Goal: Task Accomplishment & Management: Use online tool/utility

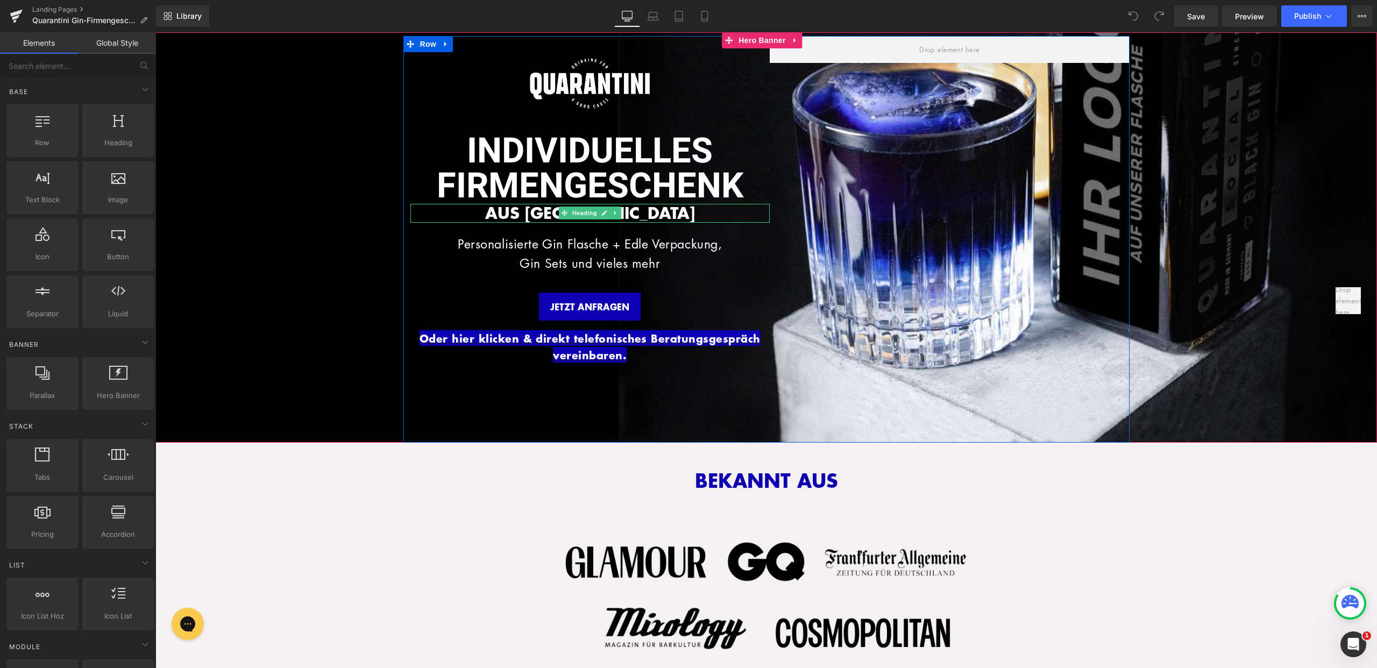
click at [631, 214] on strong "AUS FRANKFURT" at bounding box center [590, 212] width 210 height 23
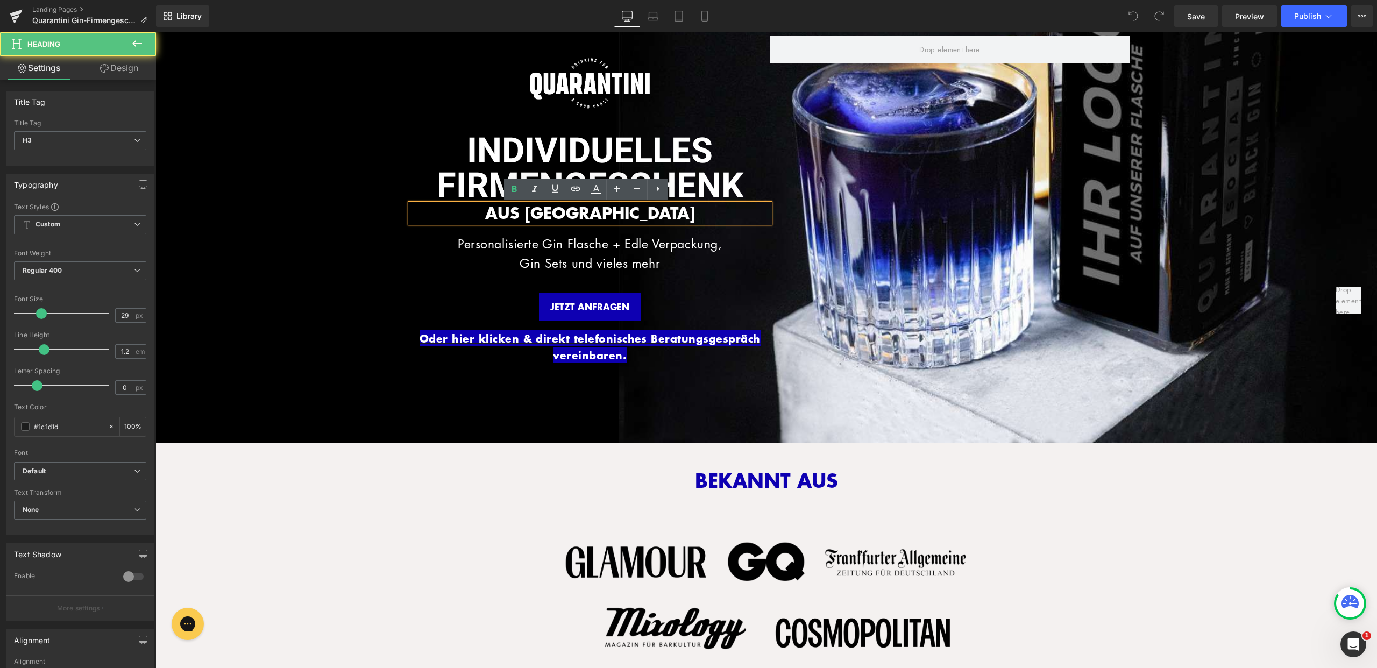
click at [647, 210] on strong "AUS FRANKFURT" at bounding box center [590, 212] width 210 height 23
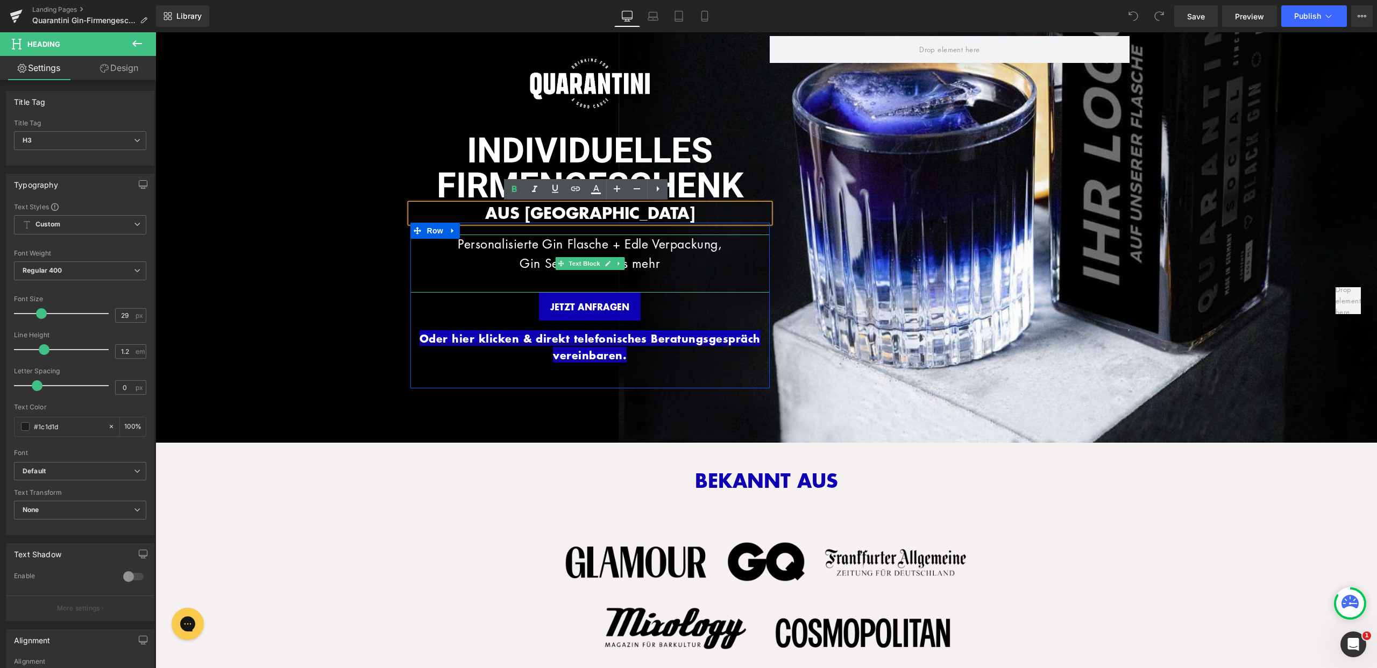
click at [755, 272] on p "Personalisierte Gin Flasche + Edle Verpackung, Gin Sets und vieles mehr" at bounding box center [591, 255] width 360 height 40
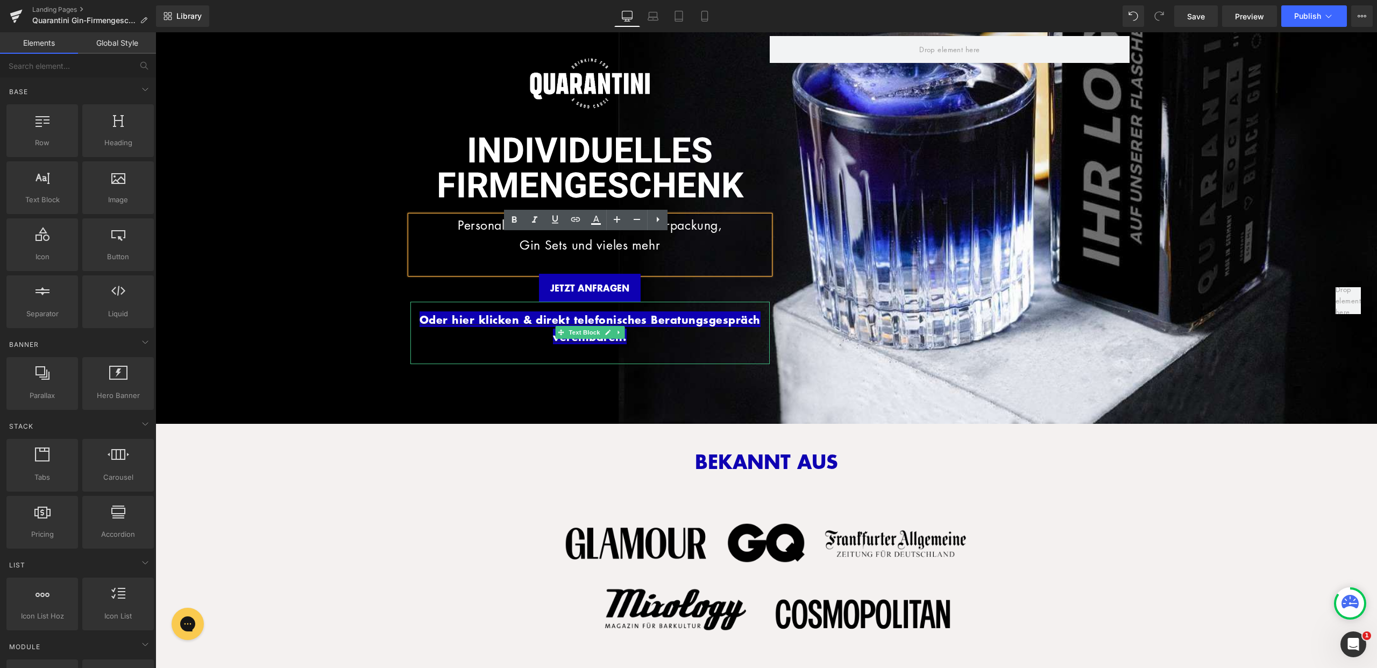
click at [830, 366] on div at bounding box center [950, 202] width 360 height 332
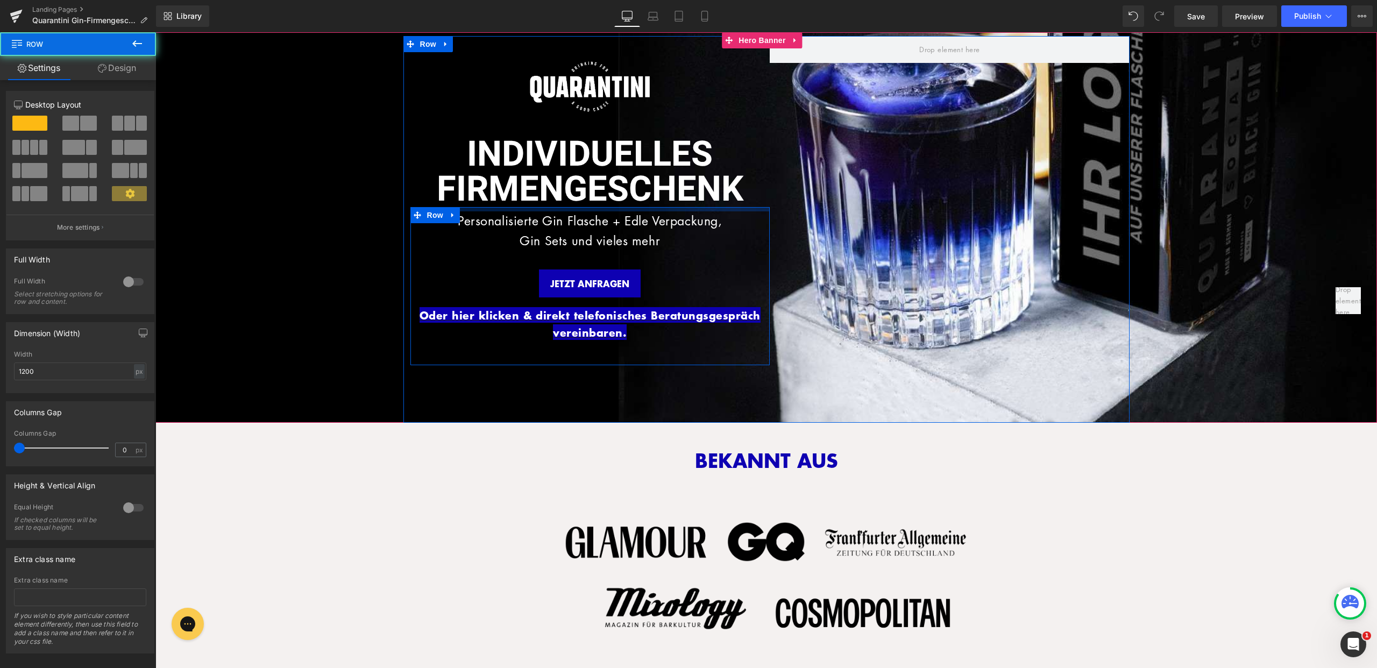
drag, startPoint x: 662, startPoint y: 209, endPoint x: 661, endPoint y: 201, distance: 8.1
click at [661, 201] on div "Image Row INDIVIDUELLES FIRMENGESCHENK Heading Personalisierte Gin Flasche + Ed…" at bounding box center [591, 202] width 360 height 332
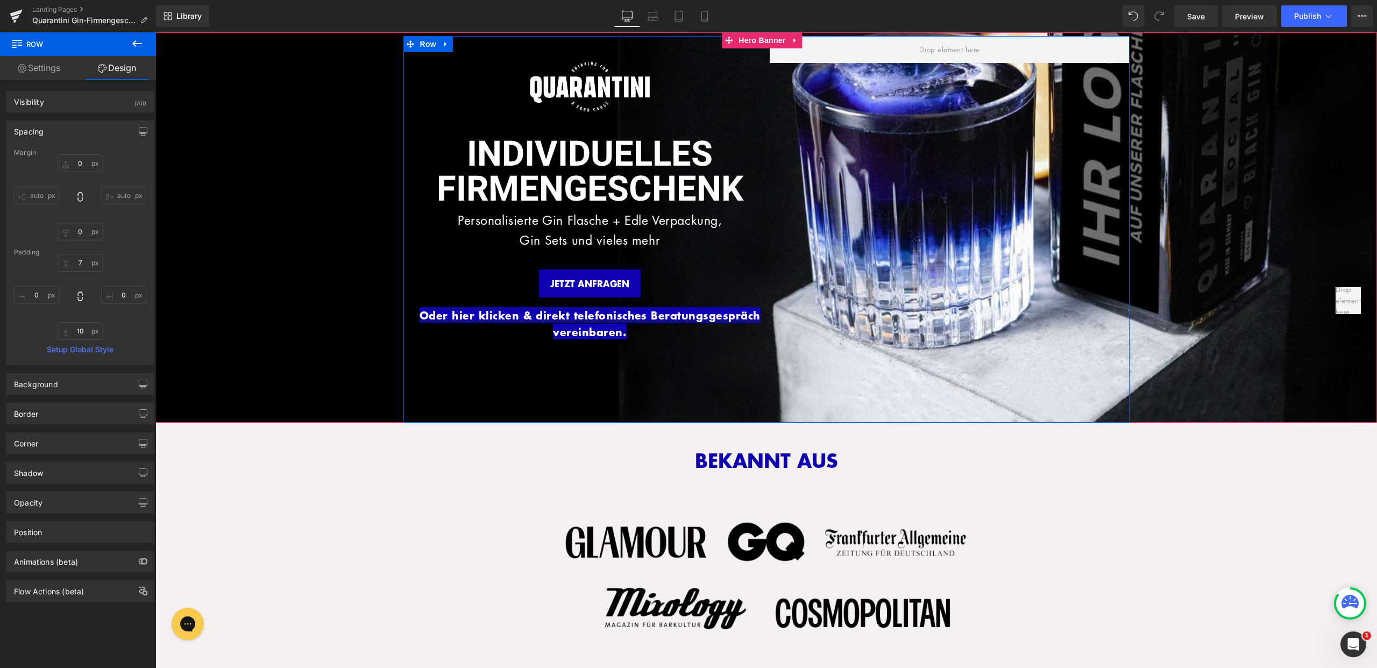
click at [812, 317] on div at bounding box center [950, 202] width 360 height 332
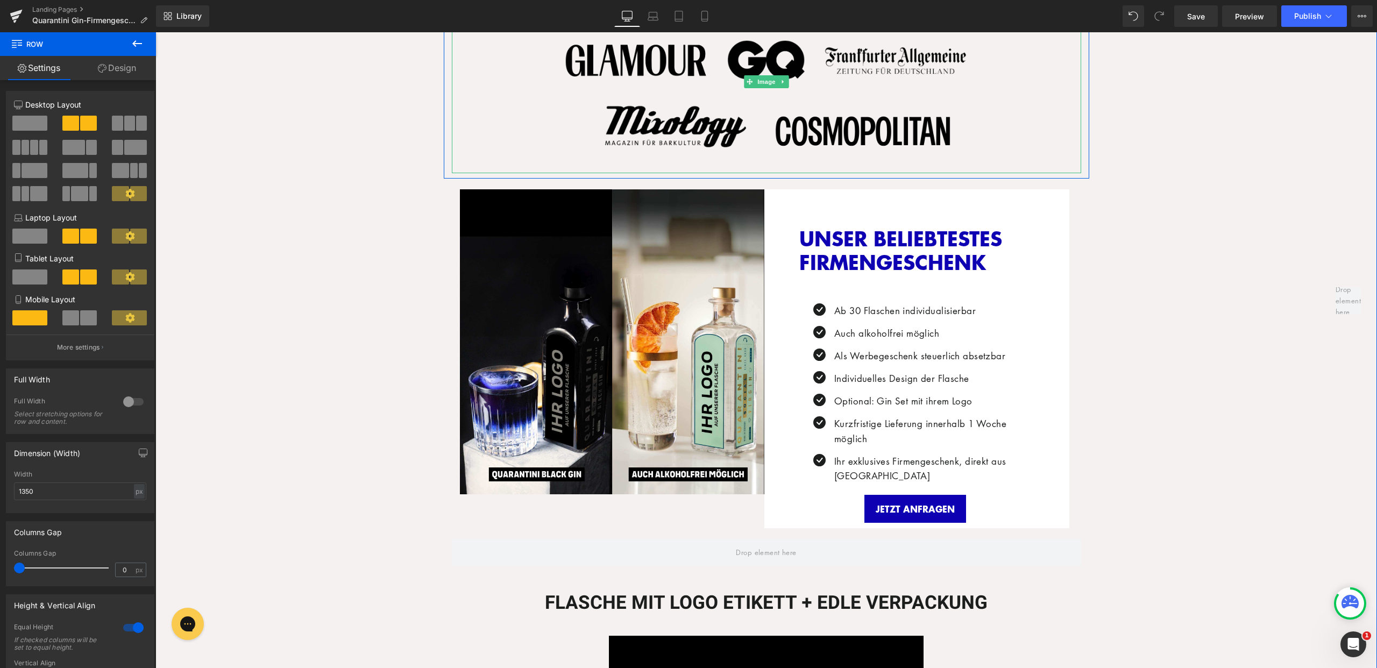
scroll to position [523, 0]
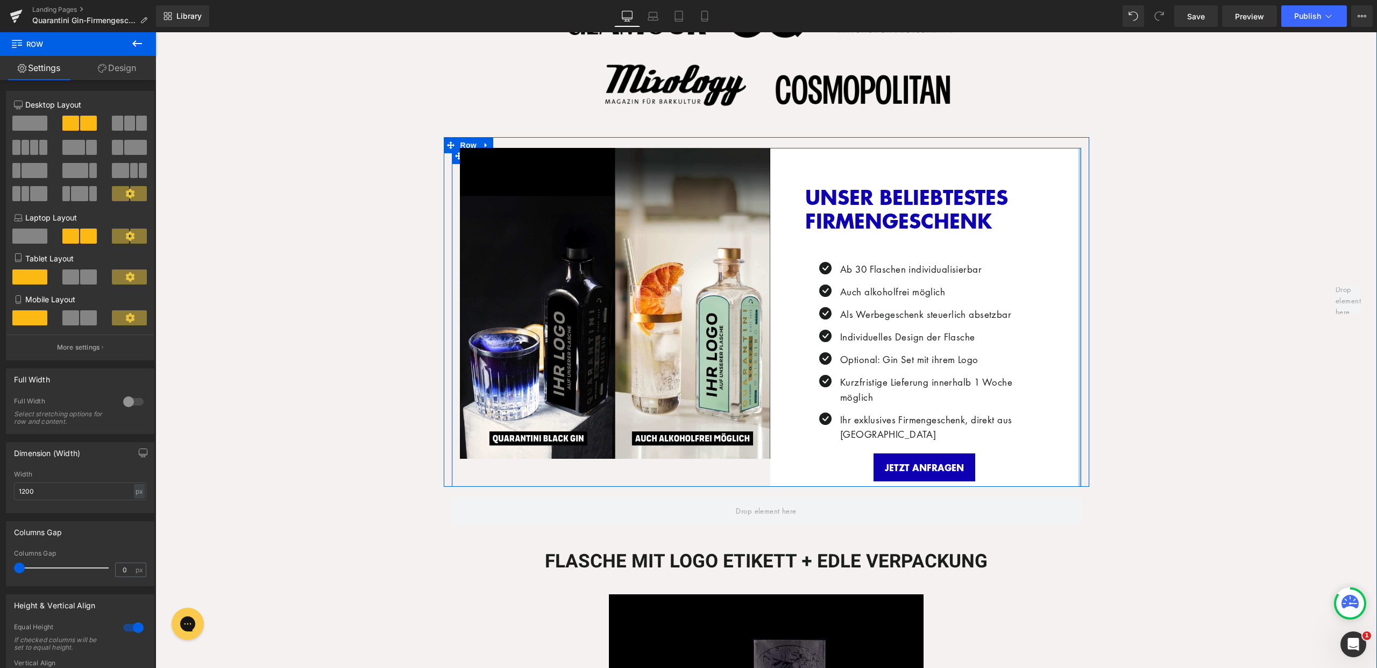
drag, startPoint x: 1077, startPoint y: 292, endPoint x: 1120, endPoint y: 299, distance: 44.1
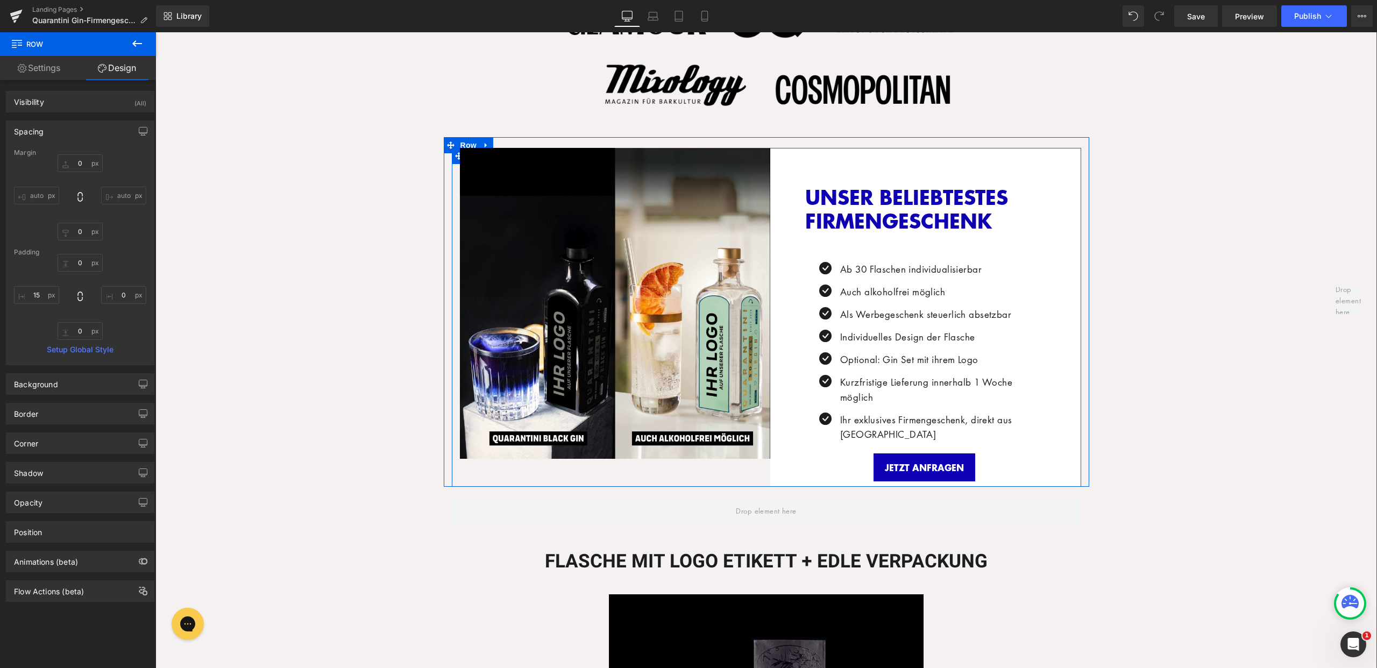
click at [454, 348] on div "Image Row UNSER BELIEBTESTES FIRMENGESCHENK Heading Icon Ab 30 Flaschen individ…" at bounding box center [766, 317] width 629 height 339
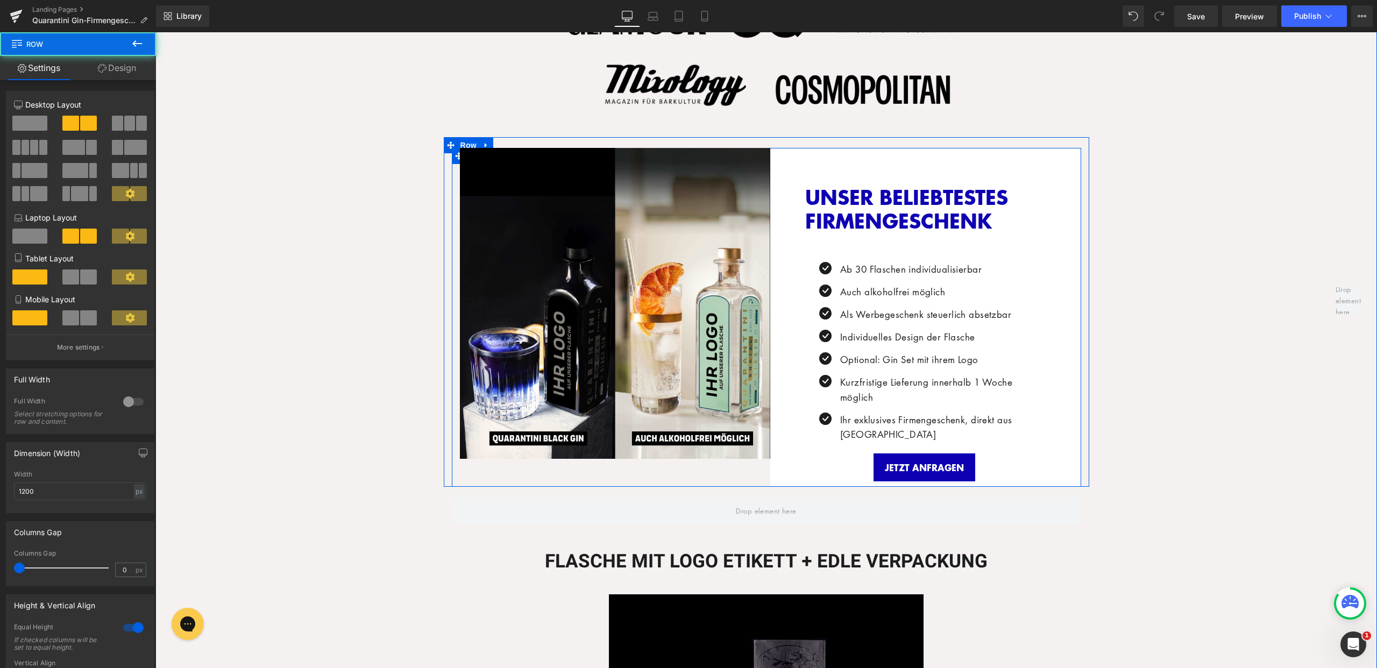
click at [452, 360] on div "Image Row UNSER BELIEBTESTES FIRMENGESCHENK Heading Icon Ab 30 Flaschen individ…" at bounding box center [766, 317] width 629 height 339
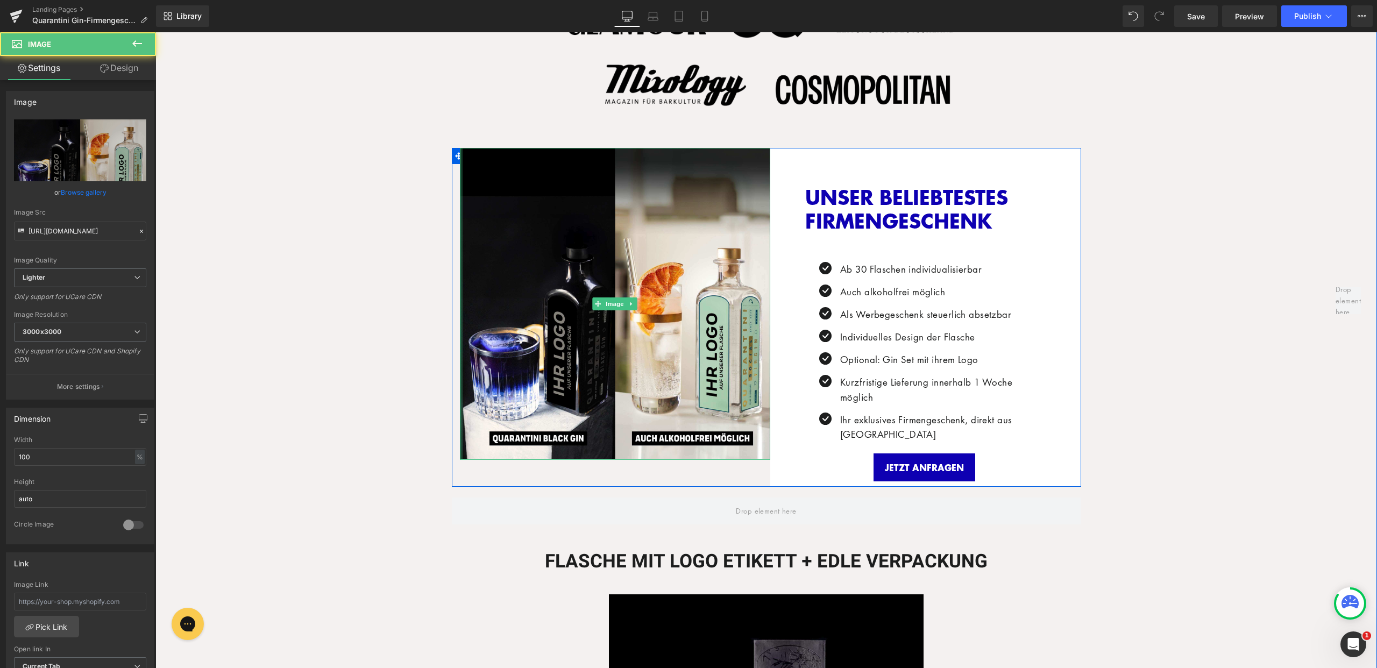
drag, startPoint x: 456, startPoint y: 366, endPoint x: 447, endPoint y: 367, distance: 8.7
click at [452, 367] on div "Image Row UNSER BELIEBTESTES FIRMENGESCHENK Heading Icon Ab 30 Flaschen individ…" at bounding box center [766, 317] width 629 height 339
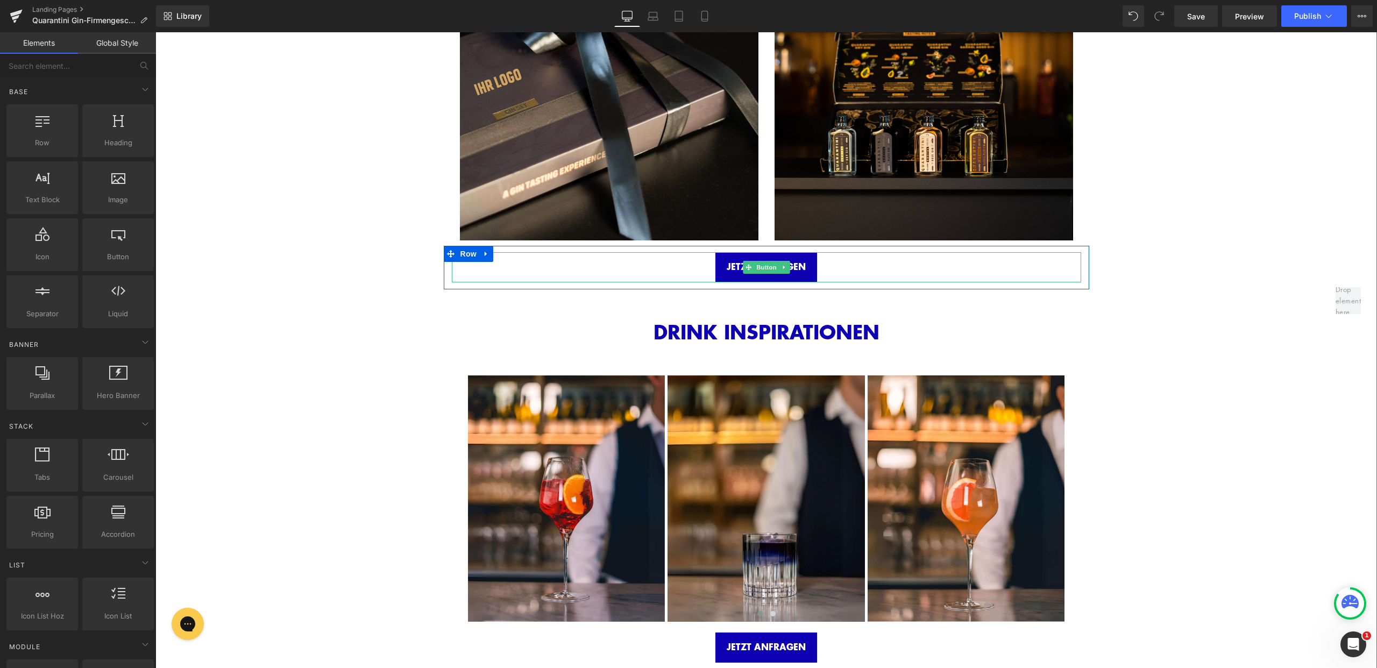
scroll to position [1731, 0]
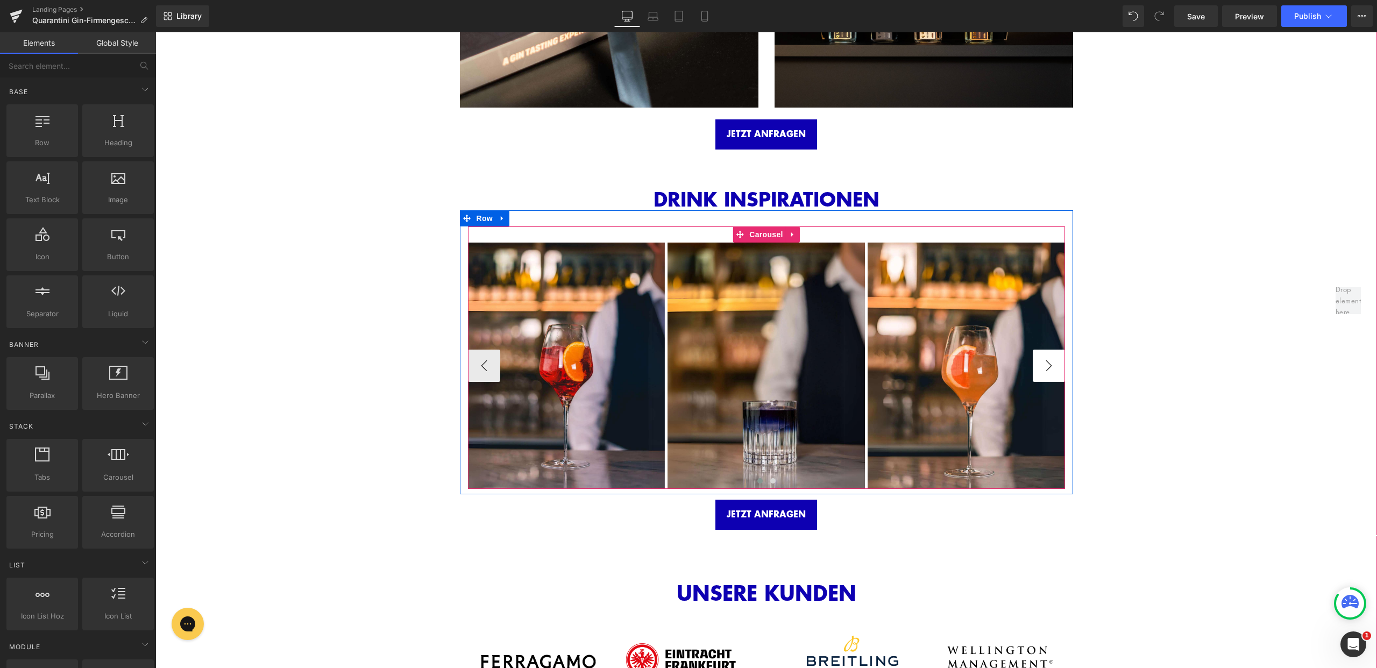
click at [1050, 362] on button "›" at bounding box center [1049, 366] width 32 height 32
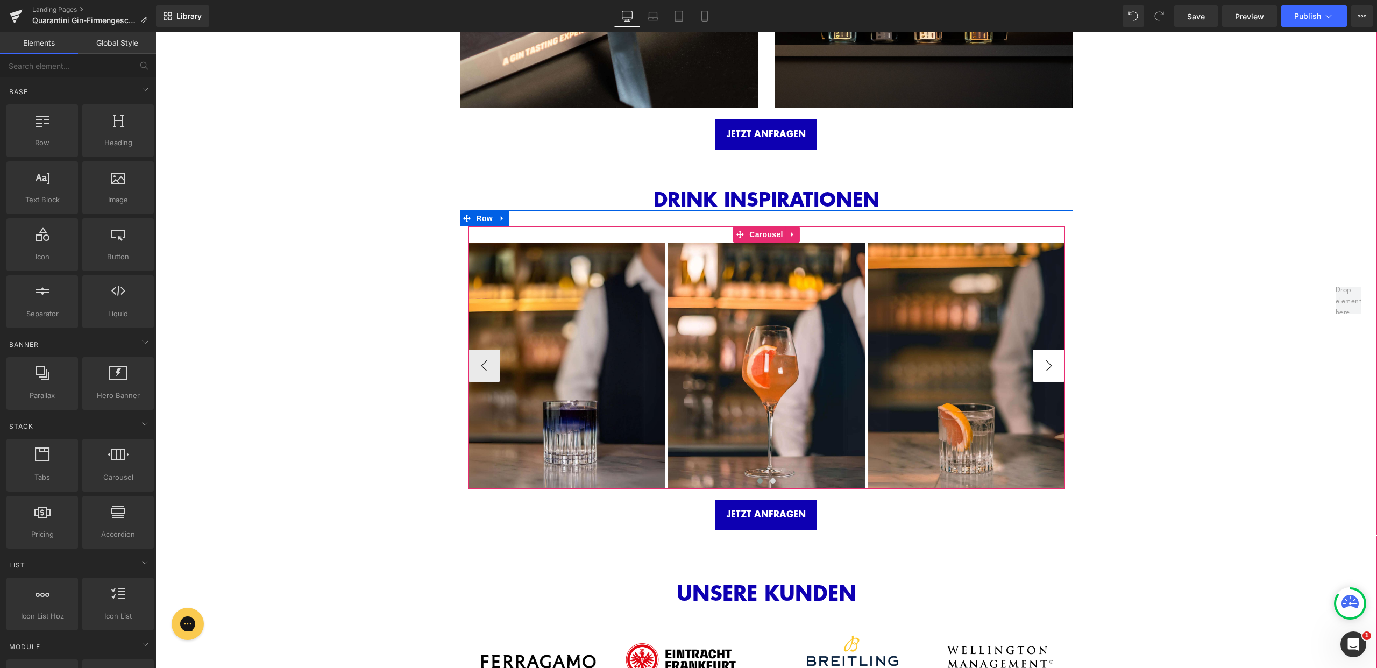
click at [1050, 362] on button "›" at bounding box center [1049, 366] width 32 height 32
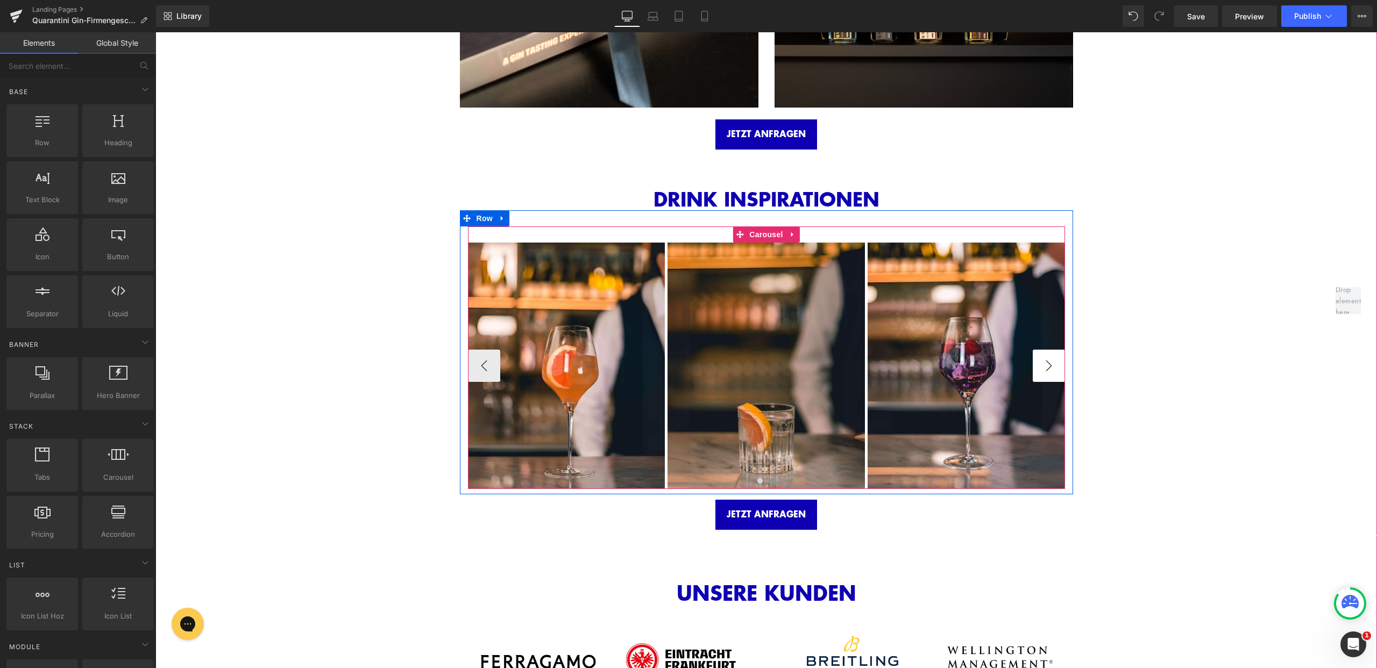
click at [1050, 362] on button "›" at bounding box center [1049, 366] width 32 height 32
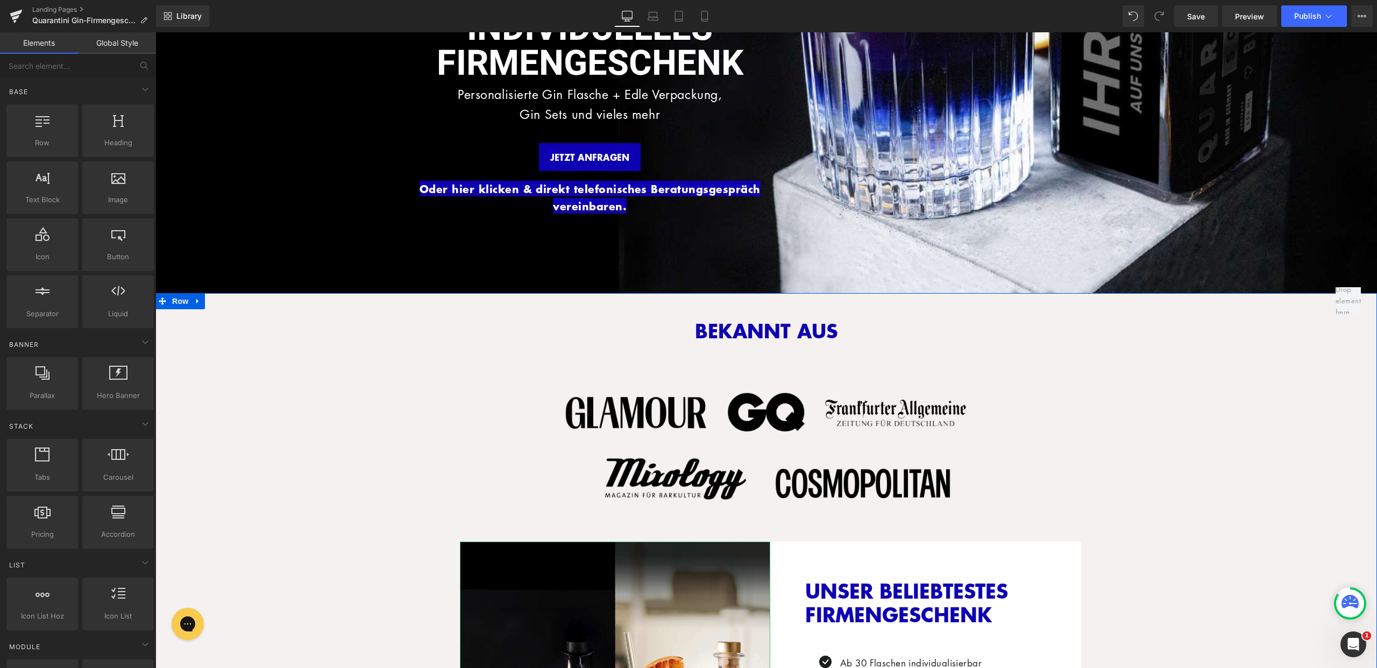
scroll to position [119, 0]
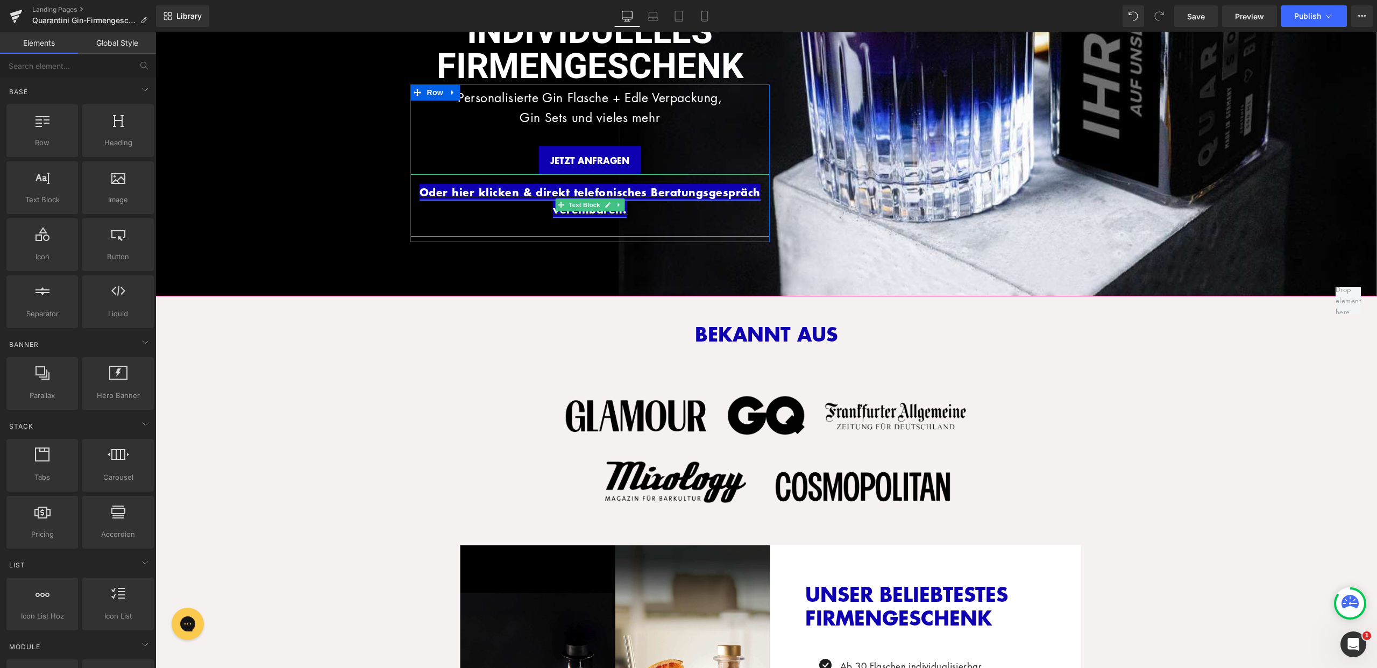
click at [664, 193] on link "Oder hier klicken & direkt telefonisches Beratungsgespräch vereinbaren." at bounding box center [590, 200] width 341 height 32
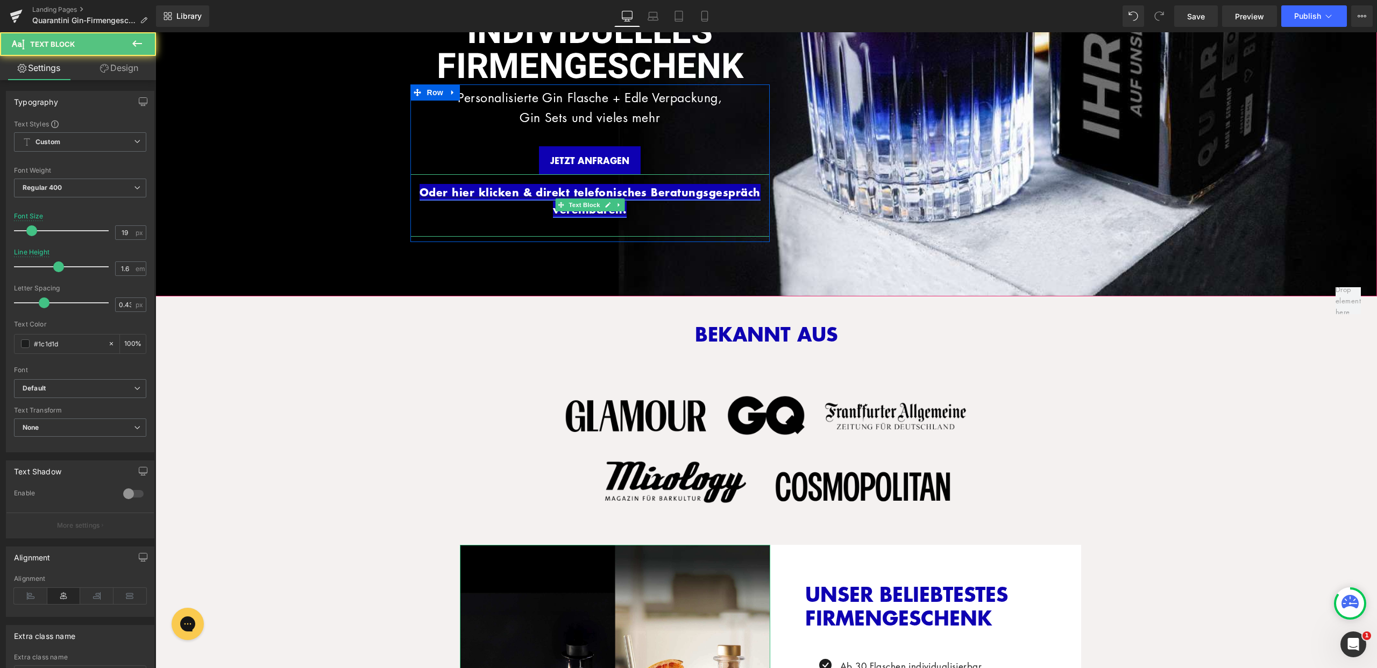
click at [664, 193] on link "Oder hier klicken & direkt telefonisches Beratungsgespräch vereinbaren." at bounding box center [590, 200] width 341 height 32
click at [633, 210] on p "Oder hier klicken & direkt telefonisches Beratungsgespräch vereinbaren." at bounding box center [591, 201] width 360 height 34
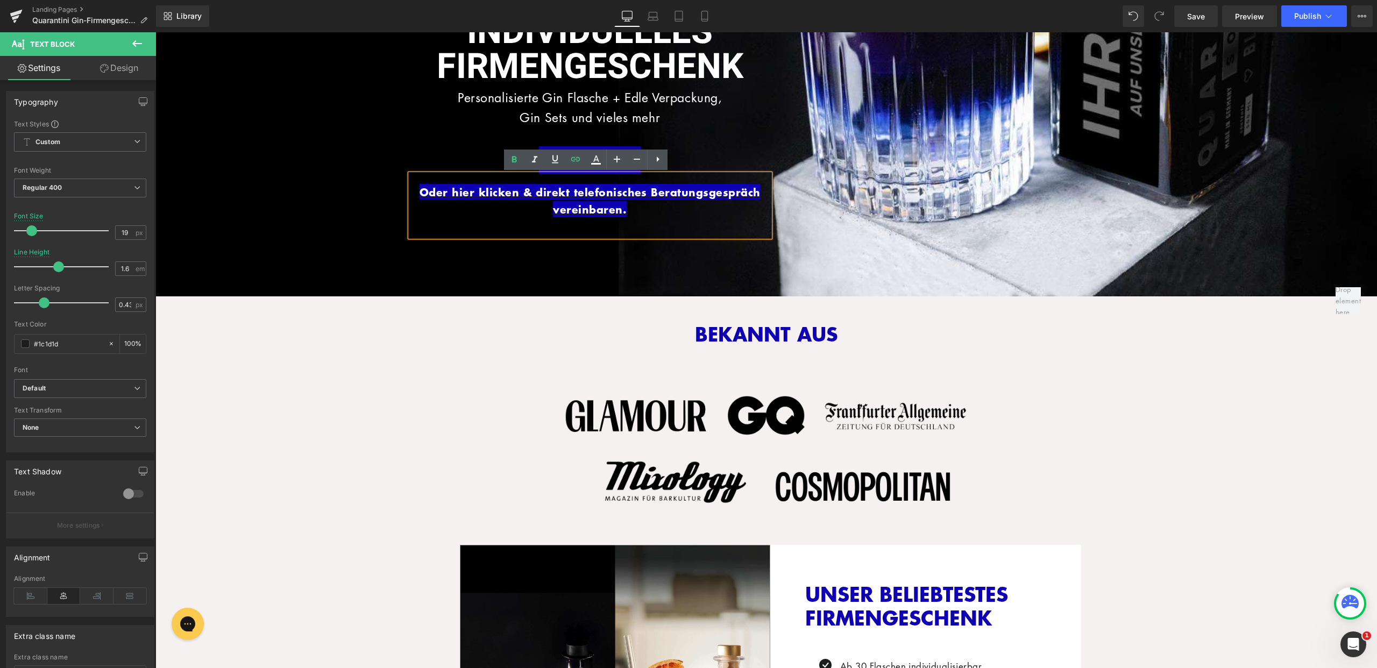
drag, startPoint x: 633, startPoint y: 210, endPoint x: 404, endPoint y: 192, distance: 230.5
click at [411, 192] on div "Oder hier klicken & direkt telefonisches Beratungsgespräch vereinbaren." at bounding box center [591, 205] width 360 height 62
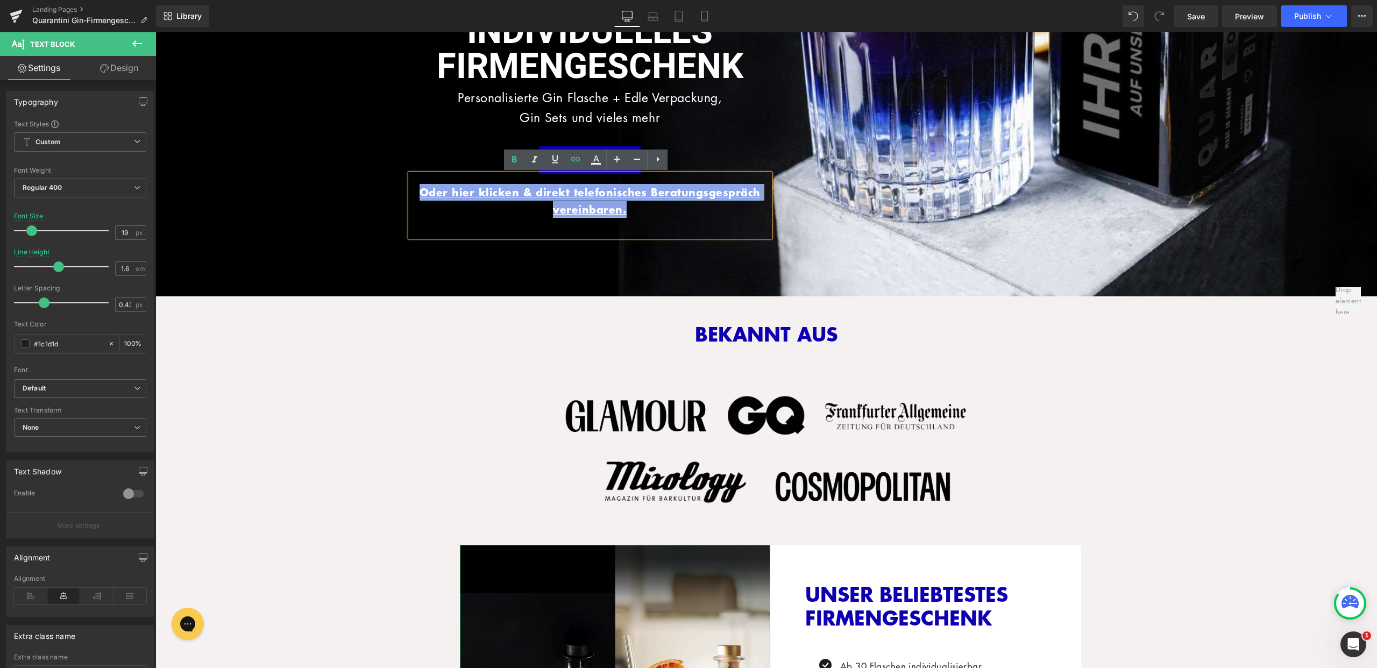
drag, startPoint x: 627, startPoint y: 211, endPoint x: 420, endPoint y: 190, distance: 208.7
click at [420, 190] on p "Oder hier klicken & direkt telefonisches Beratungsgespräch vereinbaren." at bounding box center [591, 201] width 360 height 34
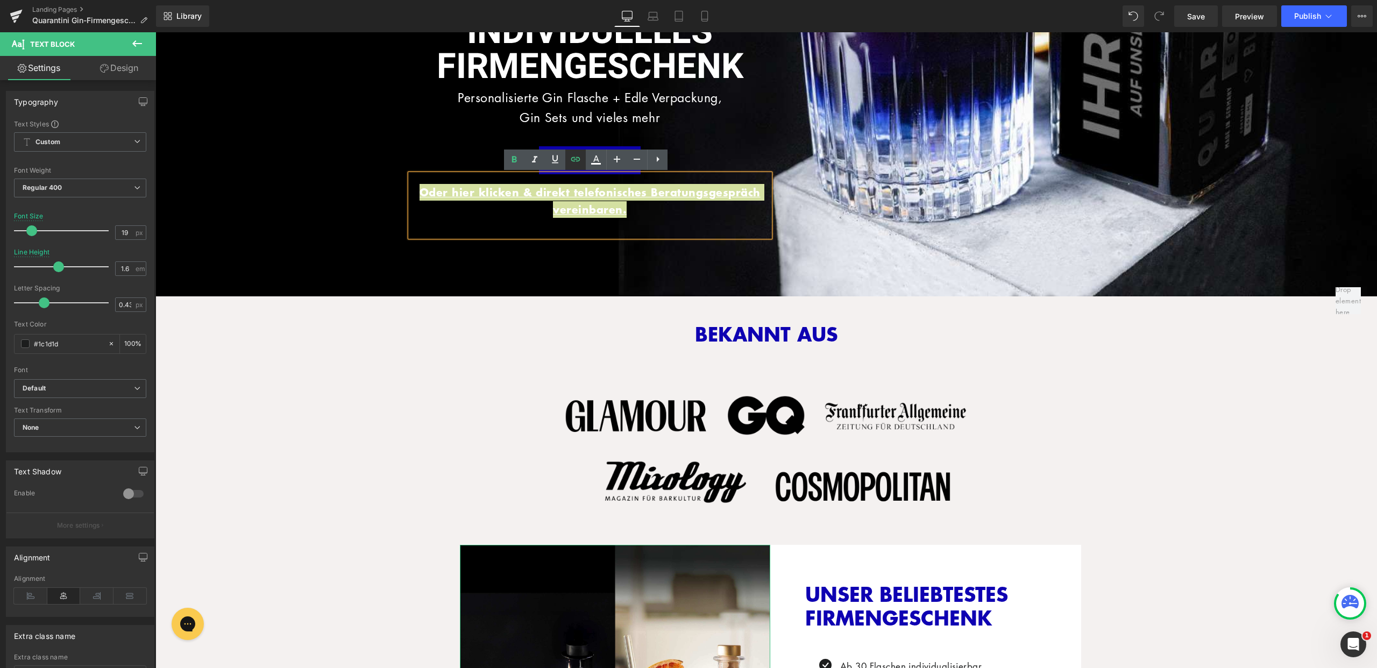
click at [576, 156] on icon at bounding box center [575, 159] width 13 height 13
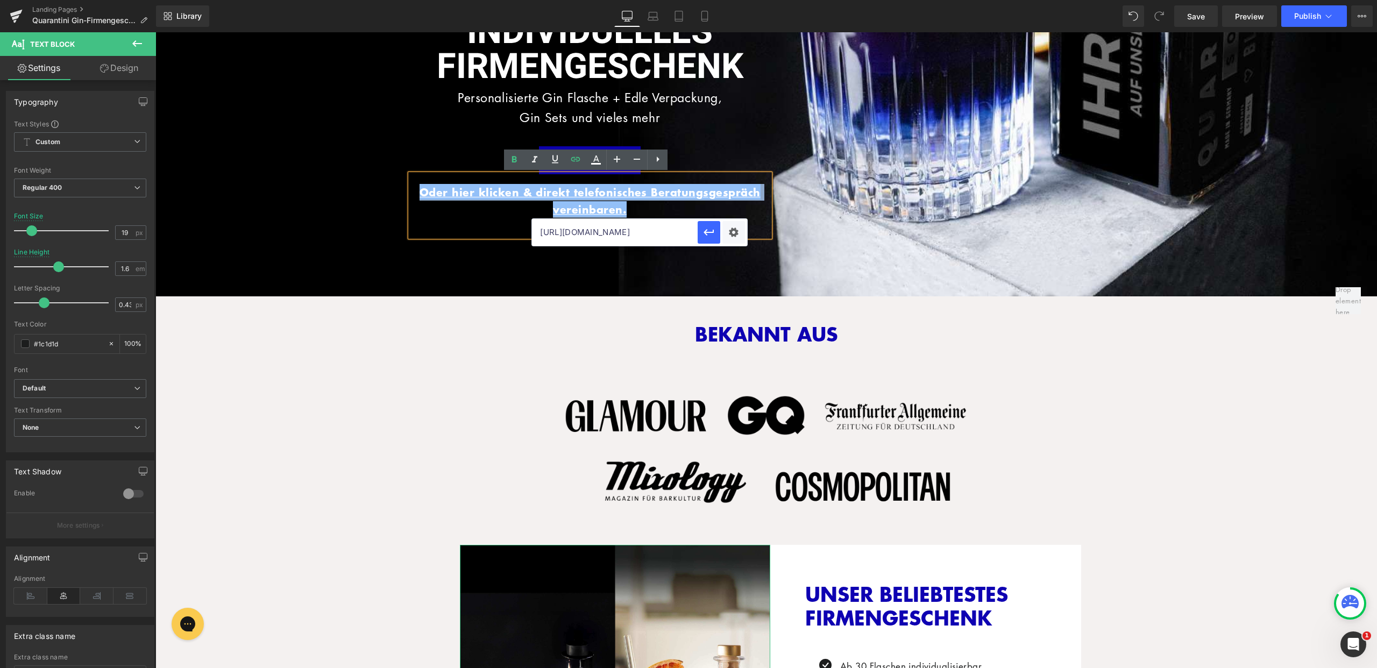
click at [713, 282] on div "Image Row INDIVIDUELLES FIRMENGESCHENK Heading Personalisierte Gin Flasche + Ed…" at bounding box center [767, 107] width 726 height 380
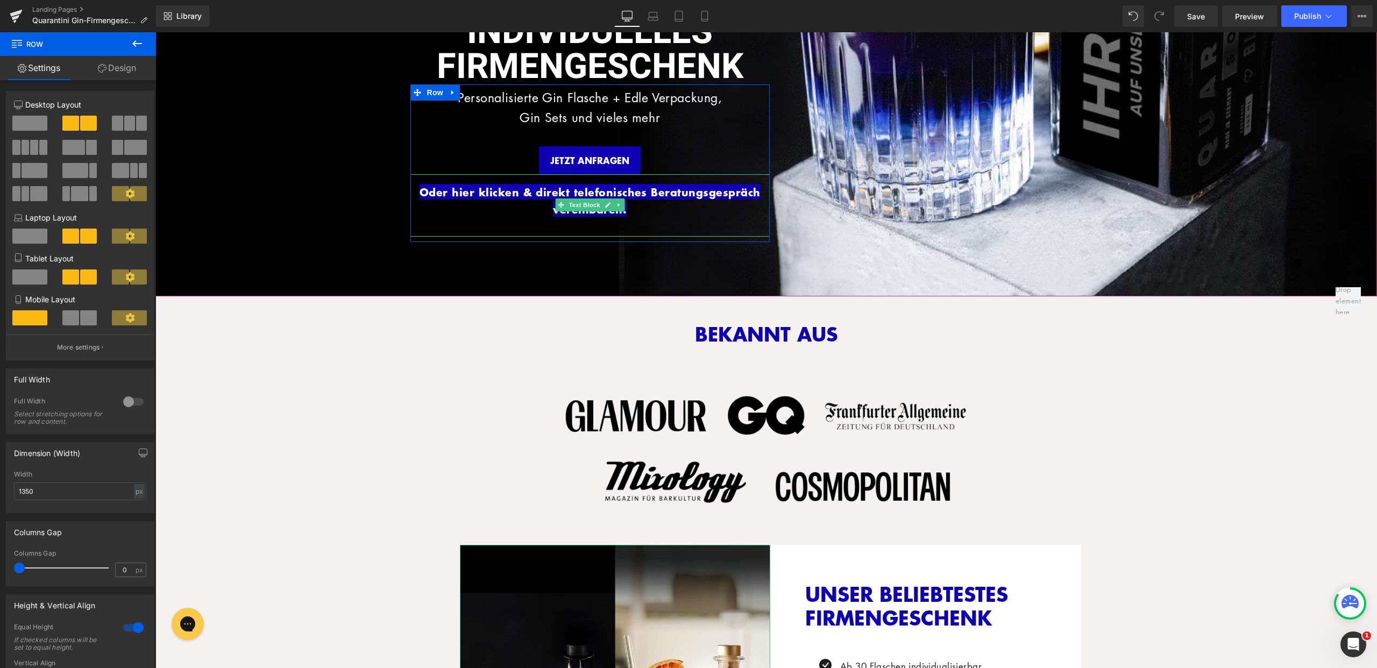
click at [631, 213] on p "Oder hier klicken & direkt telefonisches Beratungsgespräch vereinbaren." at bounding box center [591, 201] width 360 height 34
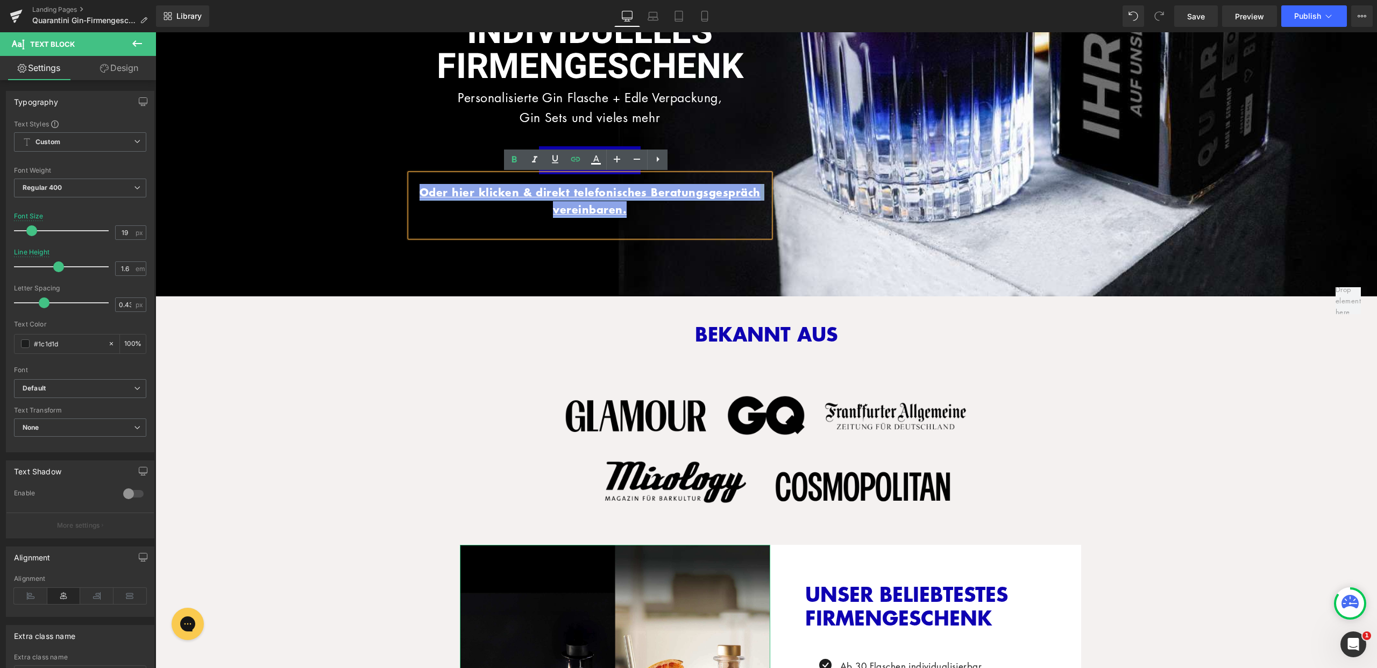
drag, startPoint x: 635, startPoint y: 211, endPoint x: 416, endPoint y: 194, distance: 219.6
click at [416, 194] on p "Oder hier klicken & direkt telefonisches Beratungsgespräch vereinbaren." at bounding box center [591, 201] width 360 height 34
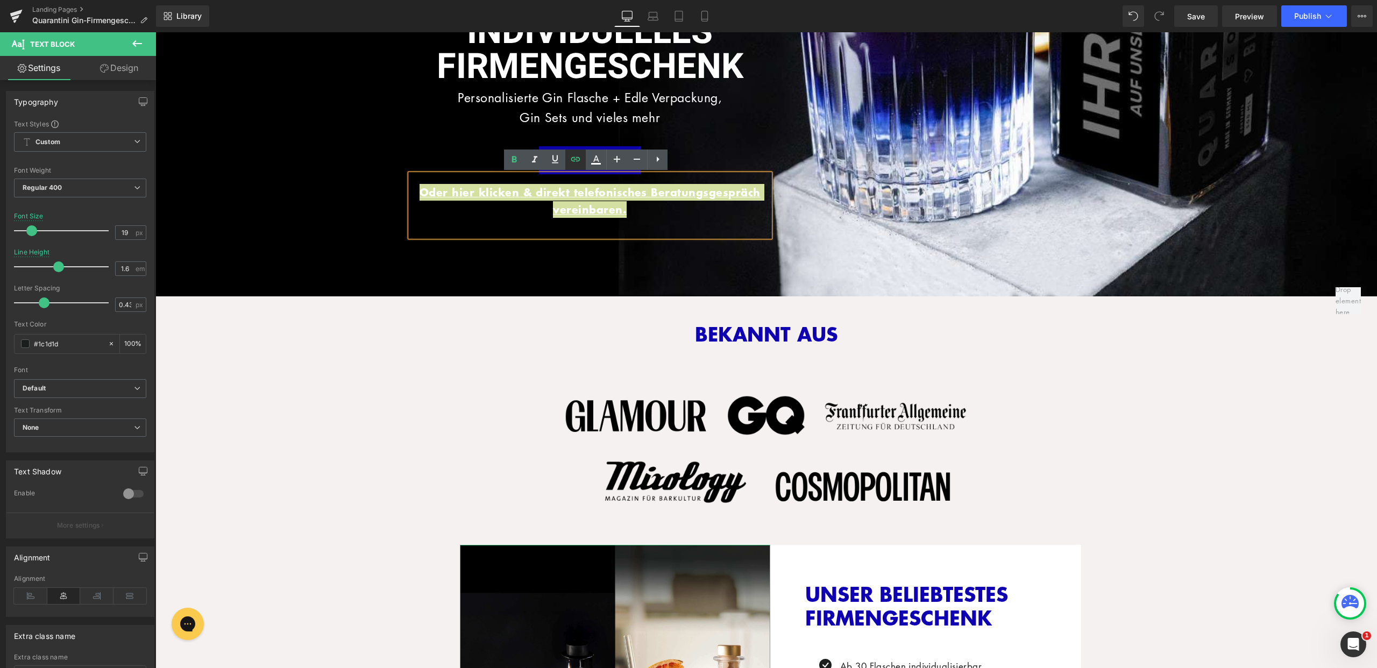
click at [575, 159] on icon at bounding box center [575, 159] width 9 height 4
click at [674, 232] on input "https://meetings.hubspot.com/viola-appenzeller-quarantini/viola" at bounding box center [615, 232] width 166 height 27
click at [715, 238] on icon "button" at bounding box center [709, 232] width 13 height 13
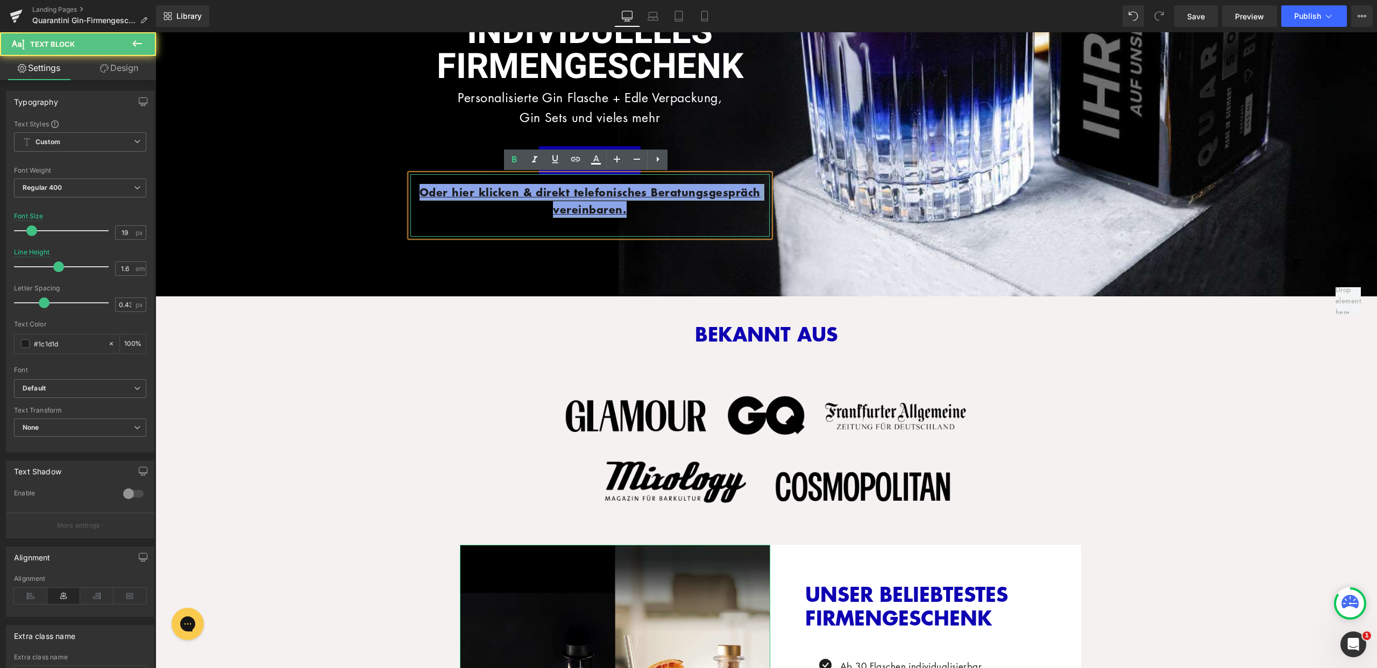
drag, startPoint x: 627, startPoint y: 209, endPoint x: 418, endPoint y: 193, distance: 209.4
click at [418, 193] on p "Oder hier klicken & direkt telefonisches Beratungsgespräch vereinbaren." at bounding box center [591, 201] width 360 height 34
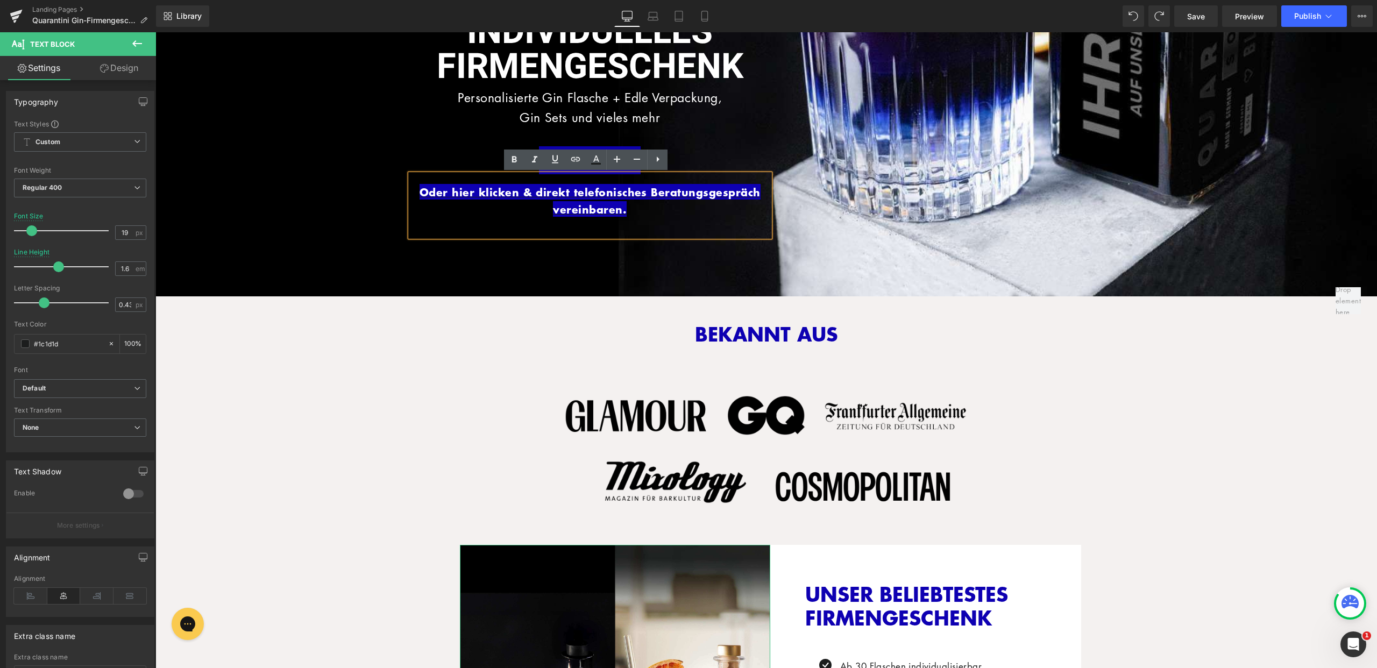
click at [710, 227] on div "Oder hier klicken & direkt telefonisches Beratungsgespräch vereinbaren." at bounding box center [591, 205] width 360 height 62
click at [1304, 13] on span "Publish" at bounding box center [1307, 16] width 27 height 9
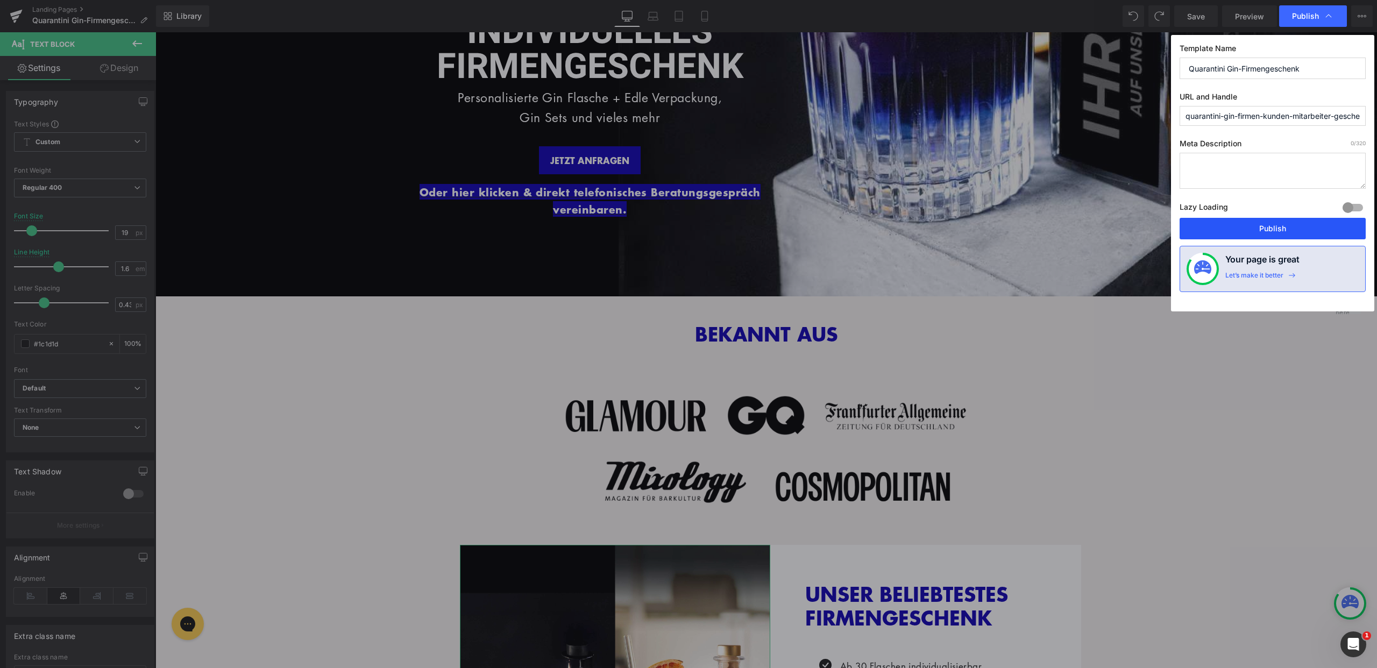
click at [1264, 235] on button "Publish" at bounding box center [1273, 229] width 186 height 22
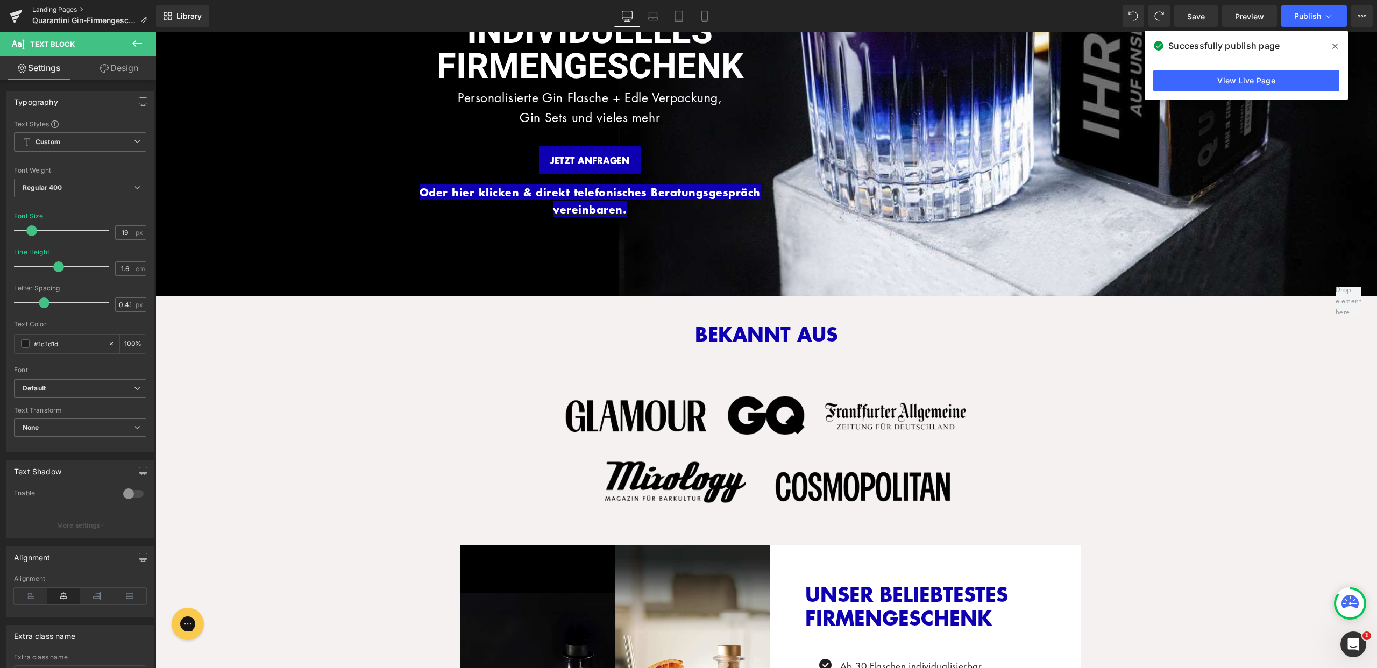
click at [47, 11] on link "Landing Pages" at bounding box center [94, 9] width 124 height 9
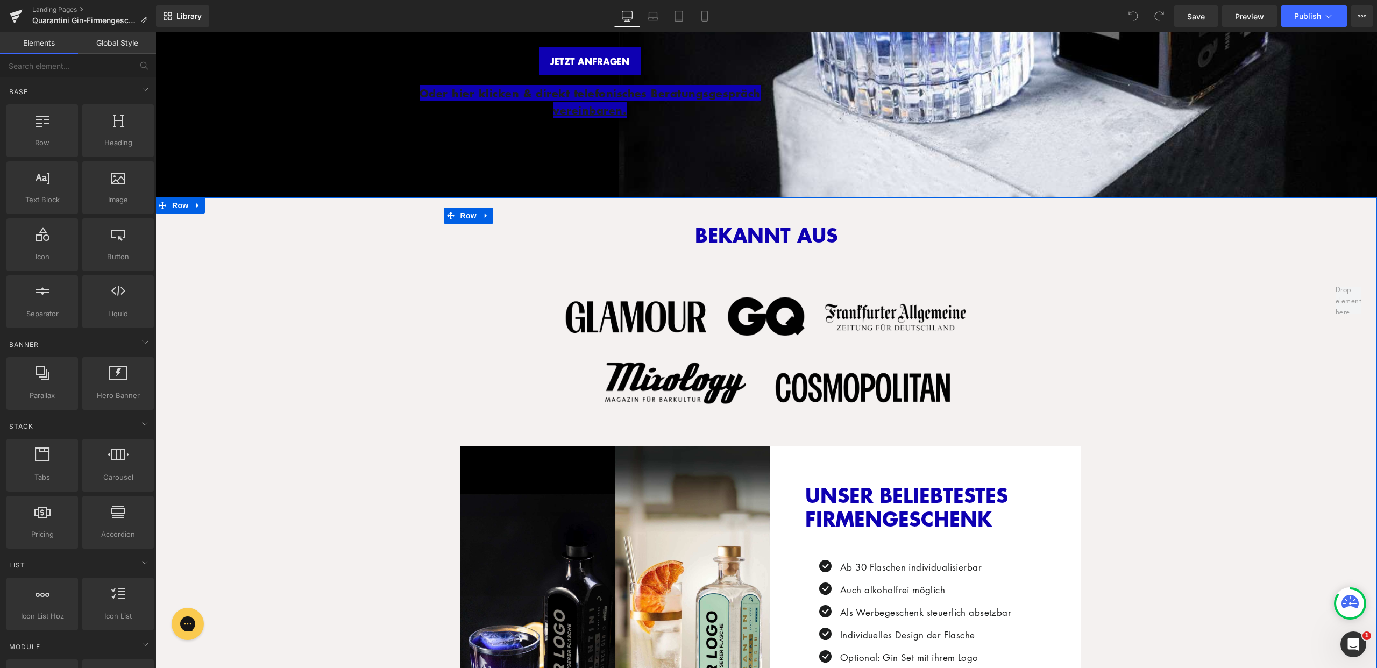
scroll to position [296, 0]
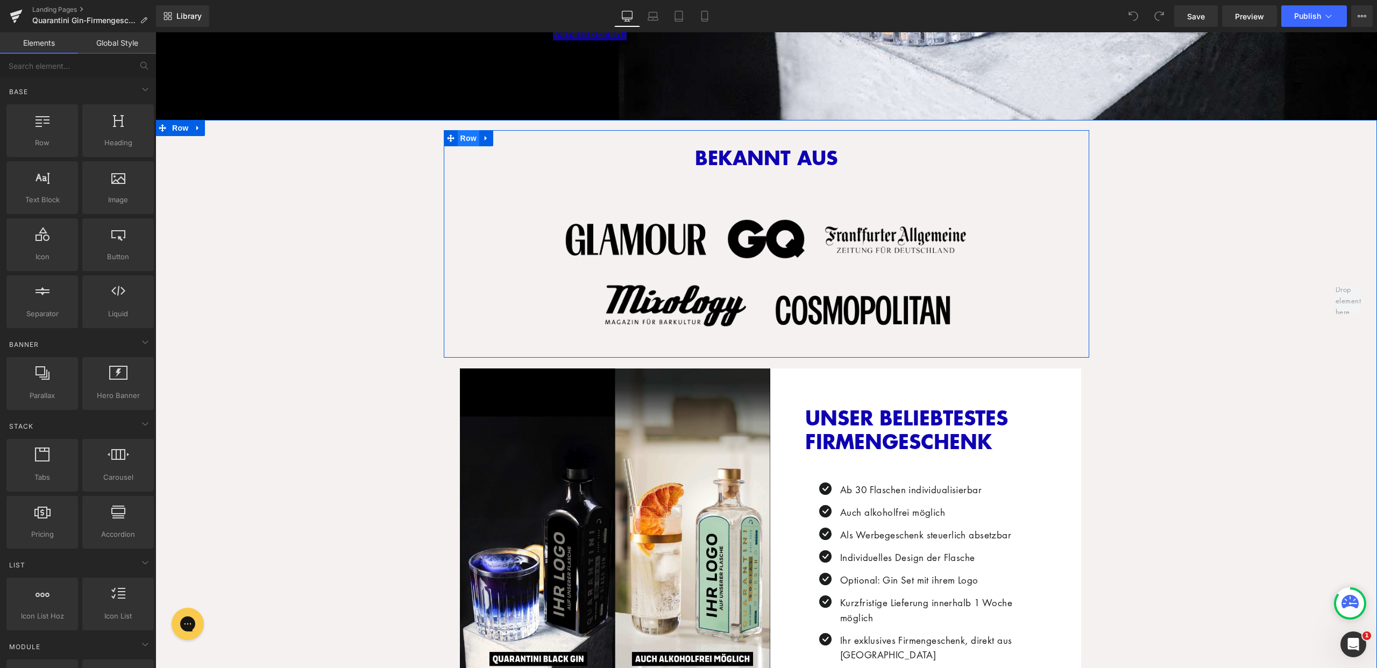
click at [465, 135] on span "Row" at bounding box center [469, 138] width 22 height 16
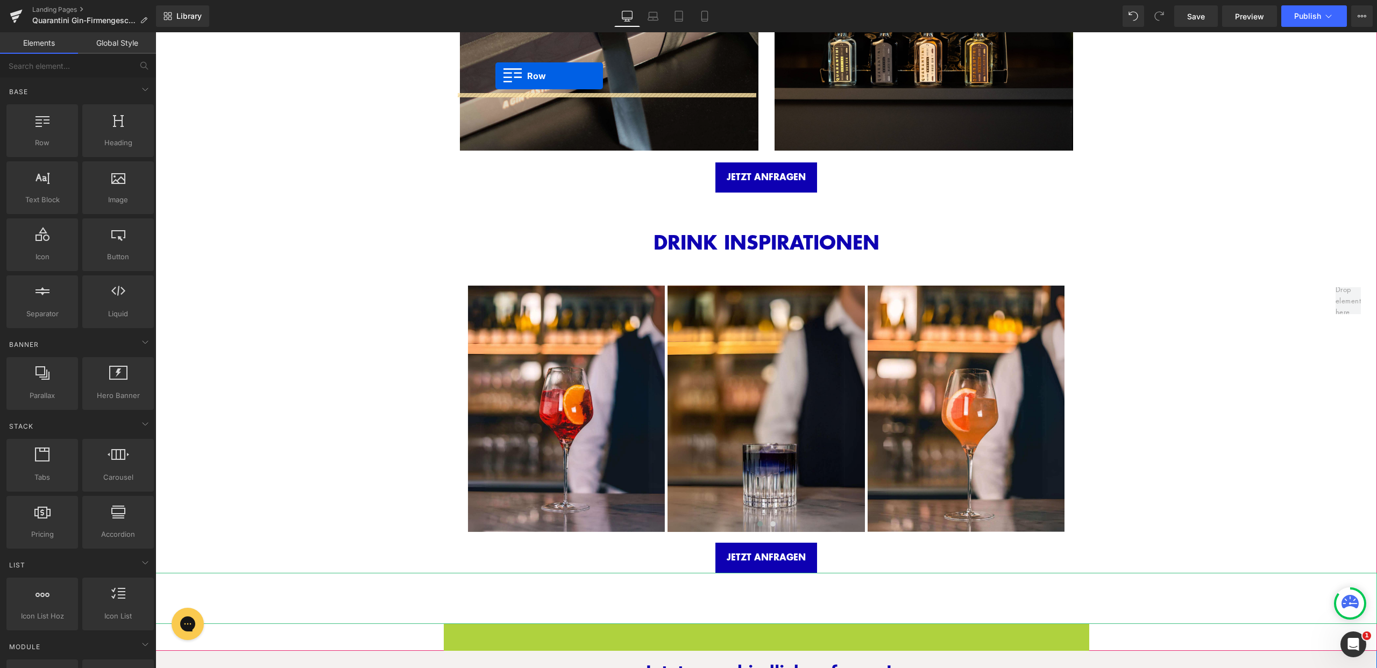
scroll to position [1428, 0]
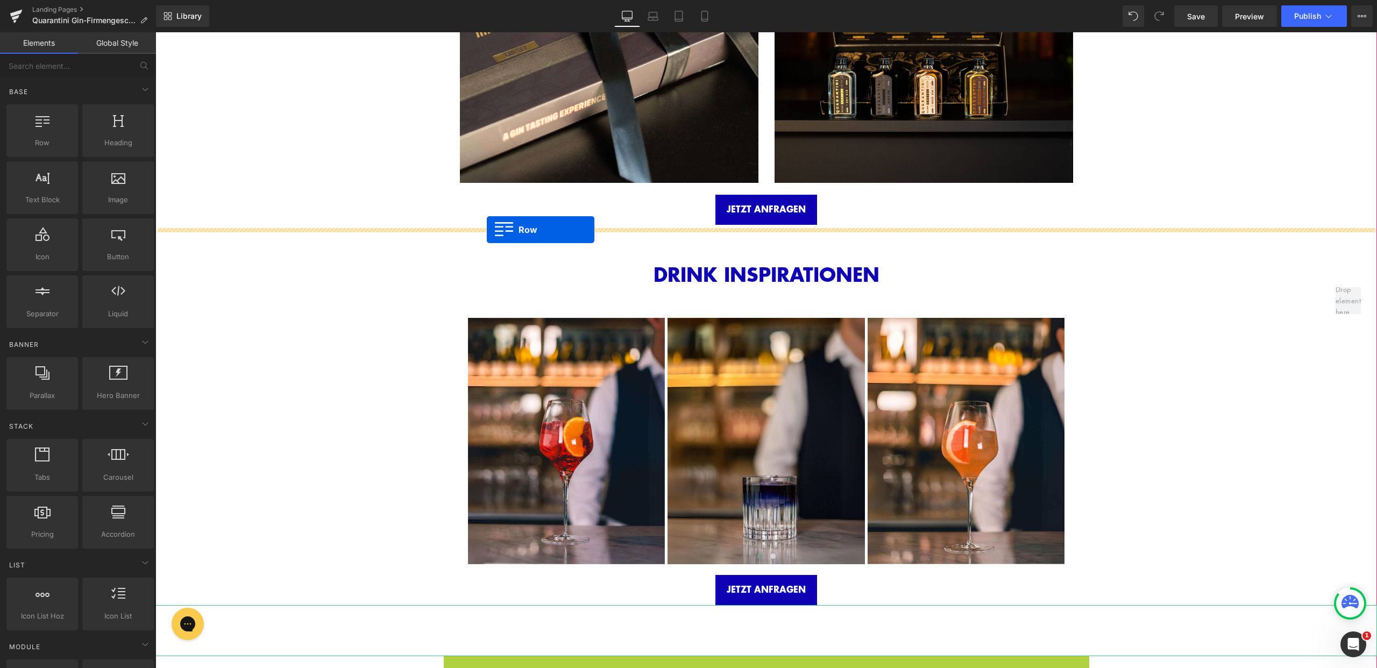
drag, startPoint x: 445, startPoint y: 319, endPoint x: 487, endPoint y: 230, distance: 98.5
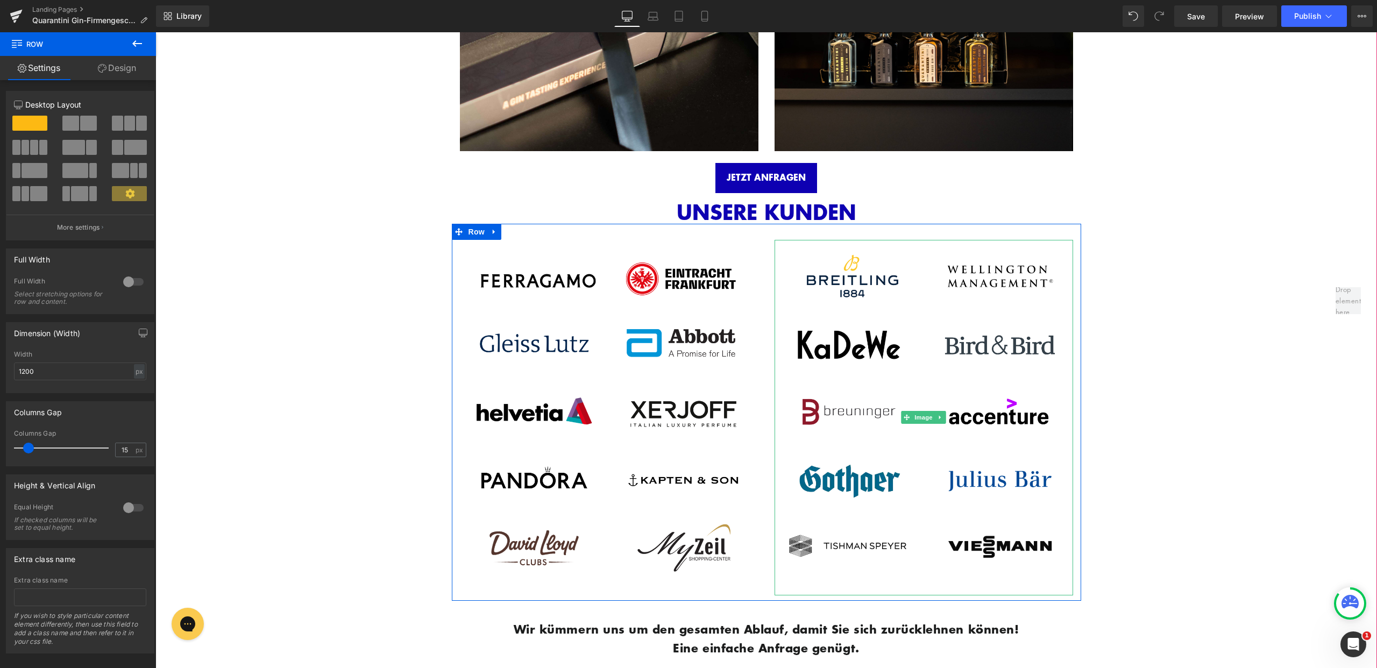
scroll to position [1461, 0]
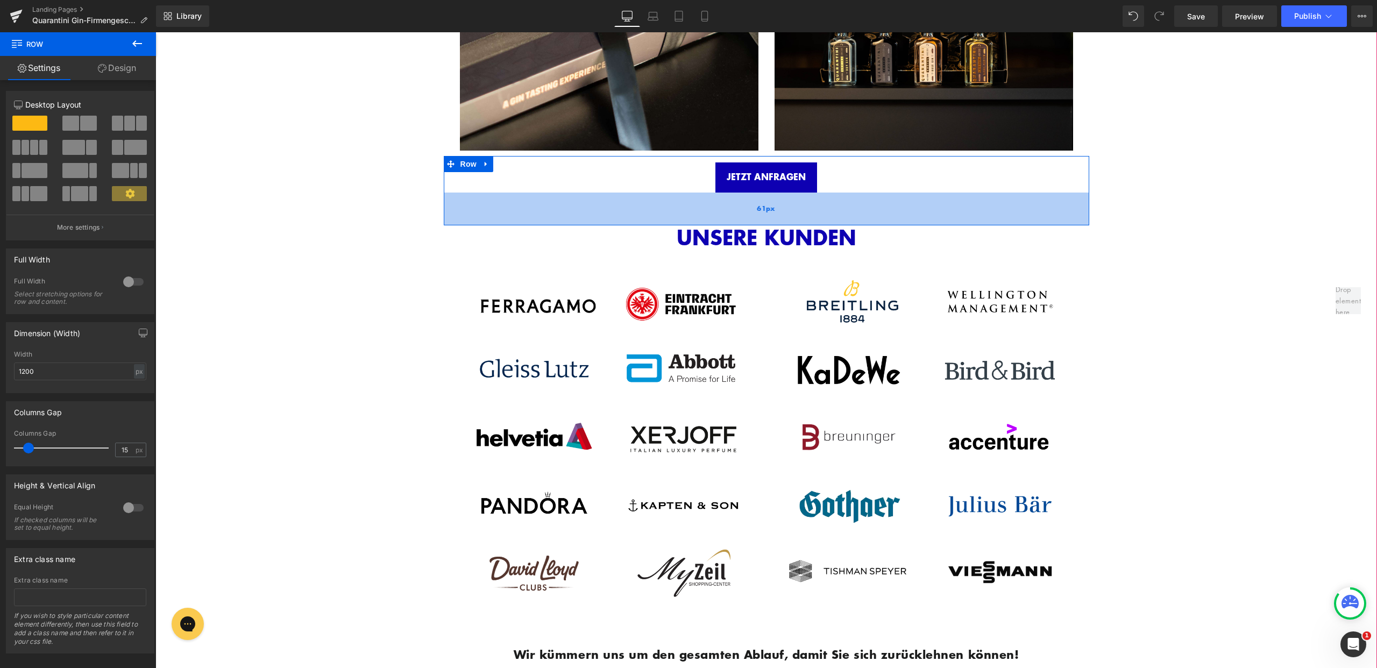
drag, startPoint x: 836, startPoint y: 193, endPoint x: 843, endPoint y: 218, distance: 26.6
click at [843, 218] on div "61px" at bounding box center [767, 209] width 646 height 33
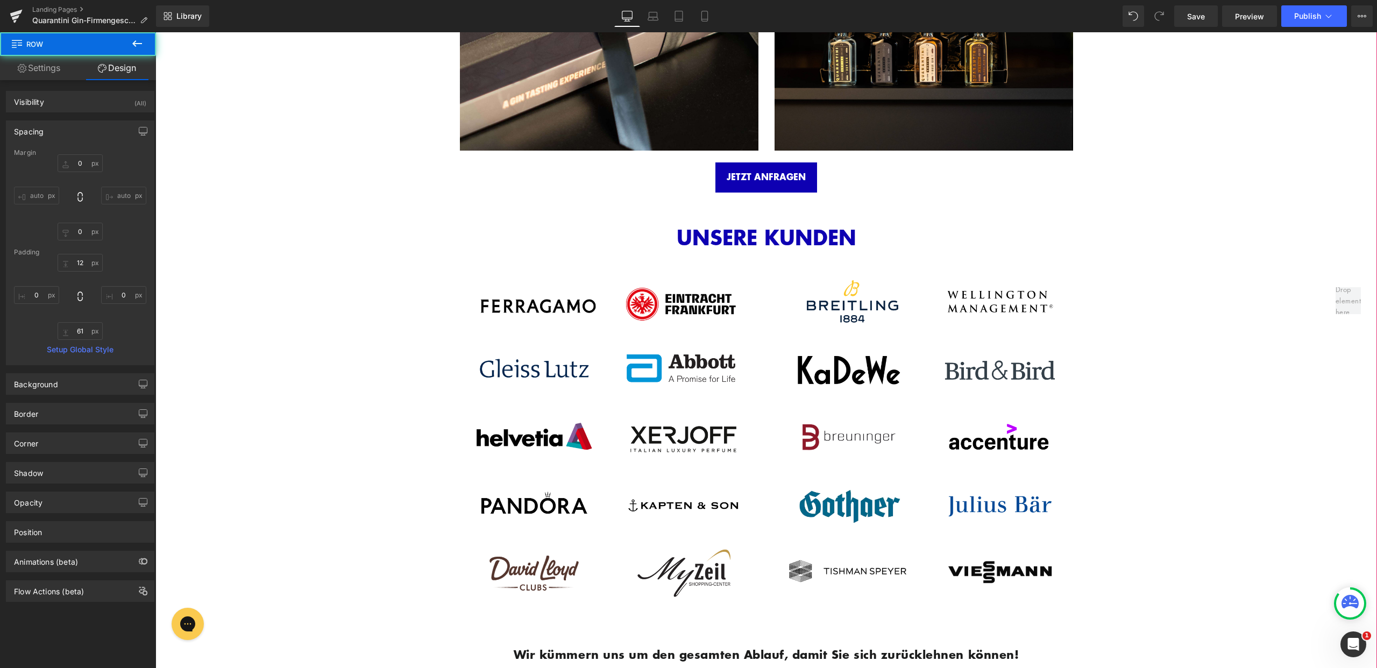
click at [1194, 243] on span "OPTIONAL: GIN SET MIT IHREM LOGO Heading Row Image Image Row Row JETZT ANFRAGEN…" at bounding box center [766, 626] width 1222 height 1695
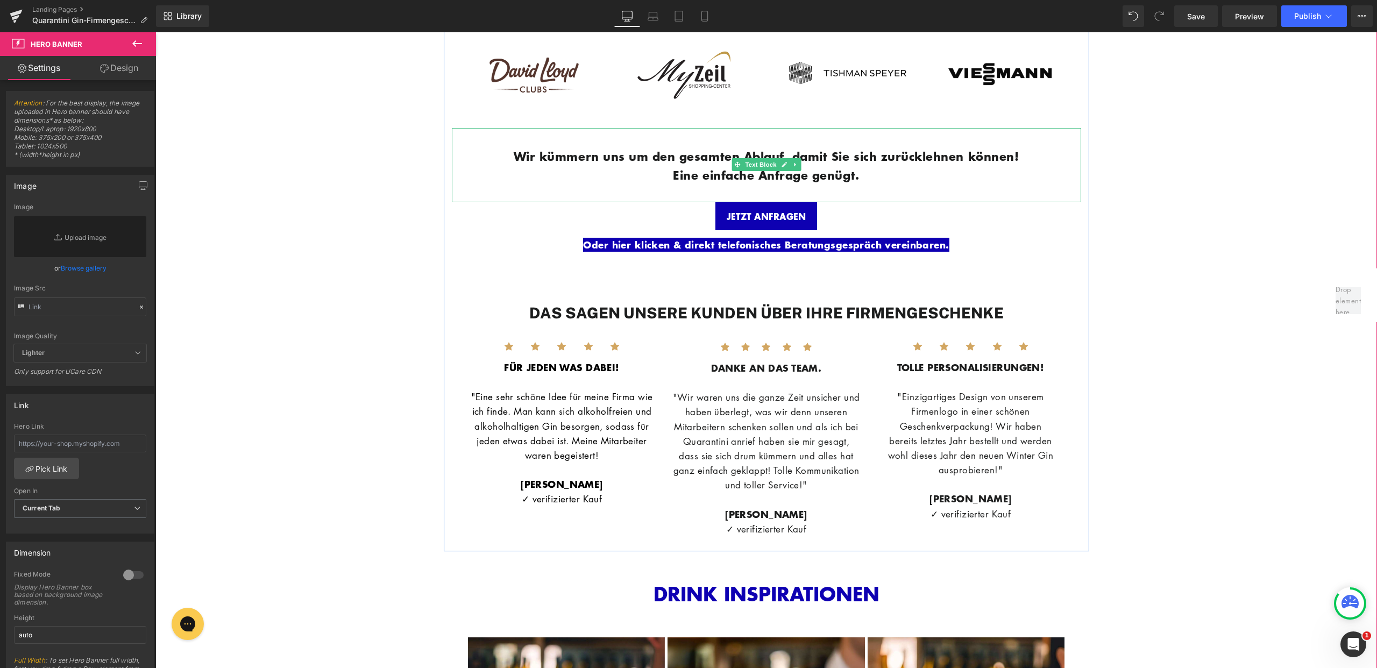
scroll to position [1970, 0]
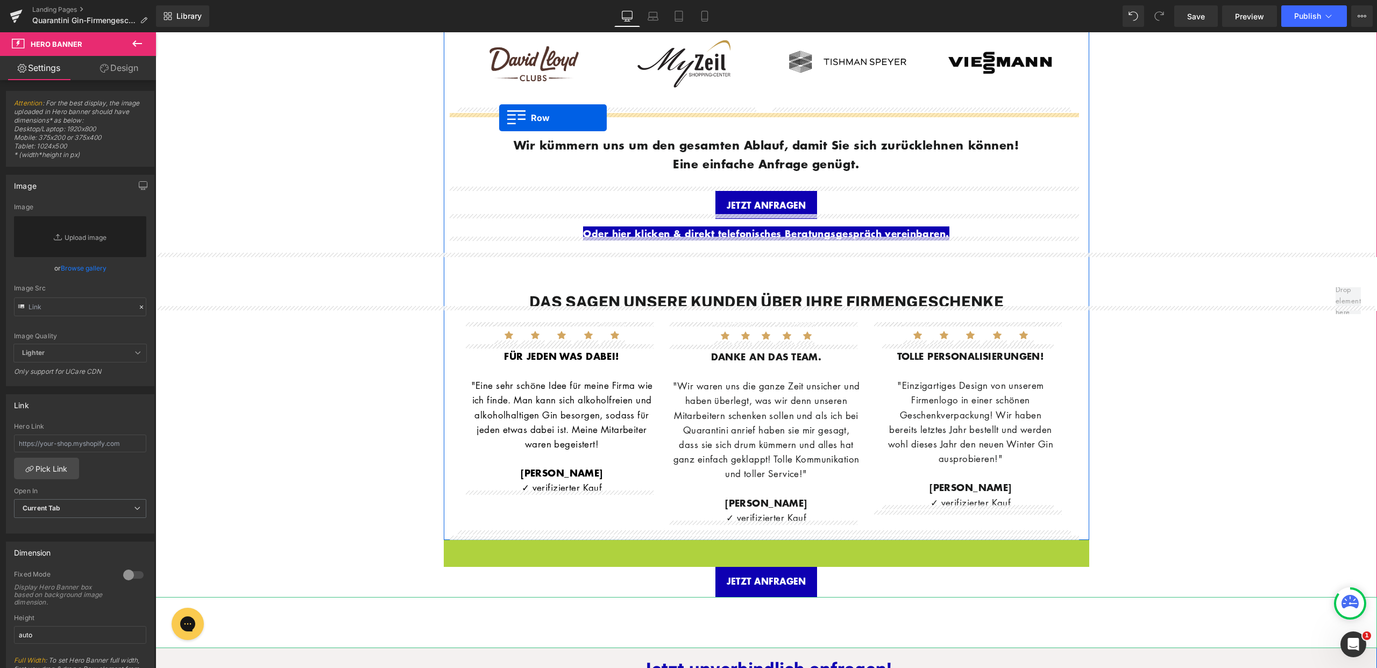
drag, startPoint x: 445, startPoint y: 545, endPoint x: 499, endPoint y: 118, distance: 430.6
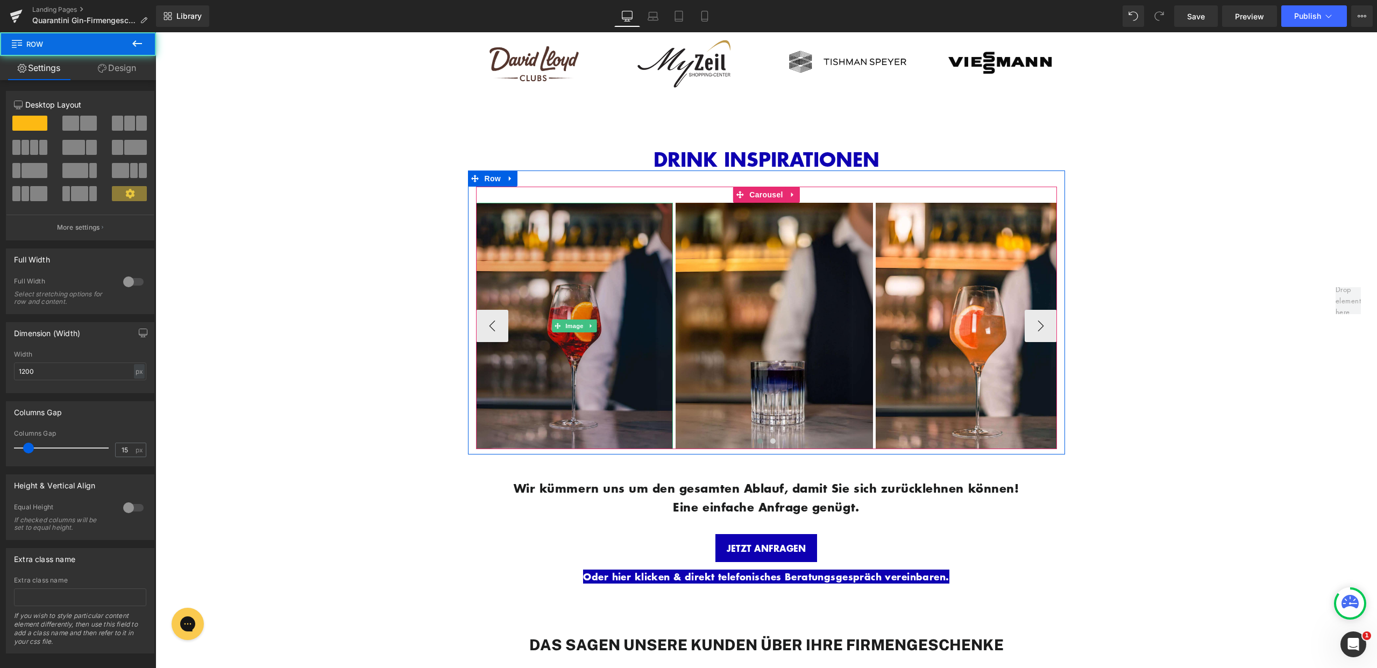
scroll to position [2307, 0]
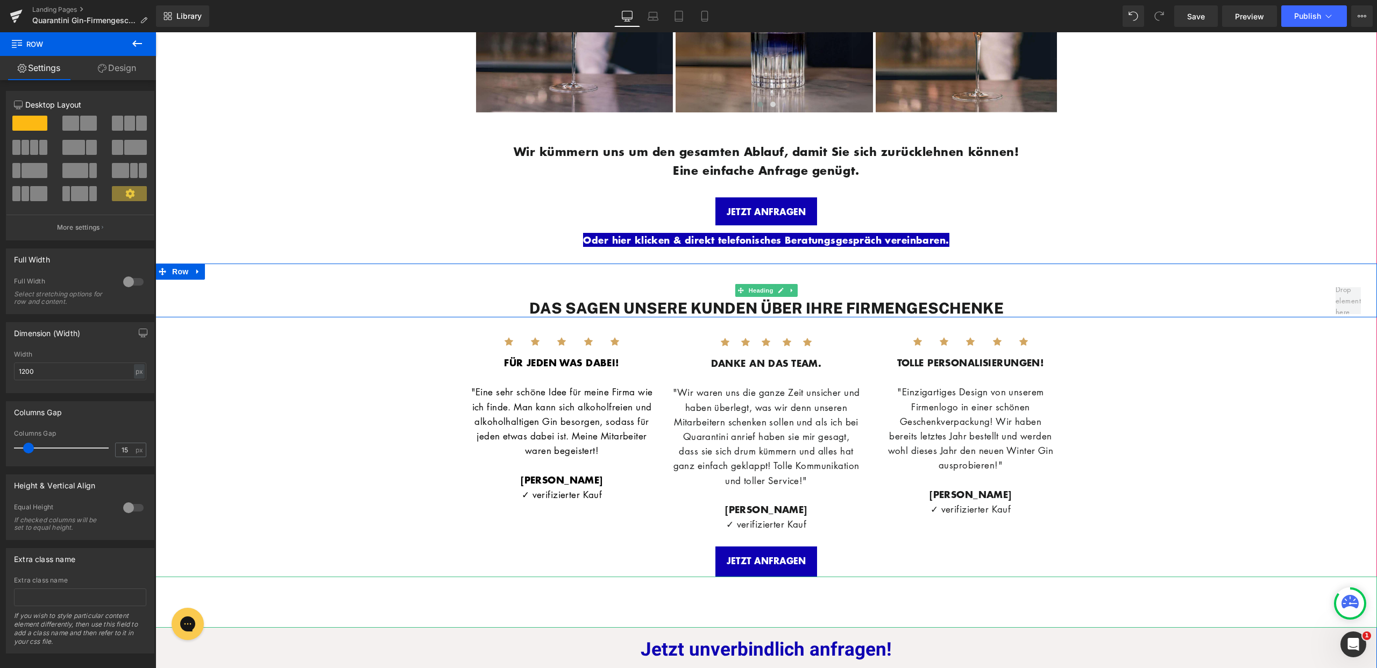
click at [975, 301] on h1 "DAS SAGEN UNSERE KUNDEN ÜBER IHRE FIRMENGESCHENKE" at bounding box center [766, 308] width 1222 height 18
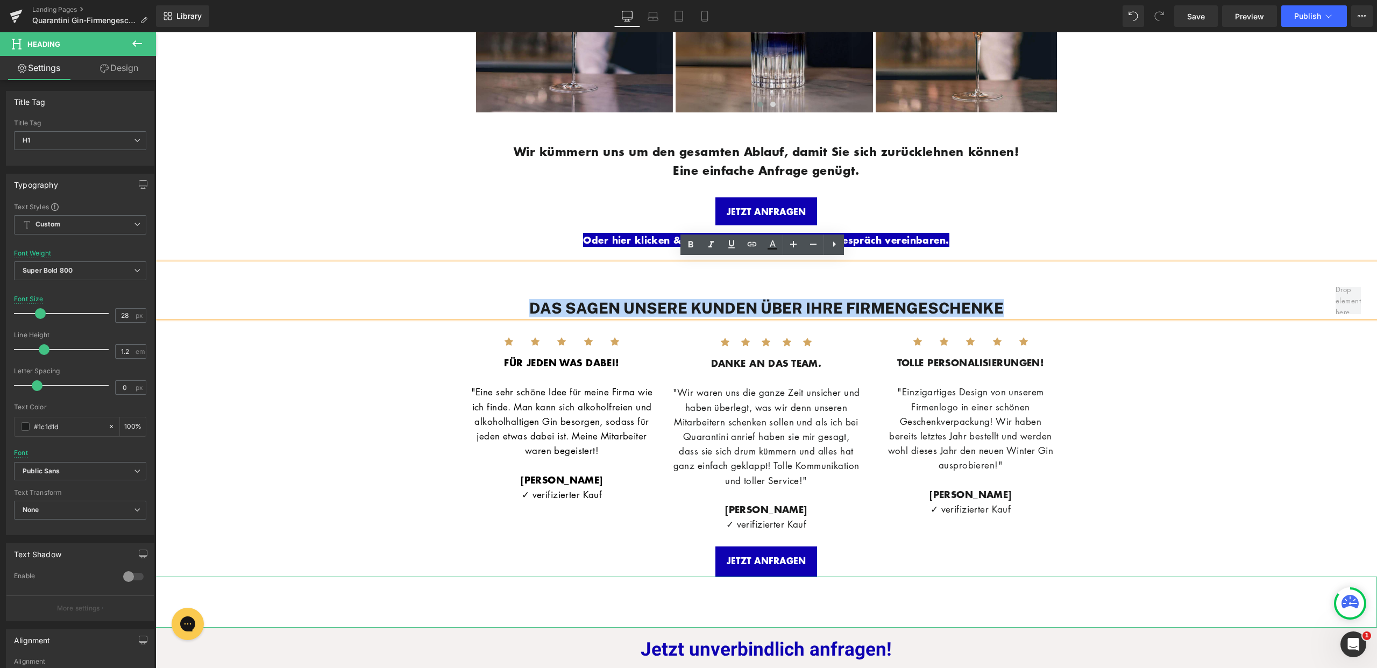
drag, startPoint x: 1006, startPoint y: 304, endPoint x: 489, endPoint y: 302, distance: 517.6
click at [489, 302] on h1 "DAS SAGEN UNSERE KUNDEN ÜBER IHRE FIRMENGESCHENKE" at bounding box center [766, 308] width 1222 height 18
paste div
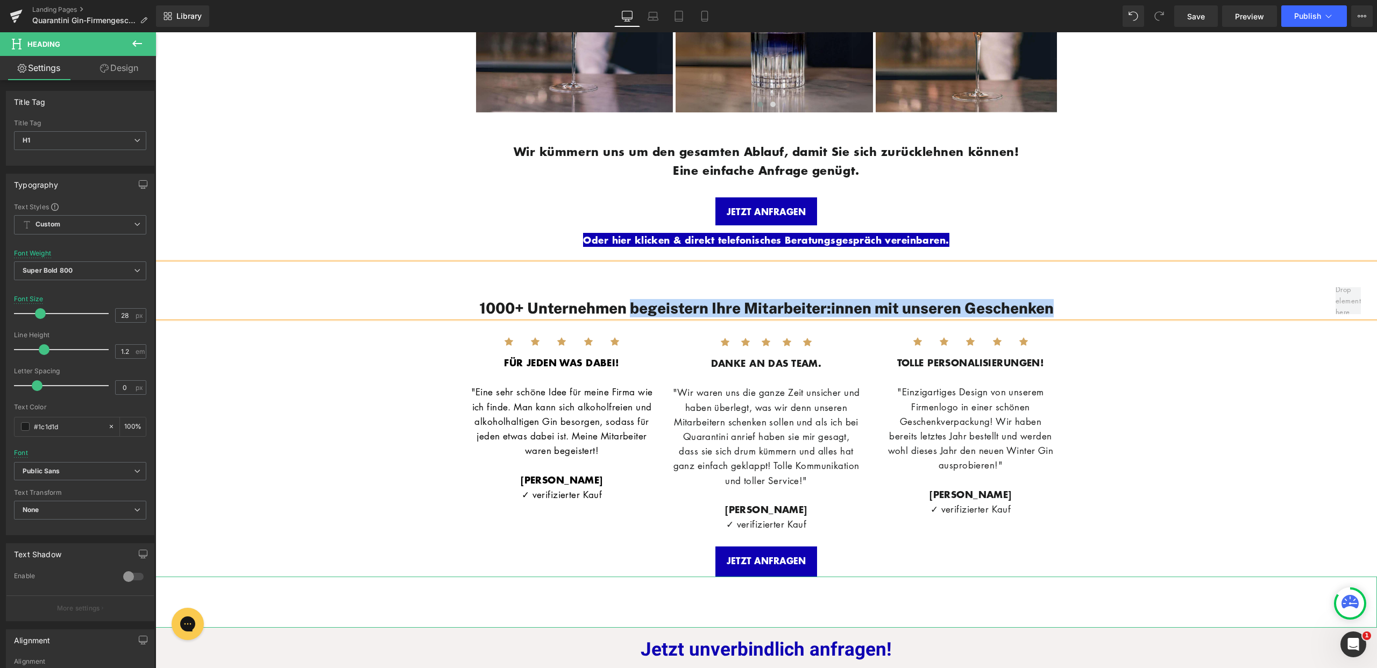
drag, startPoint x: 627, startPoint y: 306, endPoint x: 1063, endPoint y: 303, distance: 436.3
click at [1063, 303] on h1 "1000+ Unternehmen begeistern Ihre Mitarbeiter:innen mit unseren Geschenken" at bounding box center [766, 308] width 1222 height 18
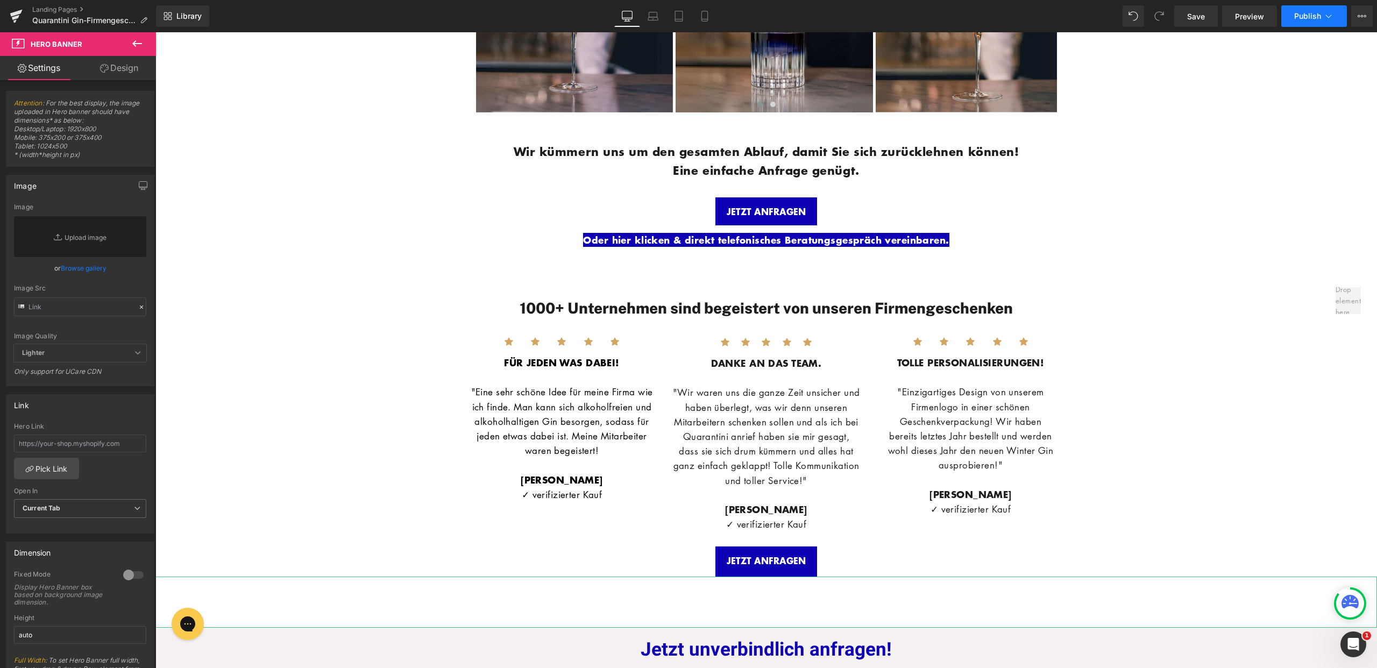
click at [1311, 22] on button "Publish" at bounding box center [1315, 16] width 66 height 22
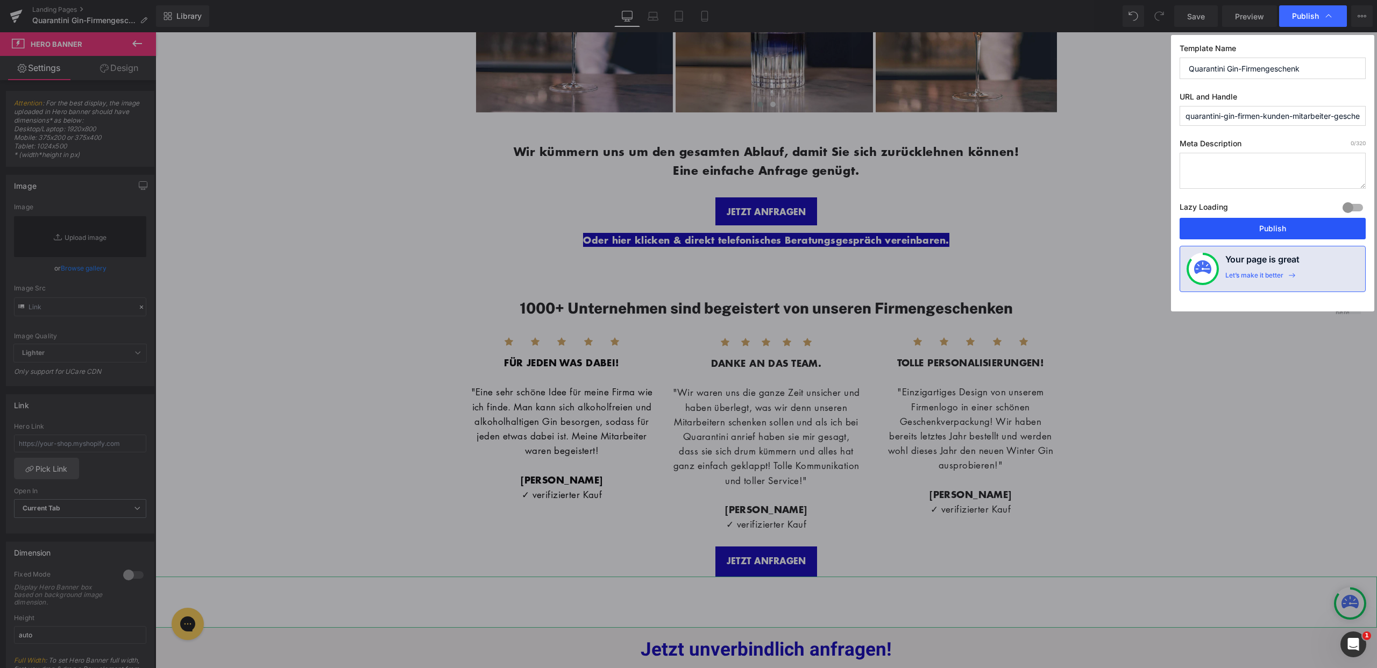
click at [1264, 234] on button "Publish" at bounding box center [1273, 229] width 186 height 22
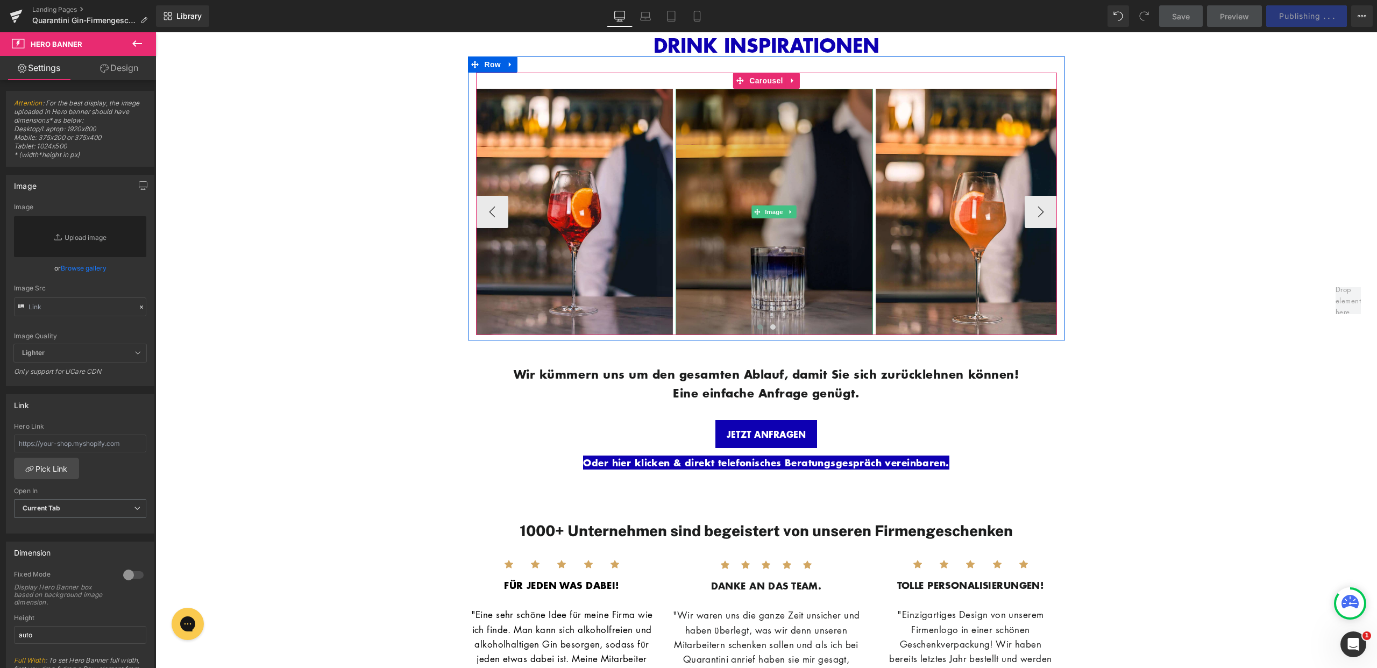
scroll to position [2084, 0]
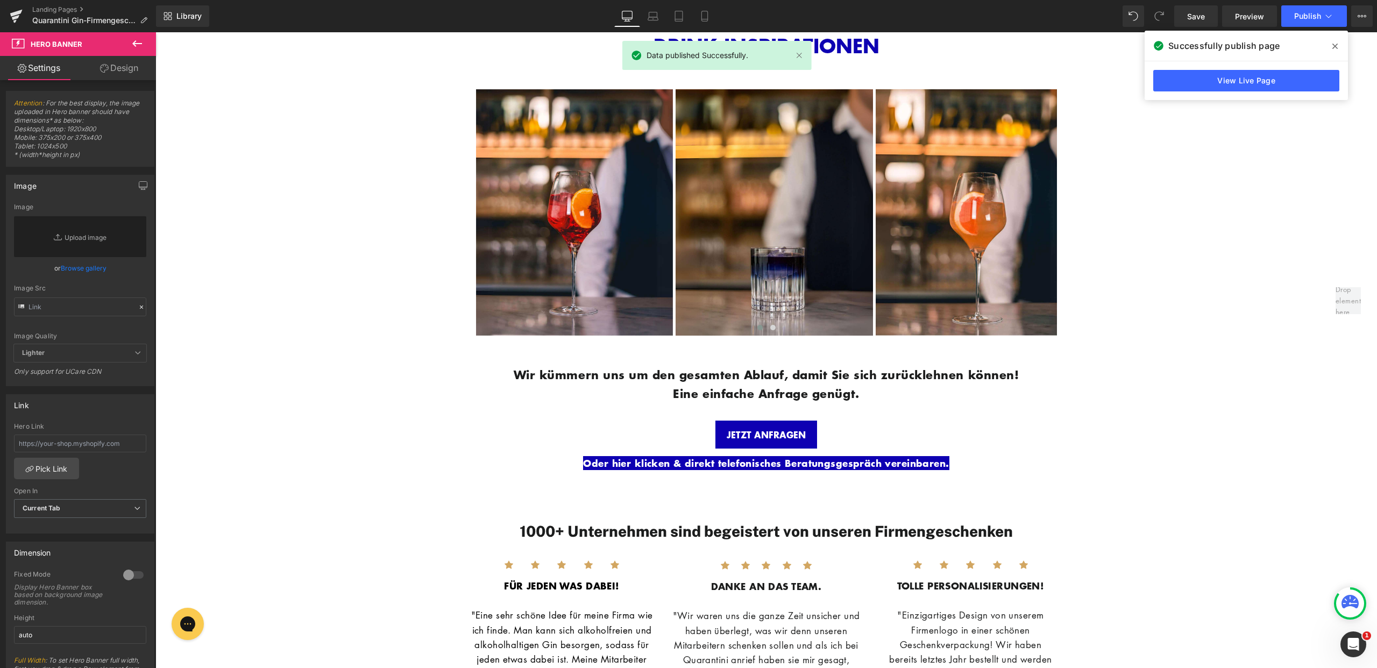
click at [1331, 47] on span at bounding box center [1335, 46] width 17 height 17
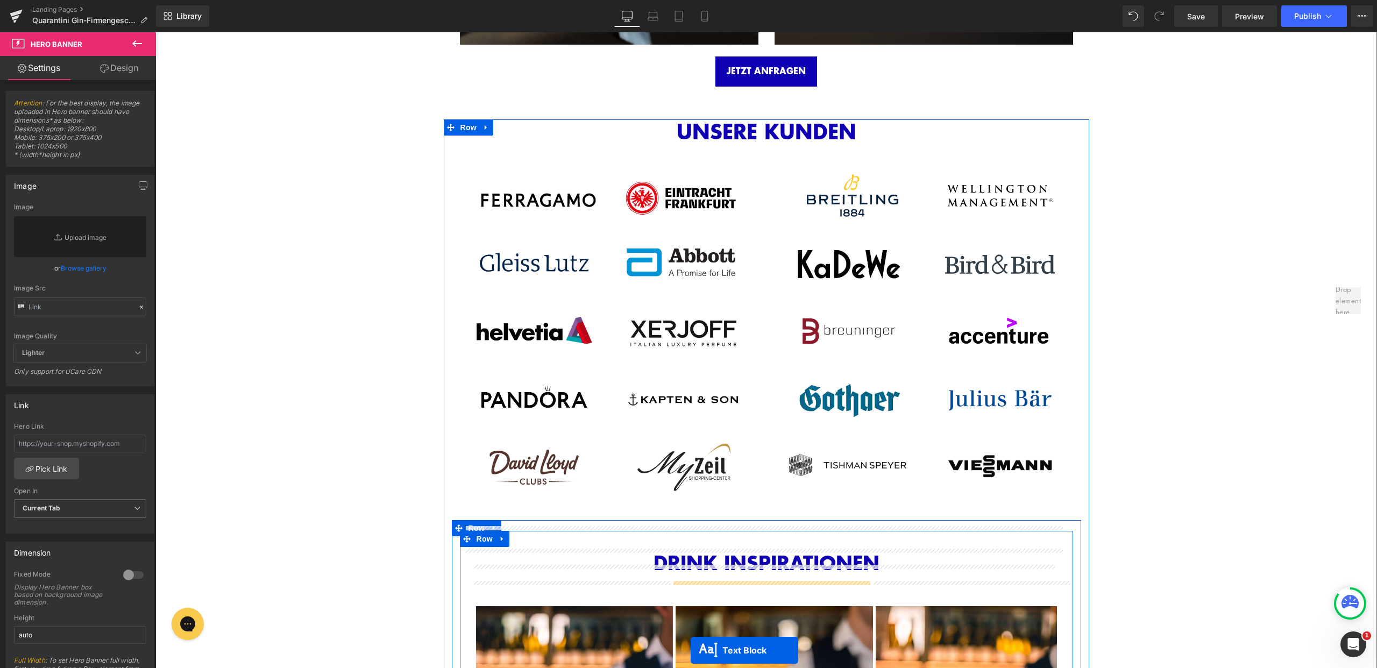
scroll to position [1610, 0]
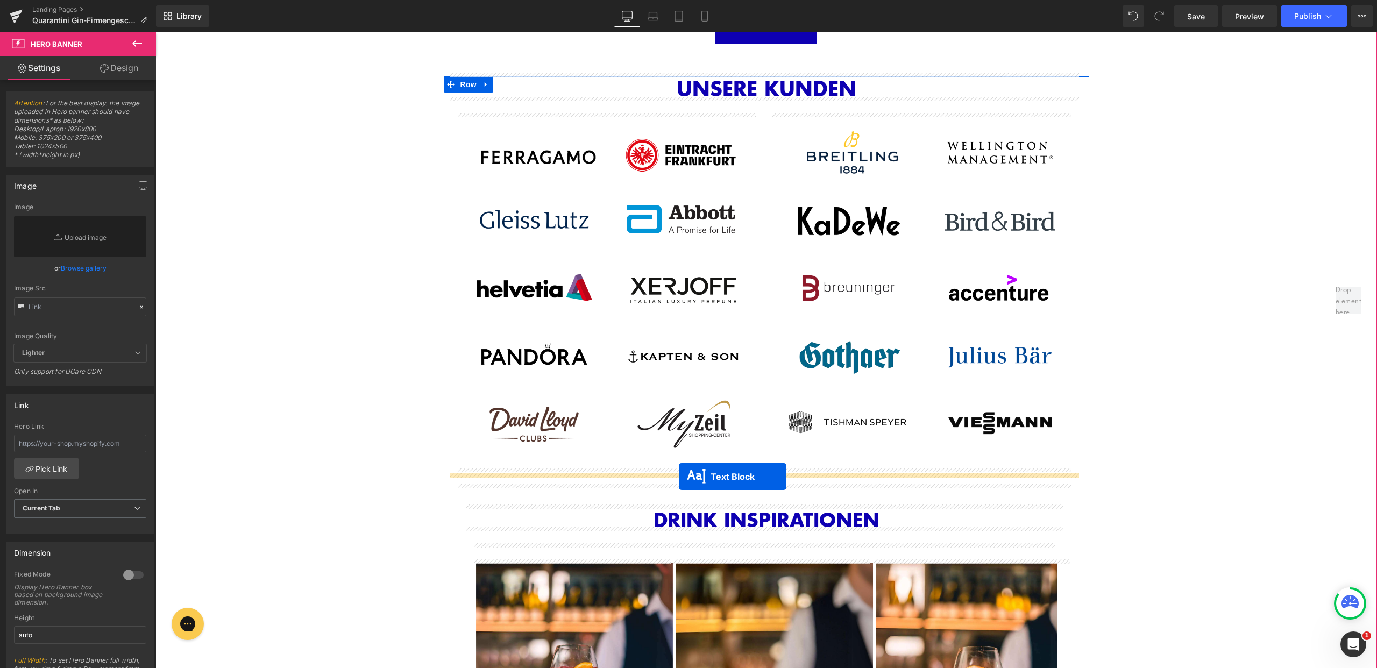
drag, startPoint x: 733, startPoint y: 563, endPoint x: 679, endPoint y: 477, distance: 102.3
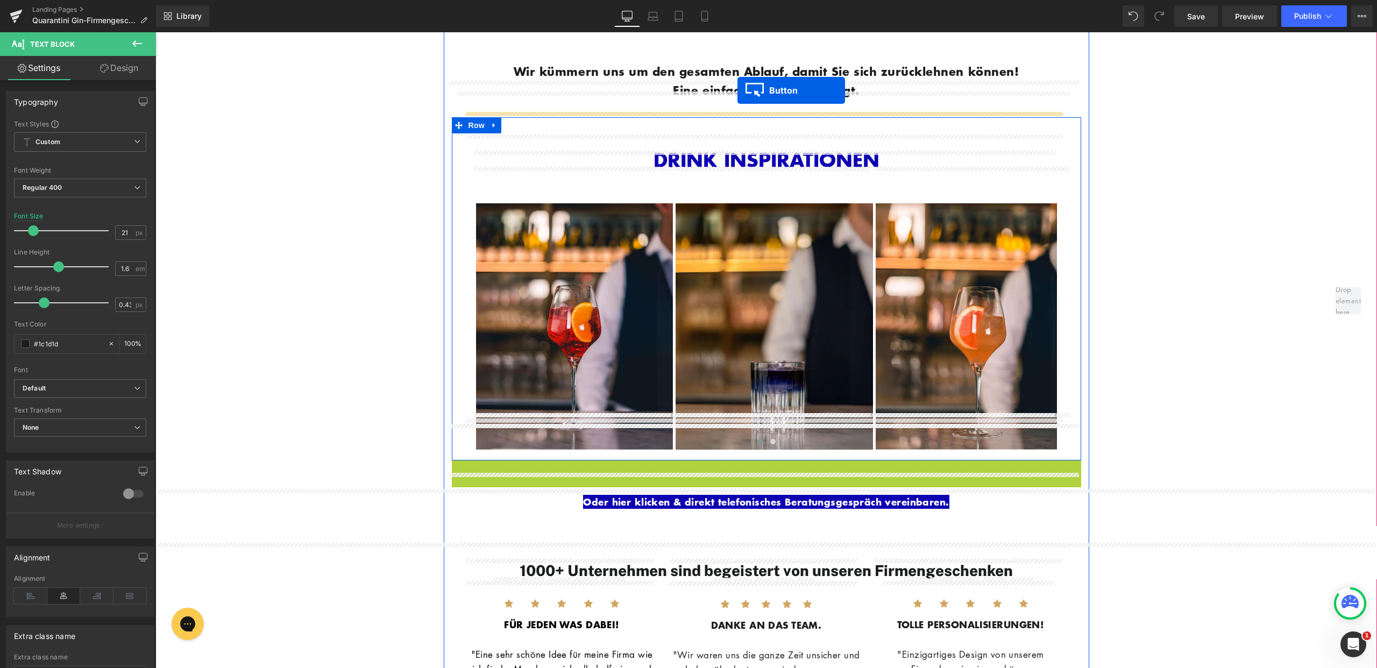
scroll to position [2022, 0]
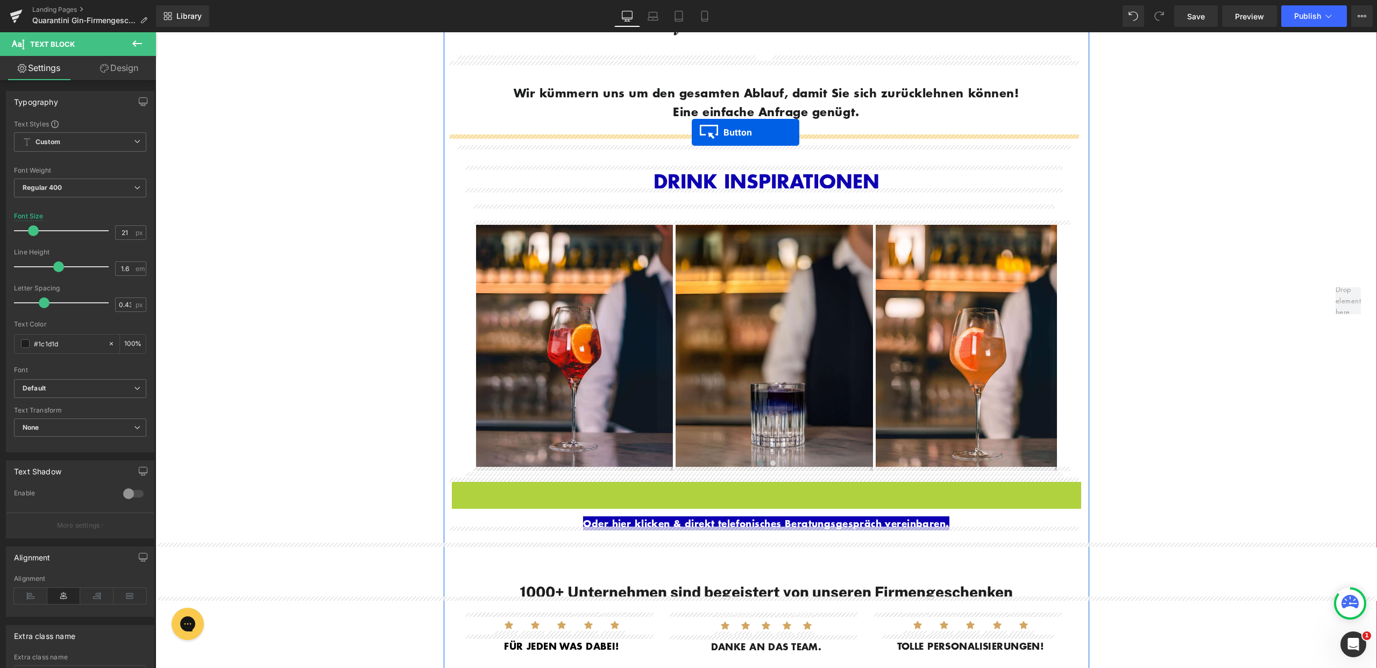
drag, startPoint x: 744, startPoint y: 290, endPoint x: 692, endPoint y: 132, distance: 166.1
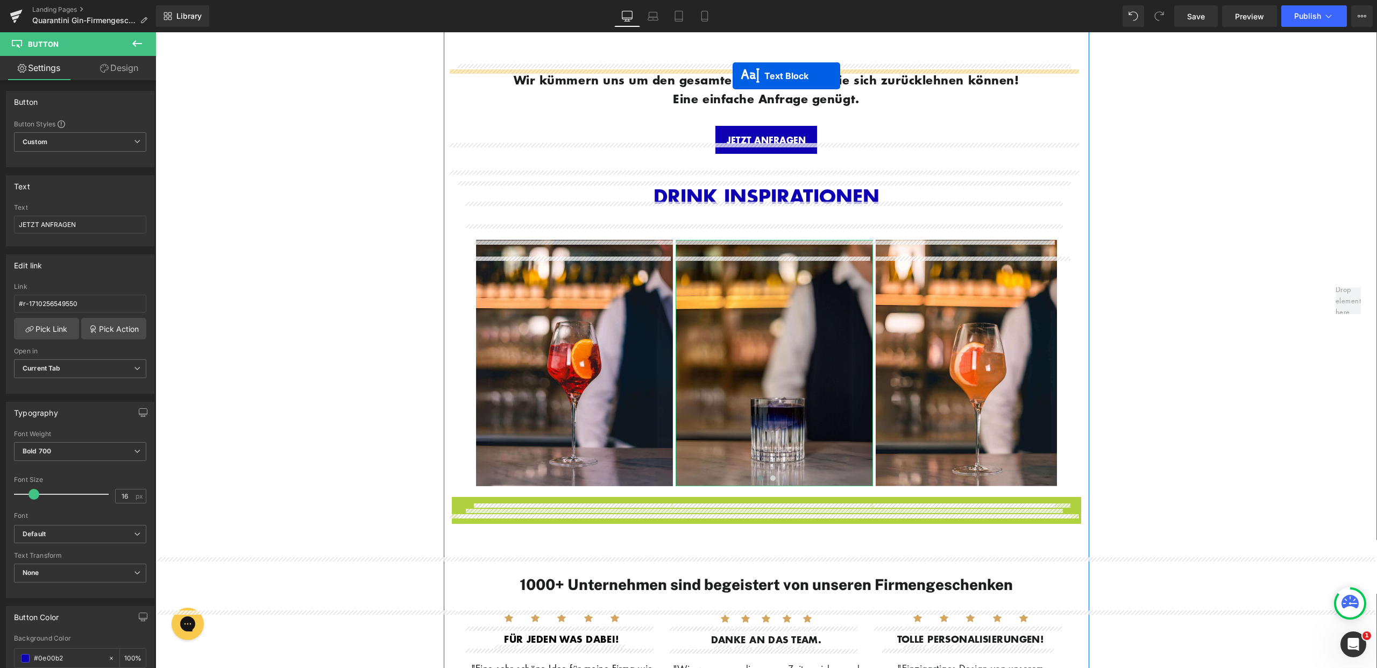
scroll to position [2014, 0]
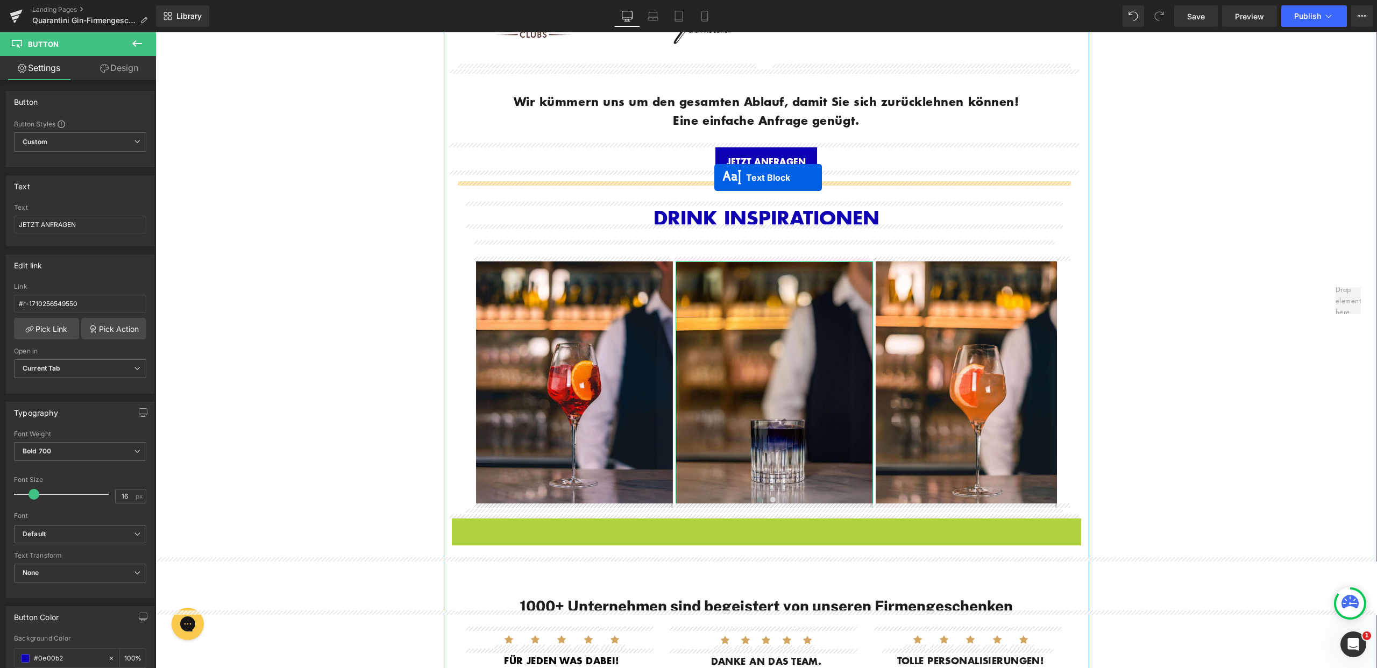
drag, startPoint x: 733, startPoint y: 408, endPoint x: 714, endPoint y: 178, distance: 231.6
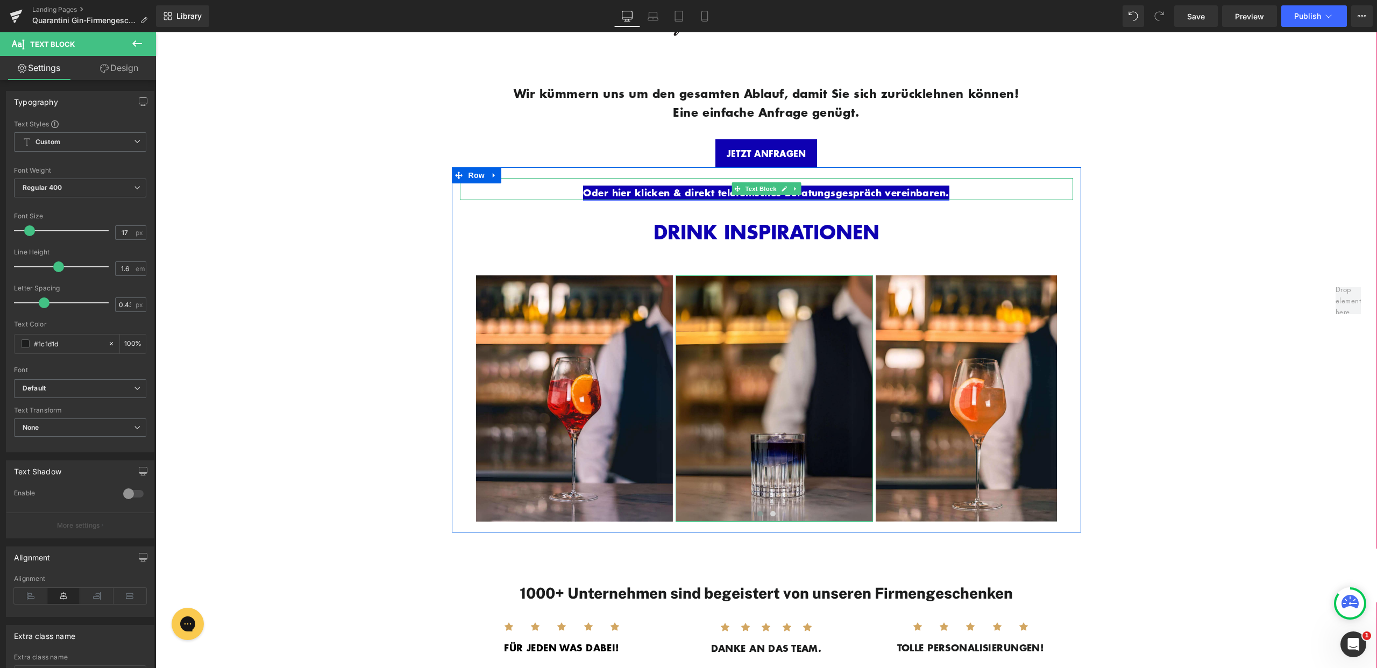
scroll to position [2023, 0]
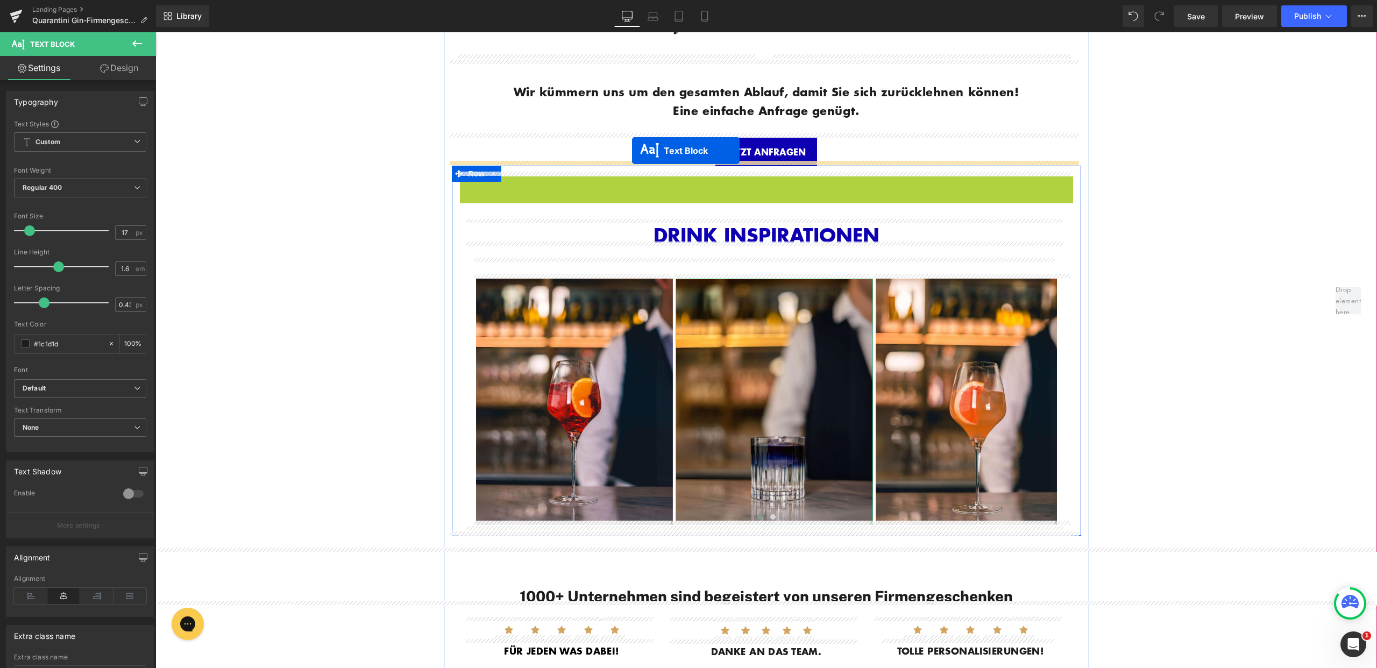
drag, startPoint x: 733, startPoint y: 183, endPoint x: 632, endPoint y: 151, distance: 105.8
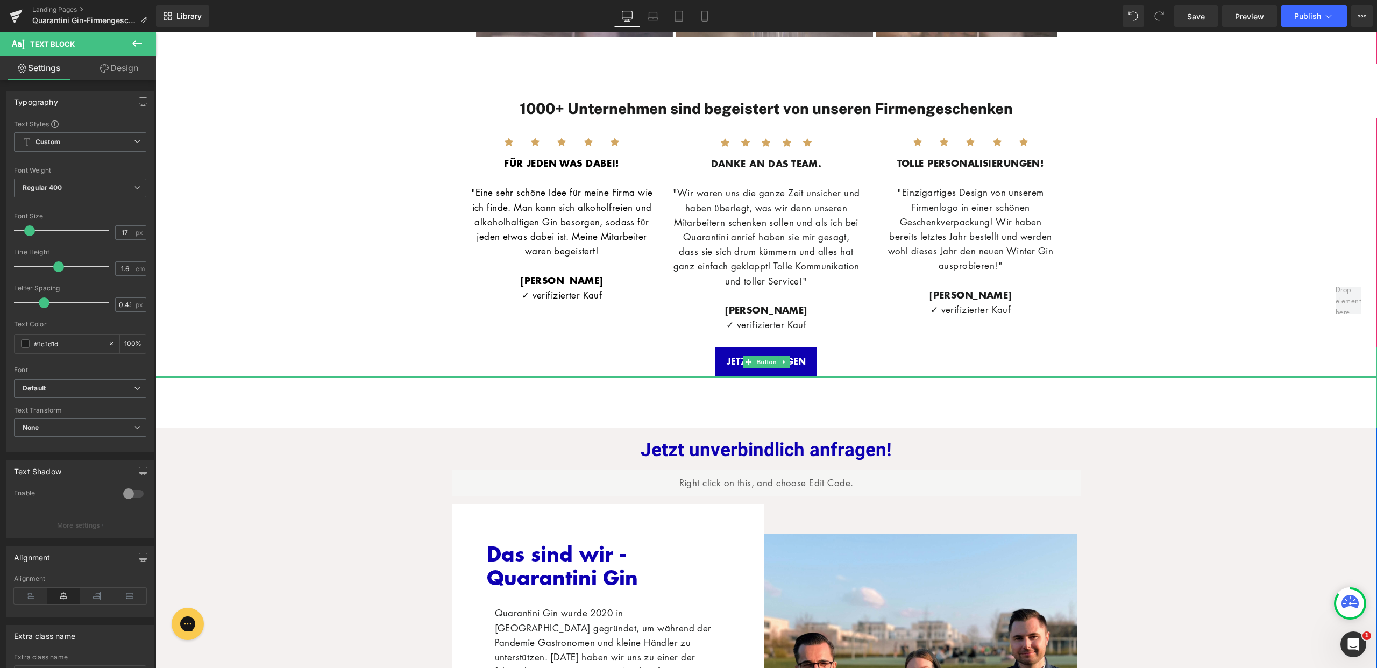
scroll to position [2713, 0]
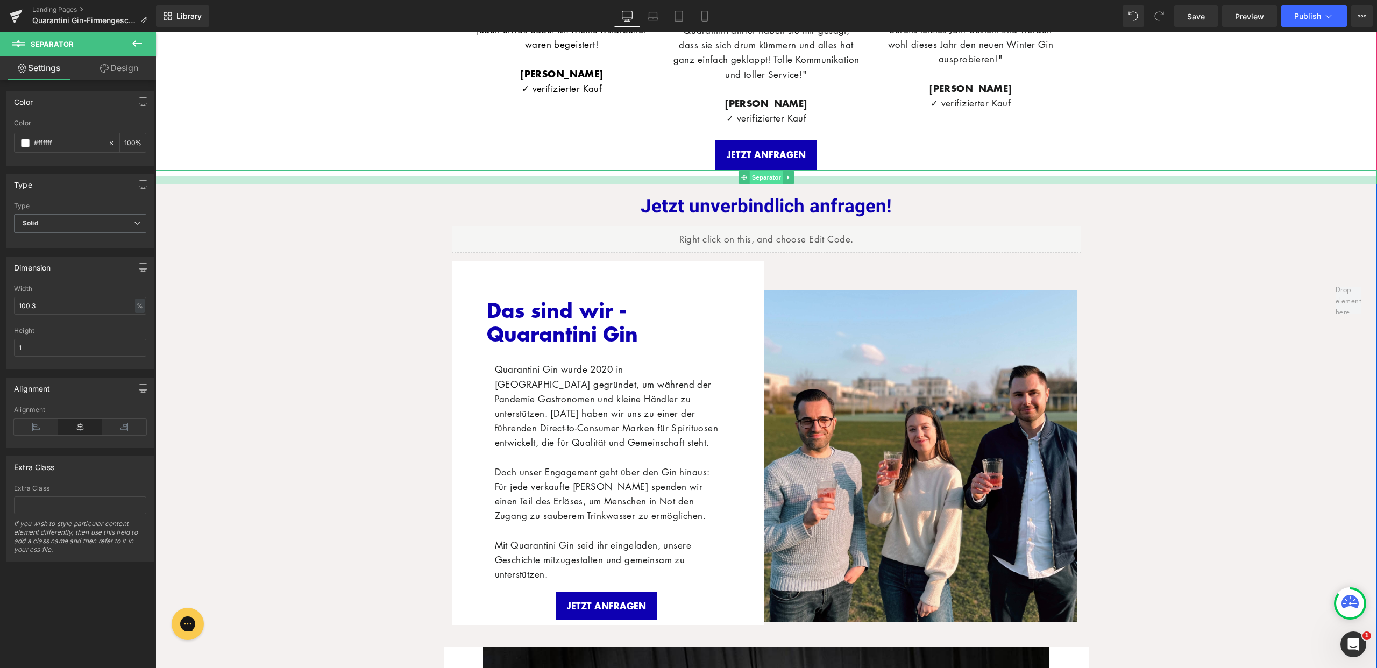
drag, startPoint x: 752, startPoint y: 214, endPoint x: 752, endPoint y: 177, distance: 37.1
click at [752, 177] on div "Separator" at bounding box center [766, 178] width 1222 height 14
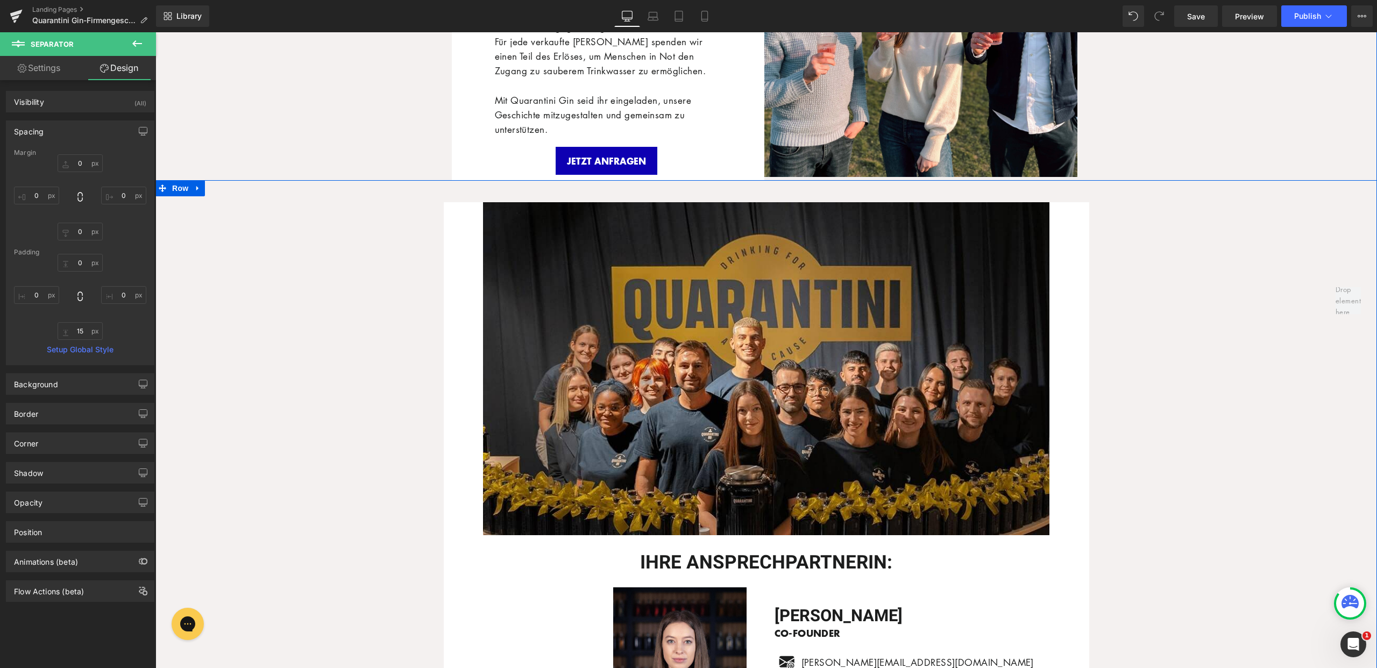
scroll to position [3158, 0]
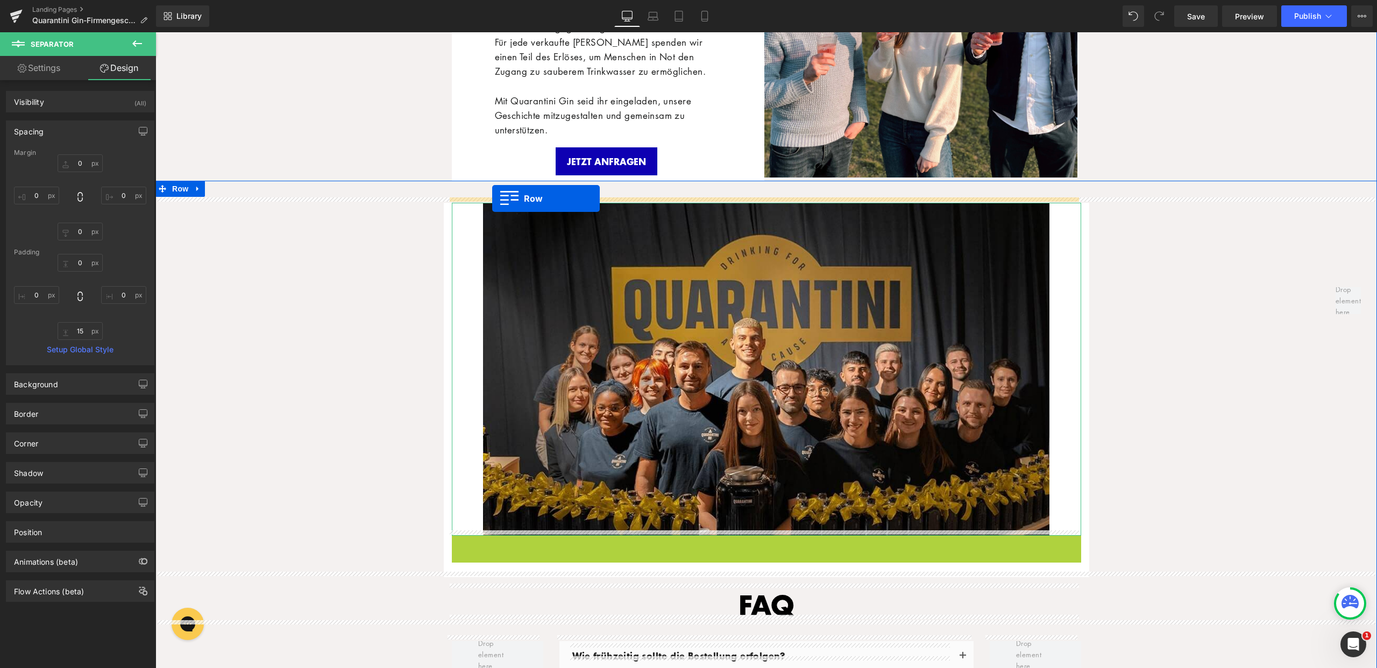
drag, startPoint x: 458, startPoint y: 542, endPoint x: 492, endPoint y: 199, distance: 345.5
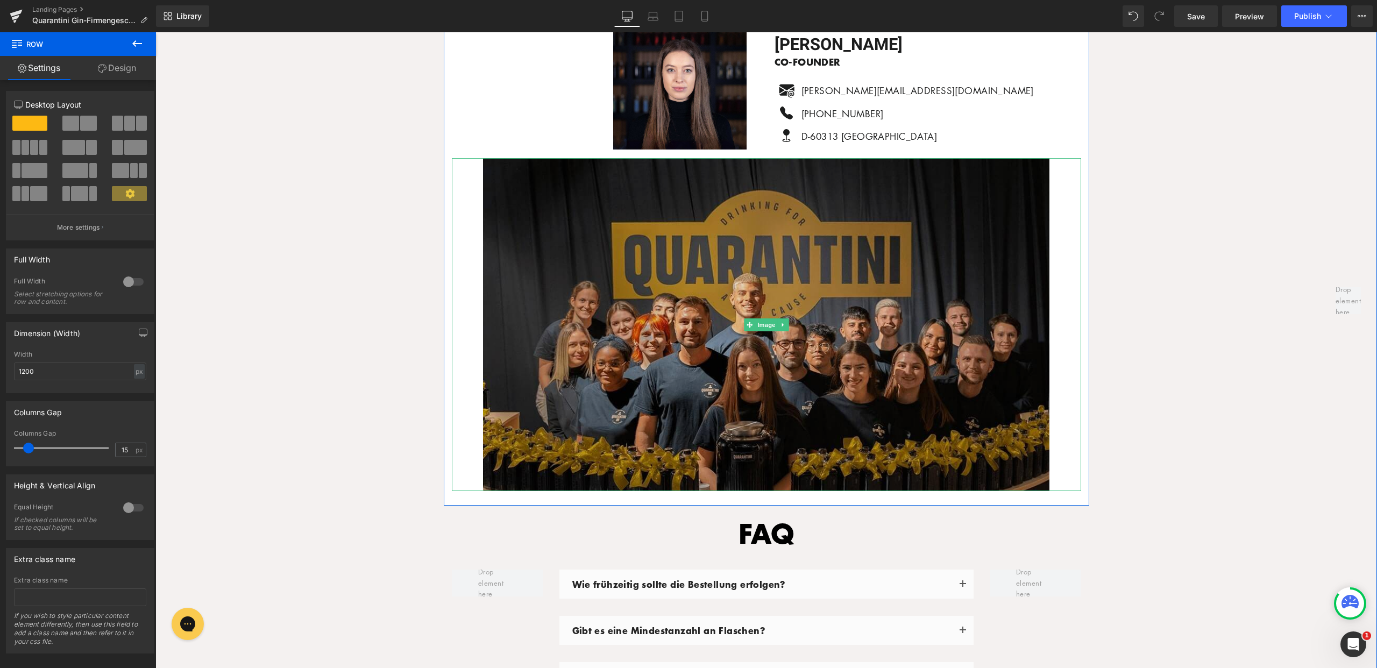
scroll to position [3406, 0]
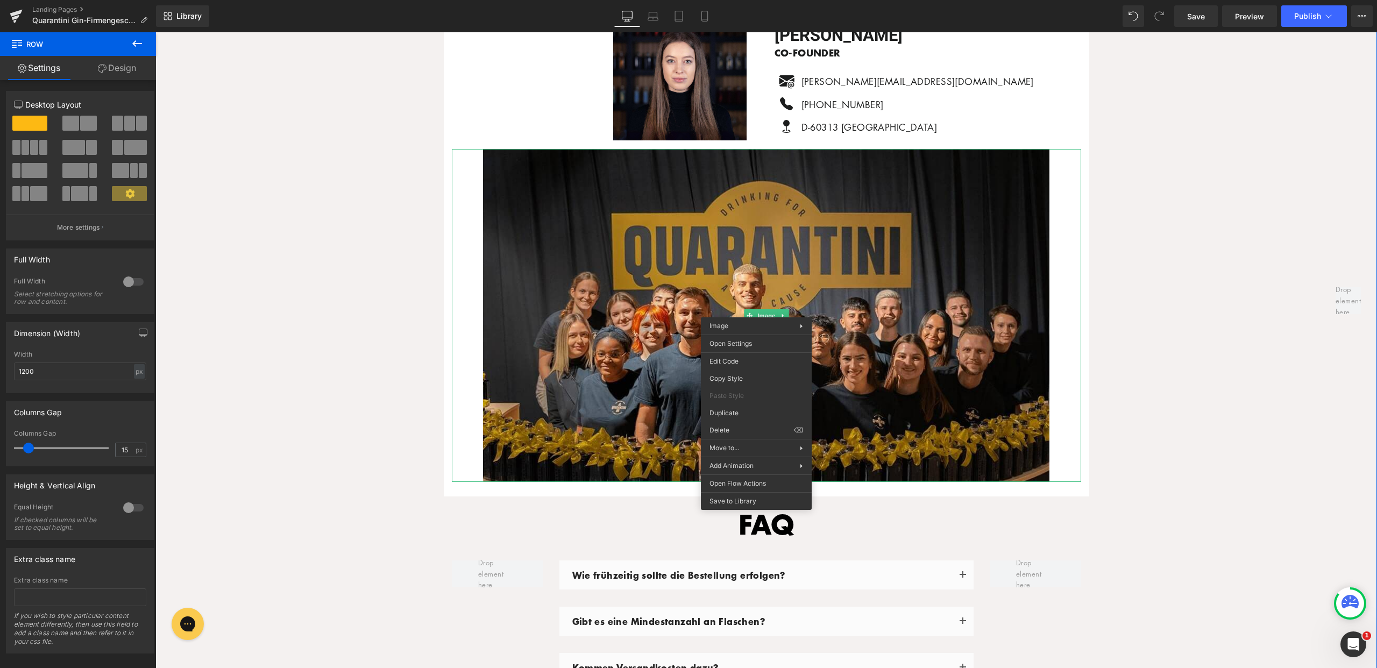
click at [1163, 252] on div "IHRE ANSPRECHPARTNERIN: Heading Image [PERSON_NAME] CO-FOUNDER Heading Icon [PE…" at bounding box center [766, 376] width 1222 height 843
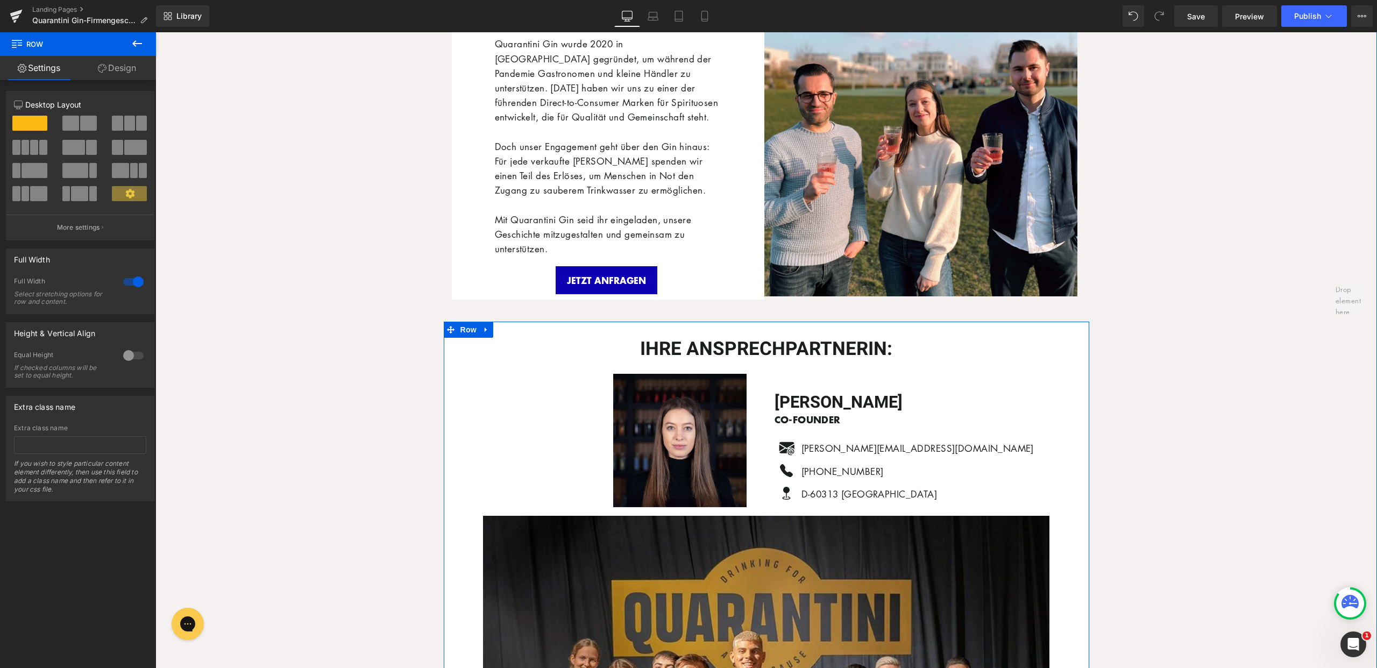
scroll to position [2914, 0]
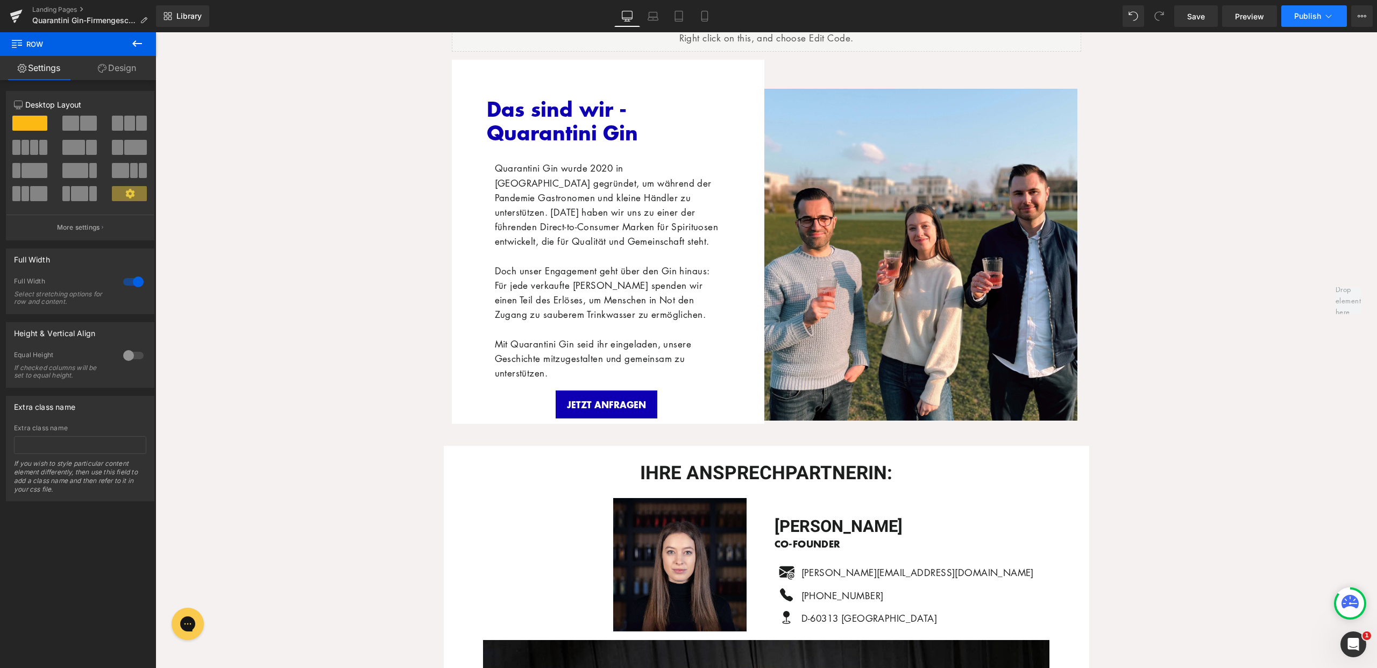
click at [1291, 17] on button "Publish" at bounding box center [1315, 16] width 66 height 22
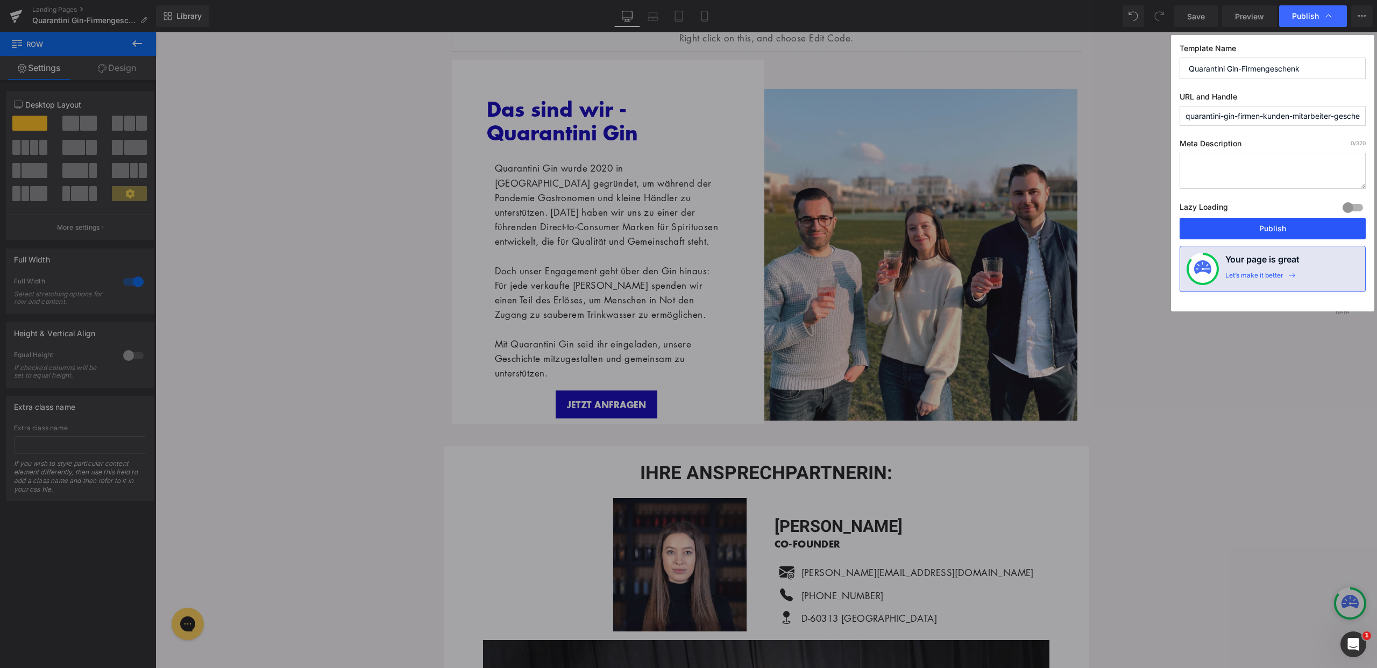
click at [1275, 236] on button "Publish" at bounding box center [1273, 229] width 186 height 22
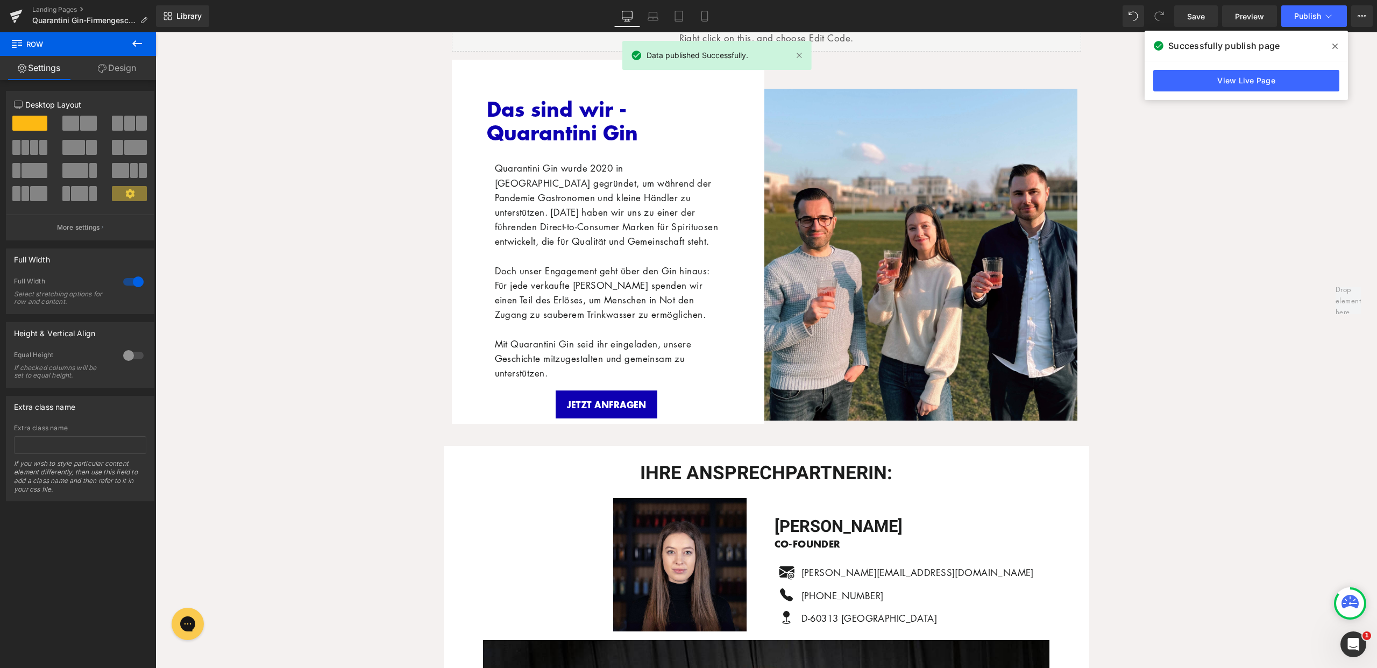
click at [1341, 48] on span at bounding box center [1335, 46] width 17 height 17
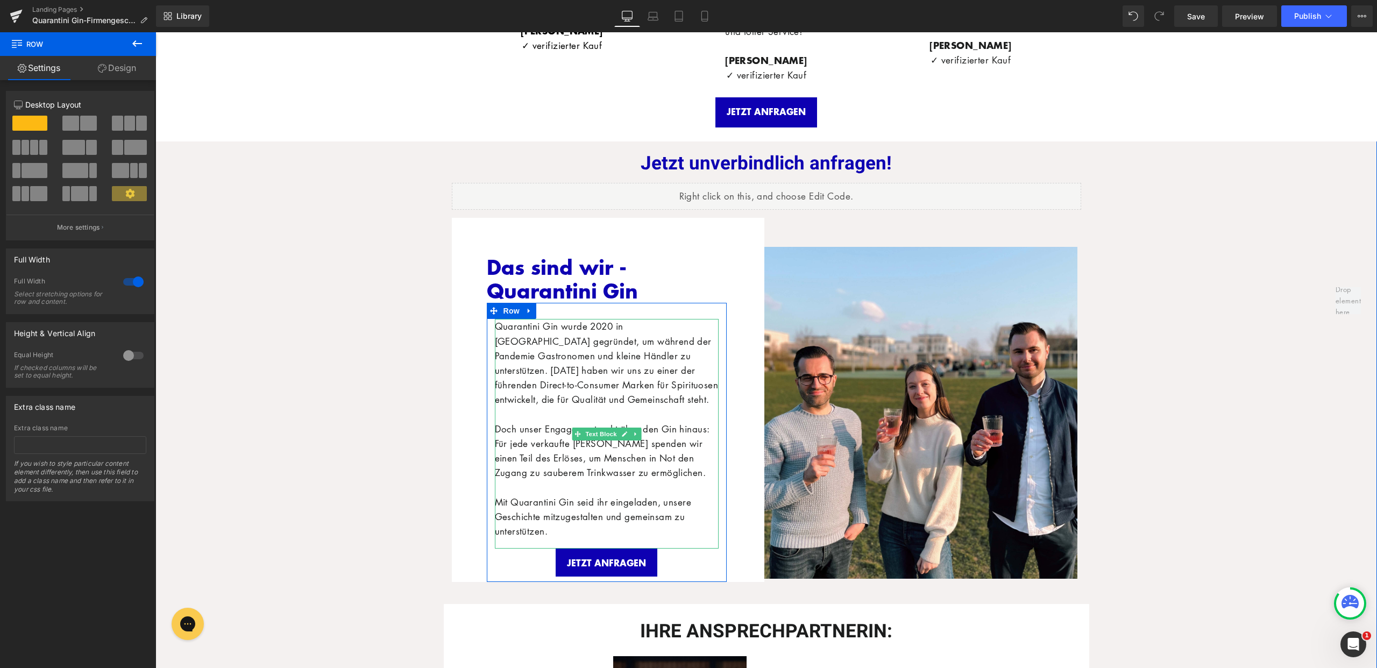
scroll to position [2587, 0]
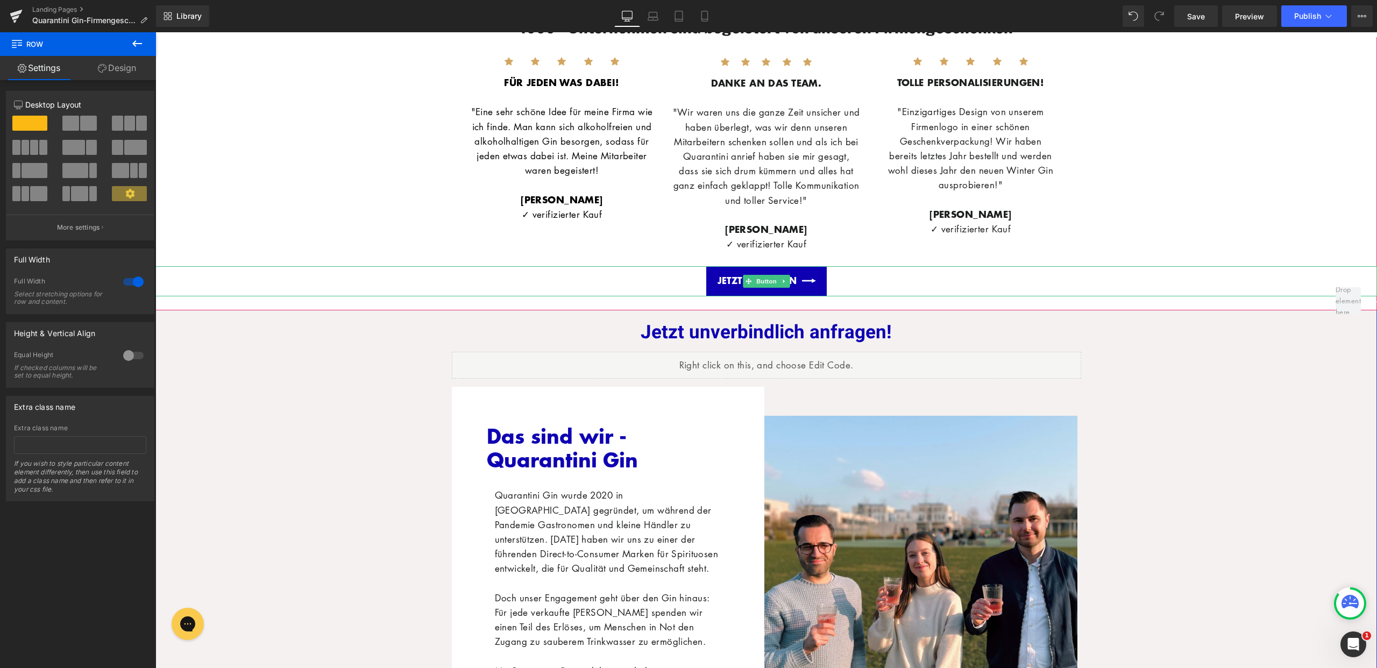
click at [763, 275] on span "Button" at bounding box center [766, 281] width 25 height 13
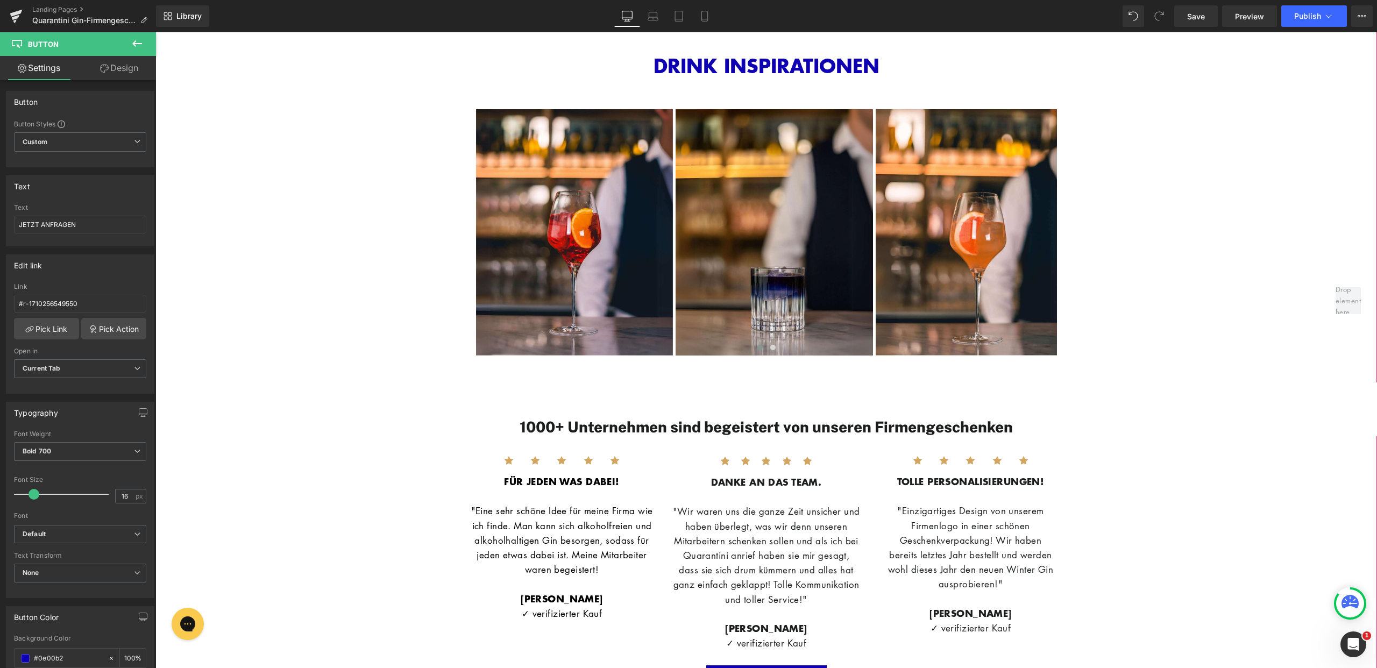
scroll to position [2100, 0]
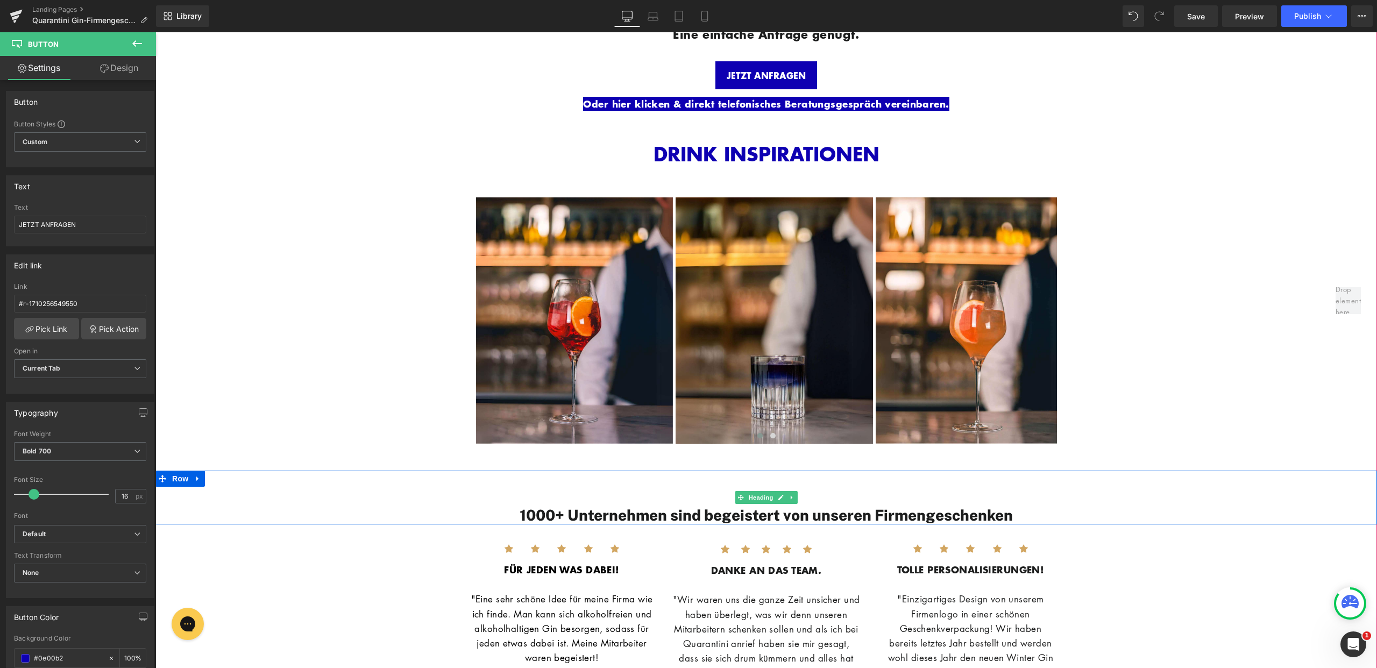
click at [831, 478] on div "1000+ Unternehmen sind begeistert von unseren Firmengeschenken" at bounding box center [766, 498] width 1222 height 54
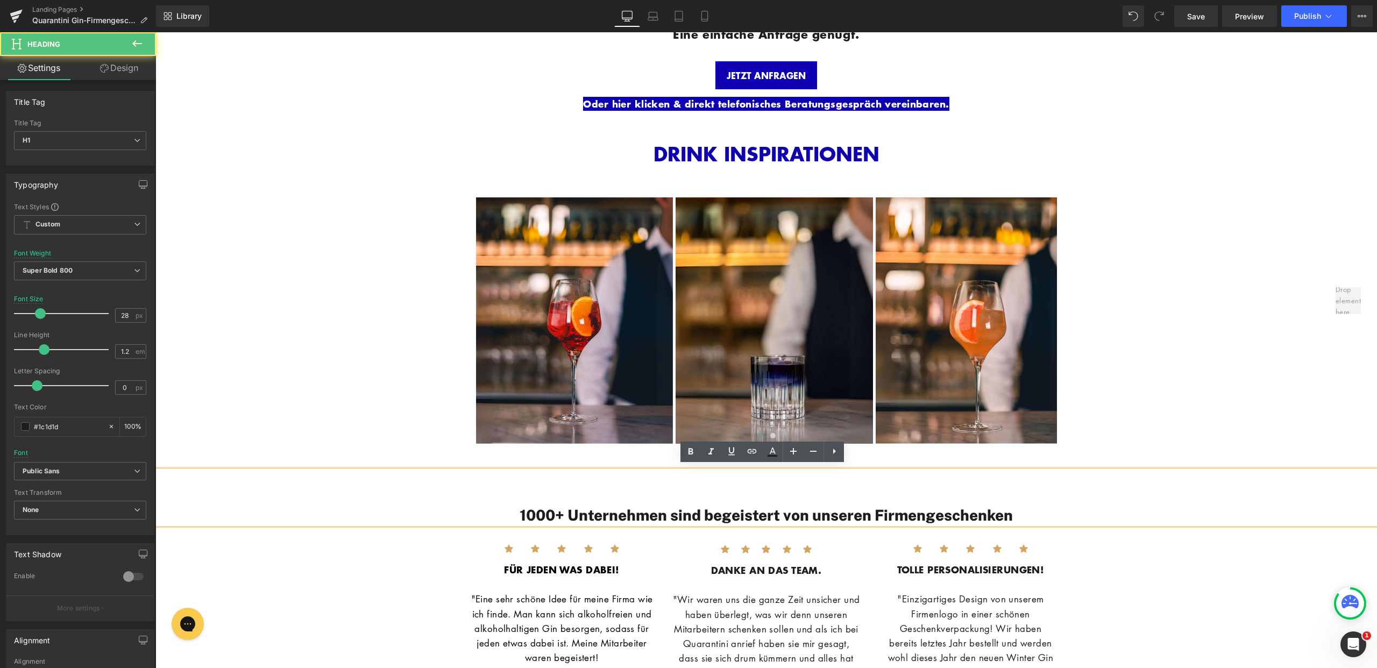
click at [821, 489] on div "1000+ Unternehmen sind begeistert von unseren Firmengeschenken" at bounding box center [766, 498] width 1222 height 54
click at [818, 494] on div "1000+ Unternehmen sind begeistert von unseren Firmengeschenken" at bounding box center [766, 498] width 1222 height 54
click at [924, 506] on h1 "1000+ Unternehmen sind begeistert von unseren Firmengeschenken" at bounding box center [766, 515] width 1222 height 18
click at [936, 455] on div "1000+ Unternehmen sind begeistert von unseren Firmengeschenken Heading Row Icon…" at bounding box center [766, 604] width 629 height 299
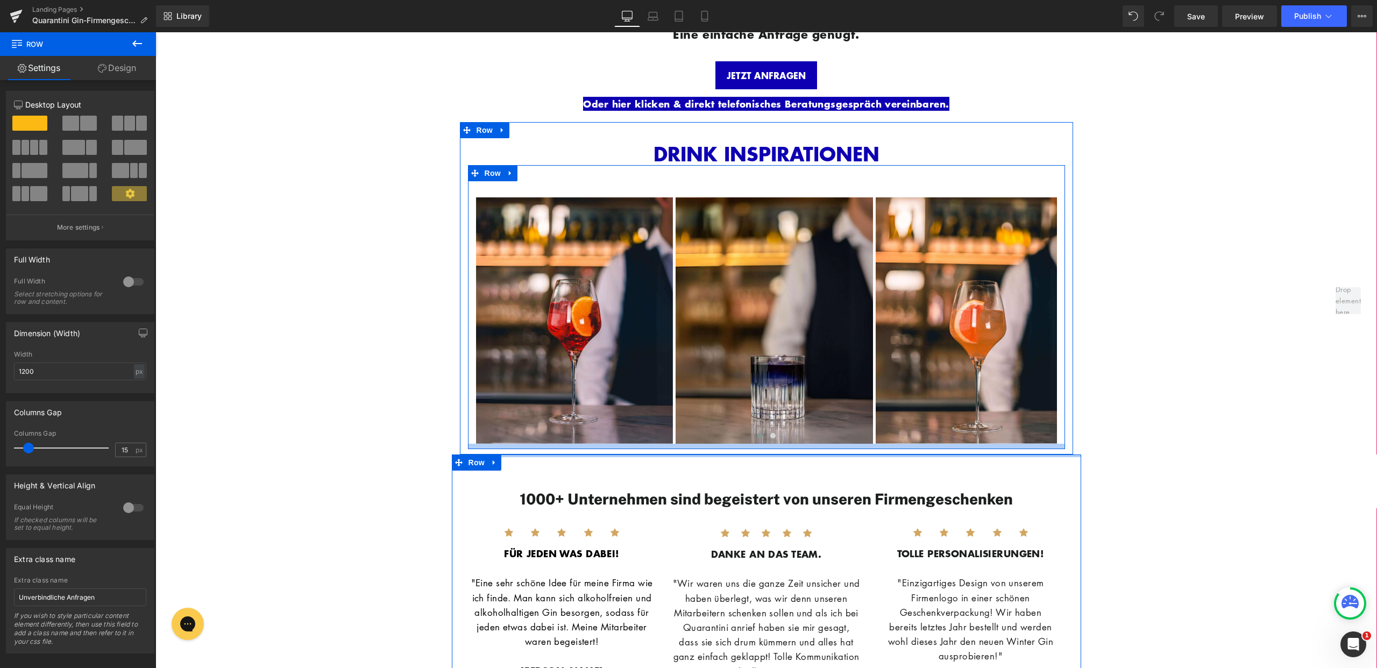
drag, startPoint x: 933, startPoint y: 466, endPoint x: 933, endPoint y: 444, distance: 22.1
click at [933, 444] on div "UNSERE KUNDEN Heading Image Image Row Wir kümmern uns um den gesamten Ablauf, d…" at bounding box center [767, 162] width 646 height 1152
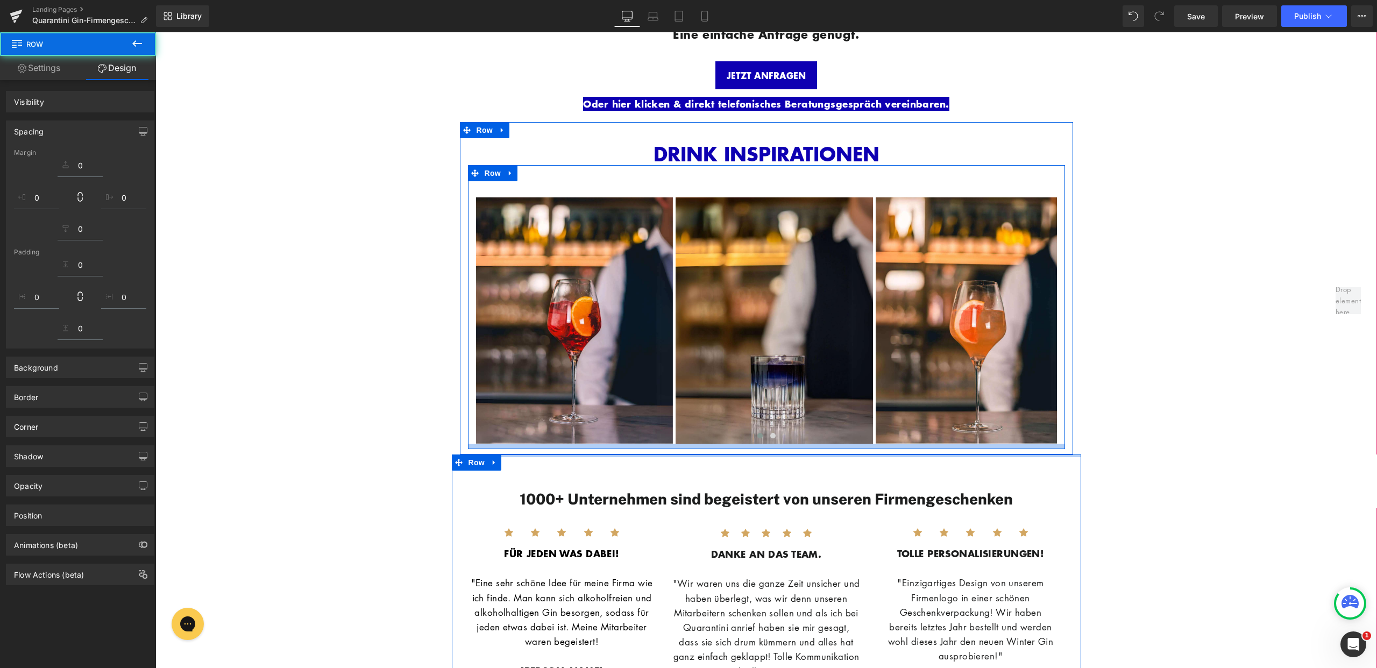
click at [933, 444] on div at bounding box center [766, 446] width 597 height 5
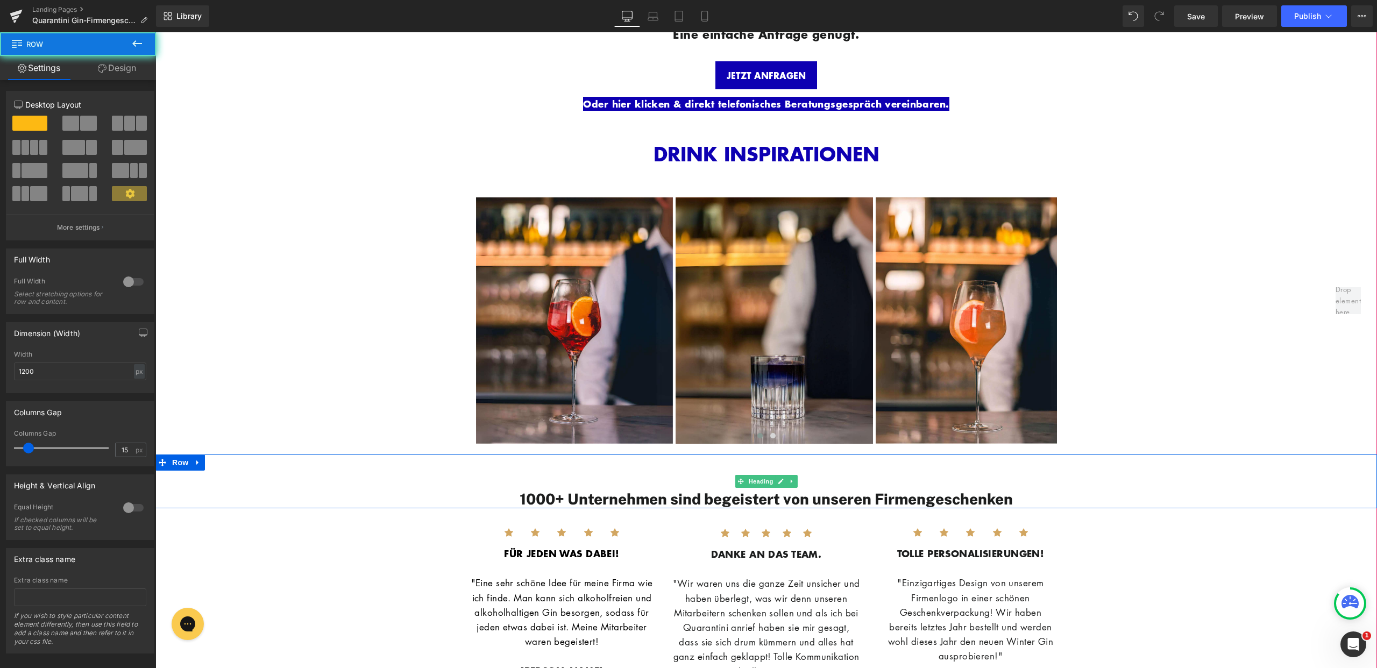
click at [911, 473] on div "1000+ Unternehmen sind begeistert von unseren Firmengeschenken" at bounding box center [766, 482] width 1222 height 54
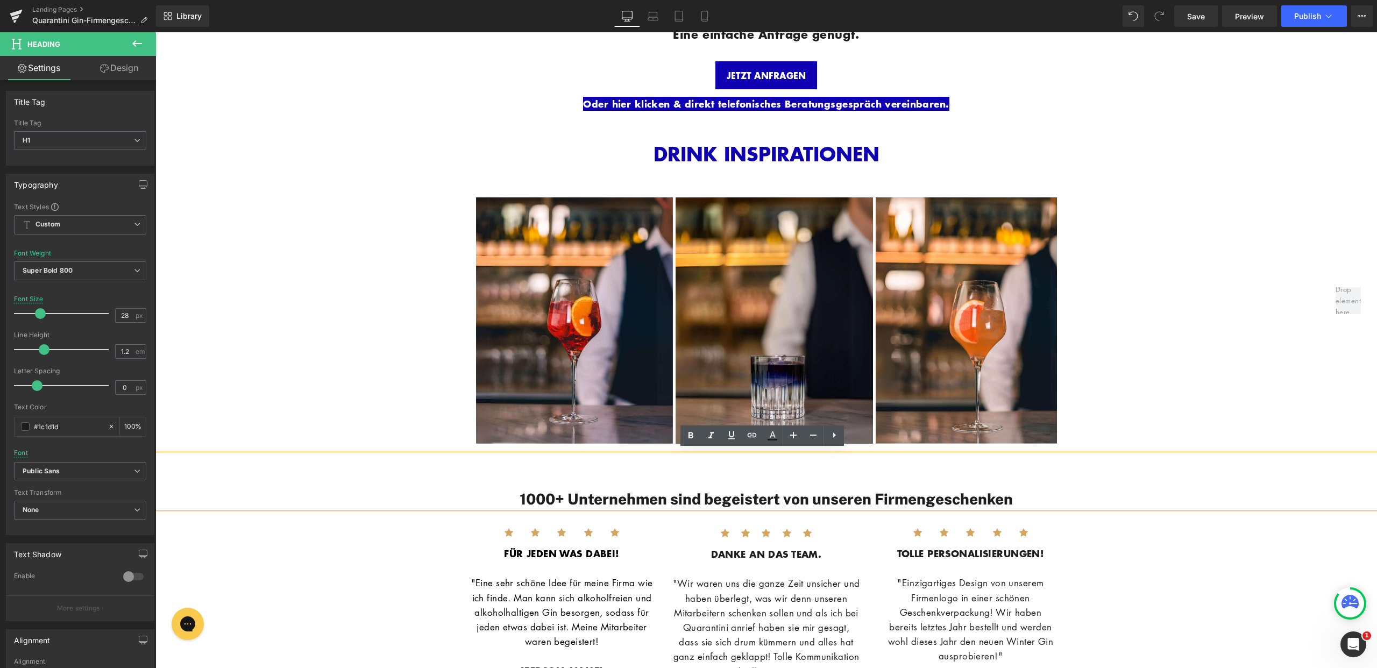
click at [498, 485] on div "1000+ Unternehmen sind begeistert von unseren Firmengeschenken" at bounding box center [766, 482] width 1222 height 54
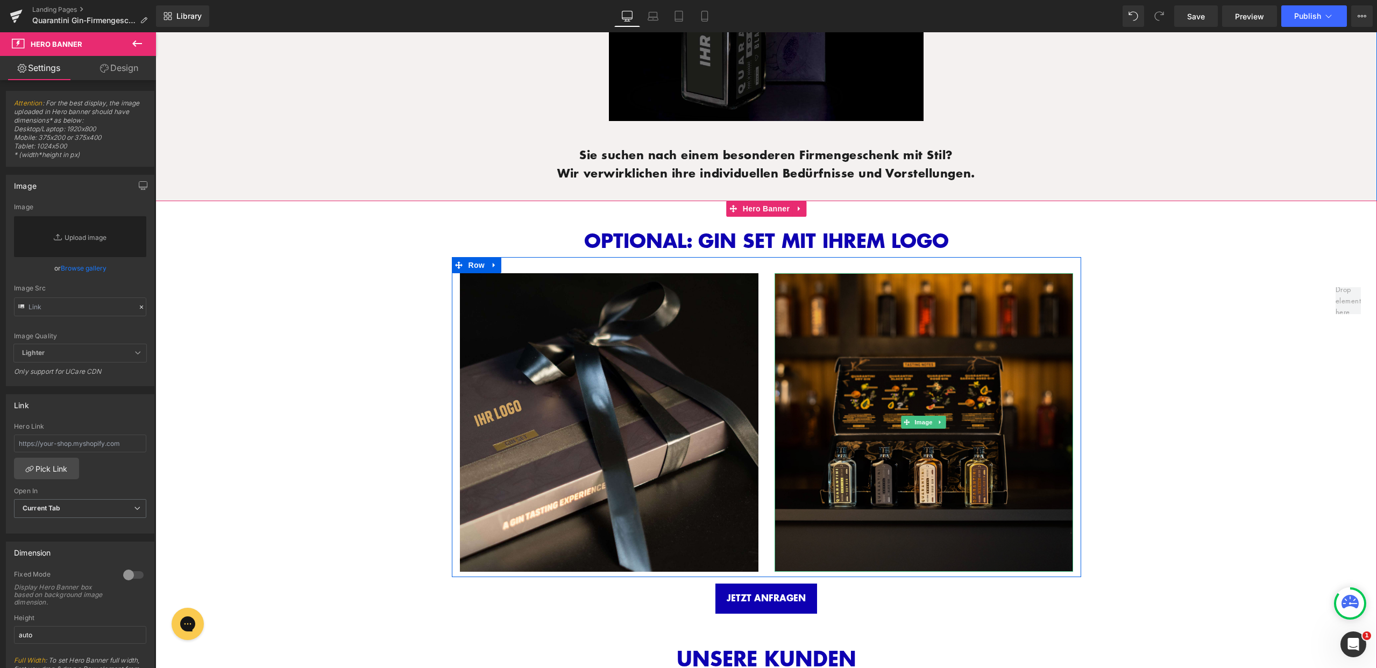
scroll to position [1032, 0]
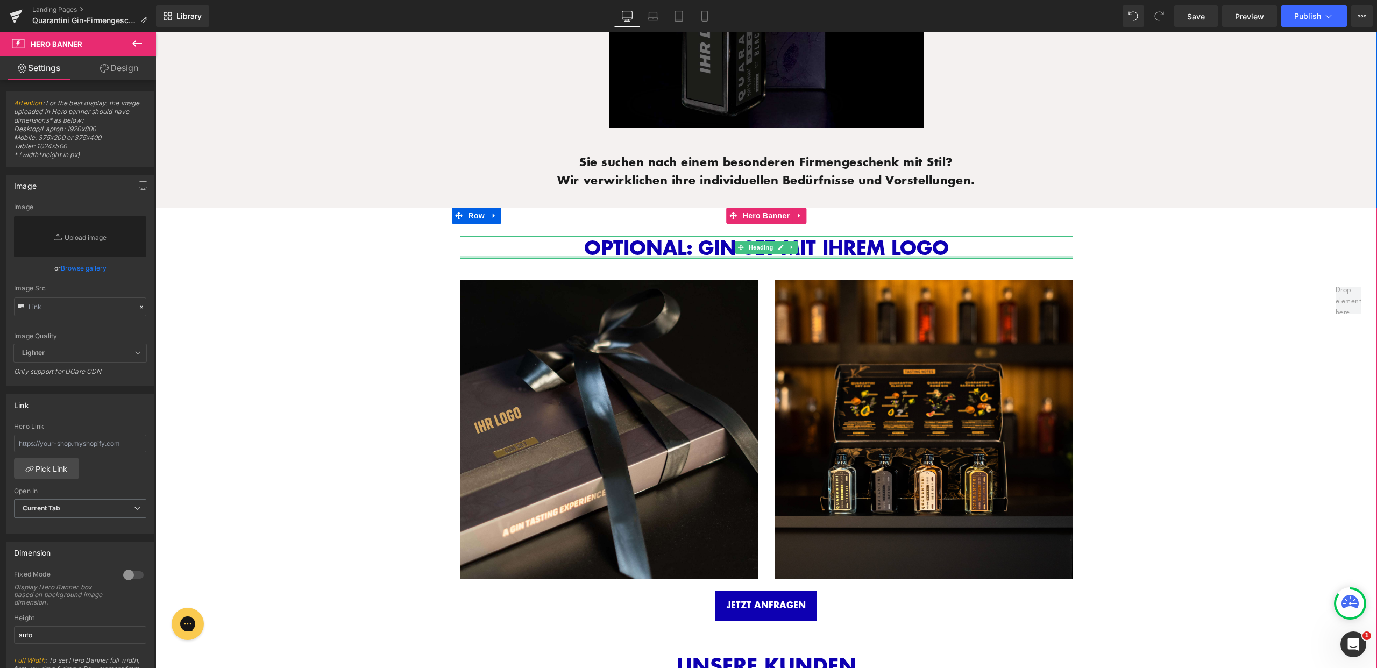
click at [735, 256] on div at bounding box center [766, 257] width 613 height 3
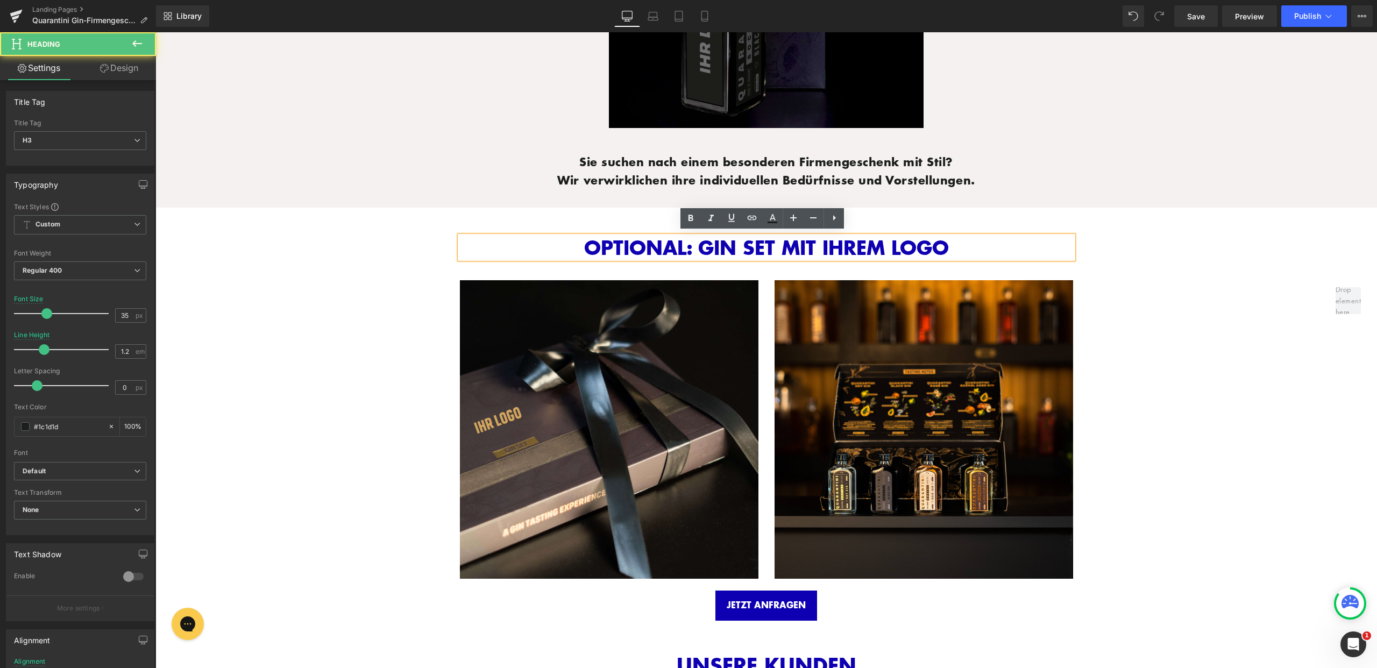
click at [695, 244] on span "OPTIONAL: GIN SET MIT IHREM LOGO" at bounding box center [766, 247] width 365 height 29
drag, startPoint x: 695, startPoint y: 245, endPoint x: 458, endPoint y: 254, distance: 236.9
click at [460, 254] on h3 "OPTIONAL: GIN SET MIT IHREM LOGO" at bounding box center [766, 247] width 613 height 23
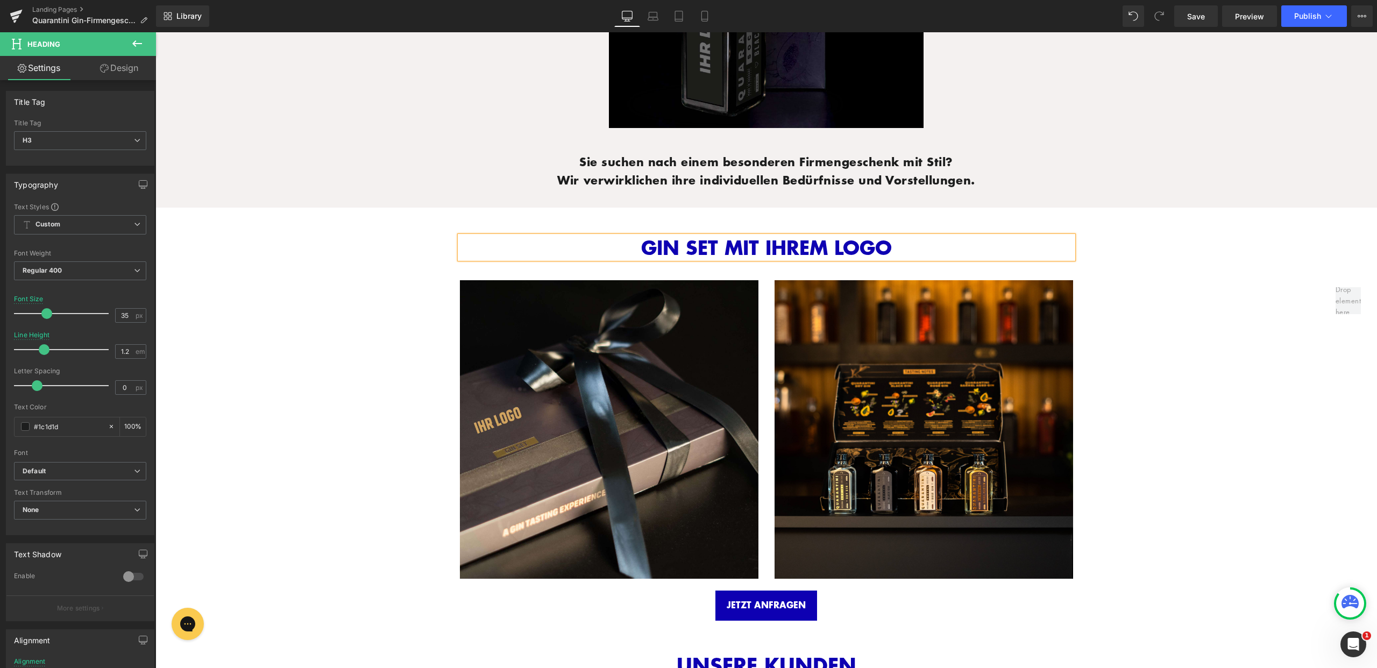
click at [676, 247] on span "GIN SET MIT IHREM LOGO" at bounding box center [766, 247] width 251 height 29
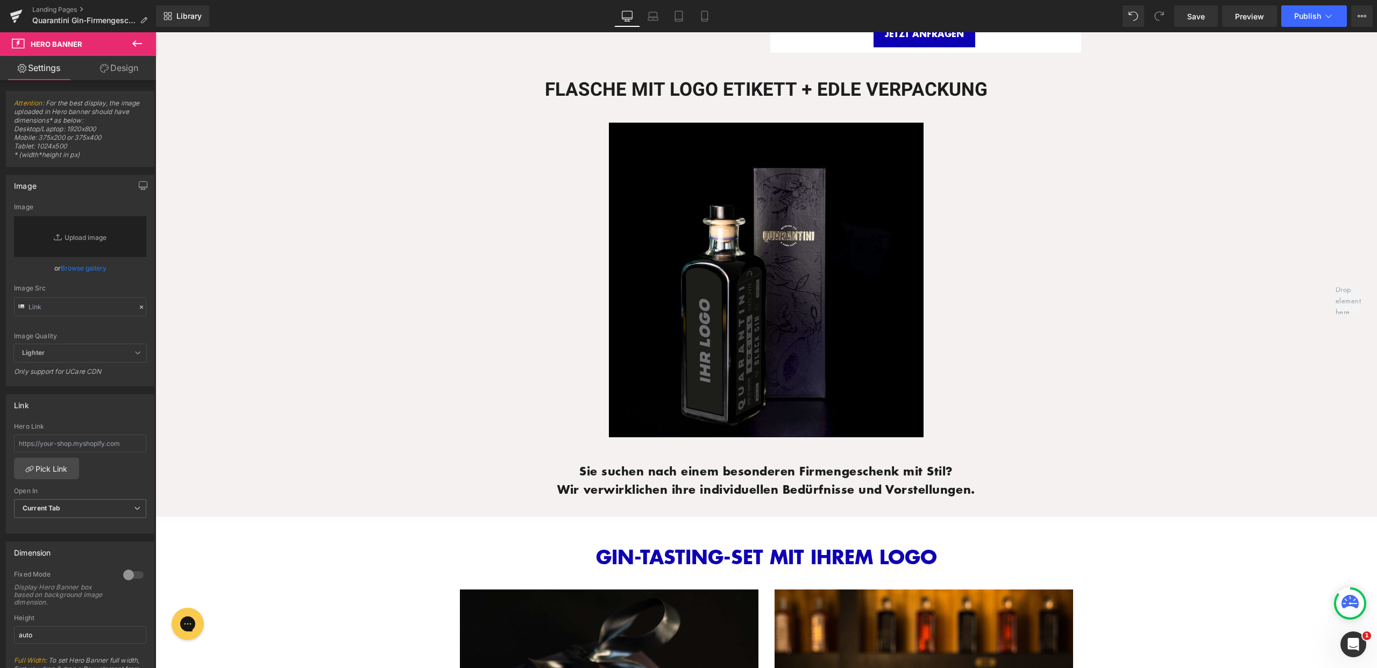
scroll to position [648, 0]
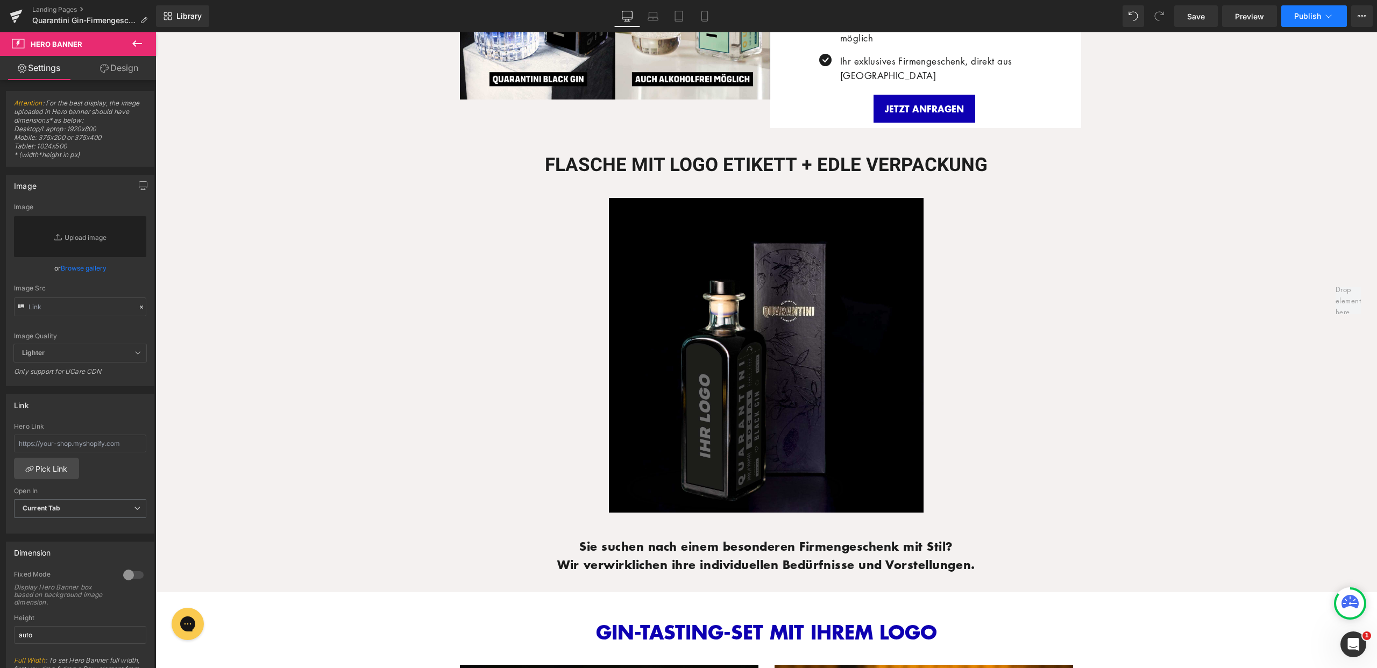
click at [1325, 12] on icon at bounding box center [1329, 16] width 11 height 11
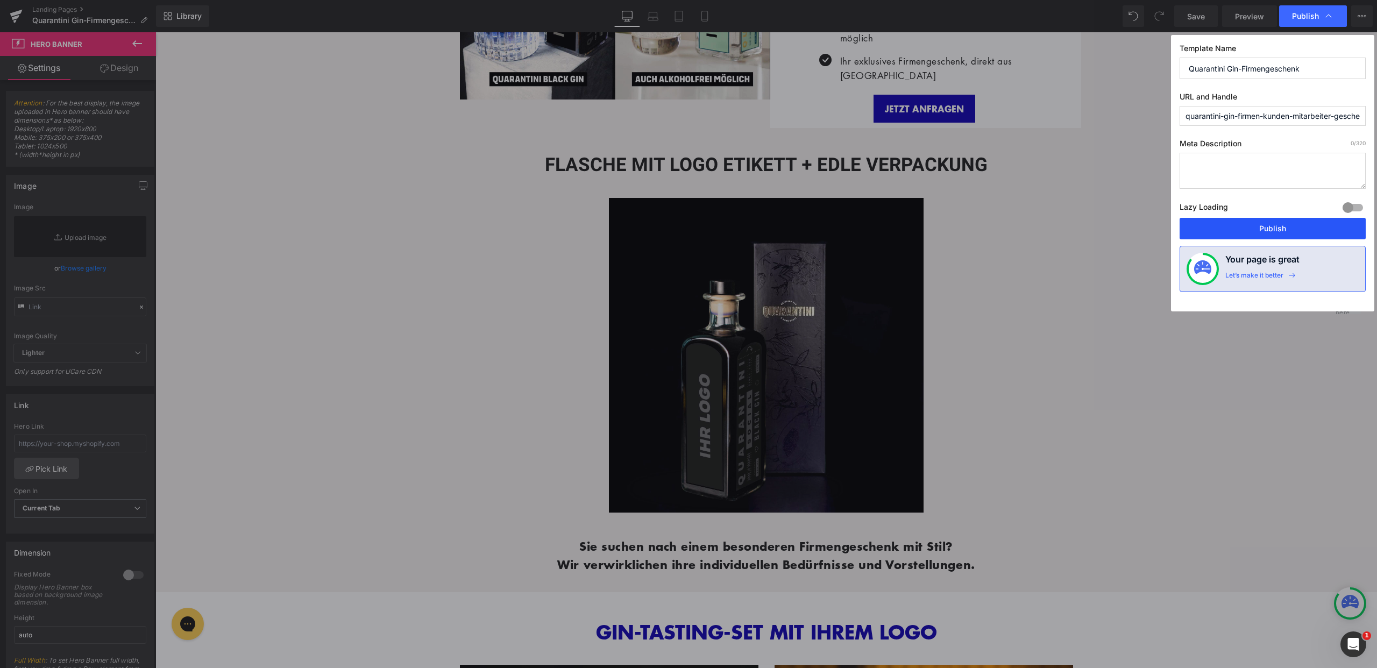
click at [1279, 228] on button "Publish" at bounding box center [1273, 229] width 186 height 22
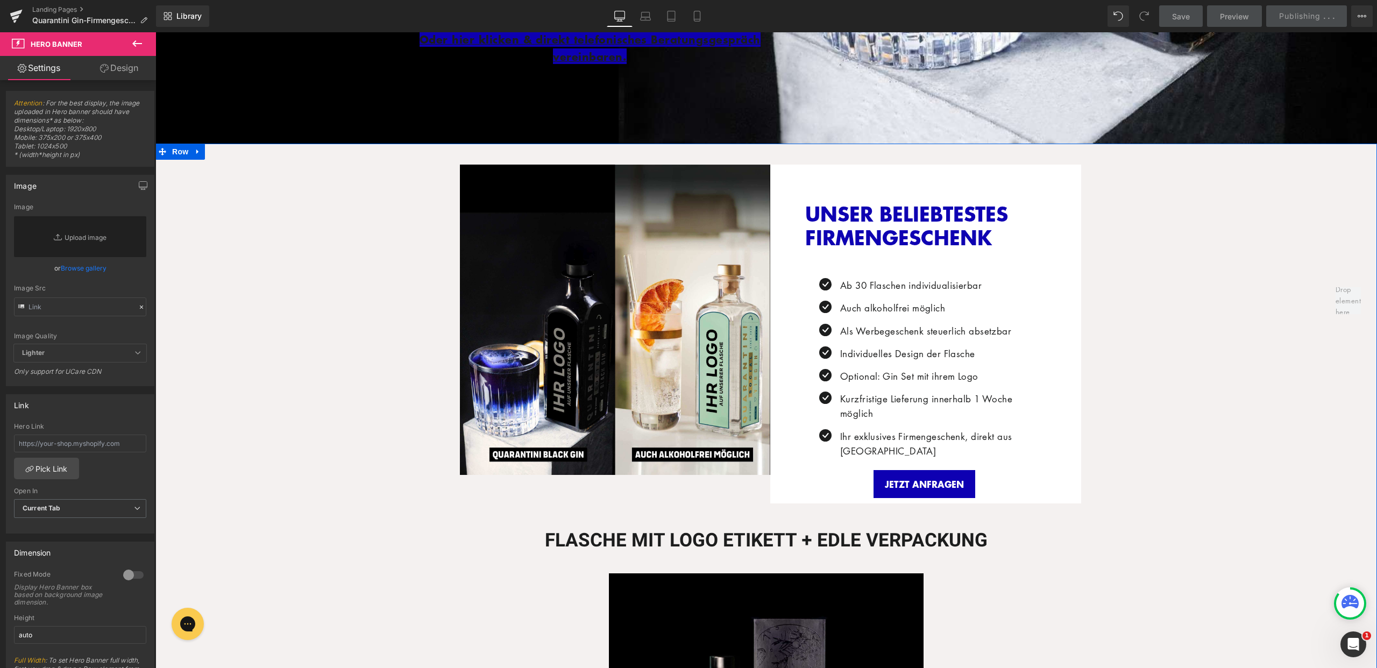
scroll to position [205, 0]
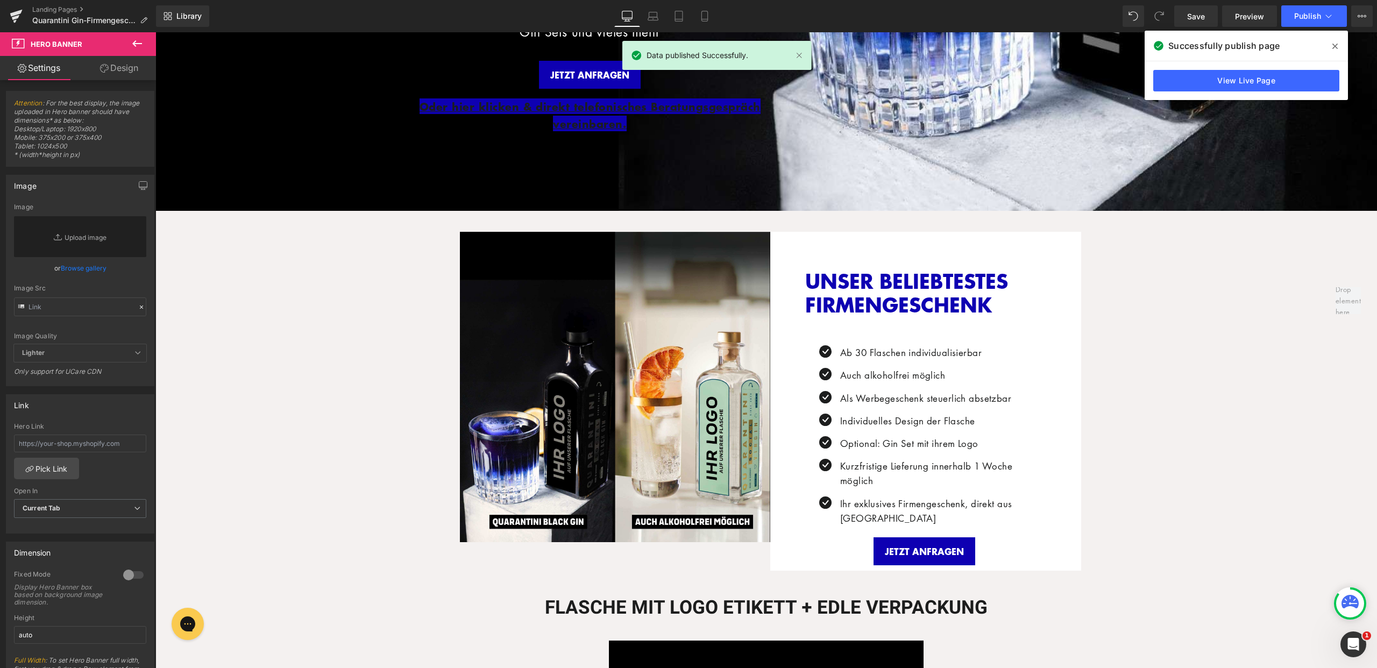
click at [1336, 40] on span at bounding box center [1335, 46] width 17 height 17
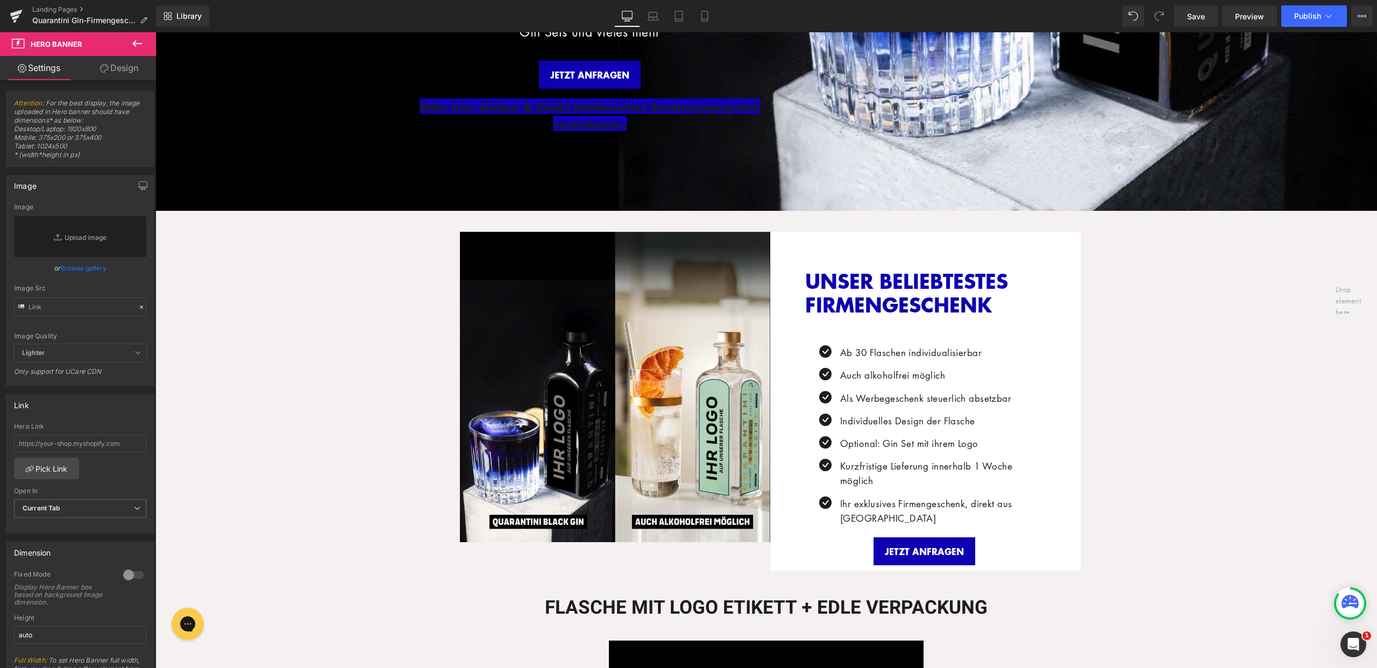
click at [130, 37] on button at bounding box center [137, 44] width 38 height 24
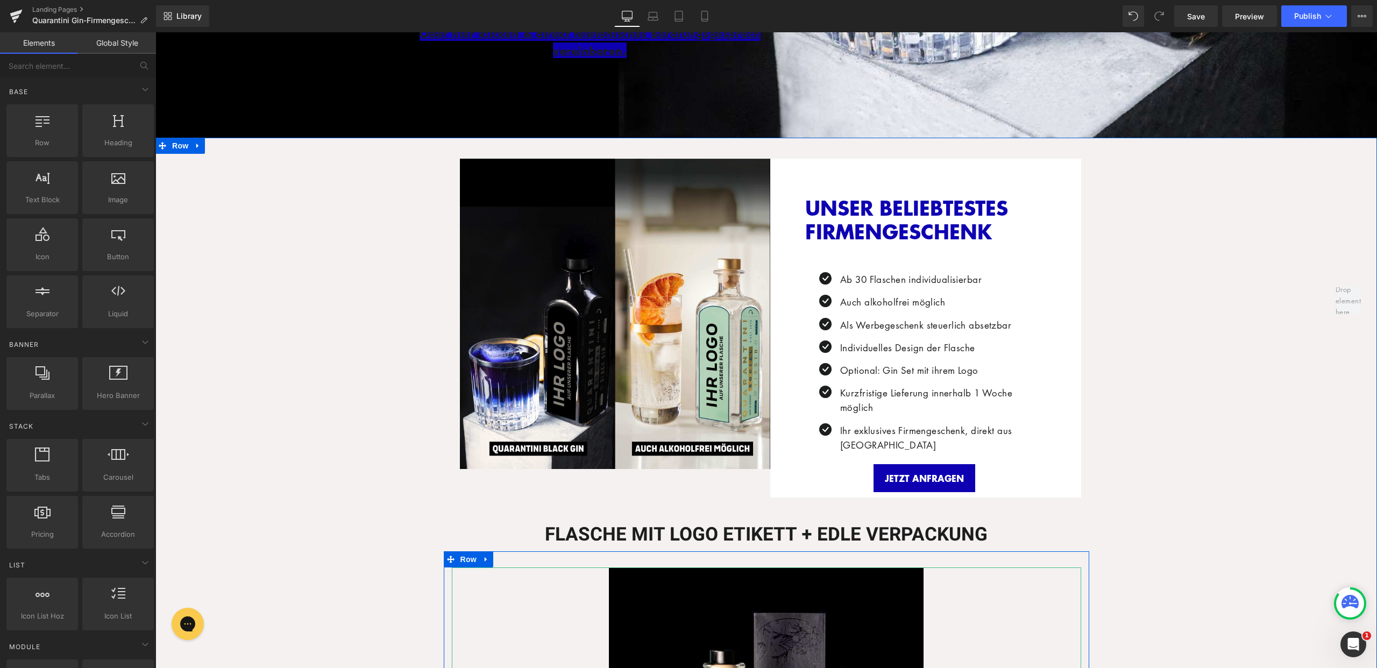
scroll to position [165, 0]
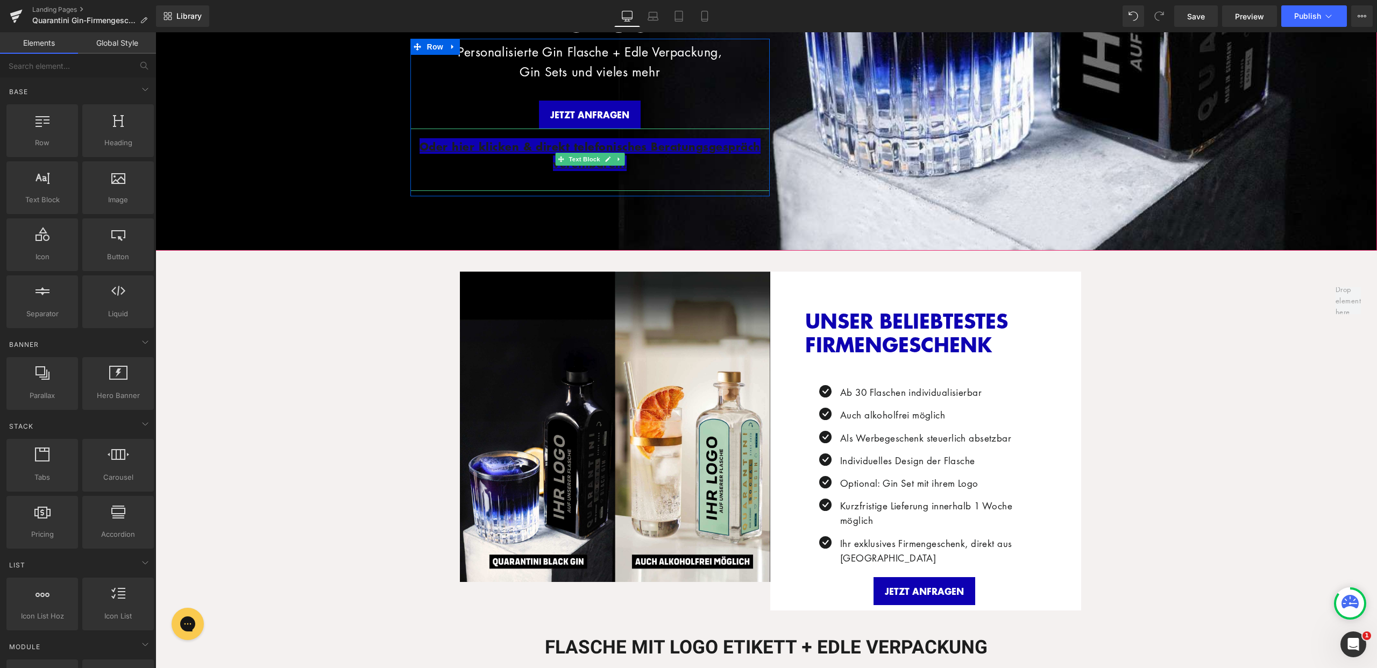
click at [630, 166] on p "Oder hier klicken & direkt telefonisches Beratungsgespräch vereinbaren." at bounding box center [591, 155] width 360 height 34
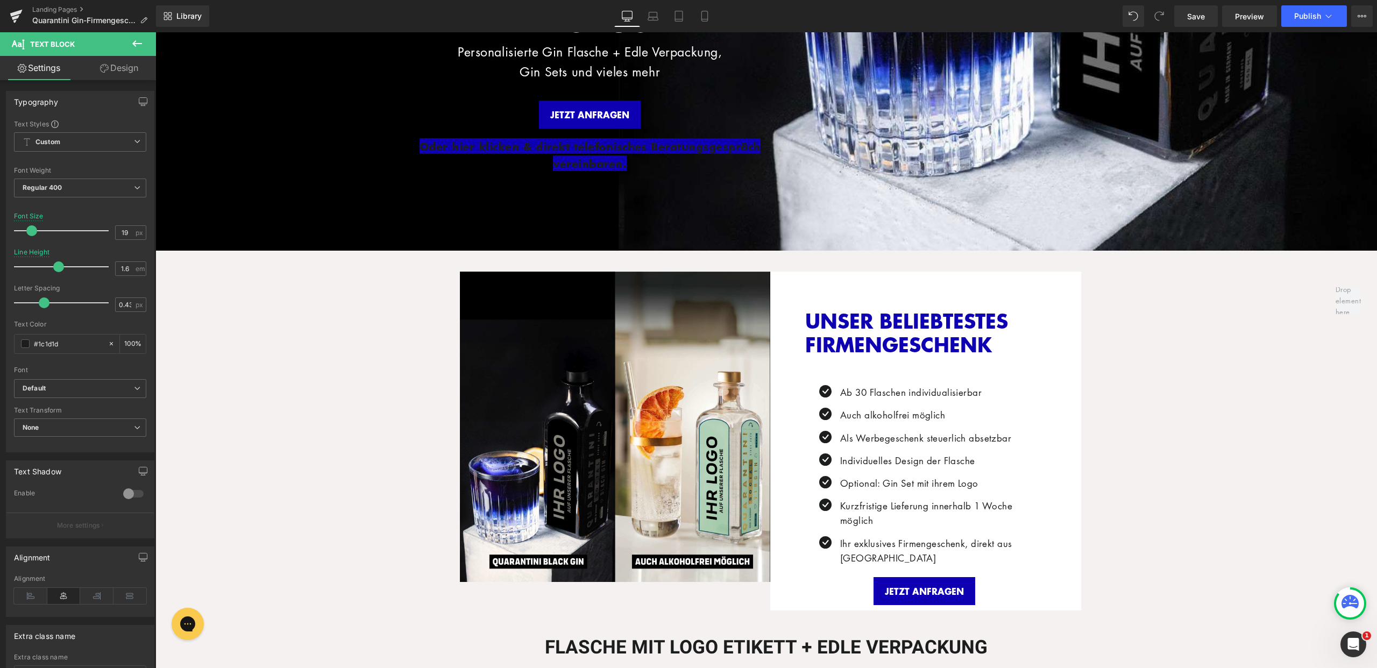
click at [144, 41] on button at bounding box center [137, 44] width 38 height 24
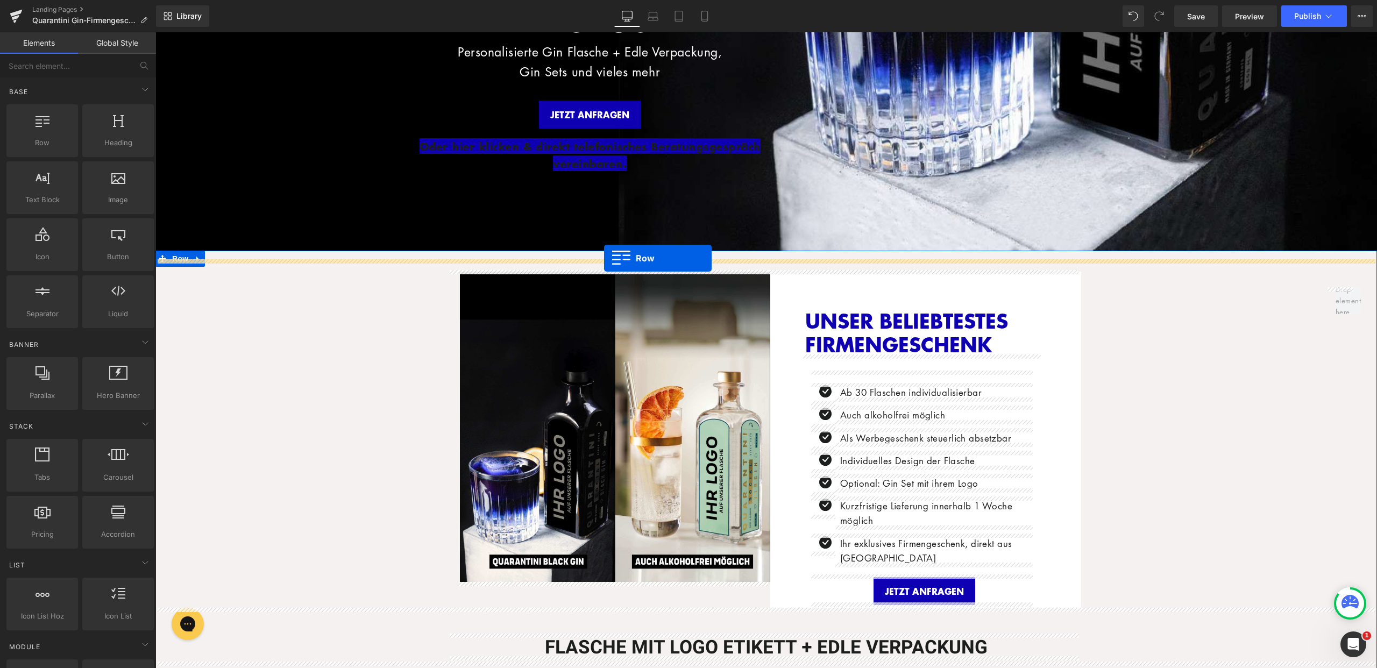
drag, startPoint x: 202, startPoint y: 150, endPoint x: 604, endPoint y: 258, distance: 416.7
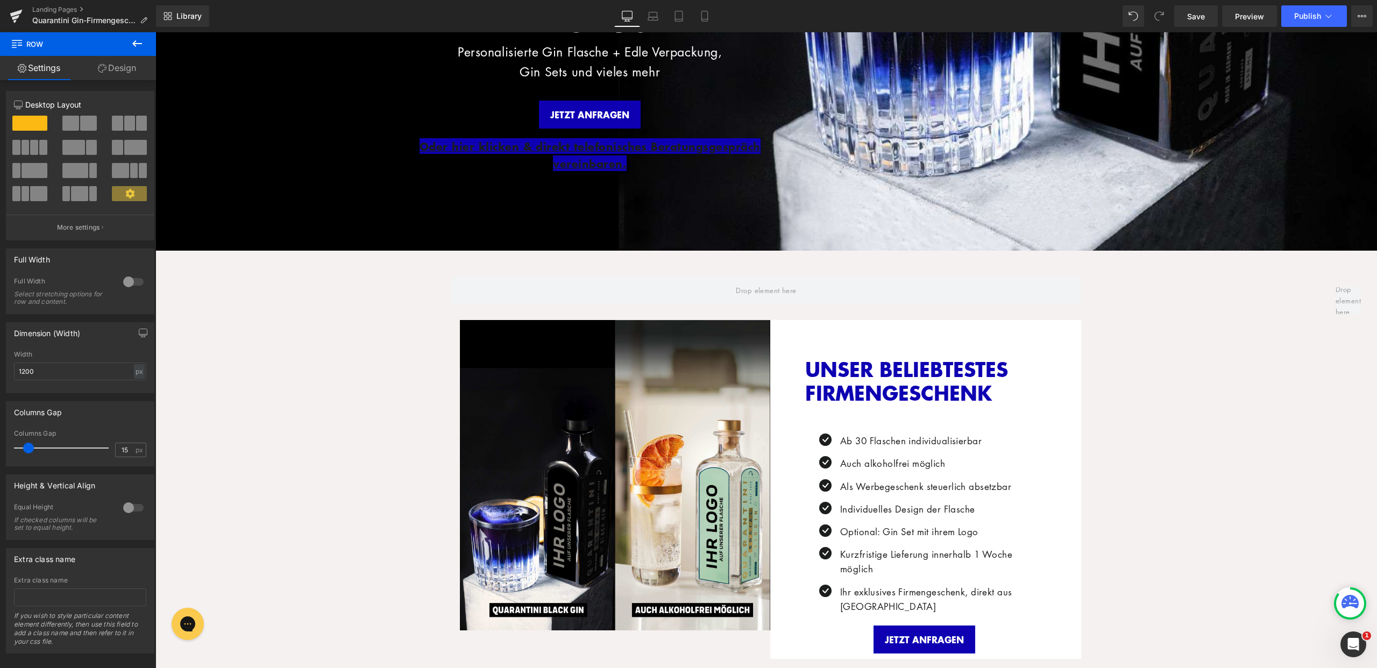
click at [145, 44] on button at bounding box center [137, 44] width 38 height 24
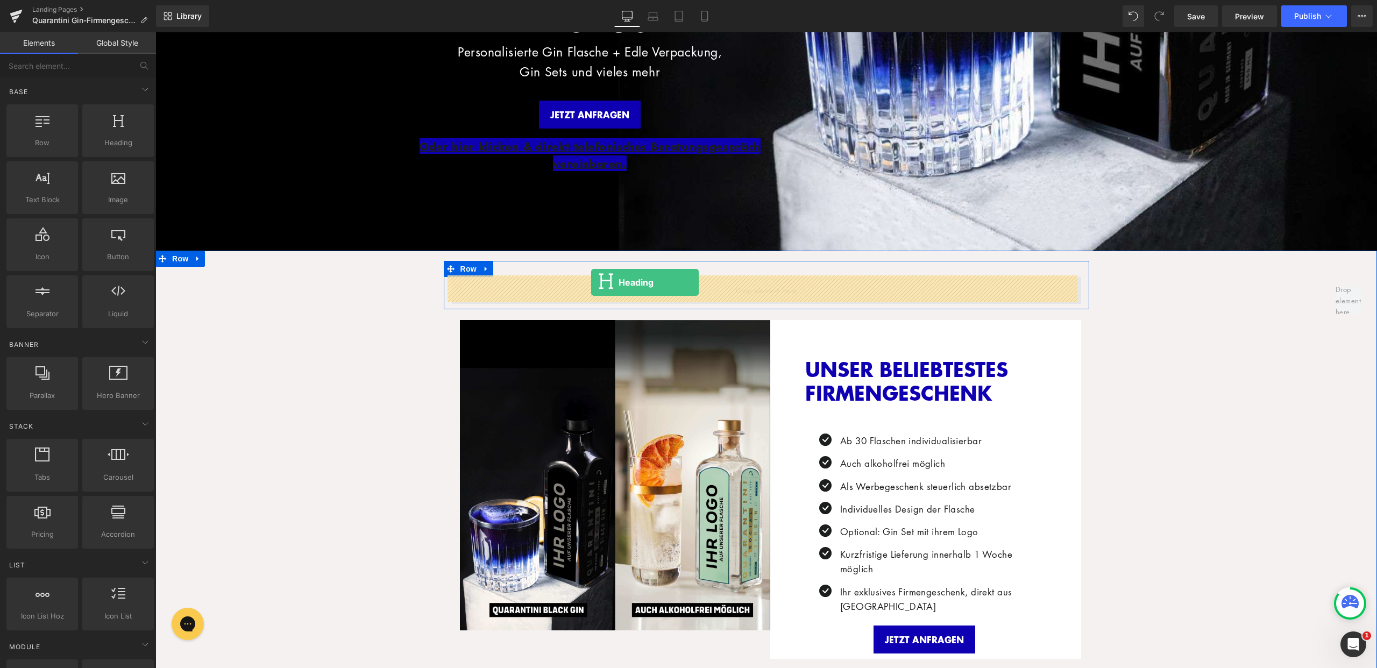
drag, startPoint x: 275, startPoint y: 157, endPoint x: 591, endPoint y: 282, distance: 340.5
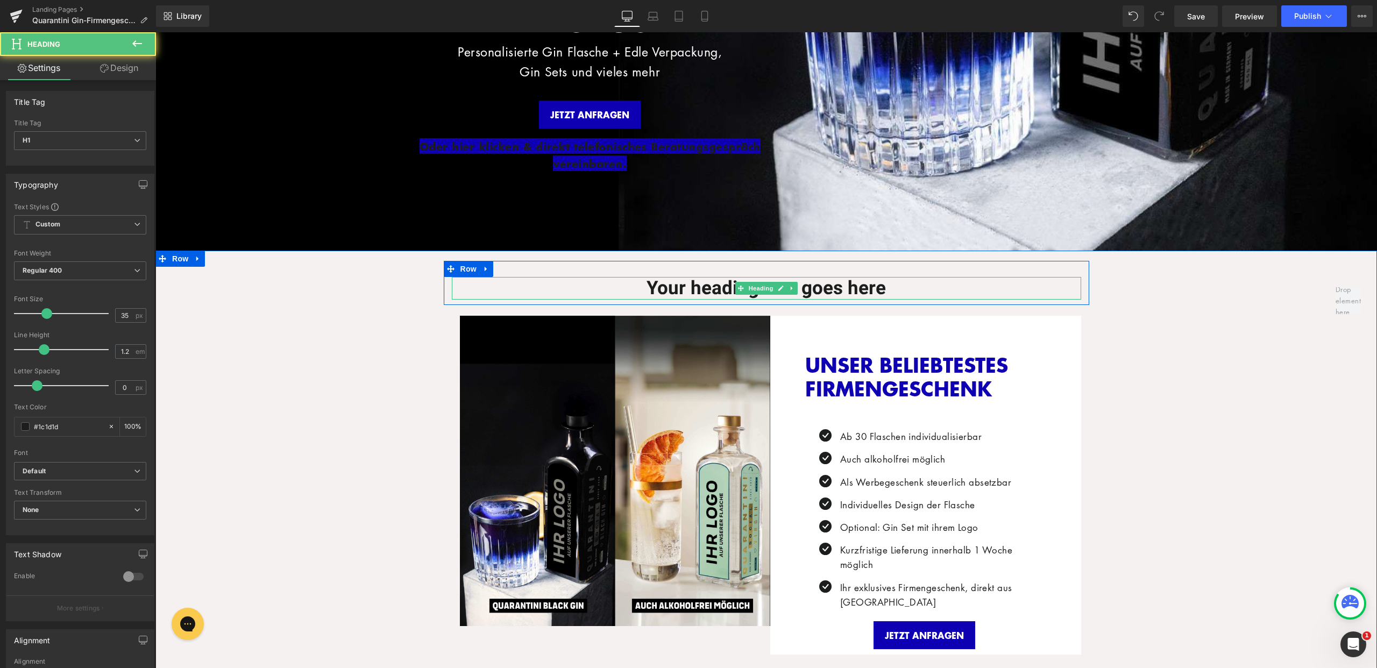
click at [738, 285] on icon at bounding box center [741, 288] width 6 height 6
click at [724, 285] on h1 "Your heading text goes here" at bounding box center [766, 288] width 629 height 23
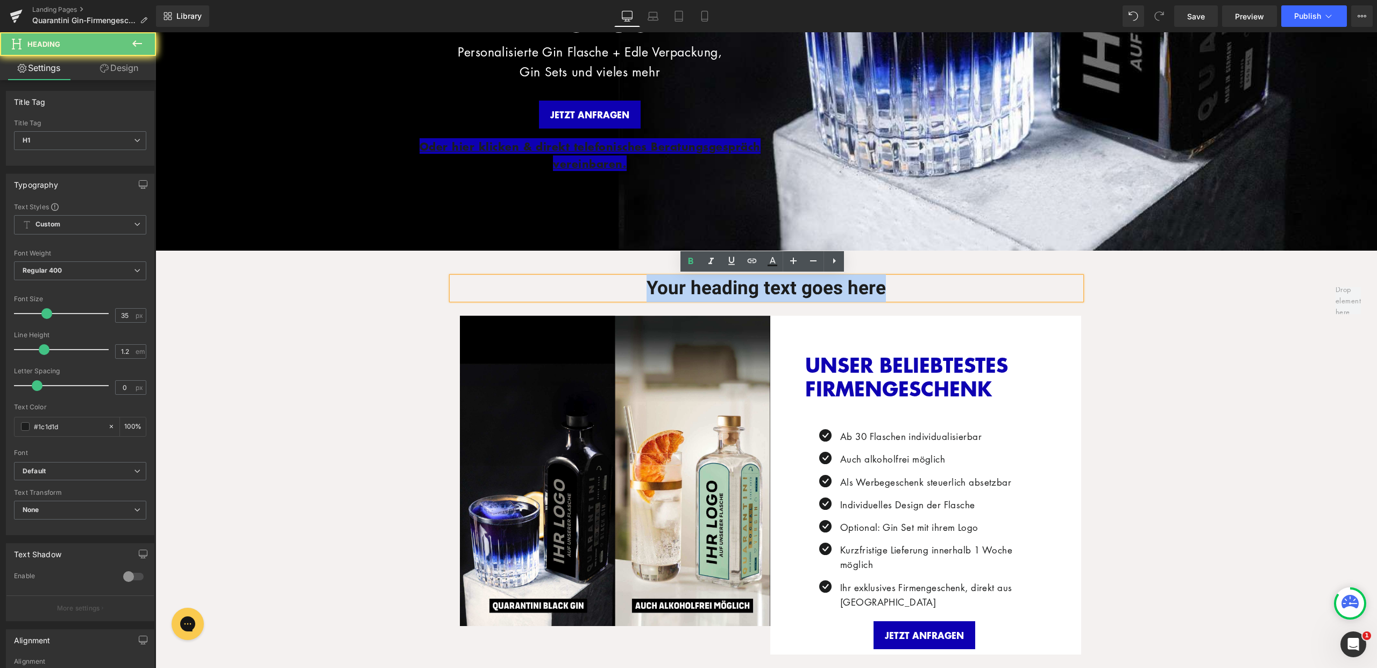
click at [724, 285] on h1 "Your heading text goes here" at bounding box center [766, 288] width 629 height 23
paste div
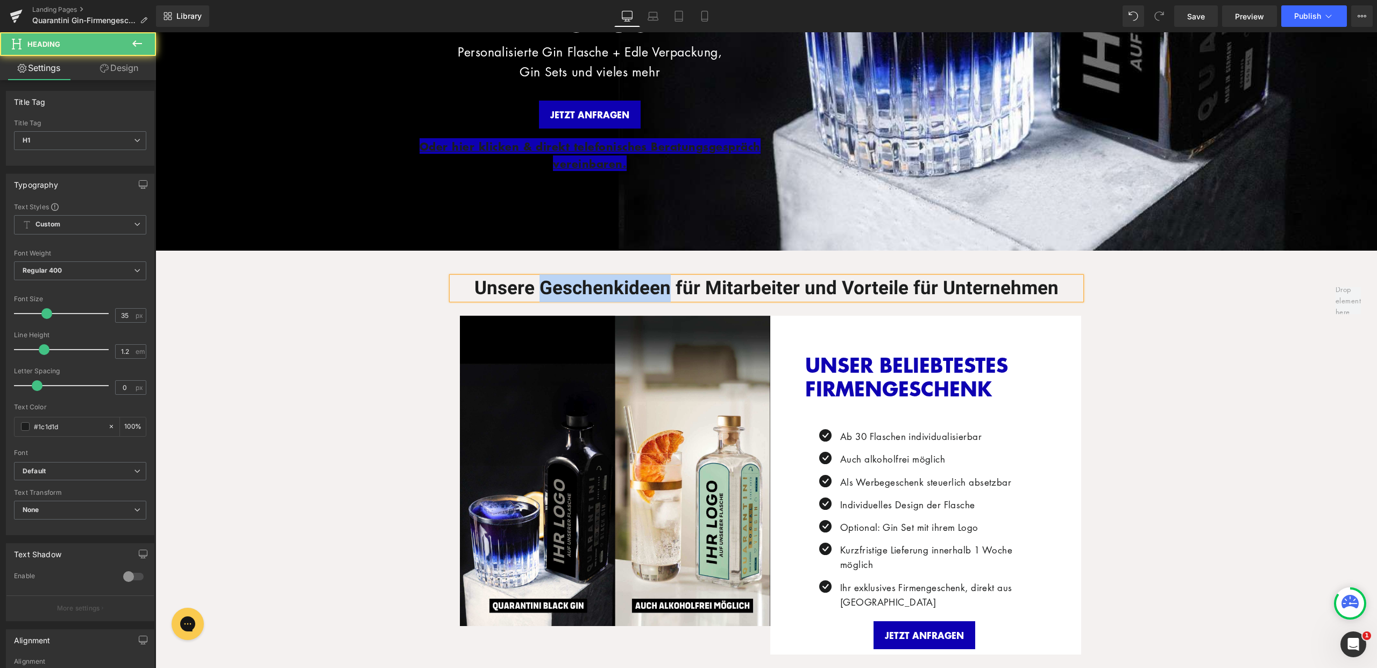
drag, startPoint x: 541, startPoint y: 288, endPoint x: 663, endPoint y: 292, distance: 122.2
click at [663, 292] on h1 "Unsere Geschenkideen für Mitarbeiter und Vorteile für Unternehmen" at bounding box center [766, 288] width 629 height 23
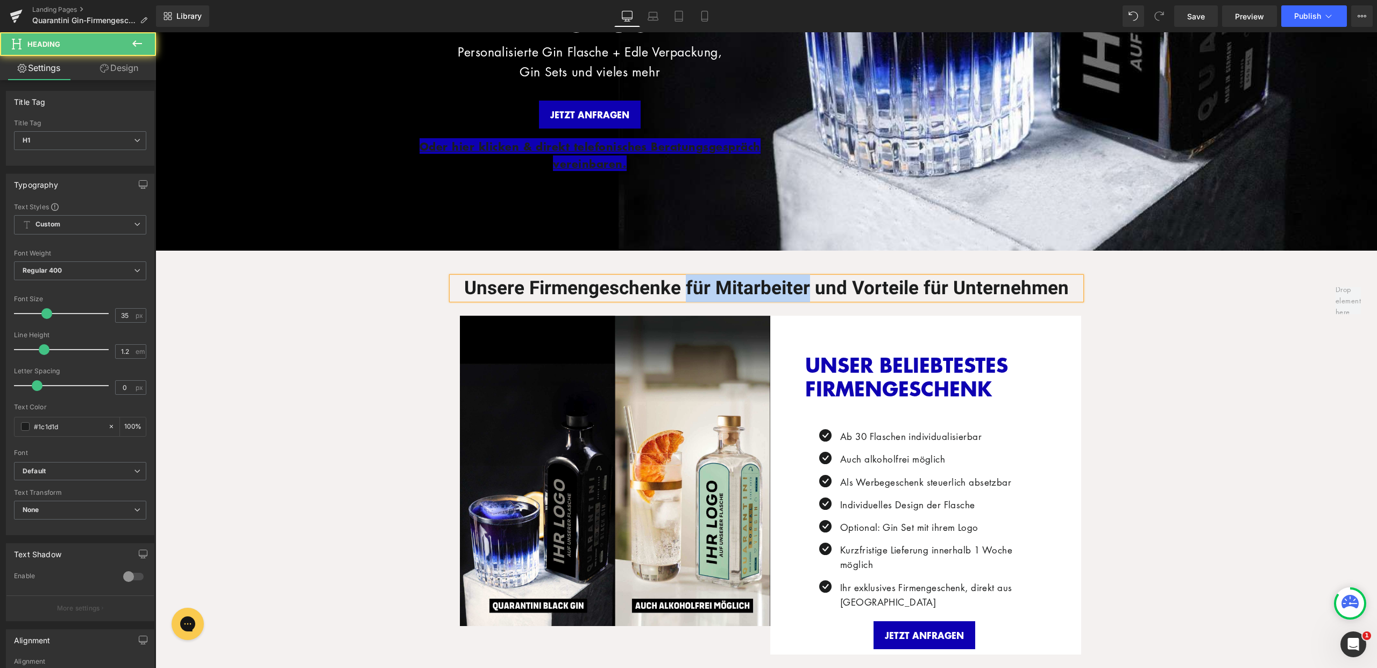
drag, startPoint x: 808, startPoint y: 288, endPoint x: 682, endPoint y: 283, distance: 126.0
click at [682, 283] on h1 "Unsere Firmengeschenke für Mitarbeiter und Vorteile für Unternehmen" at bounding box center [766, 288] width 629 height 23
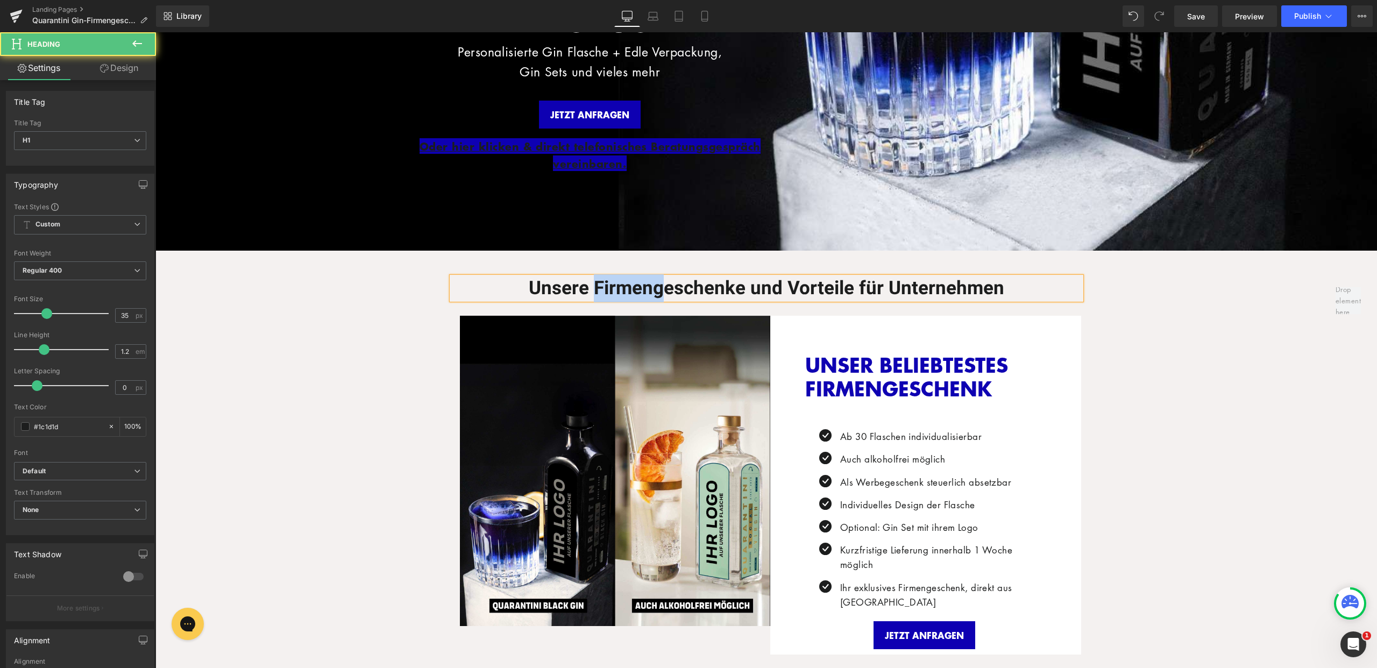
drag, startPoint x: 660, startPoint y: 293, endPoint x: 595, endPoint y: 284, distance: 66.2
click at [595, 284] on h1 "Unsere Firmengeschenke und Vorteile für Unternehmen" at bounding box center [766, 288] width 629 height 23
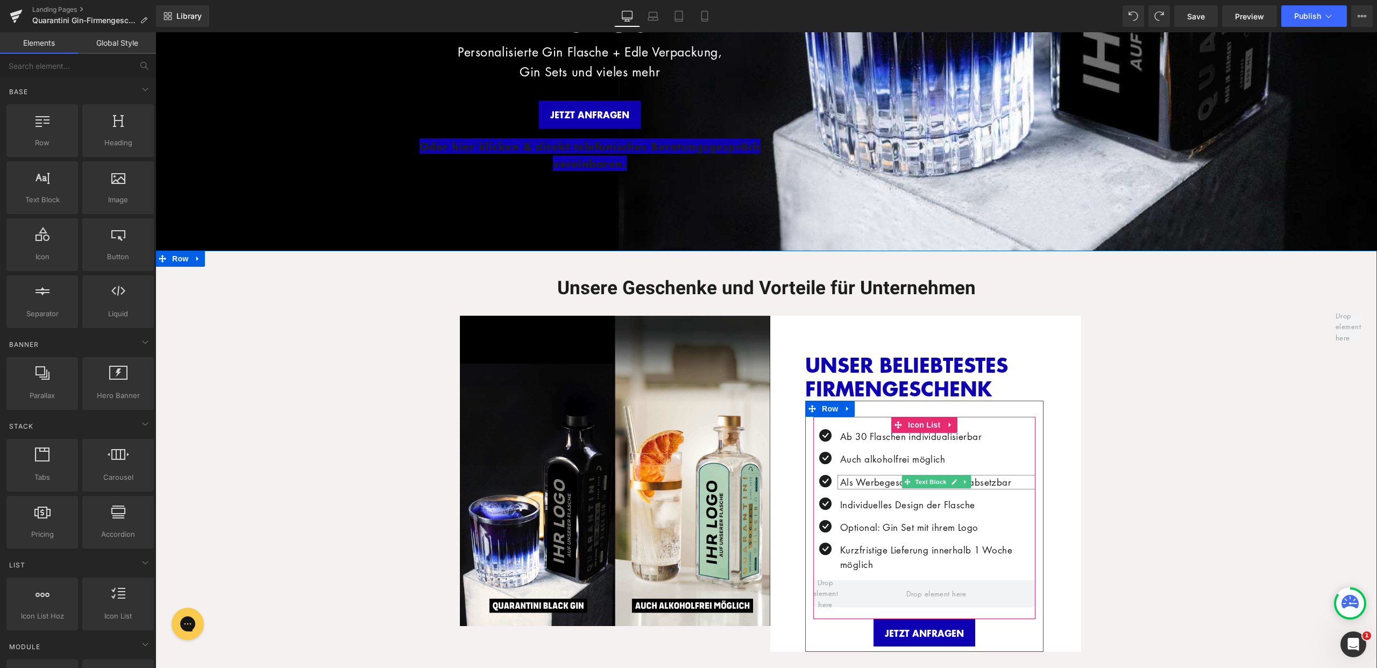
click at [908, 485] on span at bounding box center [907, 482] width 11 height 13
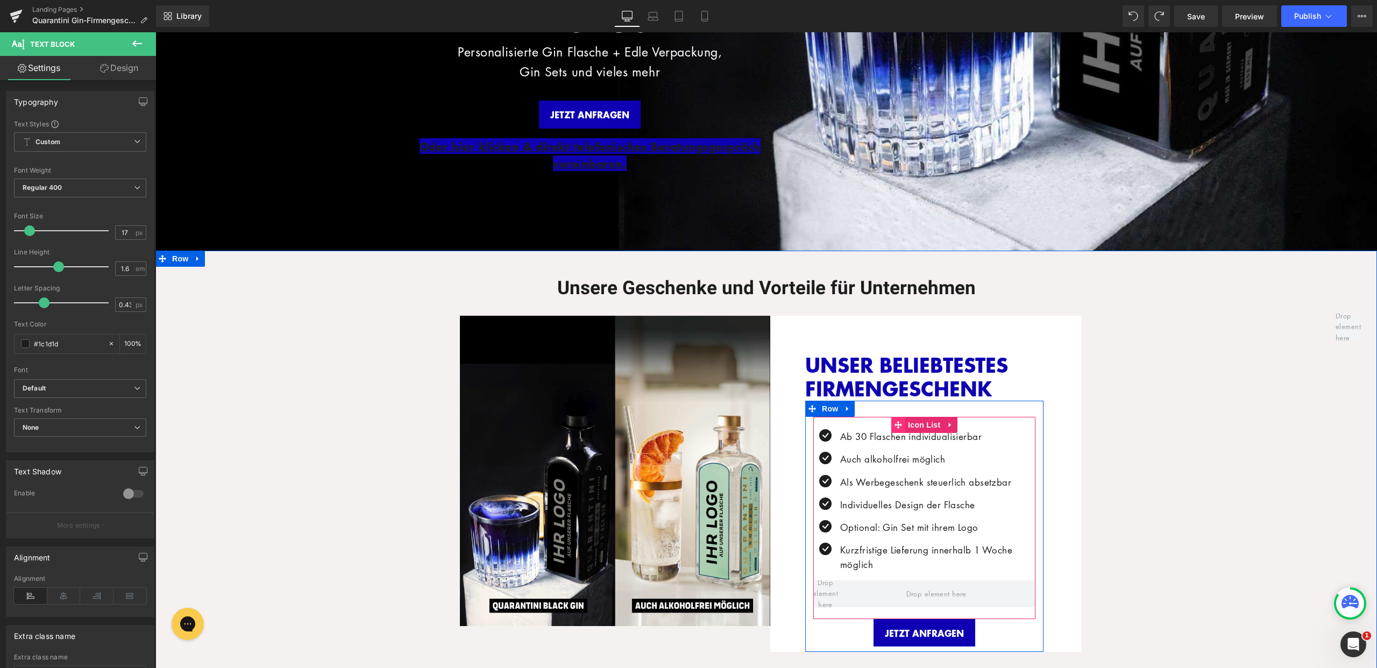
click at [897, 423] on icon at bounding box center [899, 425] width 8 height 8
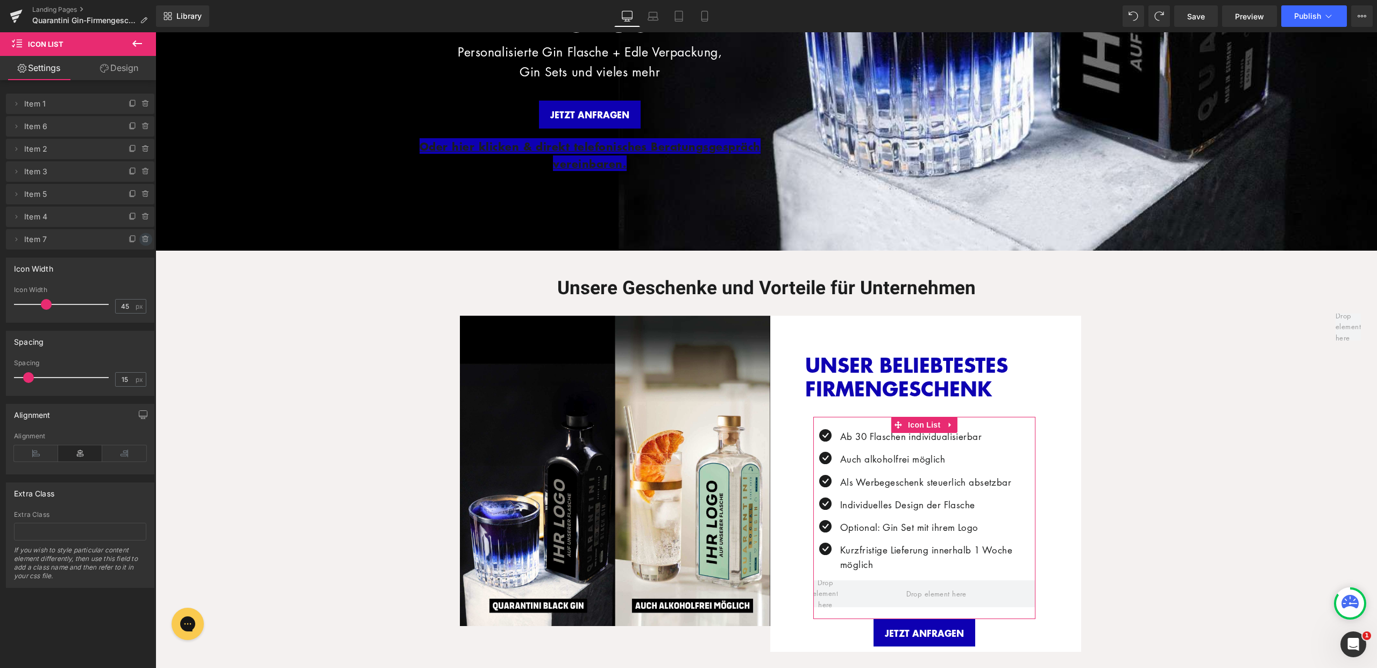
click at [141, 237] on icon at bounding box center [145, 239] width 9 height 9
click at [140, 237] on button "Delete" at bounding box center [134, 240] width 34 height 14
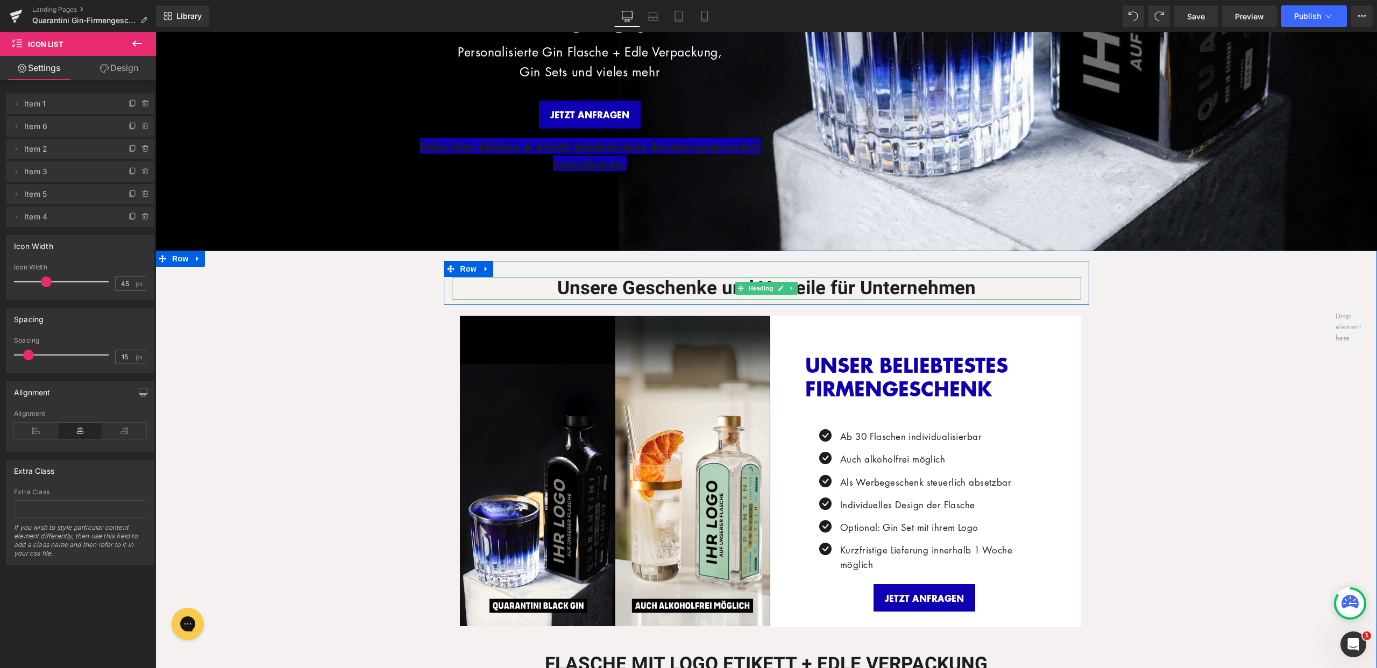
click at [838, 291] on h1 "Unsere Geschenke und Vorteile für Unternehmen" at bounding box center [766, 288] width 629 height 23
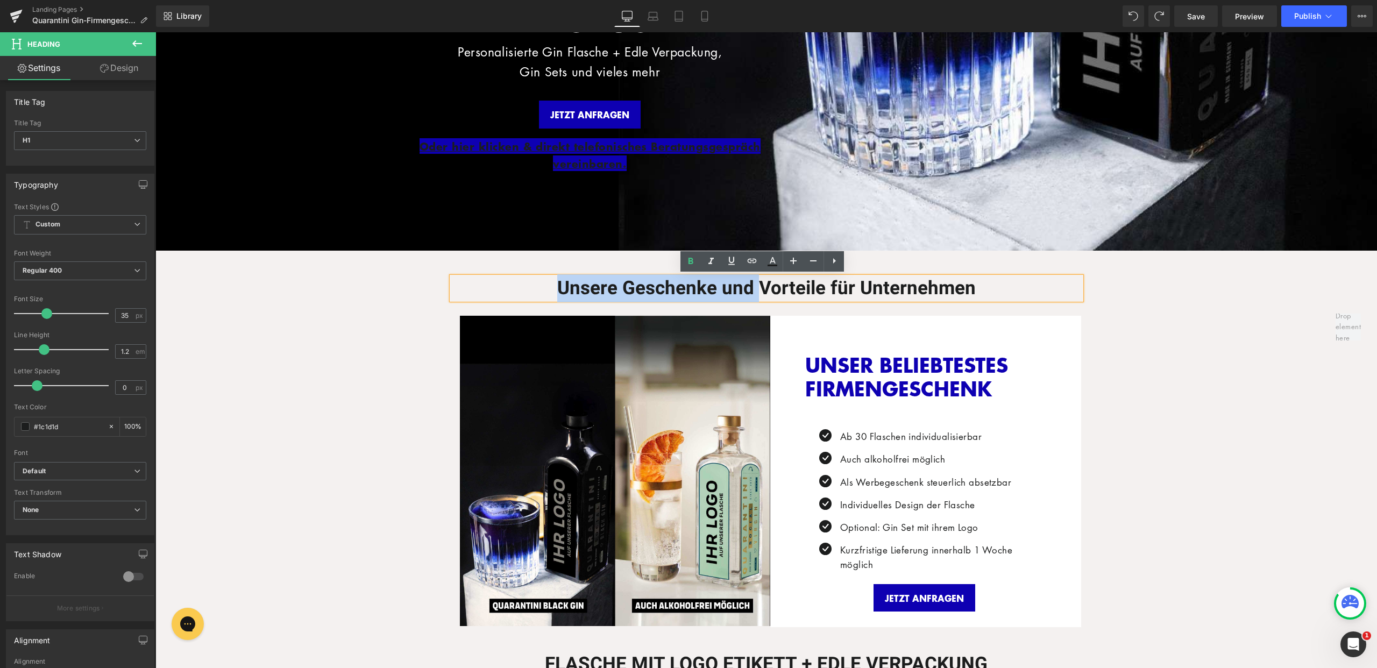
drag, startPoint x: 759, startPoint y: 289, endPoint x: 560, endPoint y: 284, distance: 199.7
click at [560, 284] on h1 "Unsere Geschenke und Vorteile für Unternehmen" at bounding box center [766, 288] width 629 height 23
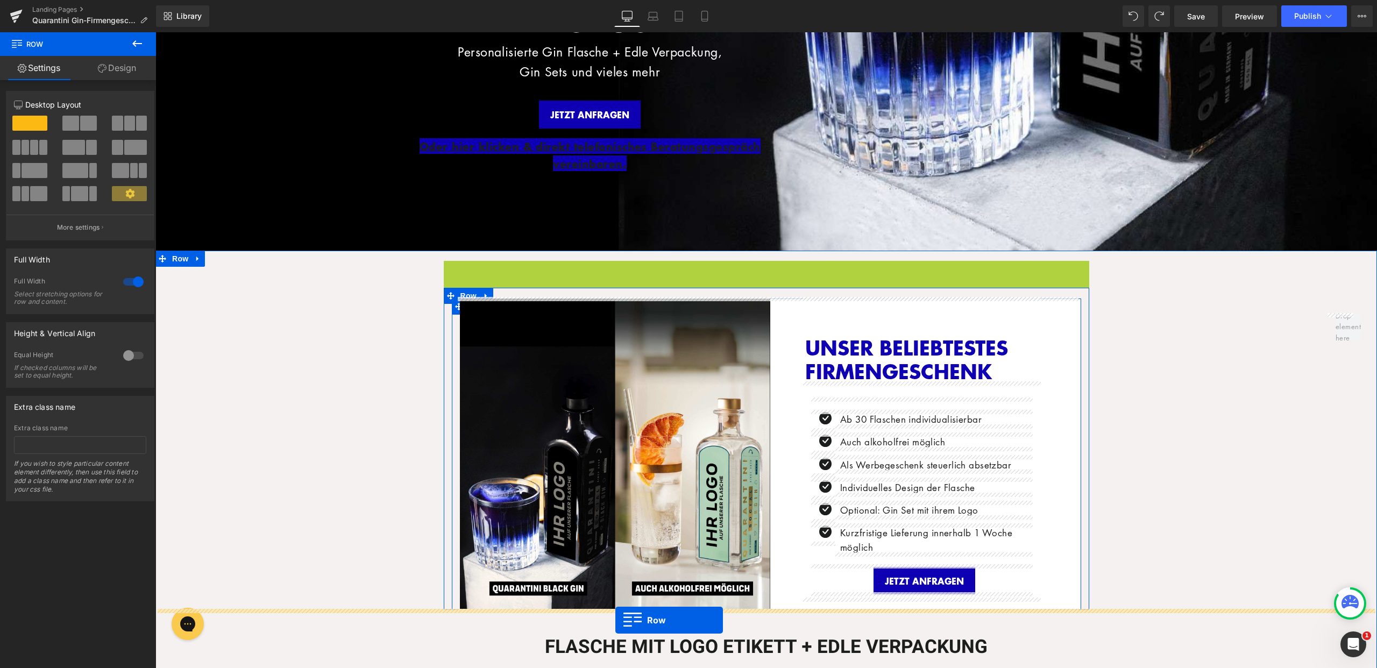
scroll to position [208, 0]
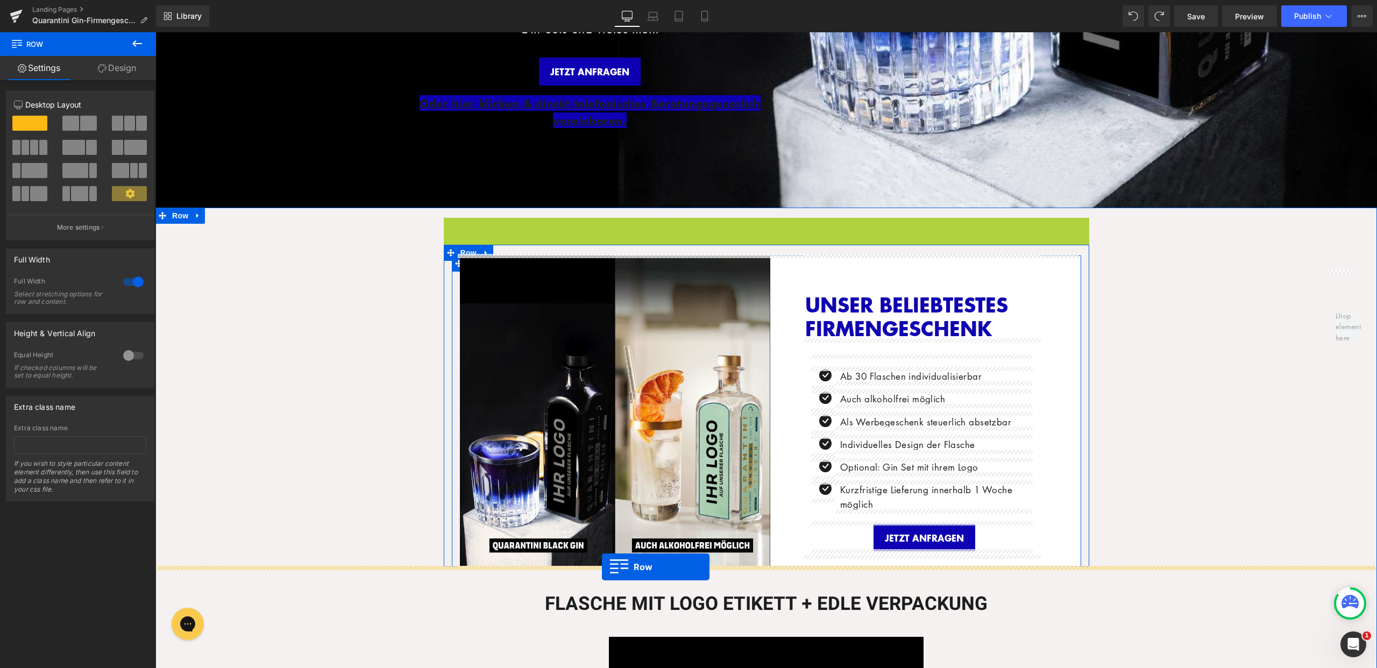
drag, startPoint x: 448, startPoint y: 267, endPoint x: 602, endPoint y: 567, distance: 337.6
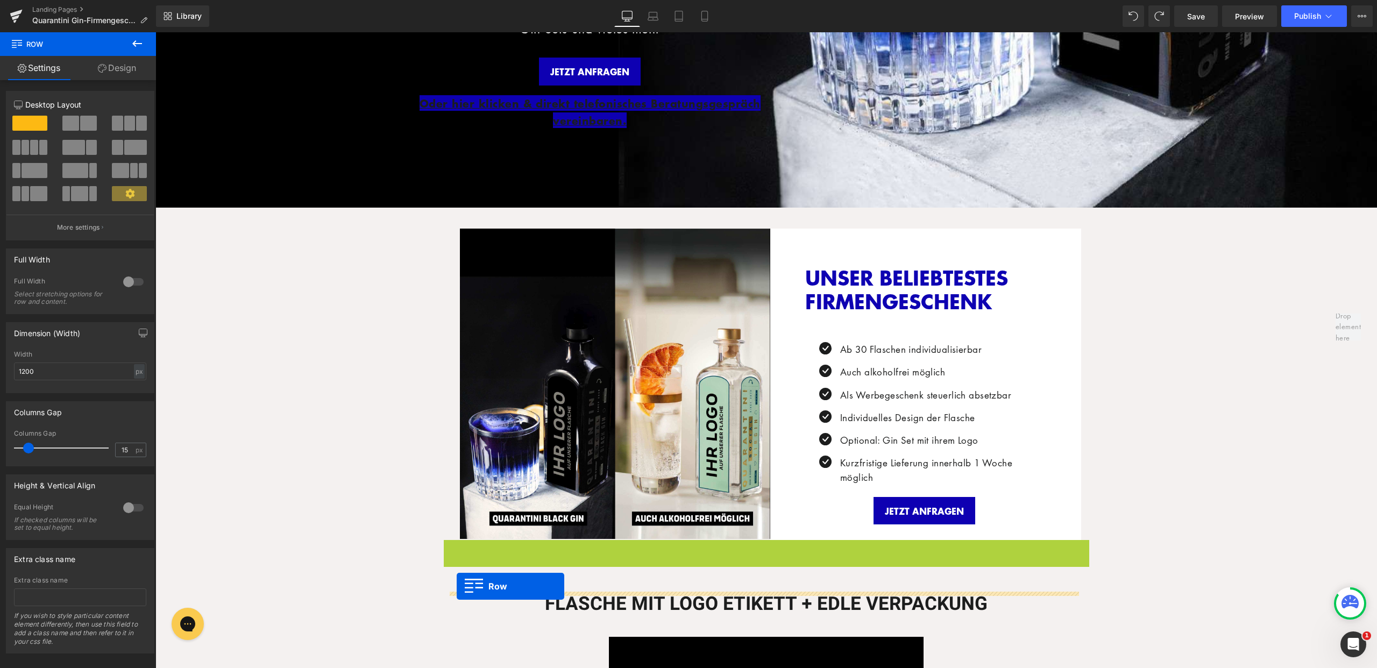
drag, startPoint x: 449, startPoint y: 546, endPoint x: 457, endPoint y: 586, distance: 41.6
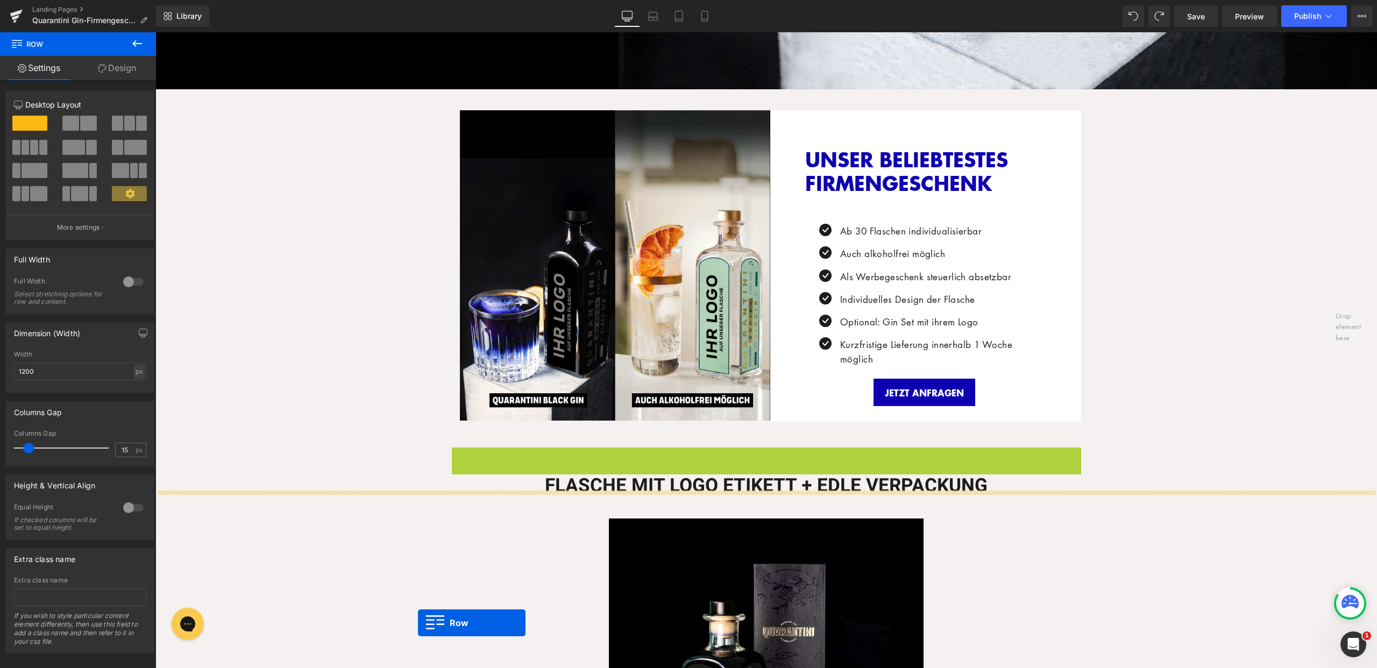
scroll to position [337, 0]
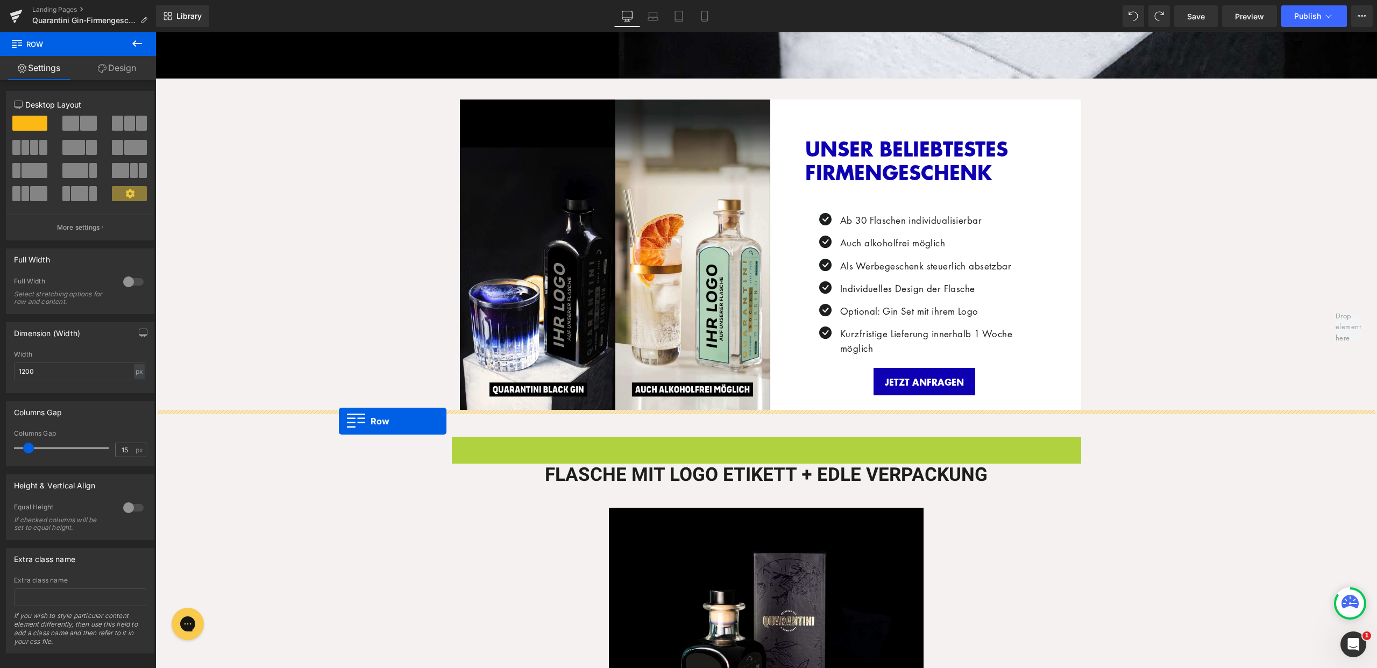
drag, startPoint x: 454, startPoint y: 575, endPoint x: 339, endPoint y: 421, distance: 192.2
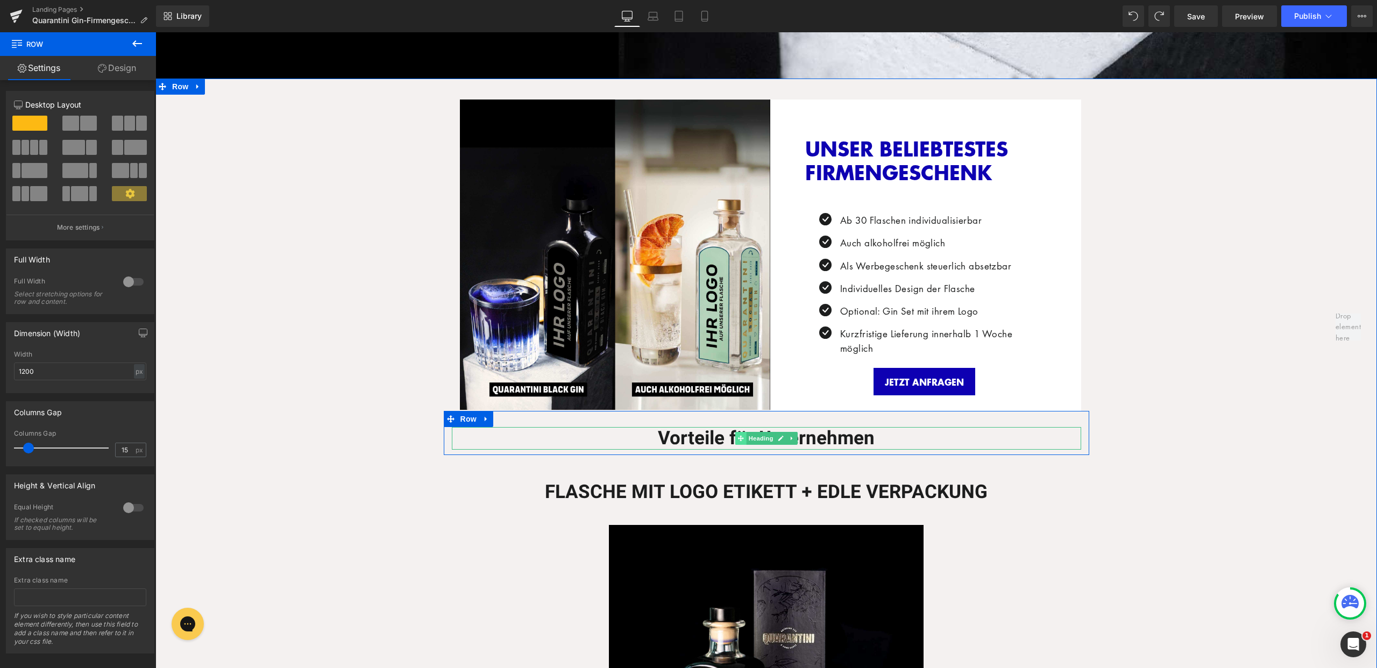
click at [739, 433] on span at bounding box center [740, 438] width 11 height 13
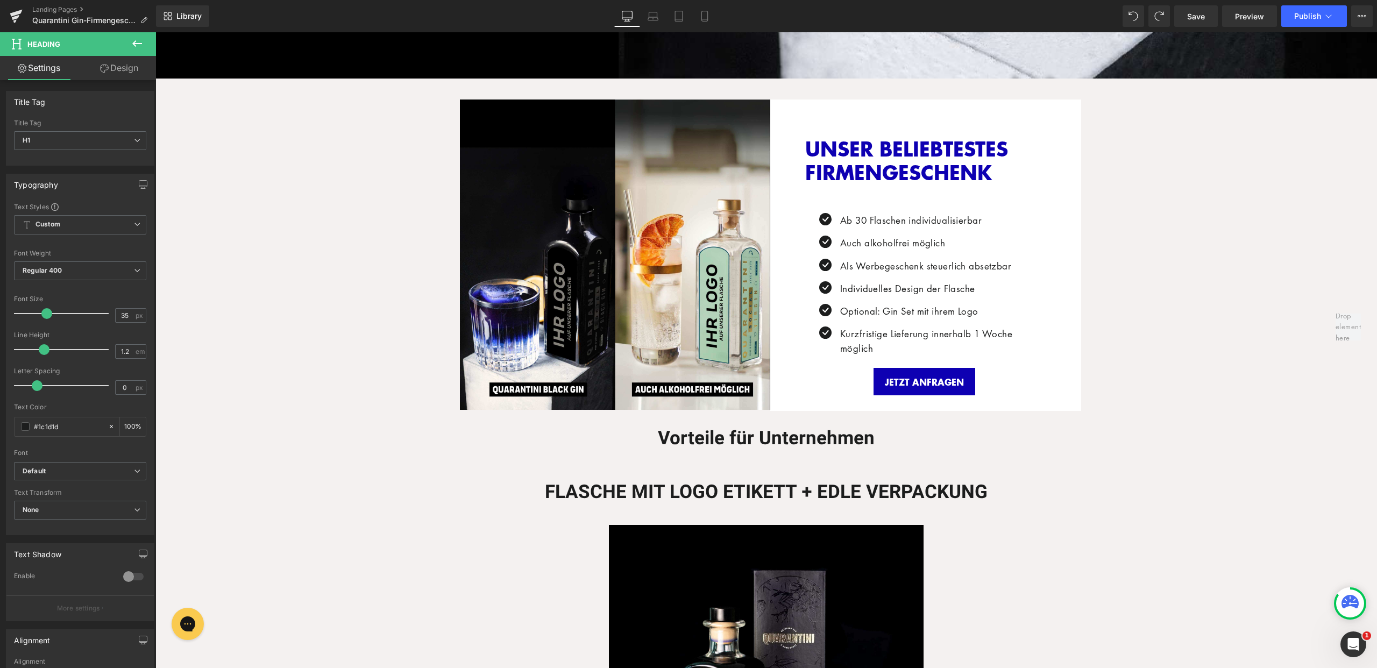
click at [133, 44] on icon at bounding box center [137, 43] width 10 height 6
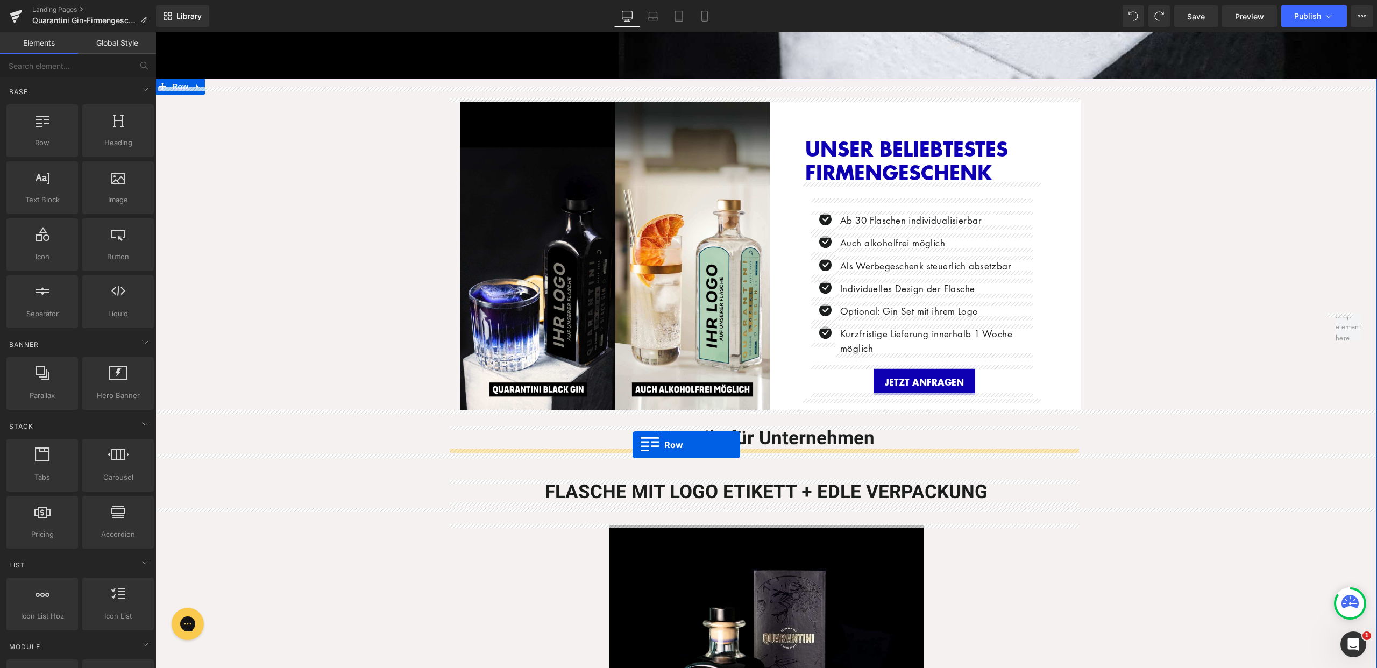
drag, startPoint x: 195, startPoint y: 164, endPoint x: 633, endPoint y: 445, distance: 520.6
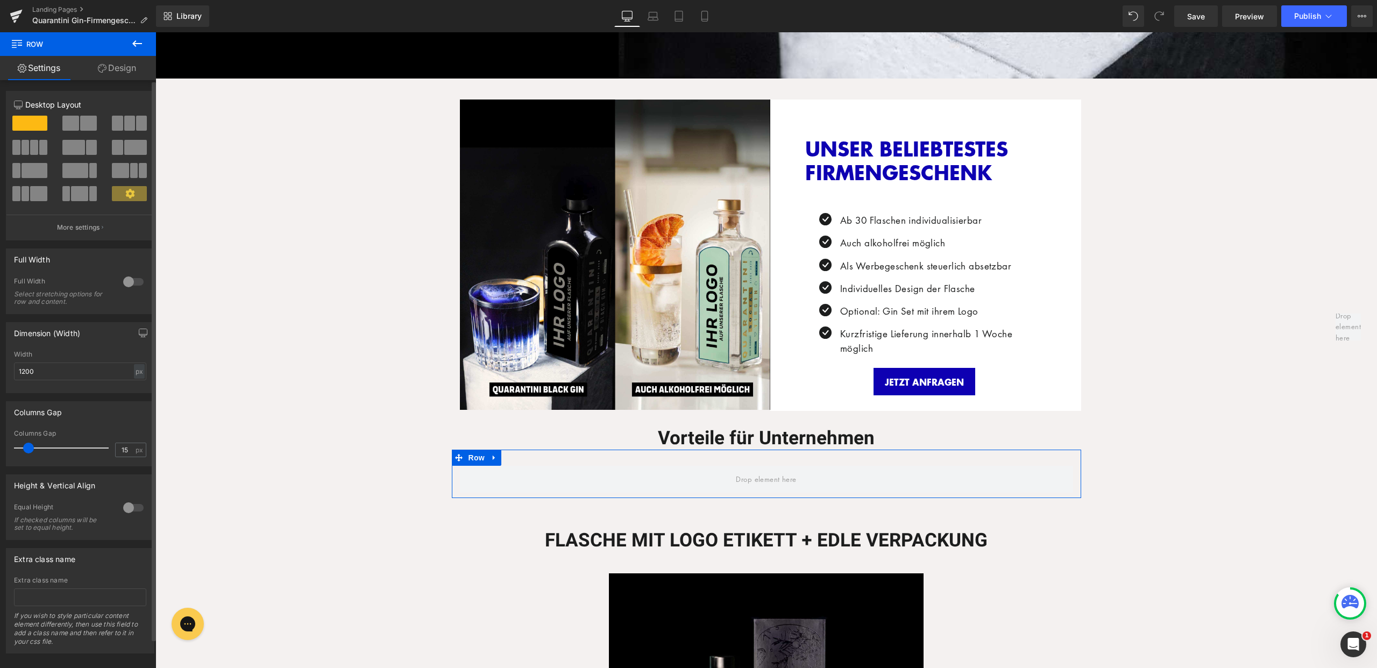
click at [131, 123] on button at bounding box center [130, 123] width 36 height 15
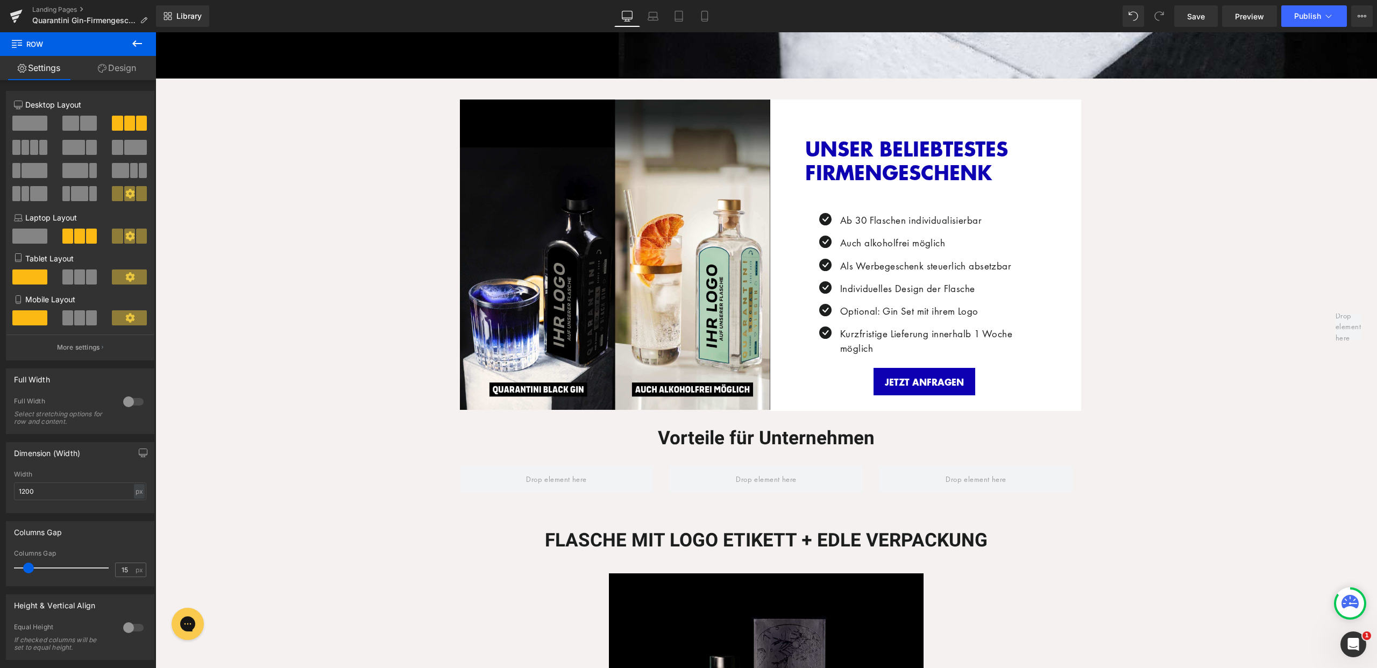
click at [147, 41] on button at bounding box center [137, 44] width 38 height 24
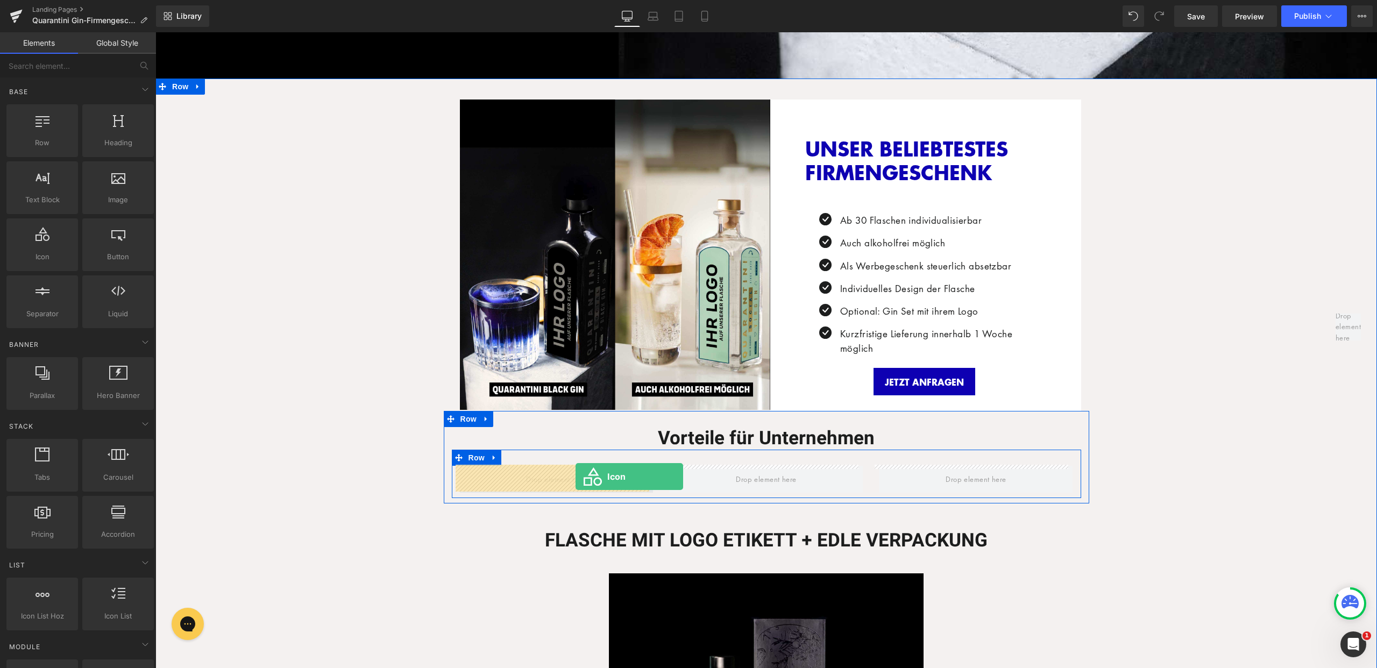
drag, startPoint x: 192, startPoint y: 279, endPoint x: 576, endPoint y: 477, distance: 431.7
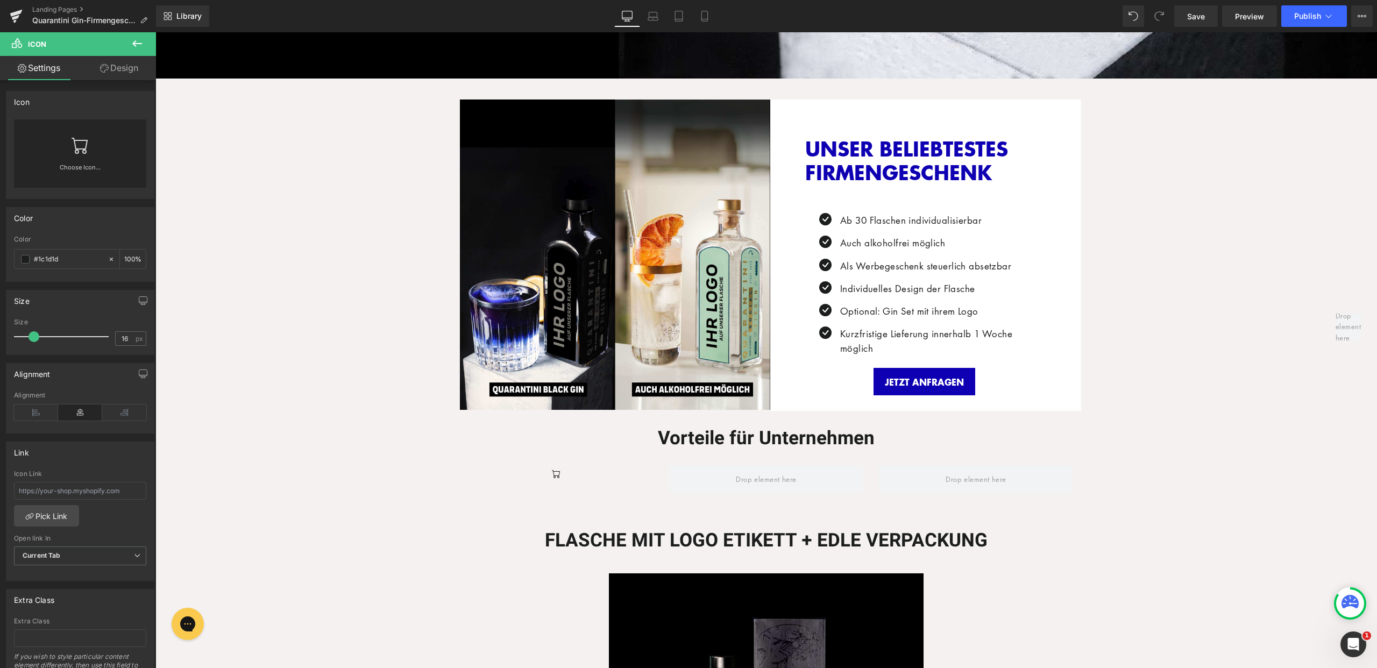
click at [134, 43] on icon at bounding box center [137, 43] width 10 height 6
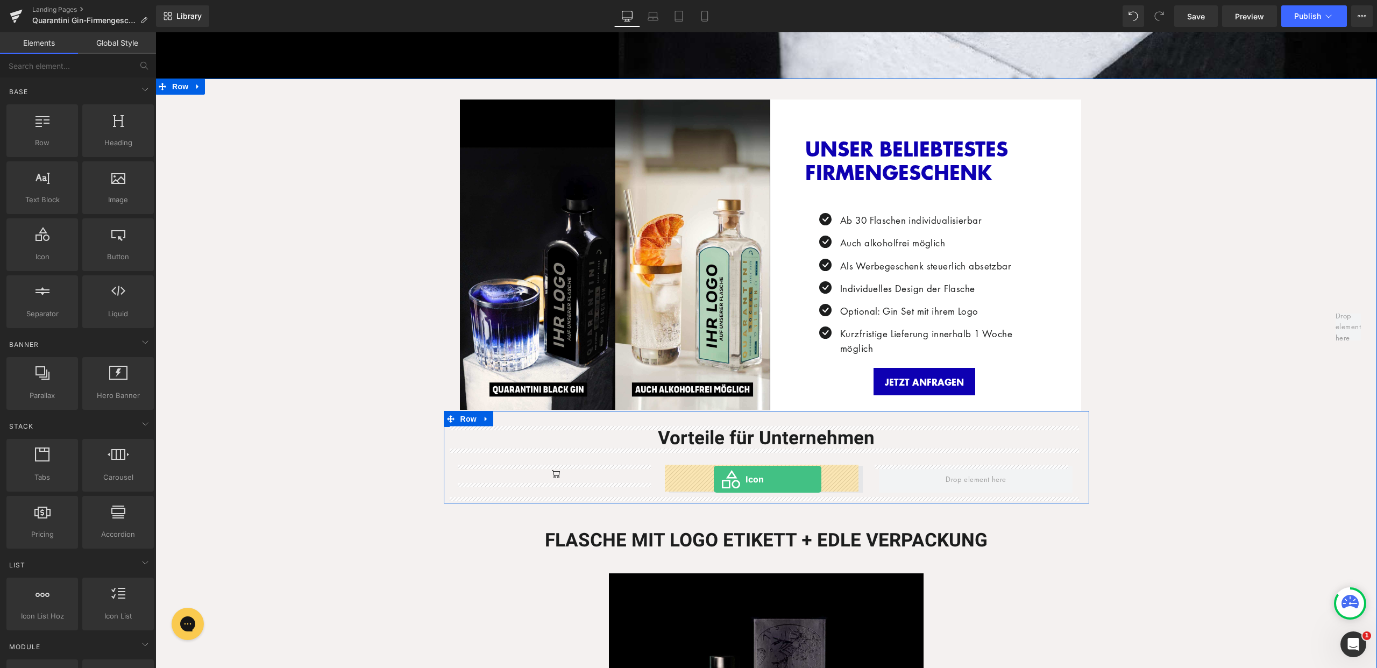
drag, startPoint x: 211, startPoint y: 282, endPoint x: 714, endPoint y: 479, distance: 539.9
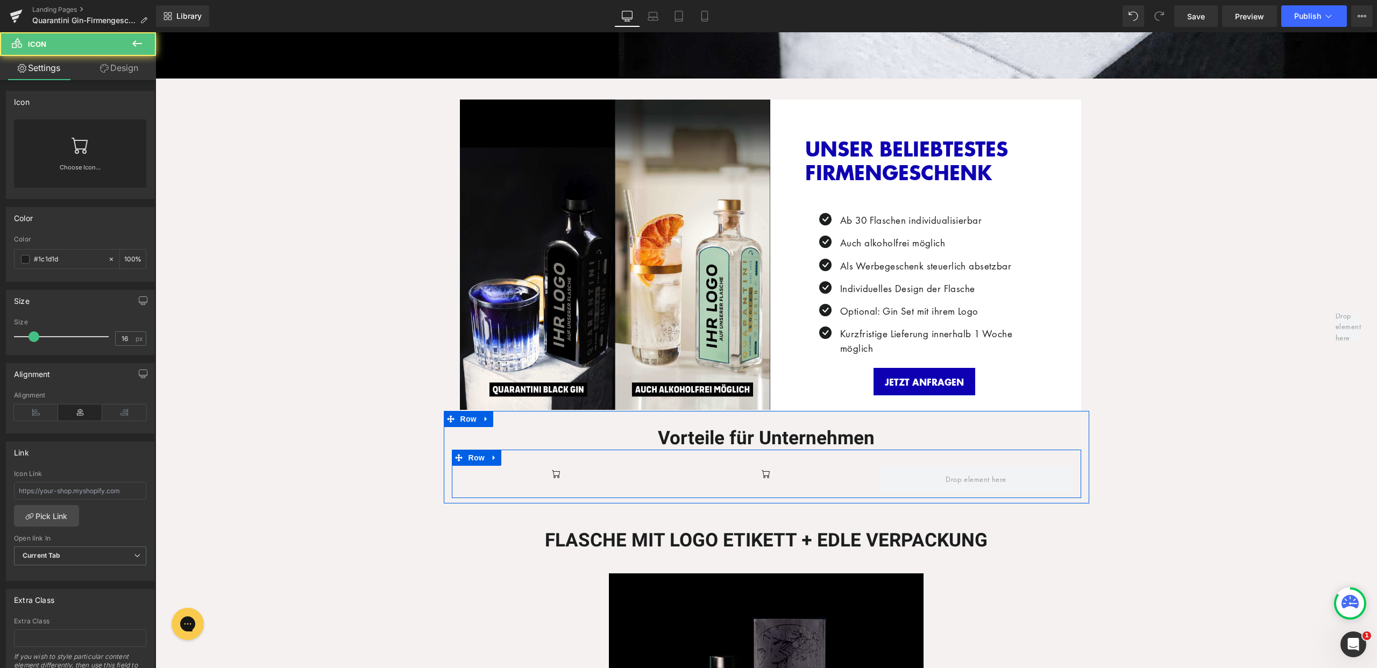
click at [136, 40] on icon at bounding box center [137, 43] width 13 height 13
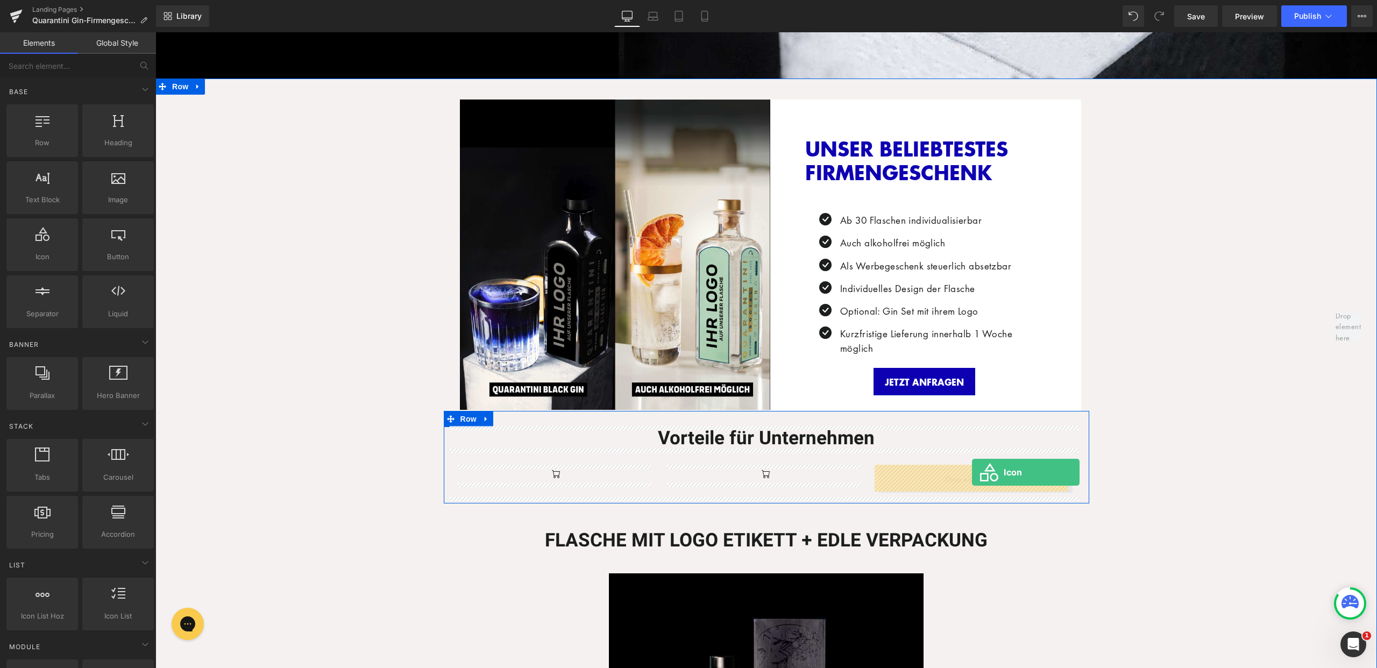
drag, startPoint x: 198, startPoint y: 271, endPoint x: 972, endPoint y: 472, distance: 800.1
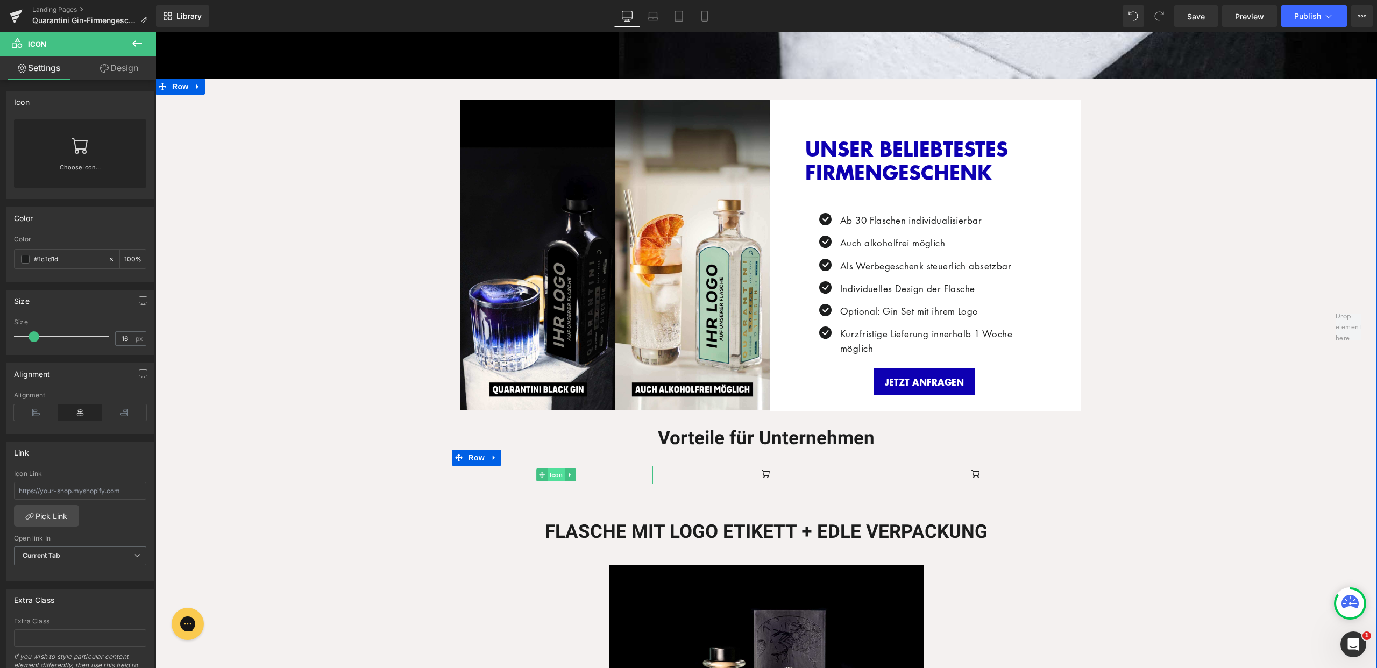
click at [558, 472] on span "Icon" at bounding box center [556, 475] width 17 height 13
click at [98, 164] on link "Choose Icon..." at bounding box center [80, 174] width 132 height 25
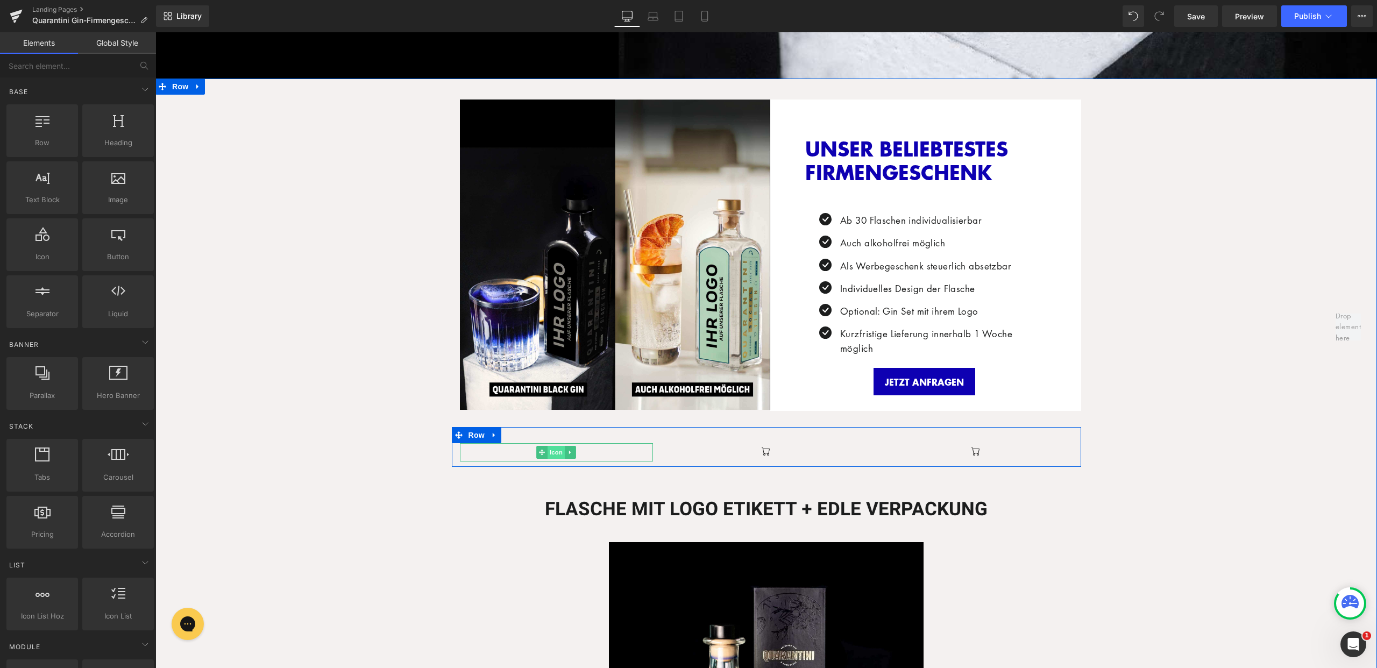
click at [554, 452] on span "Icon" at bounding box center [556, 452] width 17 height 13
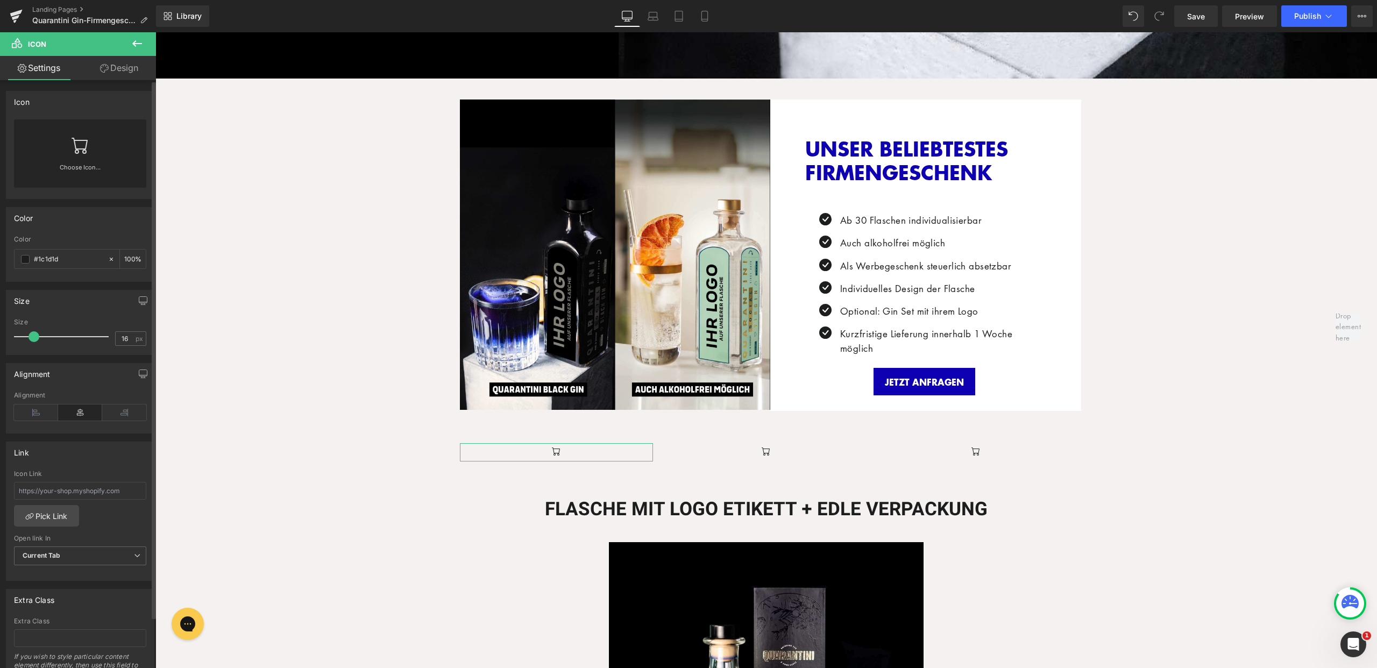
click at [72, 152] on icon at bounding box center [80, 145] width 17 height 17
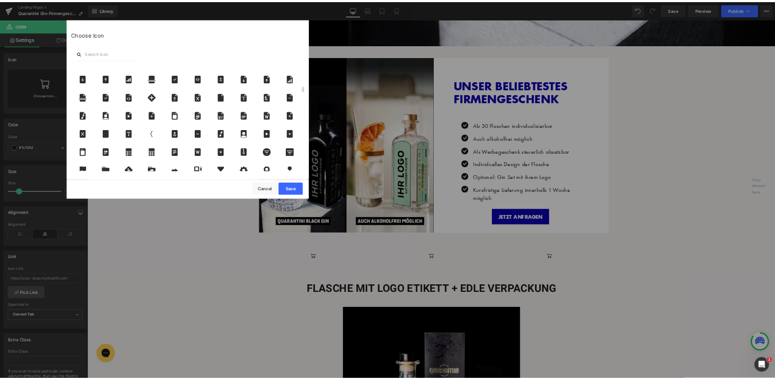
scroll to position [776, 0]
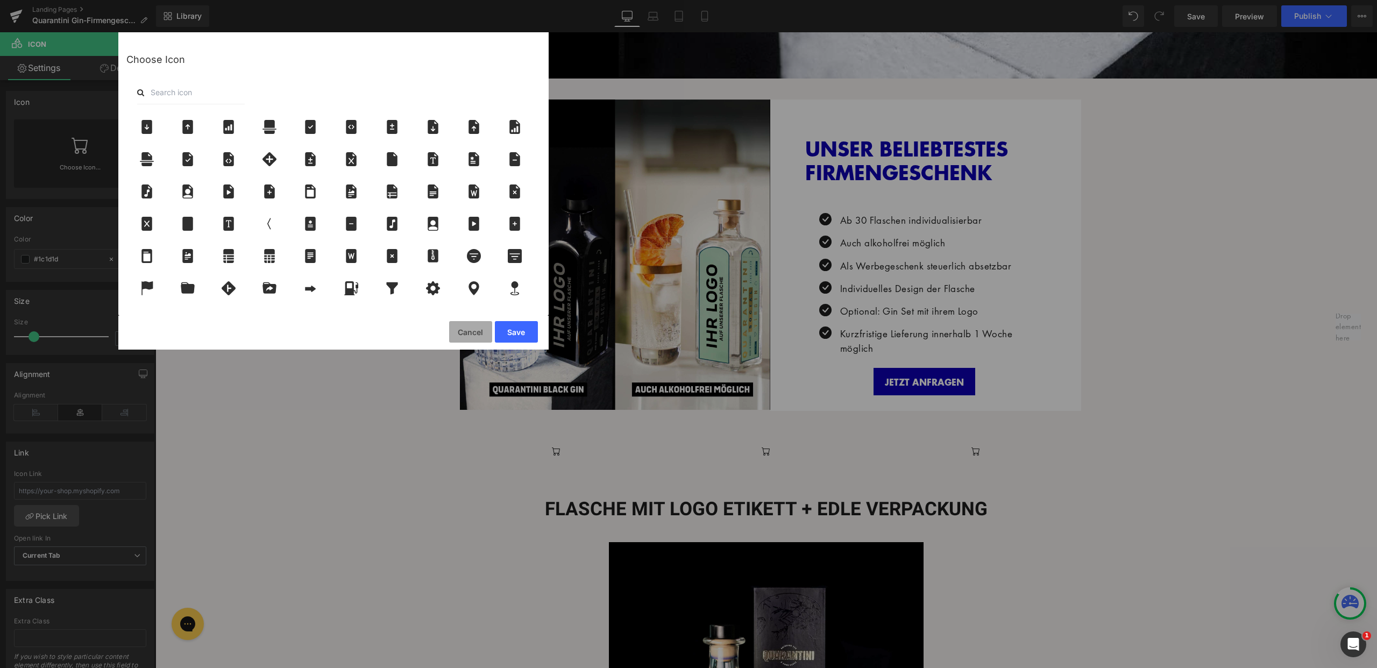
click at [474, 336] on button "Cancel" at bounding box center [470, 332] width 43 height 22
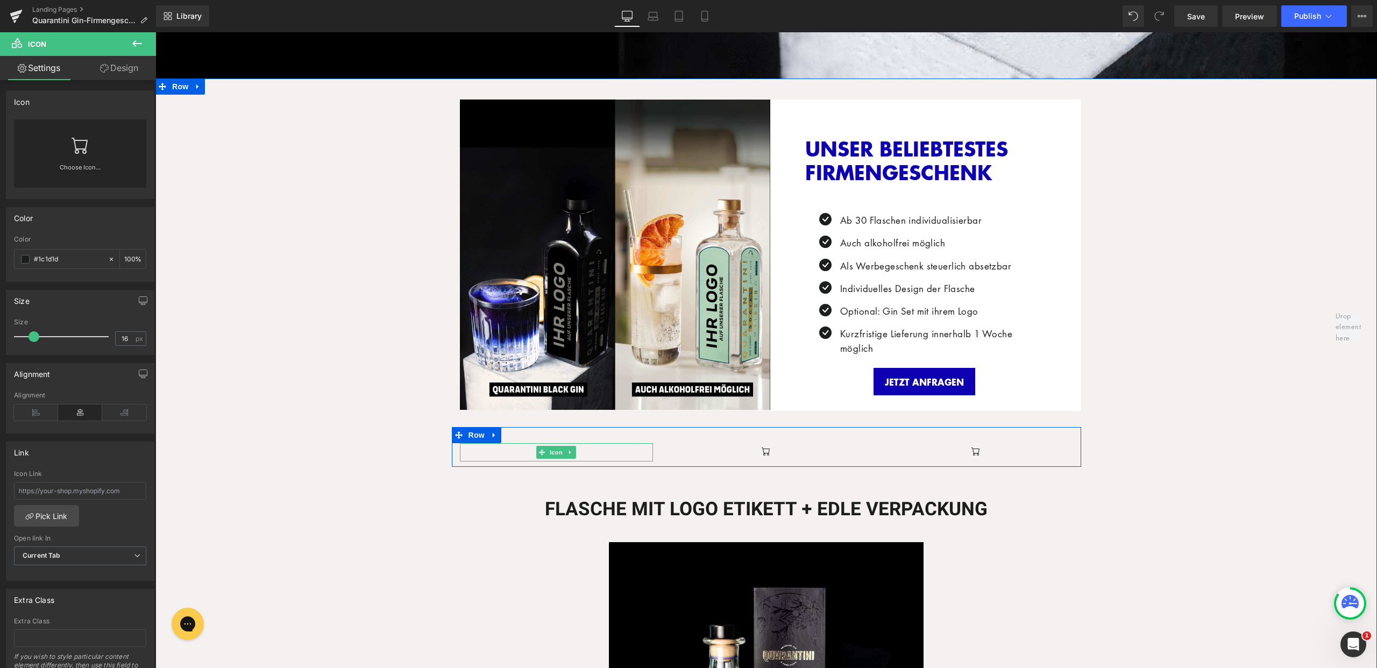
click at [551, 447] on span "Icon" at bounding box center [556, 452] width 17 height 13
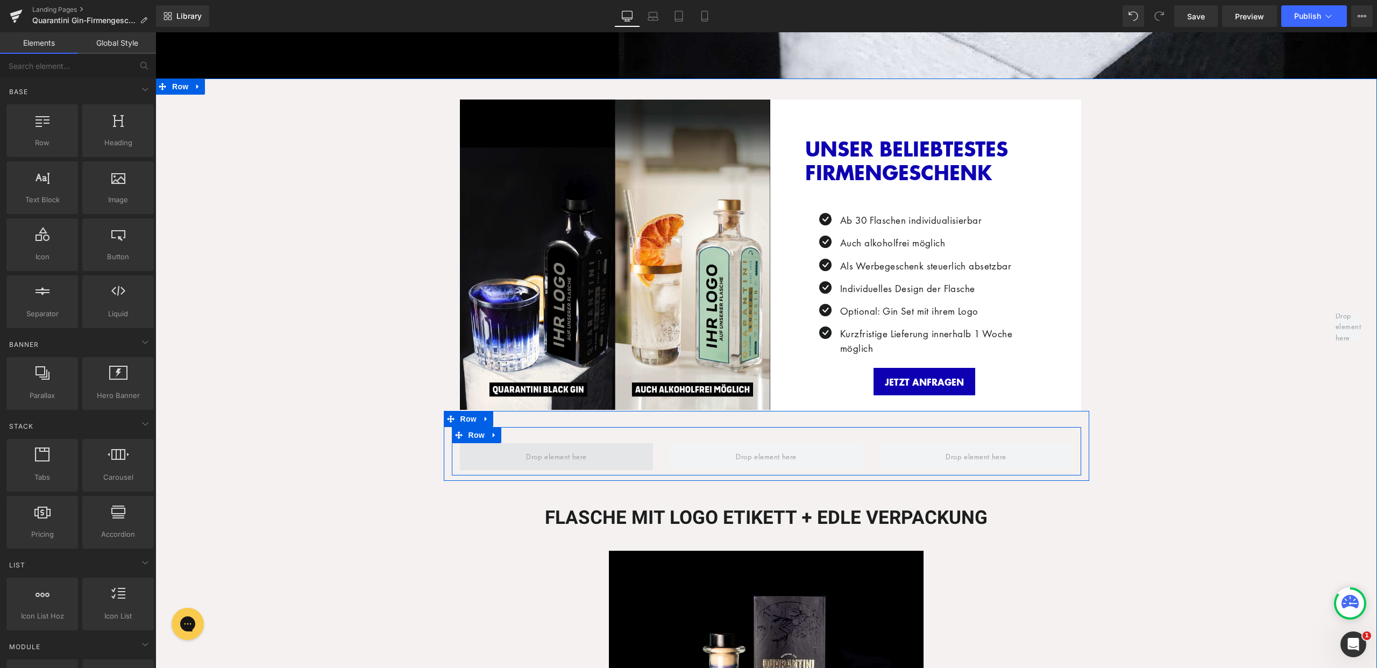
click at [549, 462] on span at bounding box center [556, 457] width 68 height 17
drag, startPoint x: 199, startPoint y: 288, endPoint x: 526, endPoint y: 458, distance: 367.9
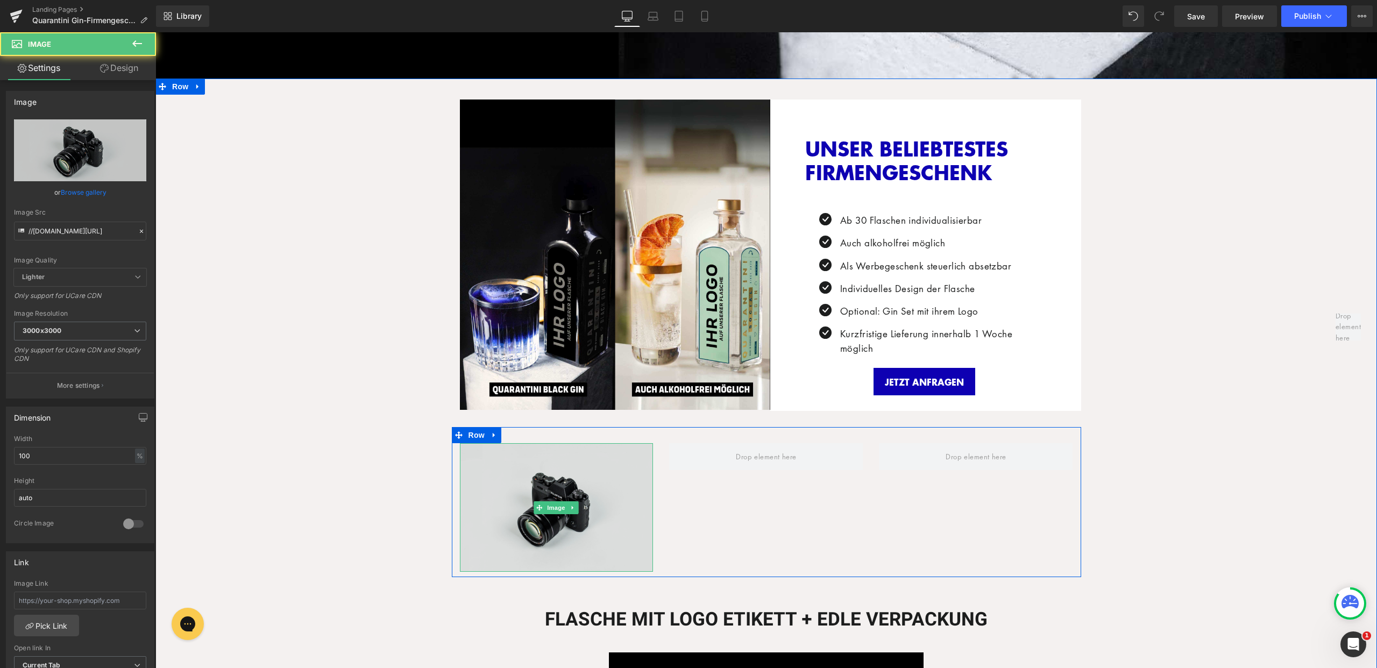
click at [546, 475] on img at bounding box center [557, 507] width 194 height 128
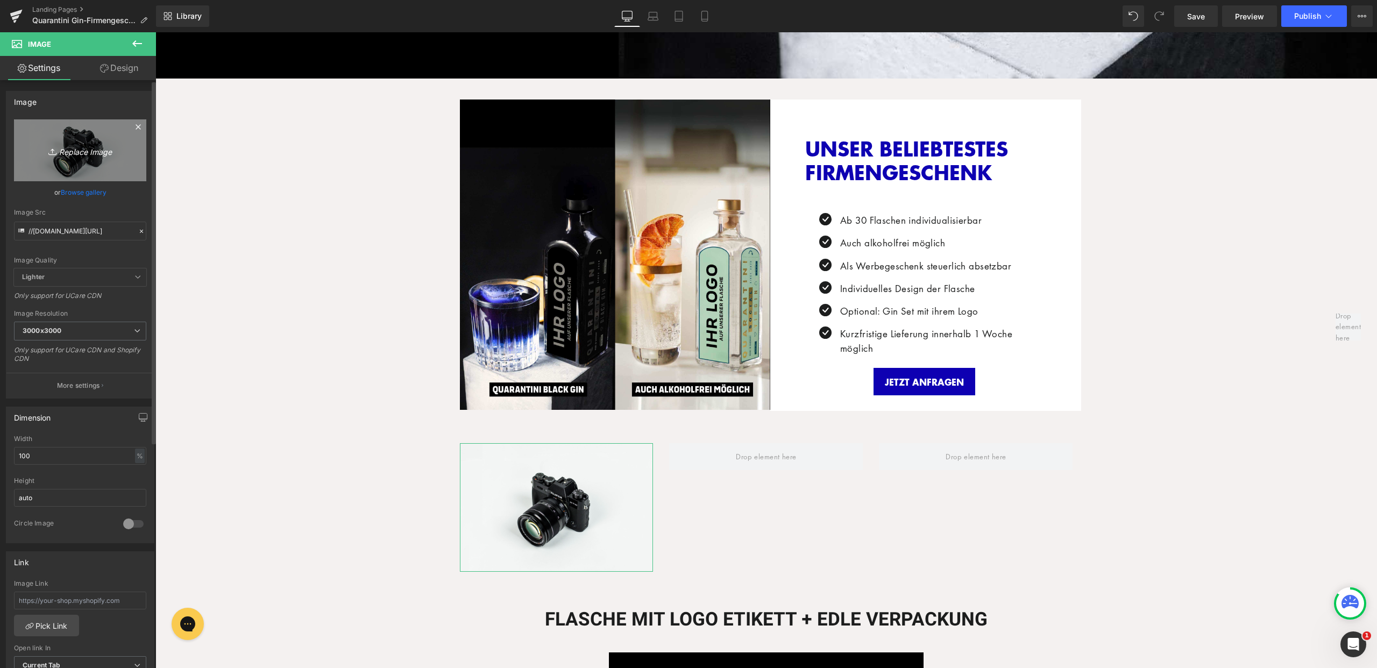
click at [82, 165] on link "Replace Image" at bounding box center [80, 150] width 132 height 62
click at [67, 151] on icon "Replace Image" at bounding box center [80, 150] width 86 height 13
type input "C:\fakepath\12.png"
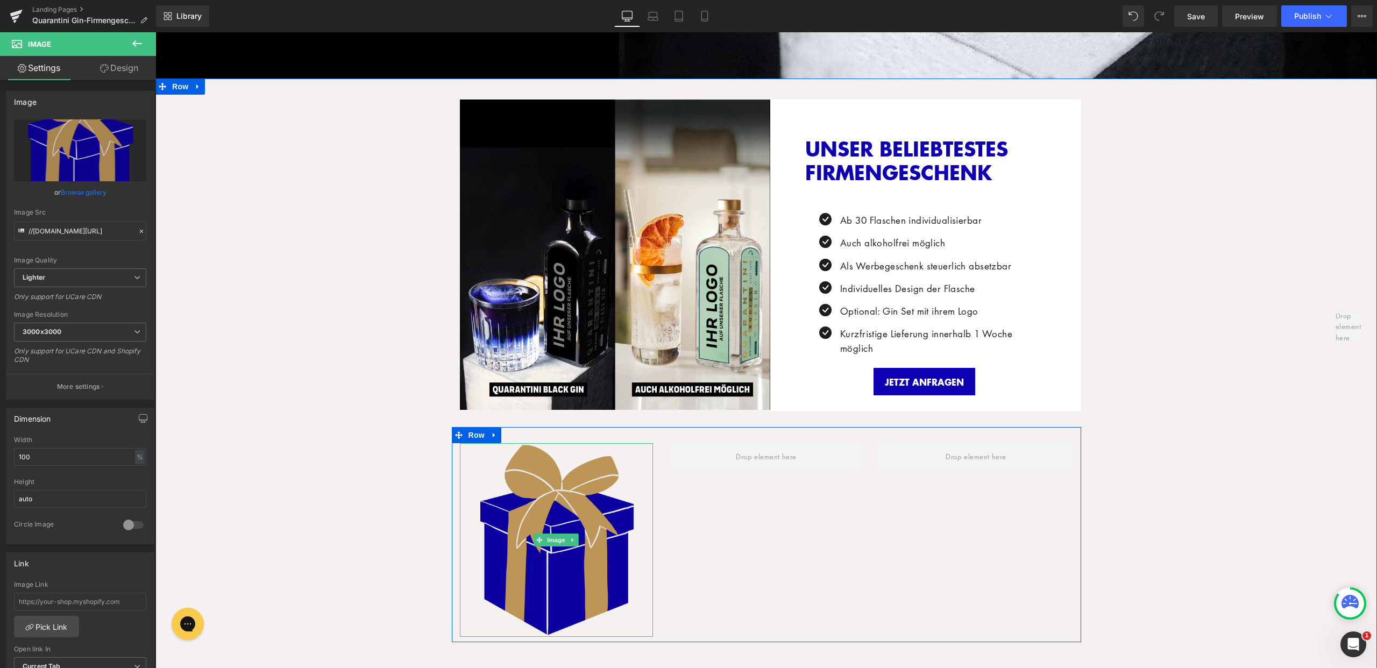
click at [563, 510] on img at bounding box center [557, 540] width 194 height 194
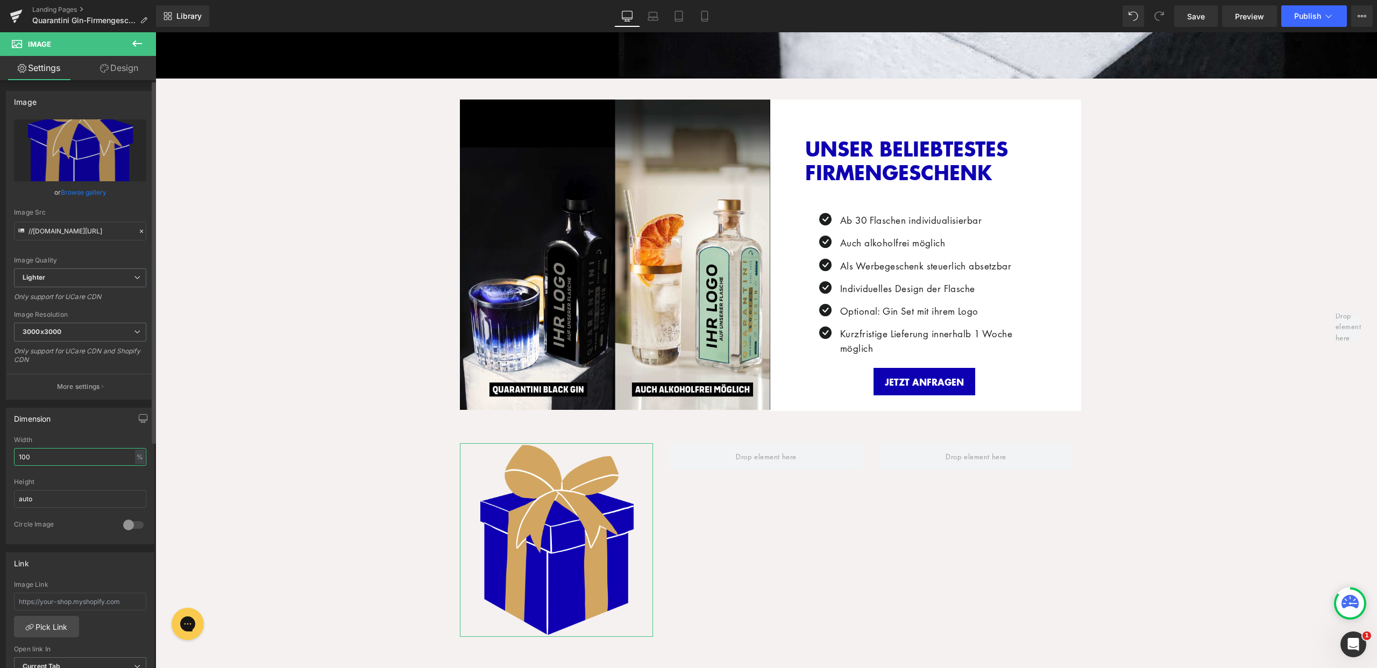
drag, startPoint x: 44, startPoint y: 460, endPoint x: 11, endPoint y: 457, distance: 32.9
click at [12, 457] on div "100% Width 100 % % px auto Height auto 0 Circle Image" at bounding box center [79, 490] width 147 height 108
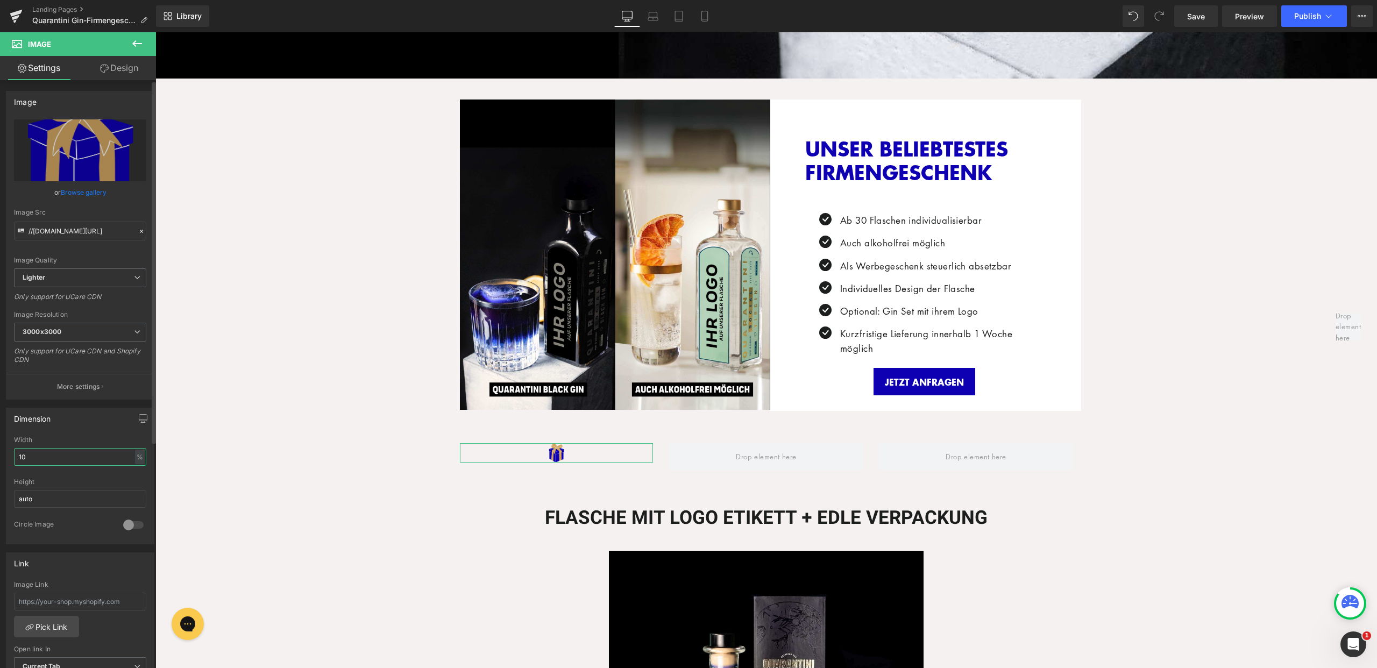
type input "1"
type input "50"
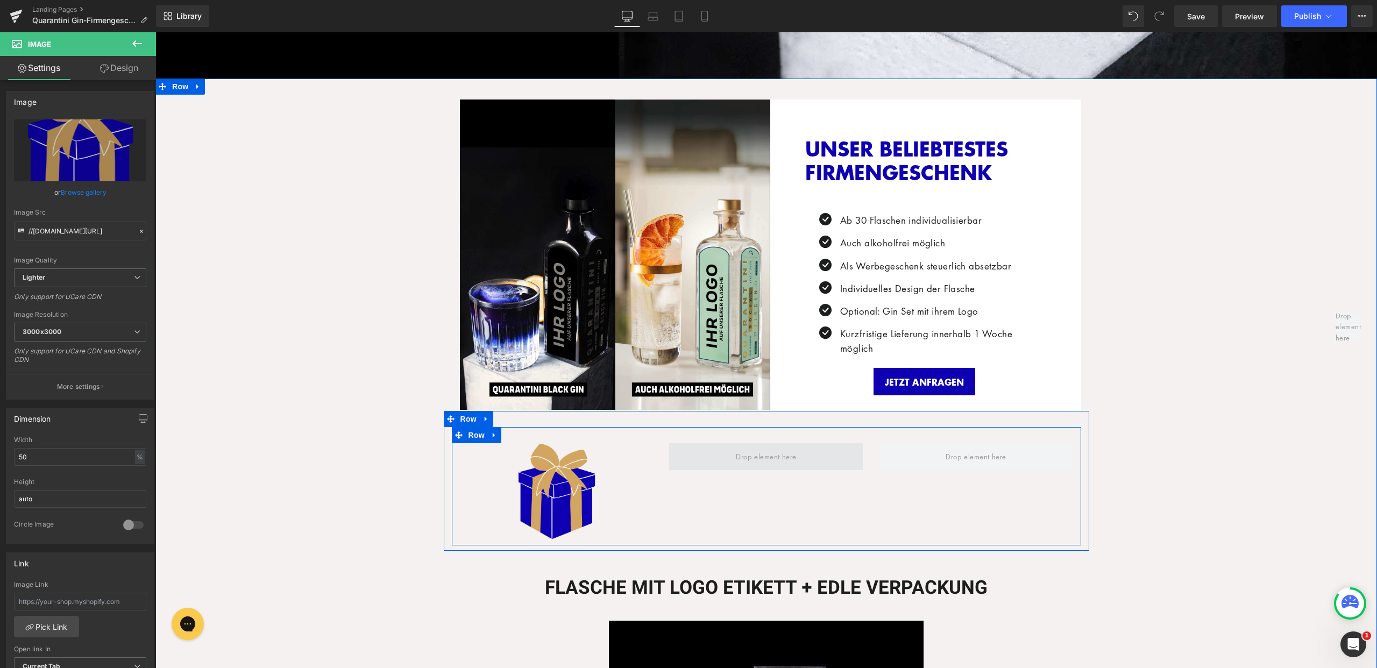
click at [781, 459] on span at bounding box center [766, 457] width 68 height 17
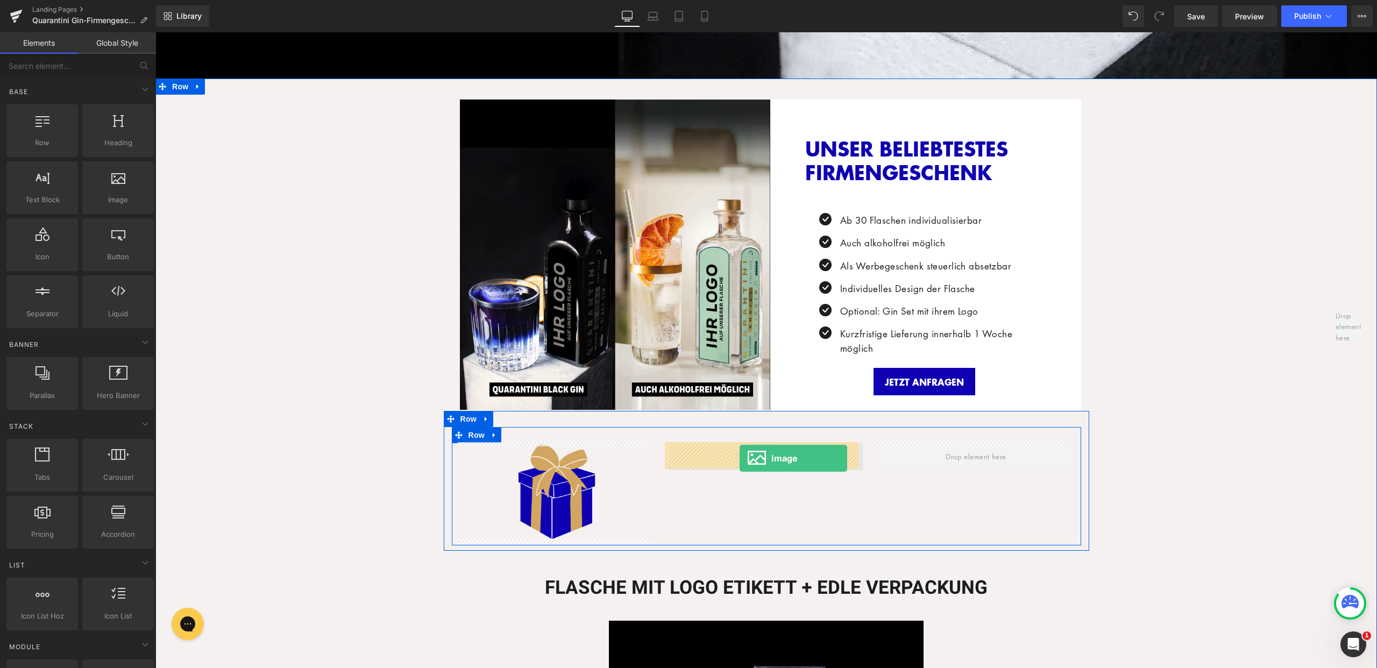
drag, startPoint x: 272, startPoint y: 229, endPoint x: 740, endPoint y: 458, distance: 520.9
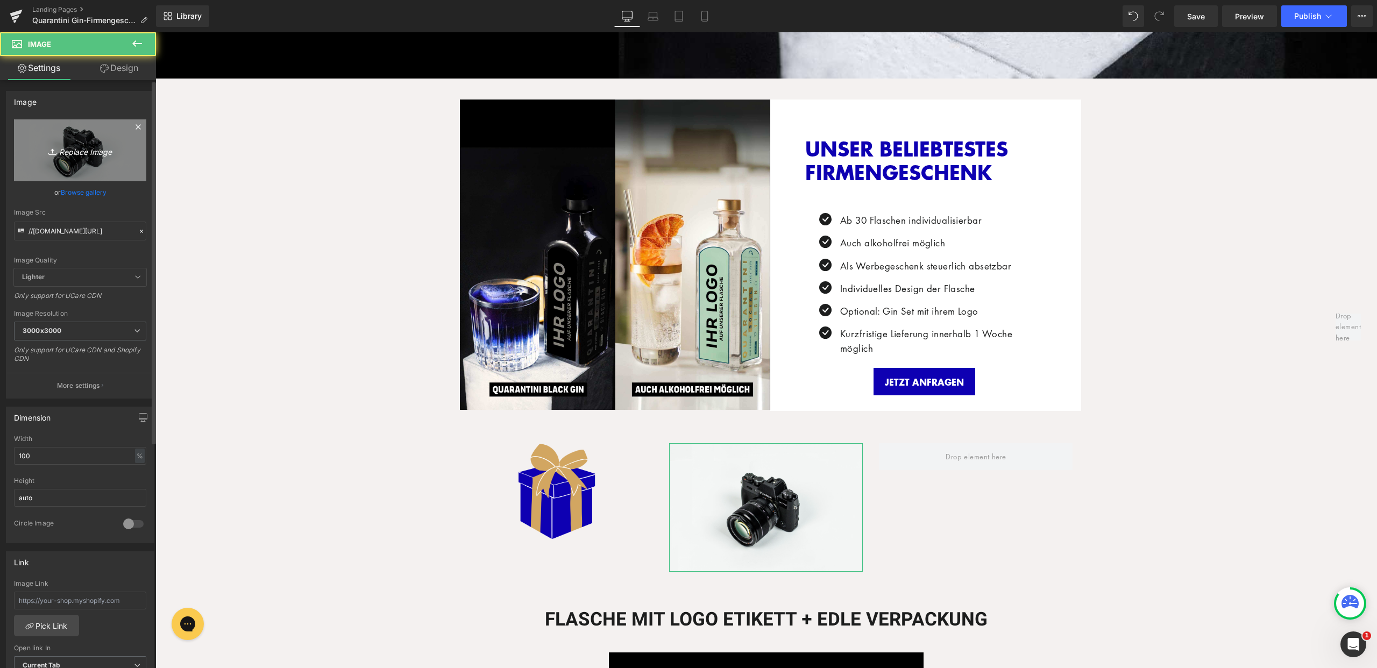
click at [90, 165] on link "Replace Image" at bounding box center [80, 150] width 132 height 62
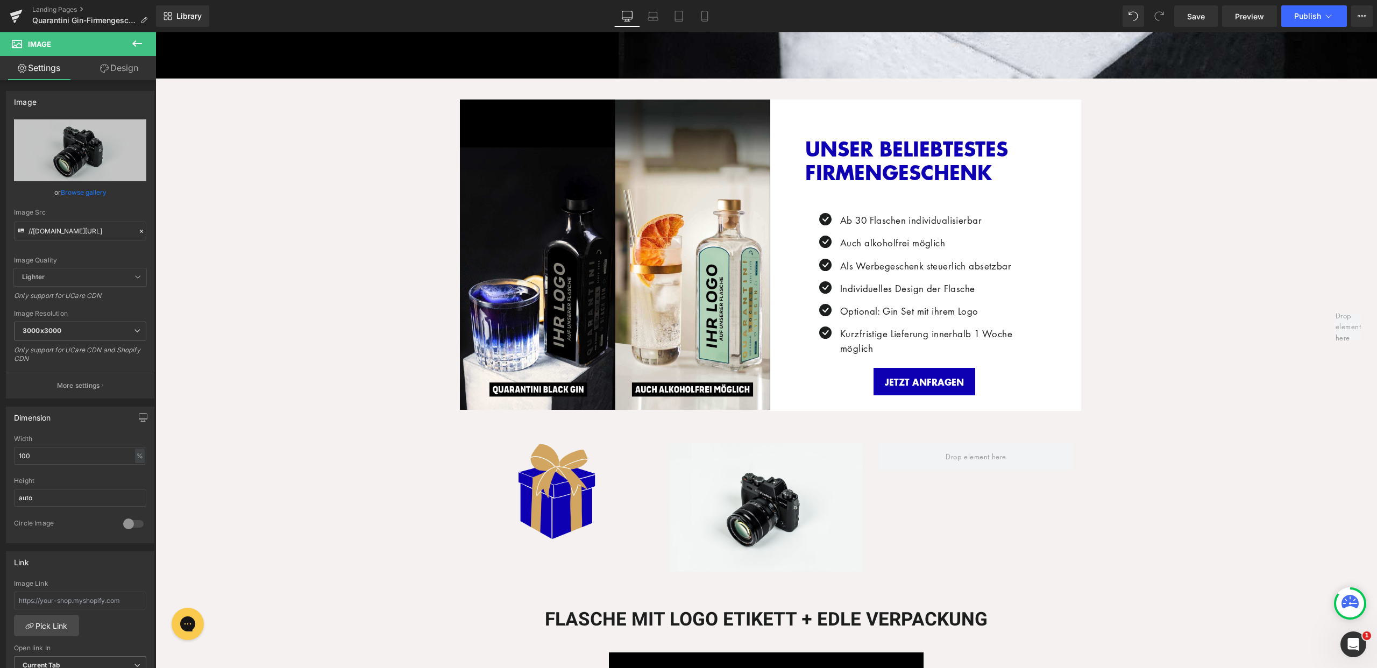
type input "C:\fakepath\14.png"
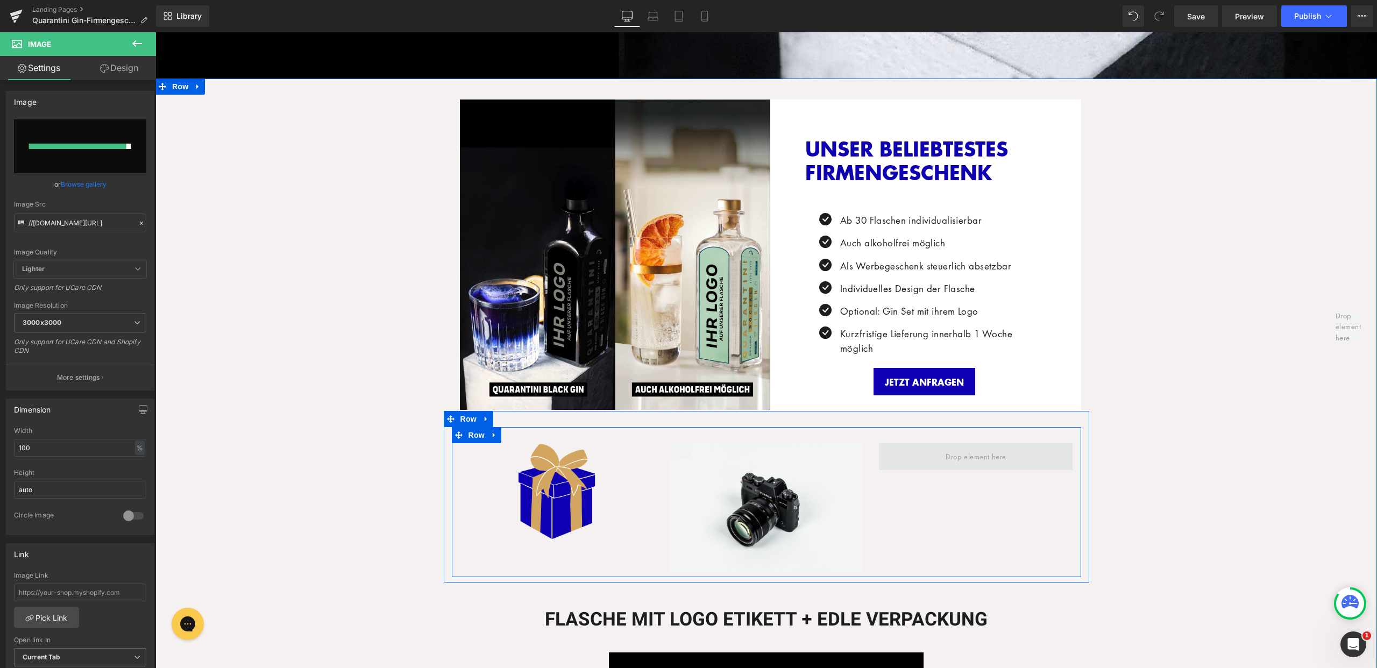
click at [957, 460] on span at bounding box center [976, 457] width 68 height 17
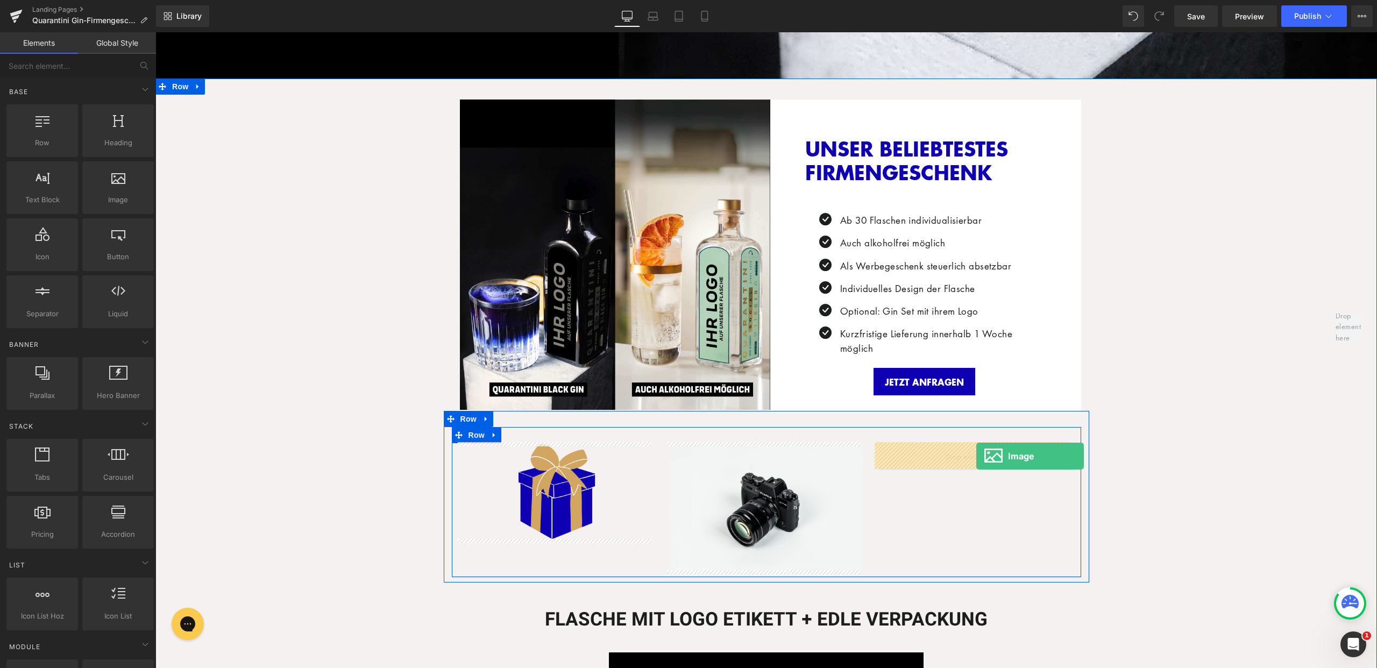
drag, startPoint x: 272, startPoint y: 207, endPoint x: 977, endPoint y: 456, distance: 747.7
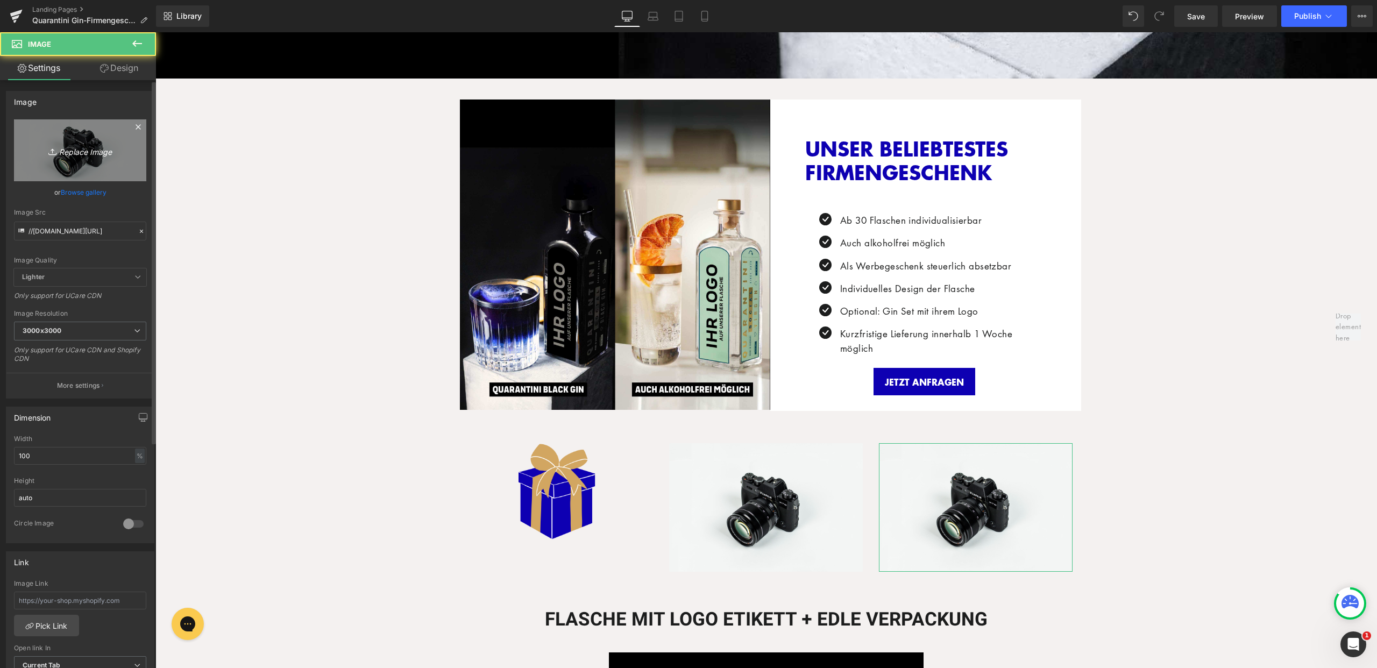
click at [95, 147] on icon "Replace Image" at bounding box center [80, 150] width 86 height 13
type input "C:\fakepath\13.png"
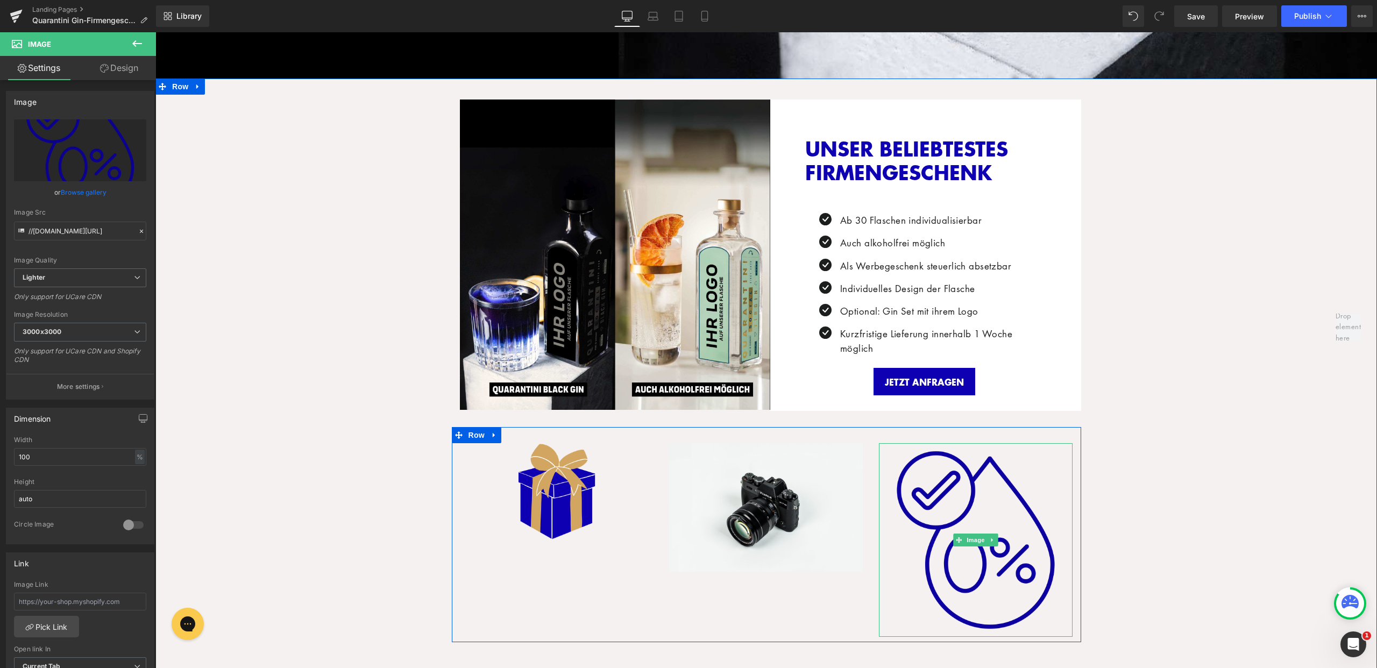
click at [927, 536] on img at bounding box center [976, 540] width 194 height 194
drag, startPoint x: 69, startPoint y: 459, endPoint x: 5, endPoint y: 458, distance: 64.0
click at [6, 458] on div "100% Width 100 % % px auto Height auto 0 Circle Image" at bounding box center [79, 490] width 147 height 108
type input "50"
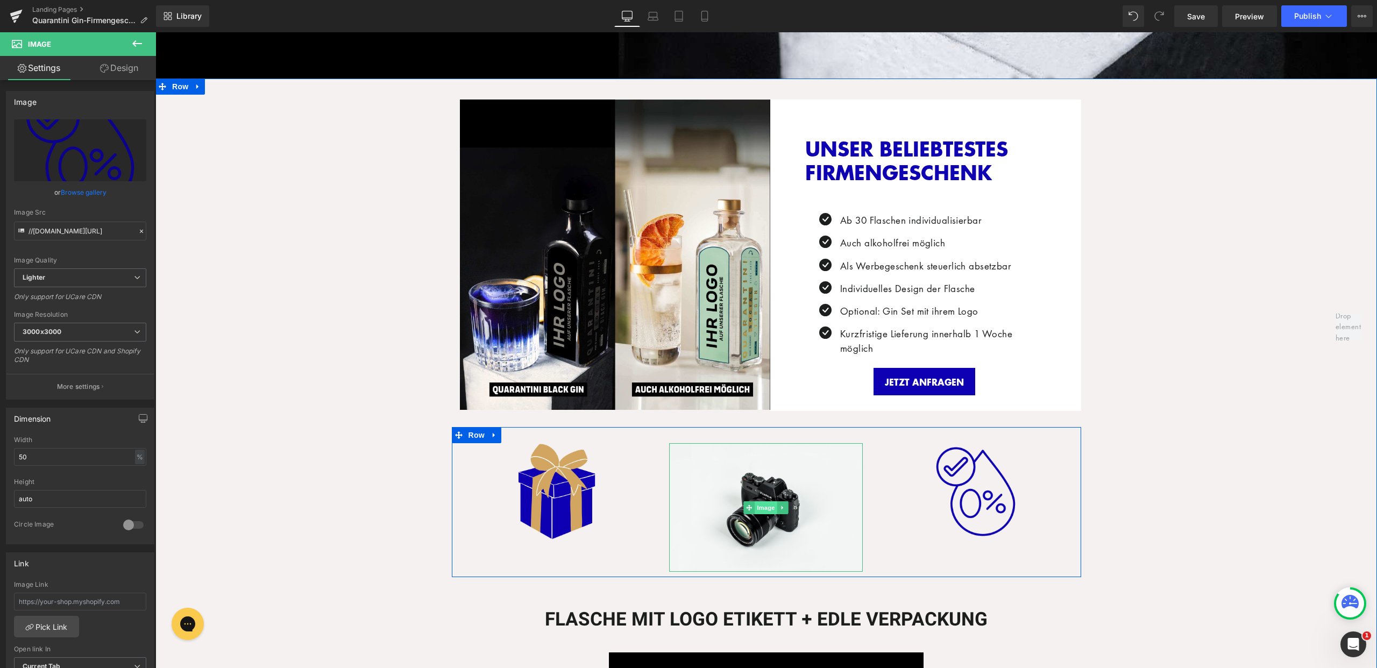
click at [757, 505] on span "Image" at bounding box center [766, 507] width 23 height 13
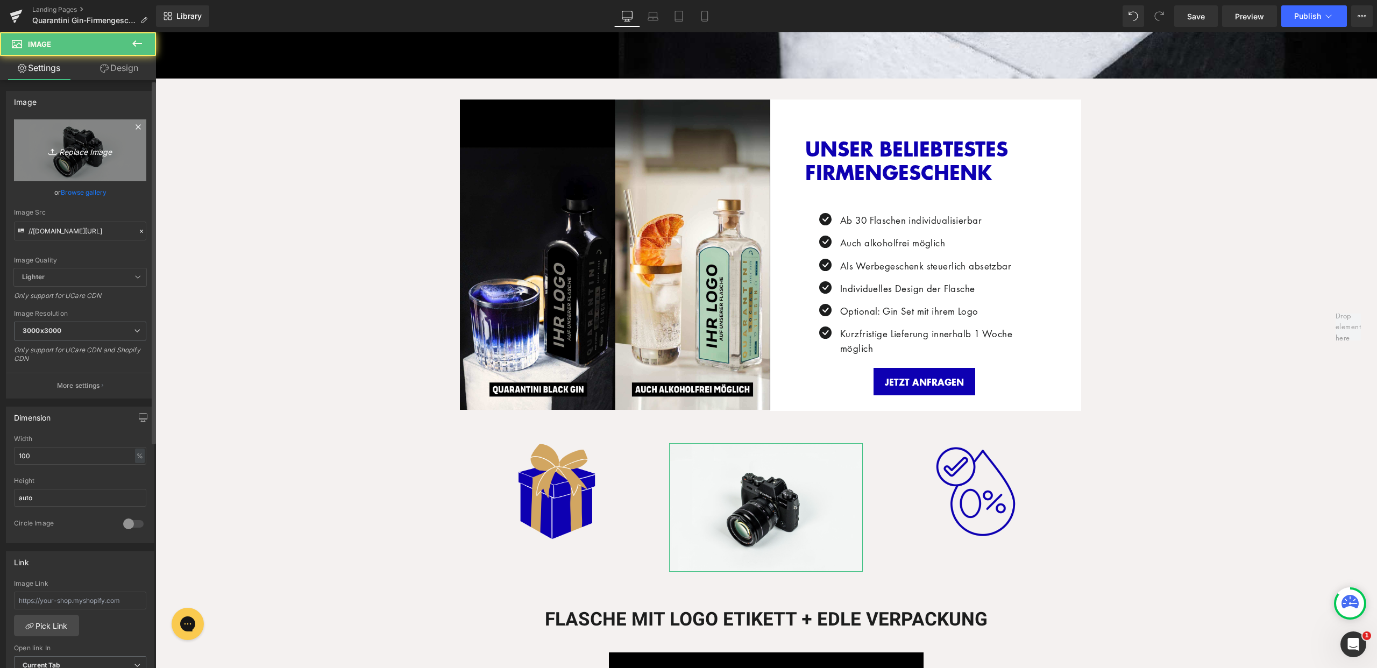
click at [98, 144] on icon "Replace Image" at bounding box center [80, 150] width 86 height 13
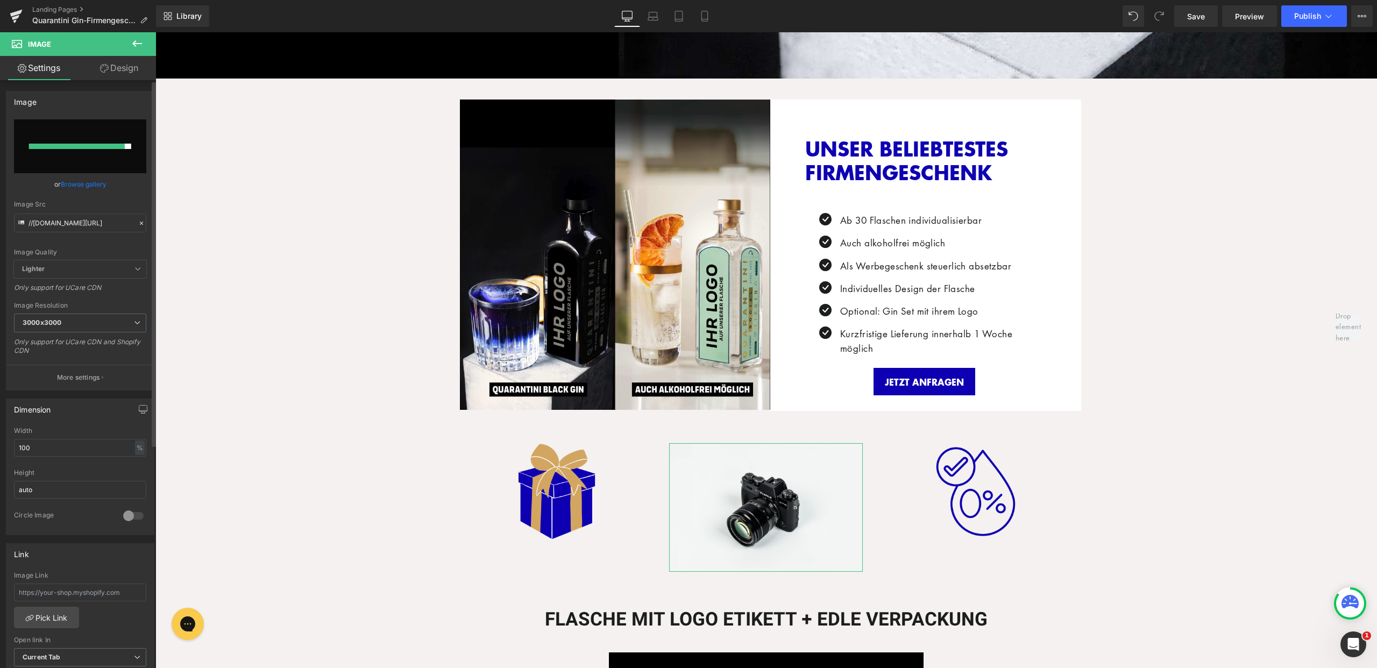
click at [98, 144] on div at bounding box center [77, 146] width 96 height 5
click at [77, 160] on input "file" at bounding box center [80, 146] width 132 height 54
type input "C:\fakepath\14.png"
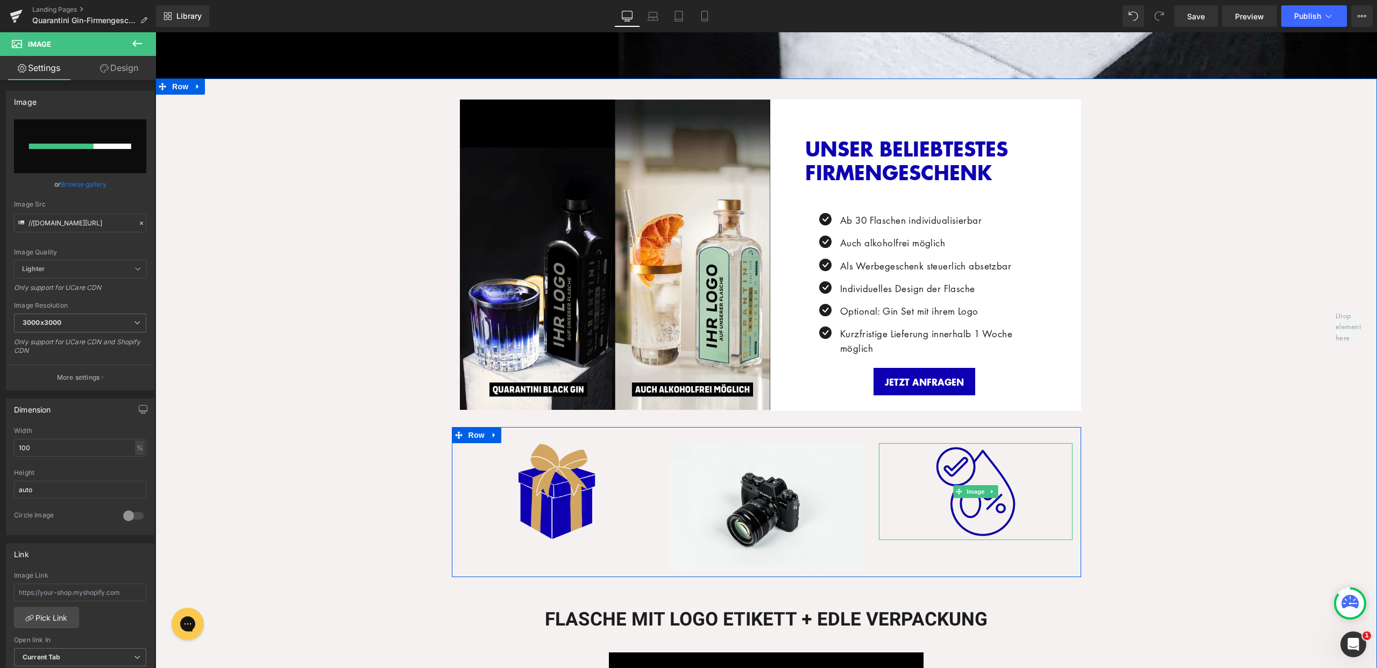
click at [968, 485] on span "Image" at bounding box center [976, 491] width 23 height 13
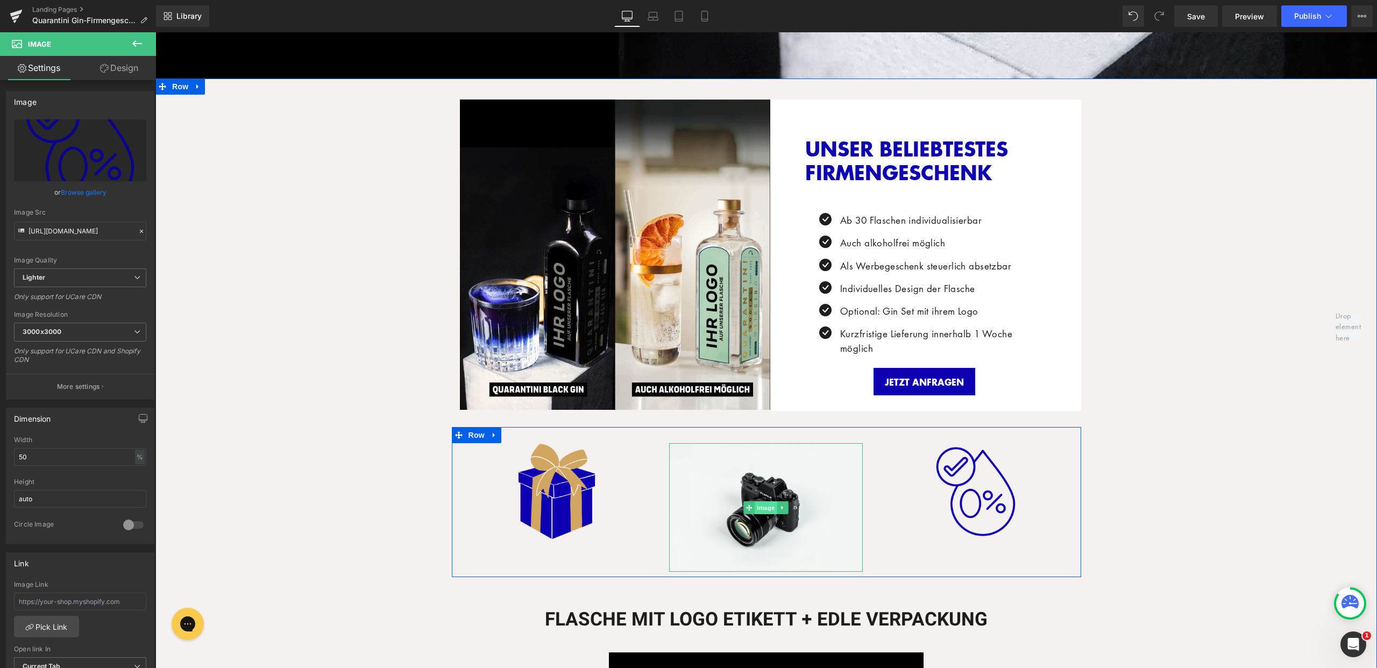
click at [765, 501] on span "Image" at bounding box center [766, 507] width 23 height 13
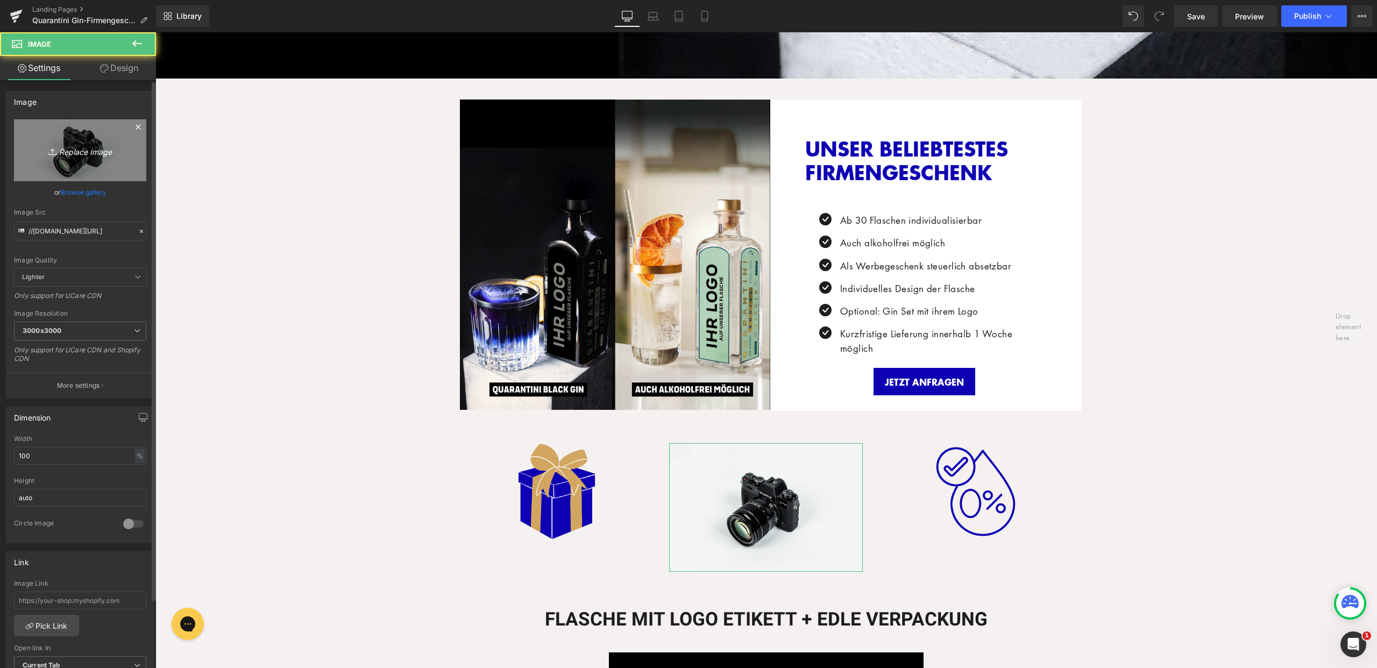
click at [93, 152] on icon "Replace Image" at bounding box center [80, 150] width 86 height 13
type input "C:\fakepath\14.png"
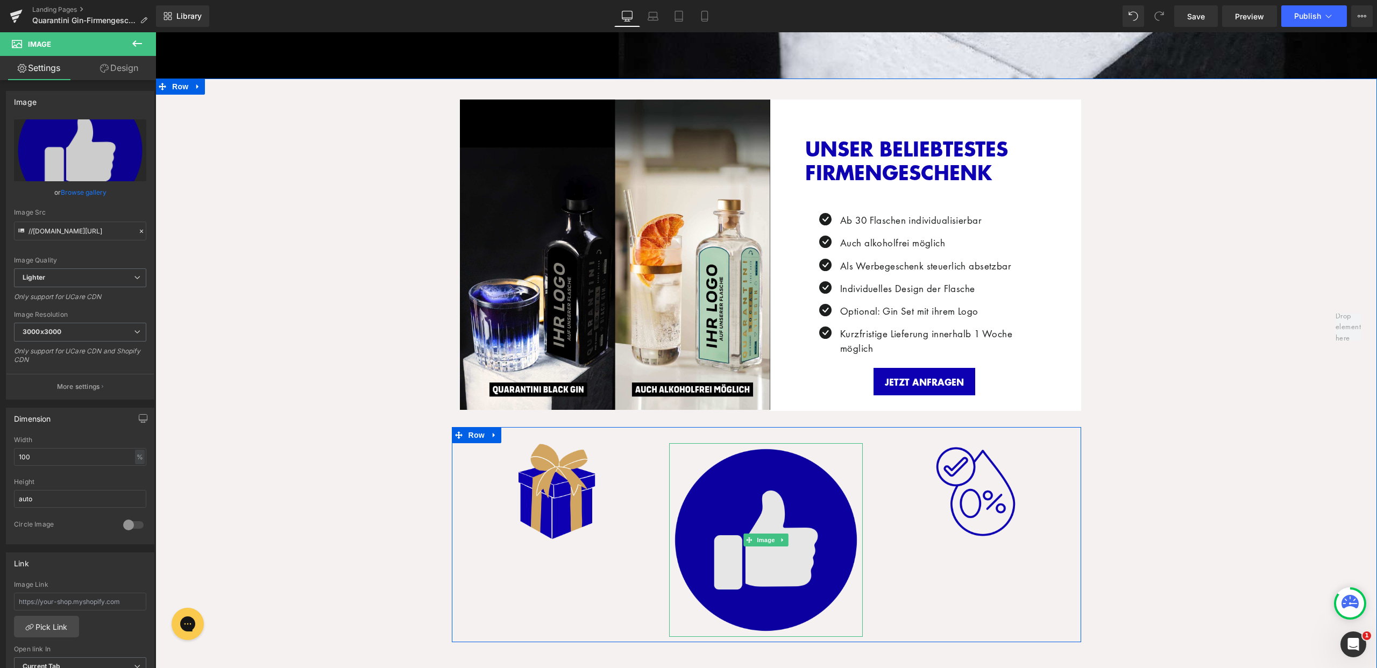
click at [766, 511] on img at bounding box center [766, 540] width 194 height 194
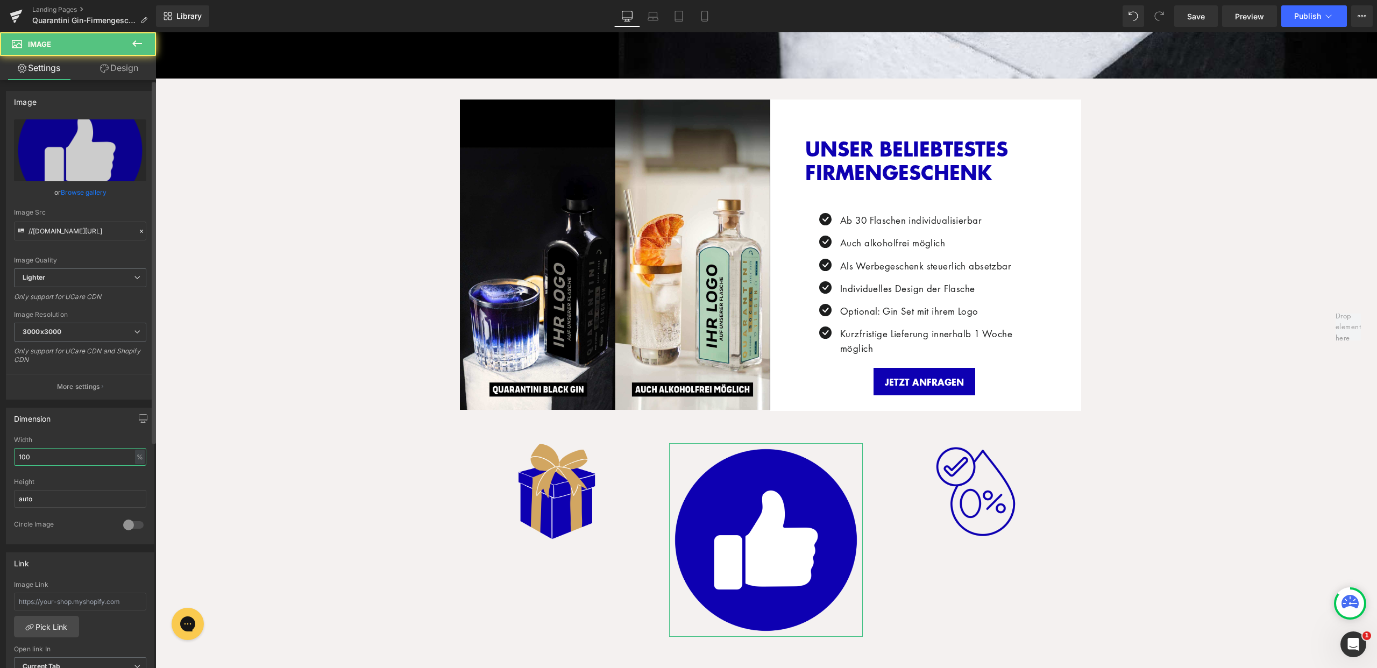
drag, startPoint x: 39, startPoint y: 457, endPoint x: 0, endPoint y: 457, distance: 38.7
click at [0, 457] on div "Dimension 100% Width 100 % % px auto Height auto 0 Circle Image" at bounding box center [80, 472] width 161 height 145
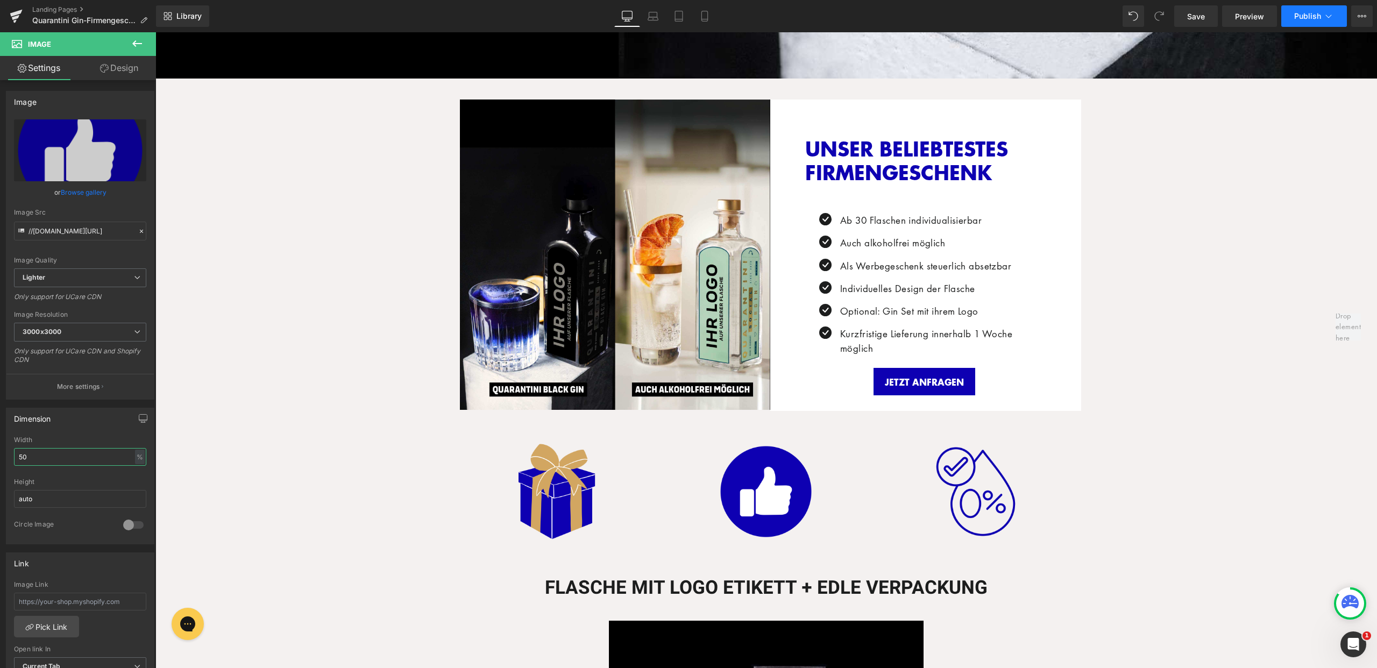
type input "50"
click at [1332, 12] on icon at bounding box center [1329, 16] width 11 height 11
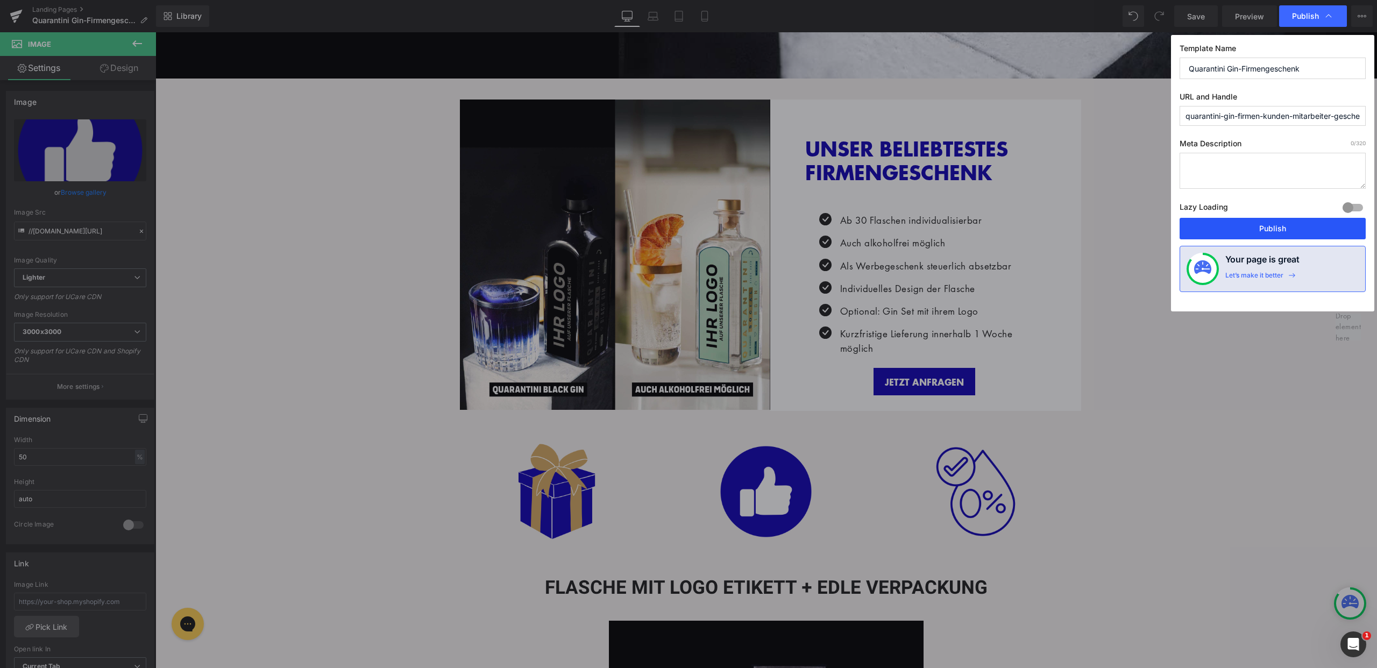
click at [1276, 223] on button "Publish" at bounding box center [1273, 229] width 186 height 22
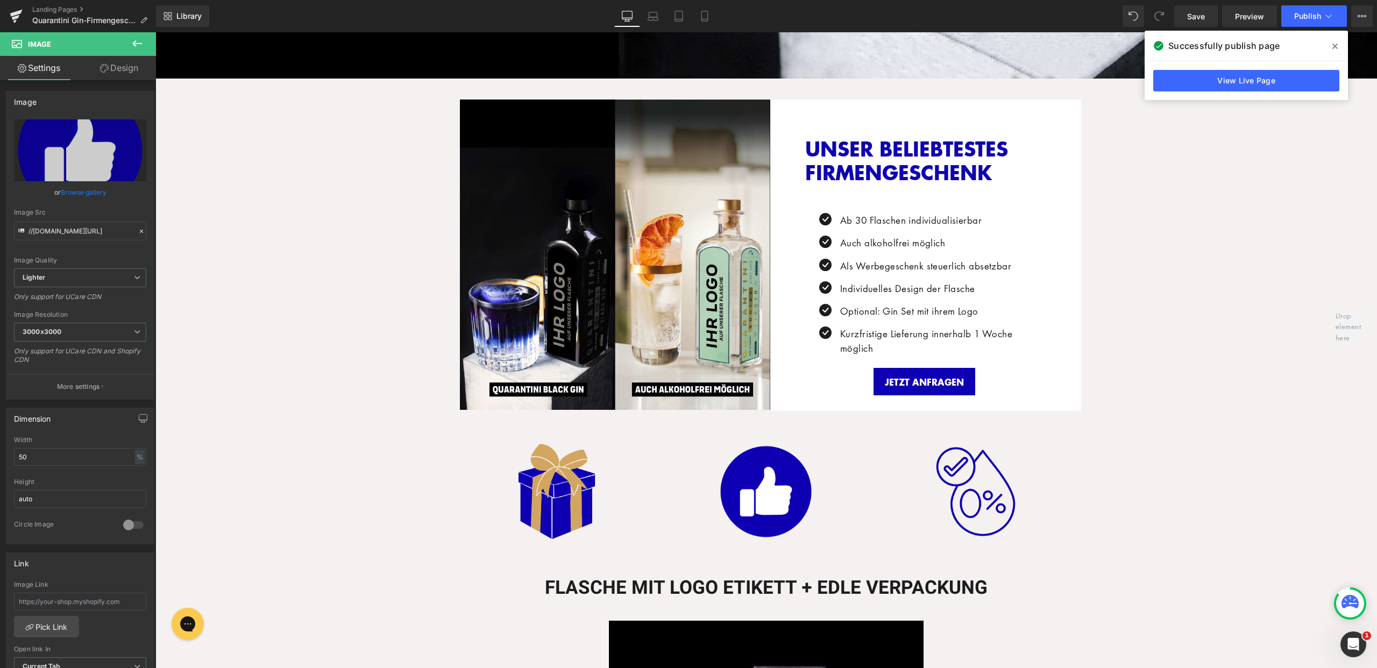
click at [1335, 47] on icon at bounding box center [1335, 46] width 5 height 9
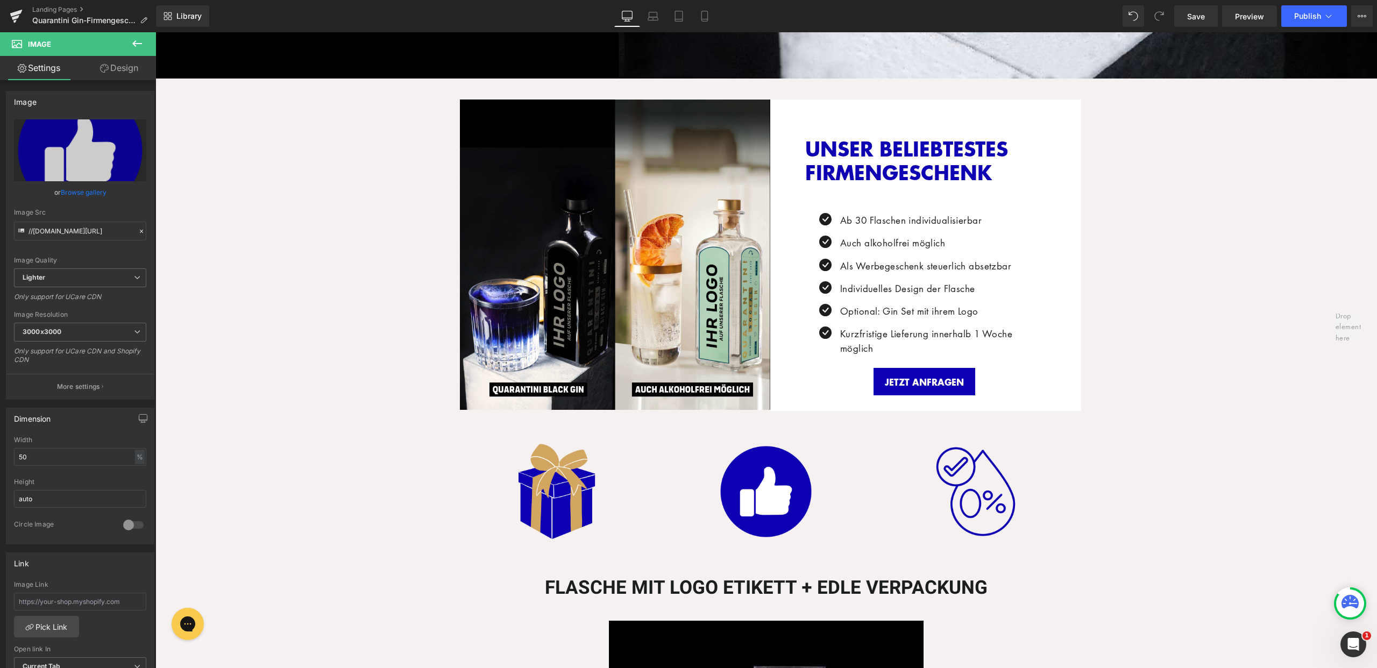
click at [137, 47] on icon at bounding box center [137, 43] width 13 height 13
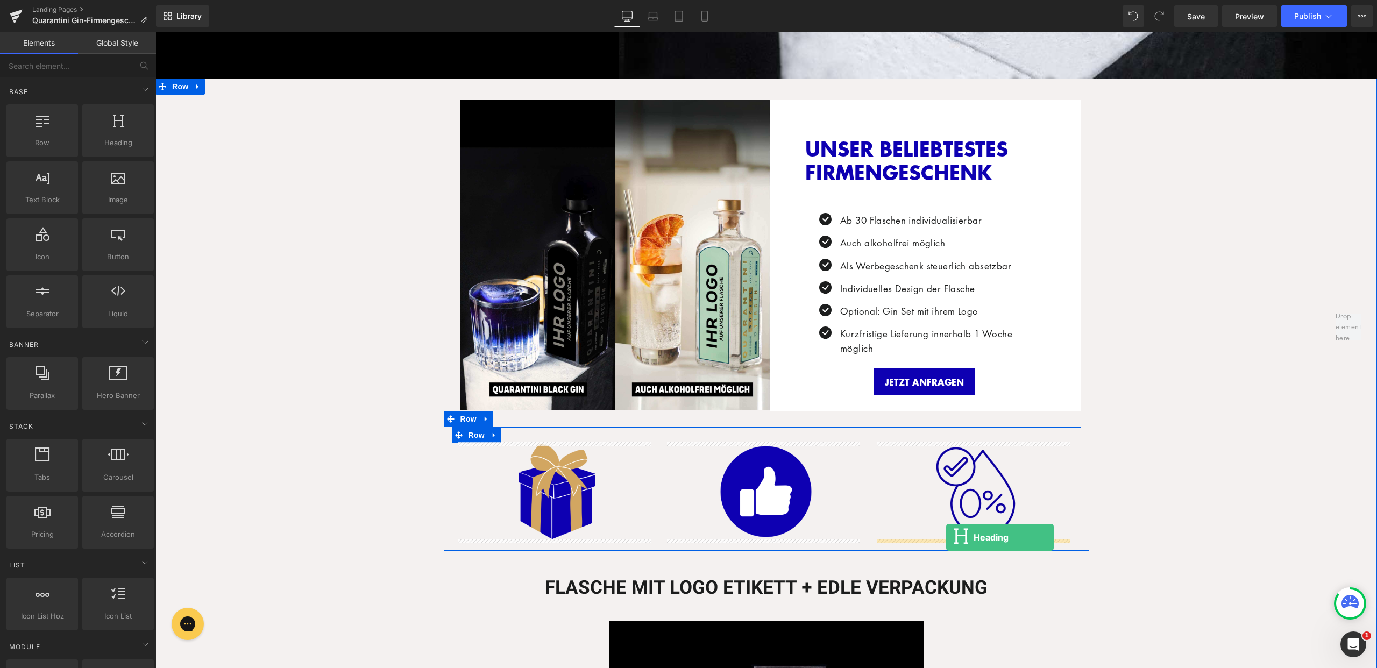
drag, startPoint x: 275, startPoint y: 165, endPoint x: 946, endPoint y: 537, distance: 768.0
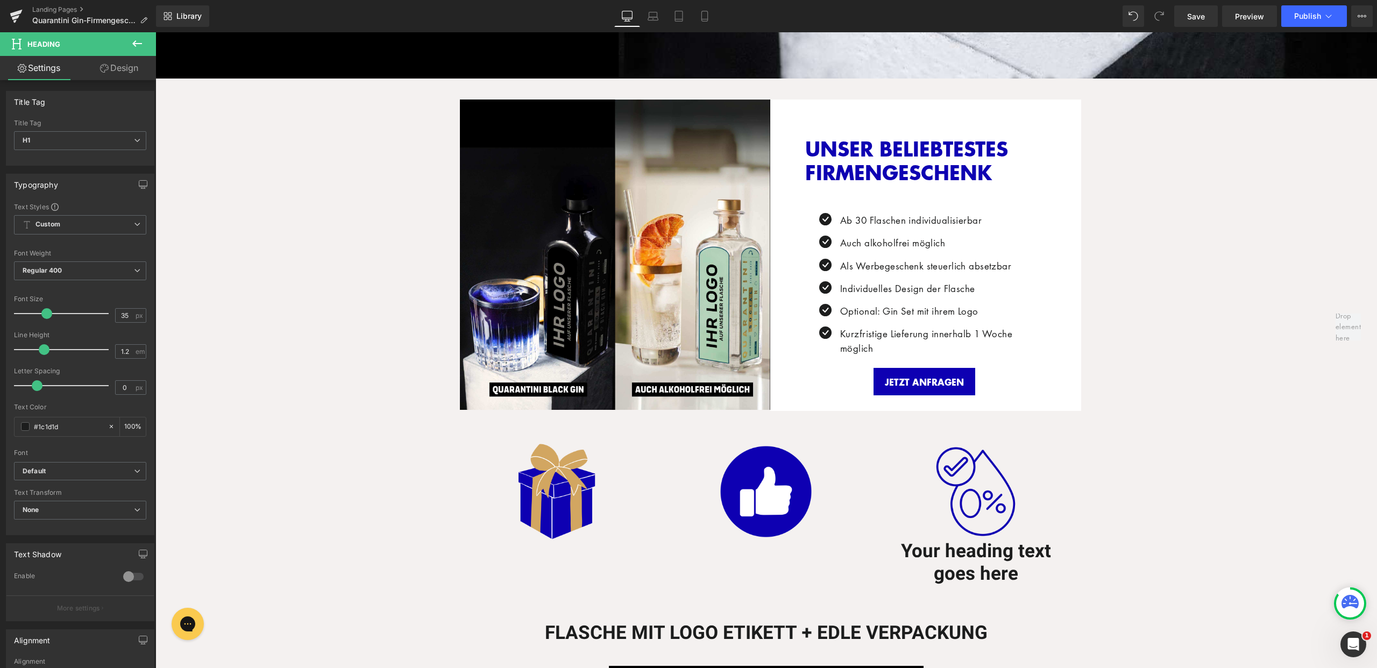
click at [136, 46] on icon at bounding box center [137, 43] width 13 height 13
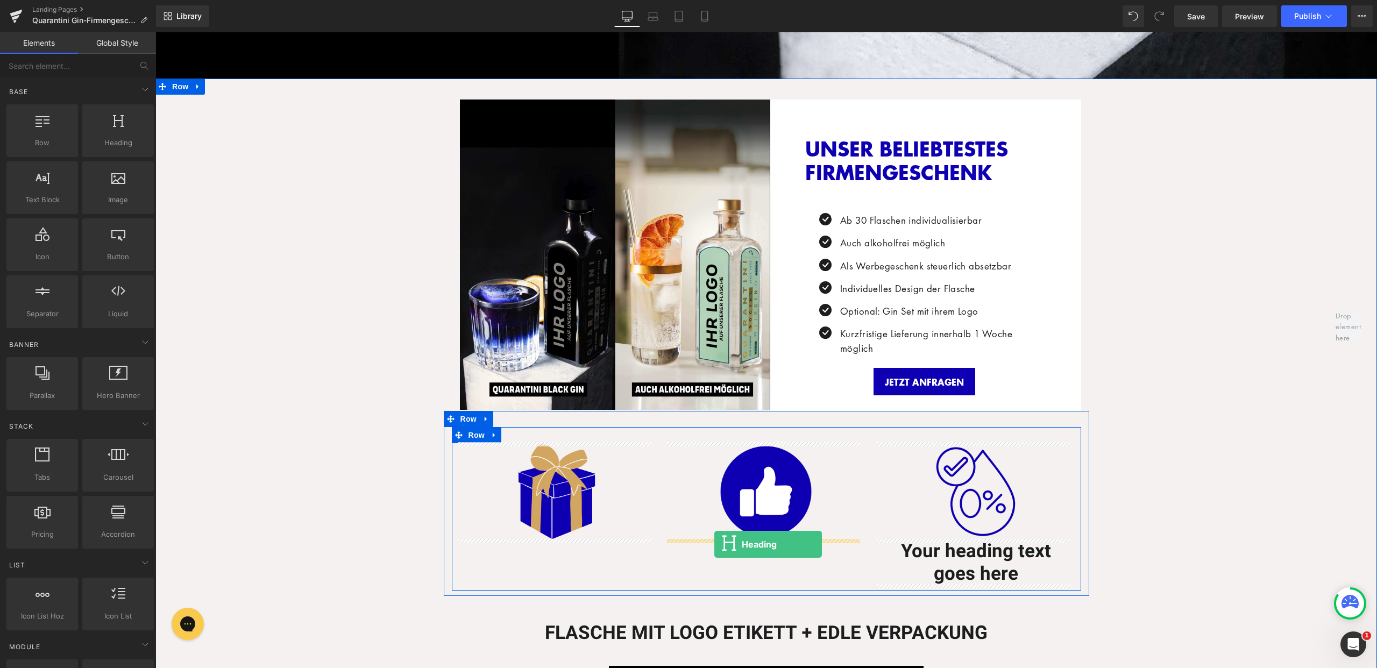
drag, startPoint x: 260, startPoint y: 160, endPoint x: 714, endPoint y: 544, distance: 594.8
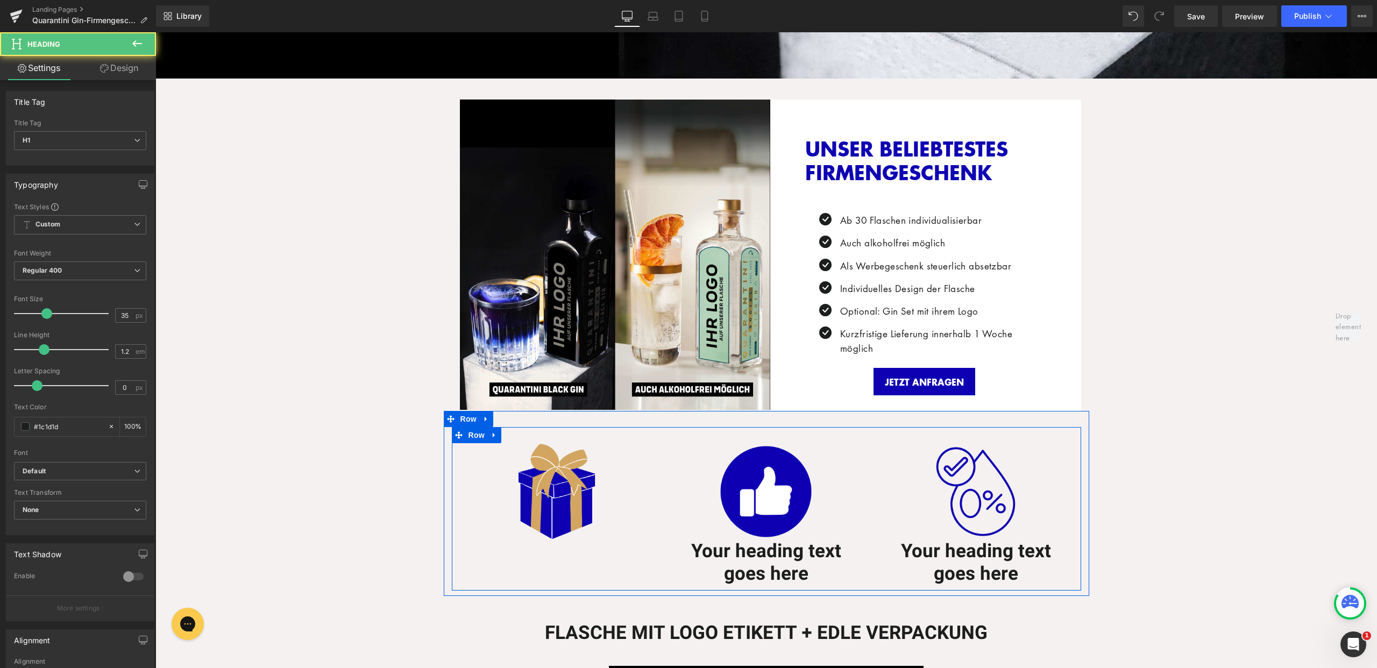
click at [145, 36] on button at bounding box center [137, 44] width 38 height 24
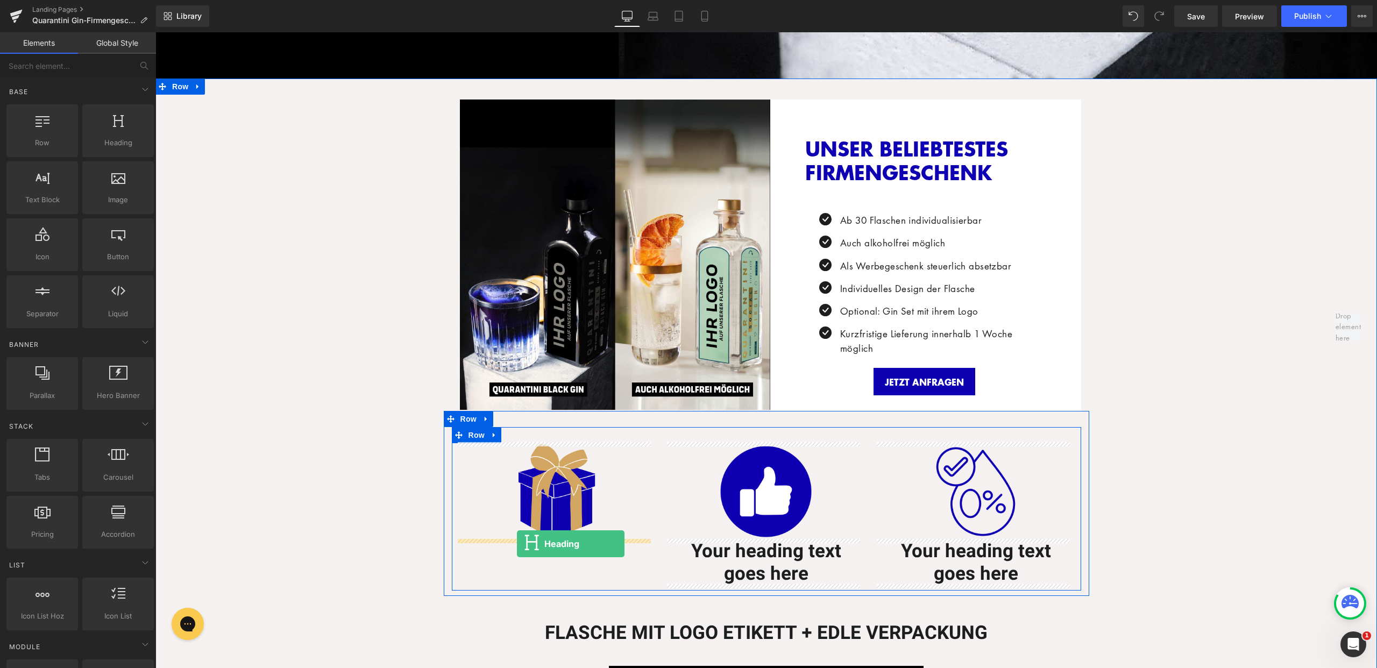
drag, startPoint x: 279, startPoint y: 150, endPoint x: 517, endPoint y: 543, distance: 459.9
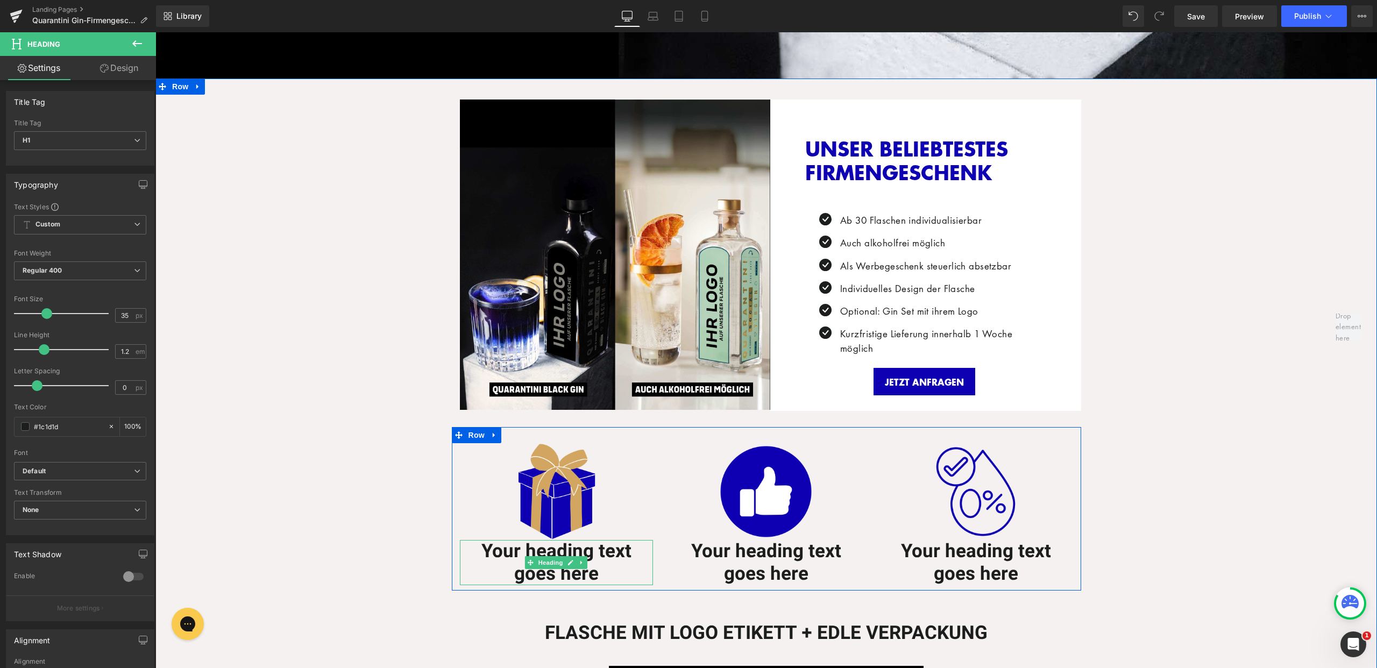
click at [598, 572] on h1 "Your heading text goes here" at bounding box center [557, 562] width 194 height 45
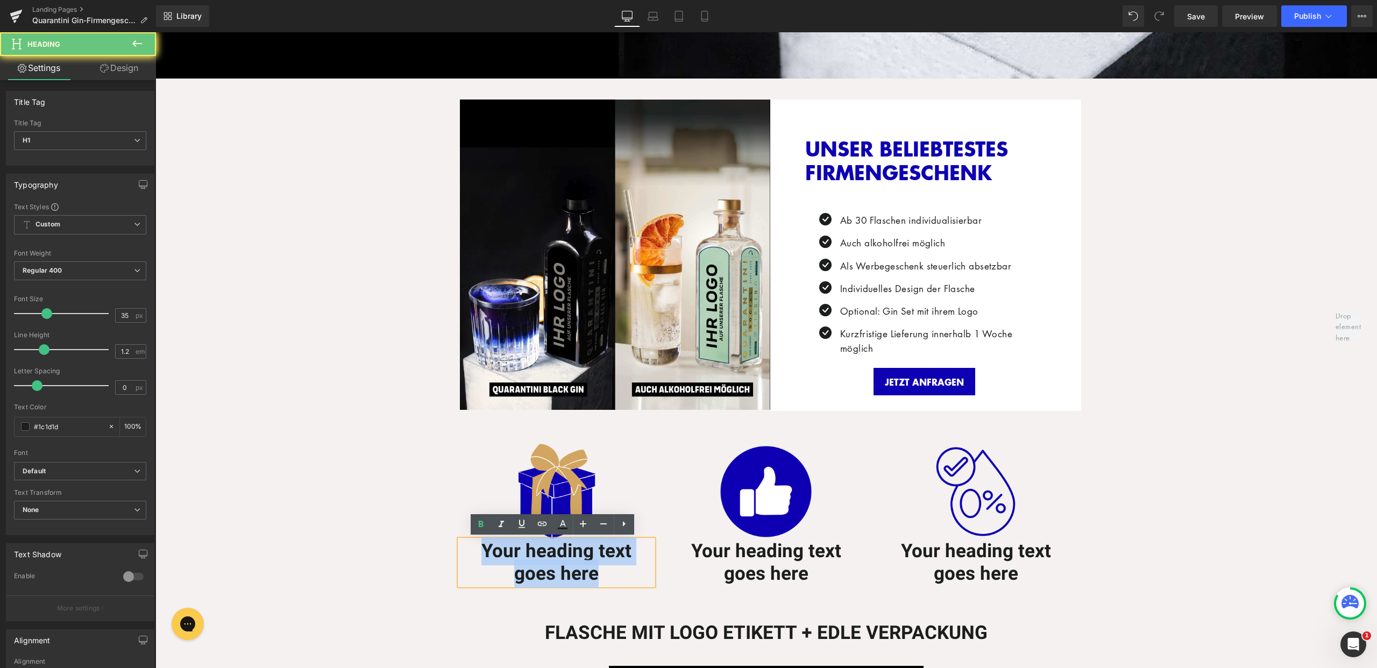
drag, startPoint x: 598, startPoint y: 573, endPoint x: 479, endPoint y: 546, distance: 122.0
click at [479, 546] on h1 "Your heading text goes here" at bounding box center [557, 562] width 194 height 45
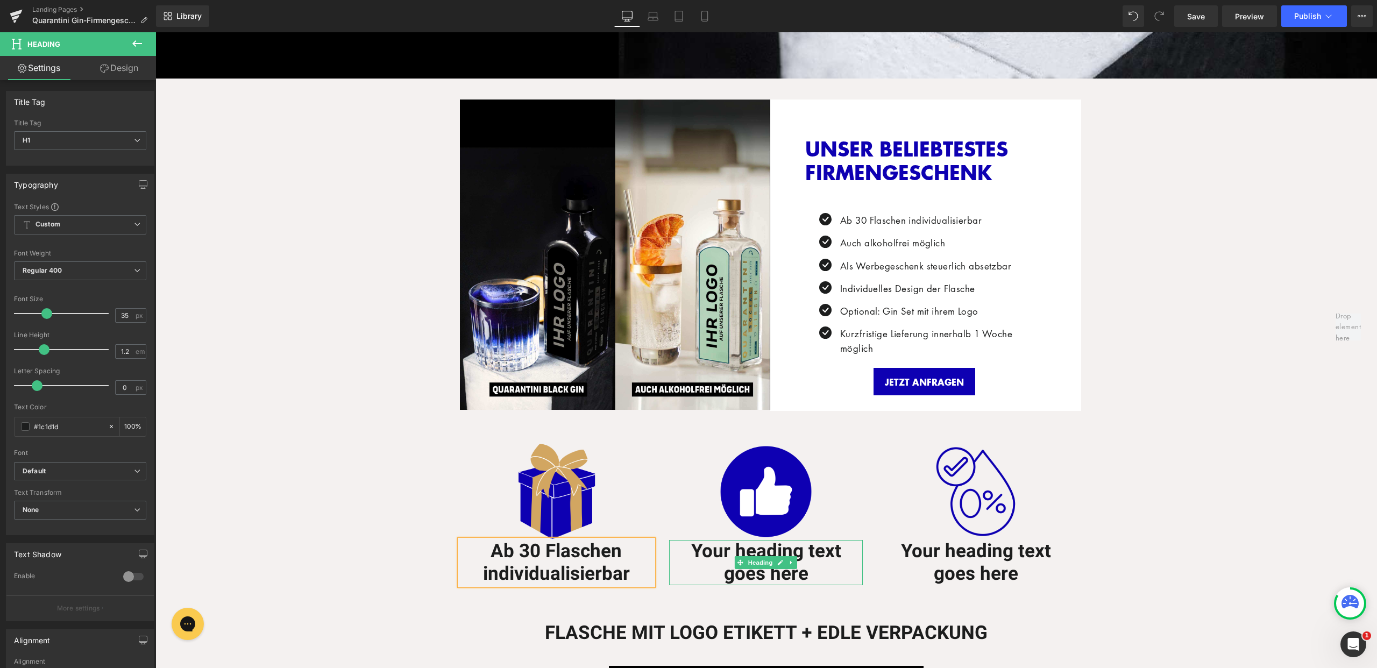
click at [765, 580] on h1 "Your heading text goes here" at bounding box center [766, 562] width 194 height 45
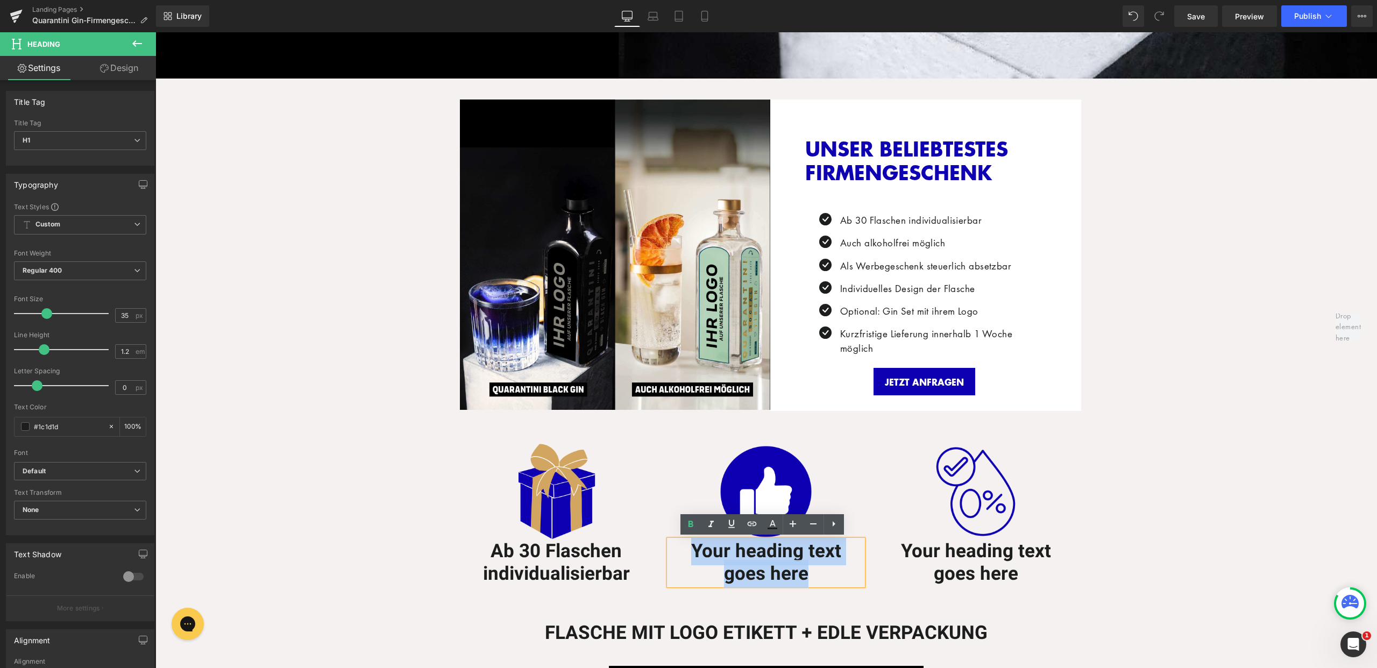
drag, startPoint x: 812, startPoint y: 579, endPoint x: 671, endPoint y: 560, distance: 142.7
click at [671, 560] on h1 "Your heading text goes here" at bounding box center [766, 562] width 194 height 45
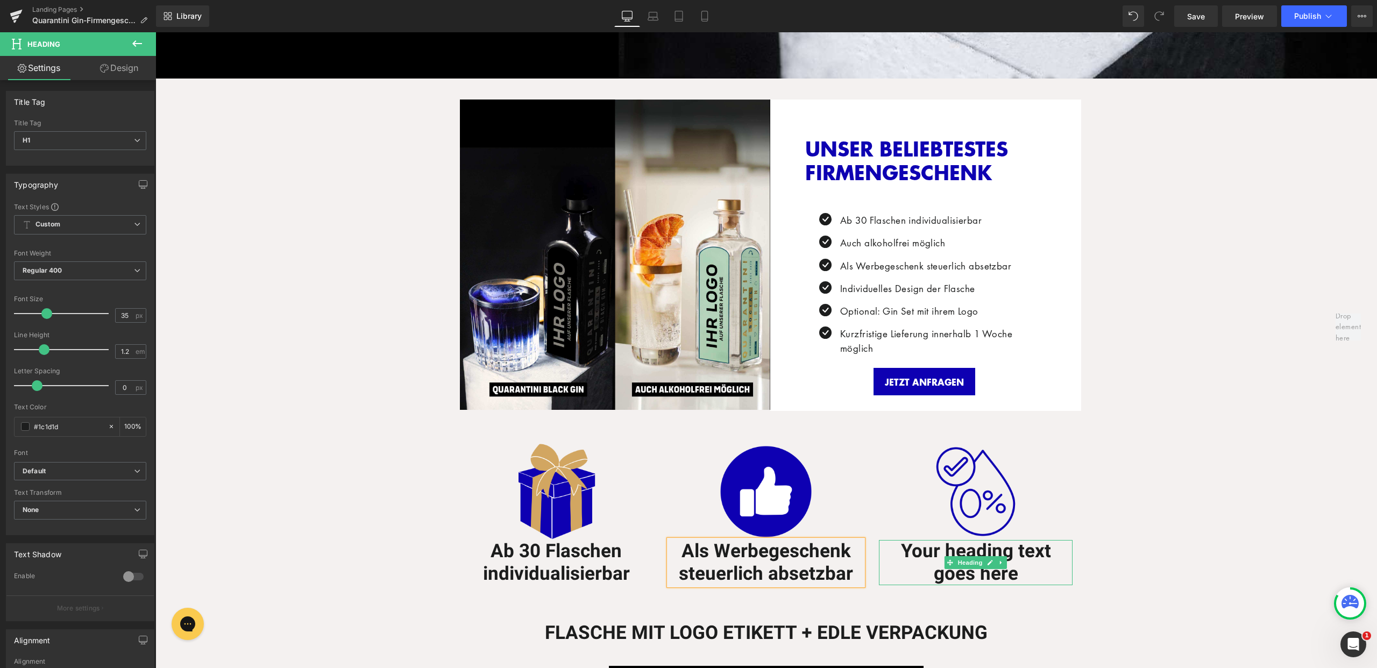
click at [1007, 571] on h1 "Your heading text goes here" at bounding box center [976, 562] width 194 height 45
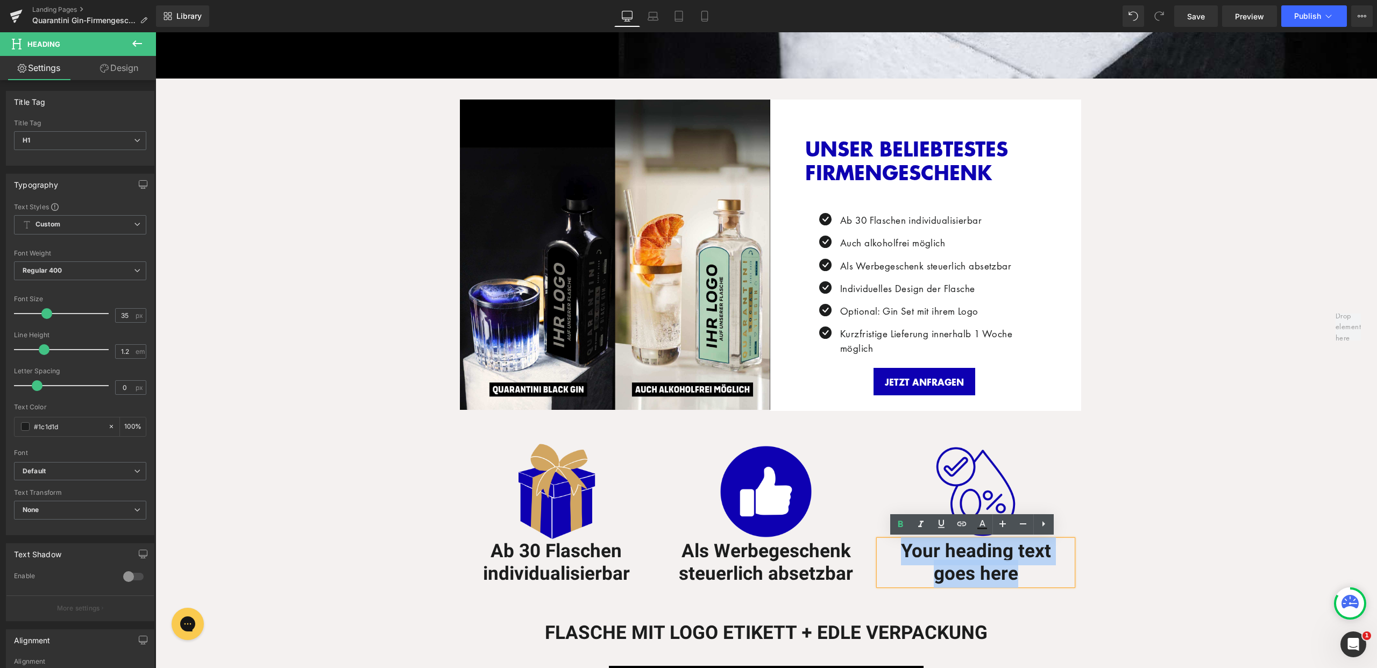
drag, startPoint x: 1025, startPoint y: 575, endPoint x: 892, endPoint y: 550, distance: 135.1
click at [892, 550] on h1 "Your heading text goes here" at bounding box center [976, 562] width 194 height 45
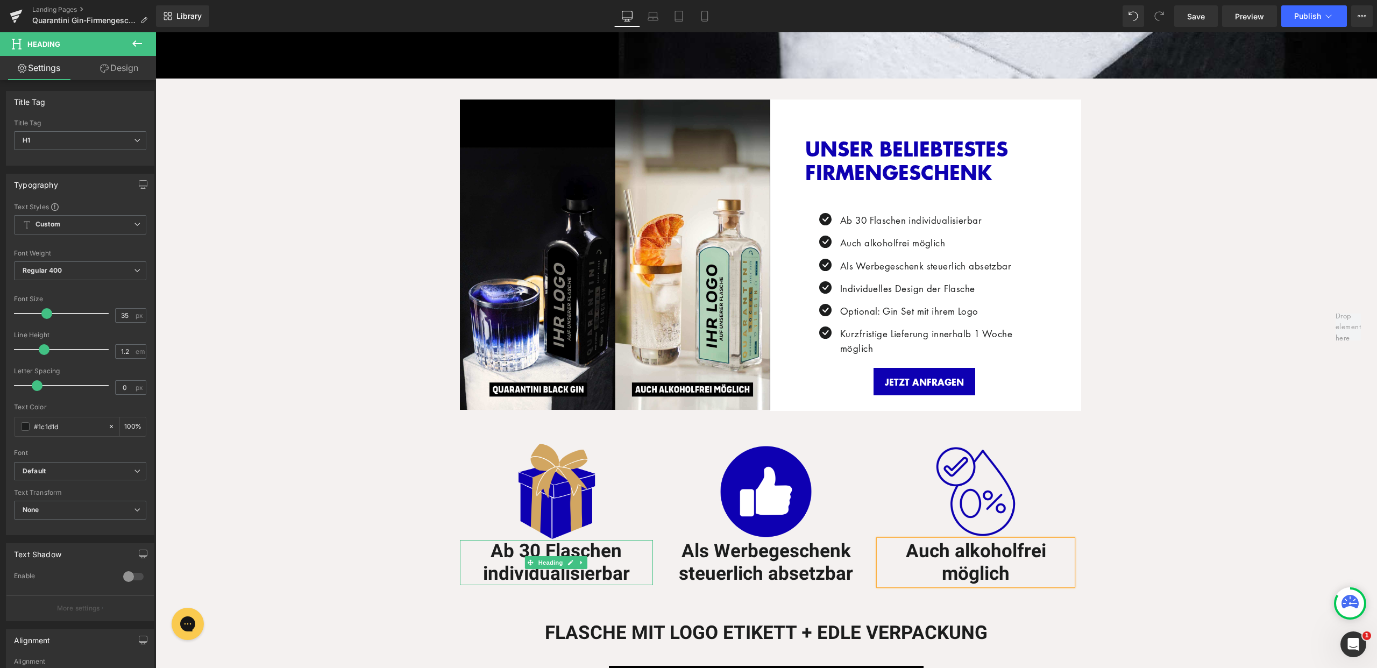
click at [606, 568] on h1 "Ab 30 Flaschen individualisierbar" at bounding box center [557, 562] width 194 height 45
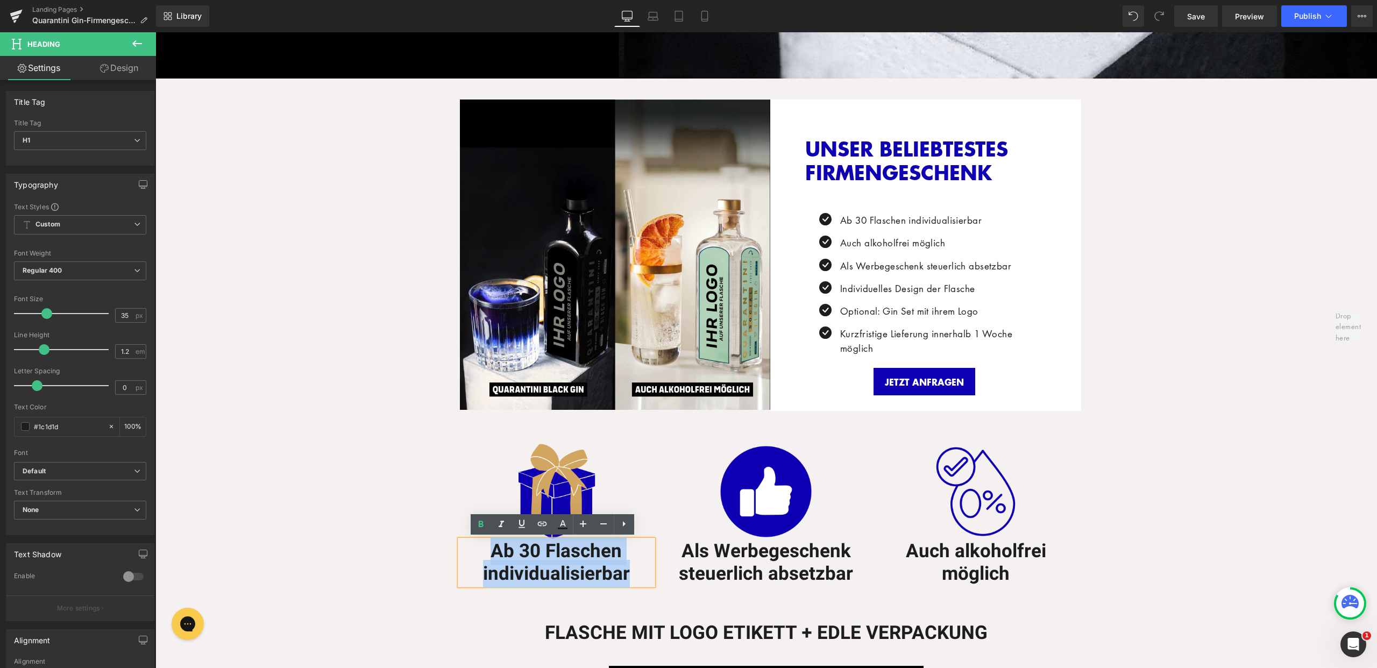
drag, startPoint x: 627, startPoint y: 576, endPoint x: 489, endPoint y: 555, distance: 139.9
click at [488, 555] on h1 "Ab 30 Flaschen individualisierbar" at bounding box center [557, 562] width 194 height 45
click at [603, 528] on icon at bounding box center [603, 524] width 13 height 13
click at [603, 526] on icon at bounding box center [603, 524] width 13 height 13
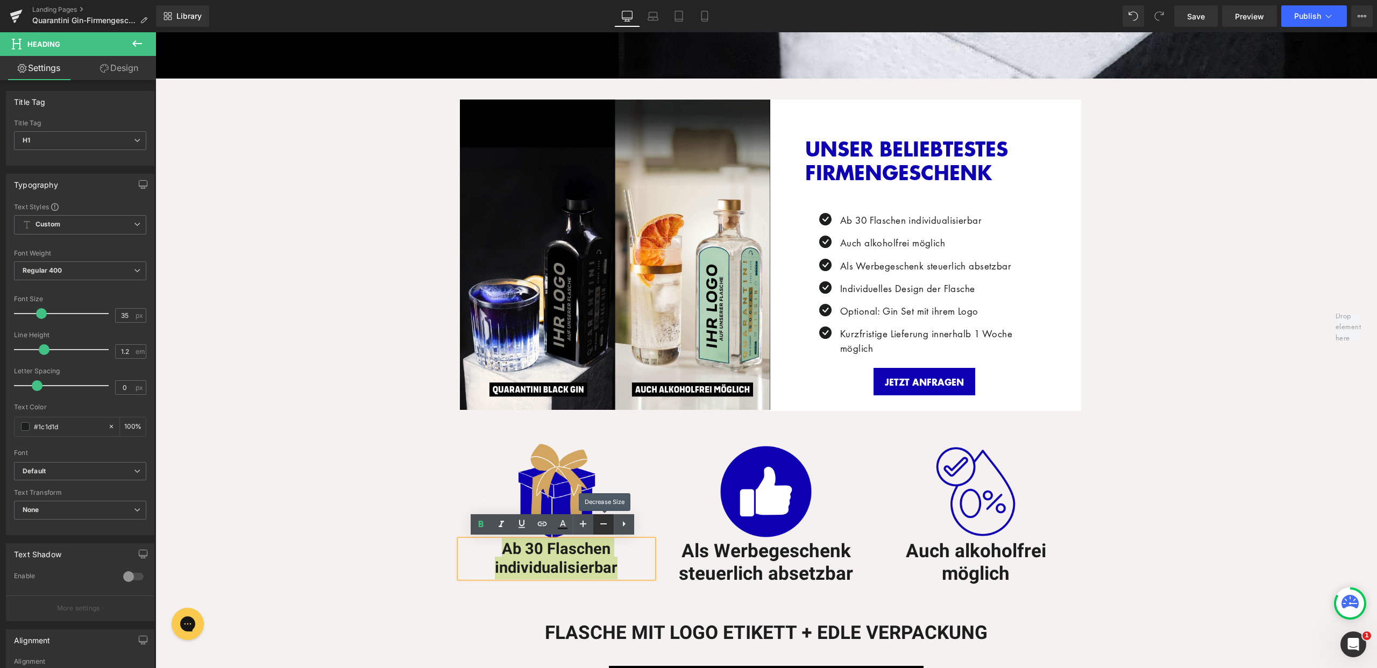
click at [603, 526] on icon at bounding box center [603, 524] width 13 height 13
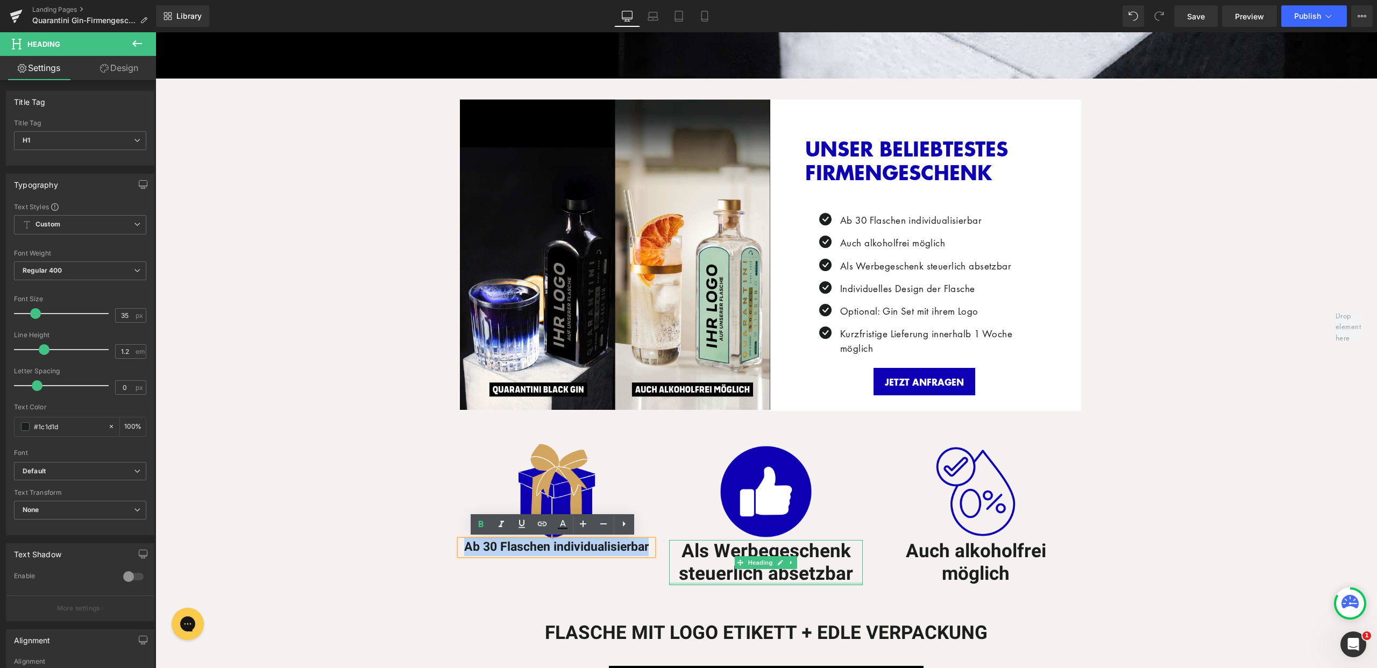
click at [822, 579] on h1 "Als Werbegeschenk steuerlich absetzbar" at bounding box center [766, 562] width 194 height 45
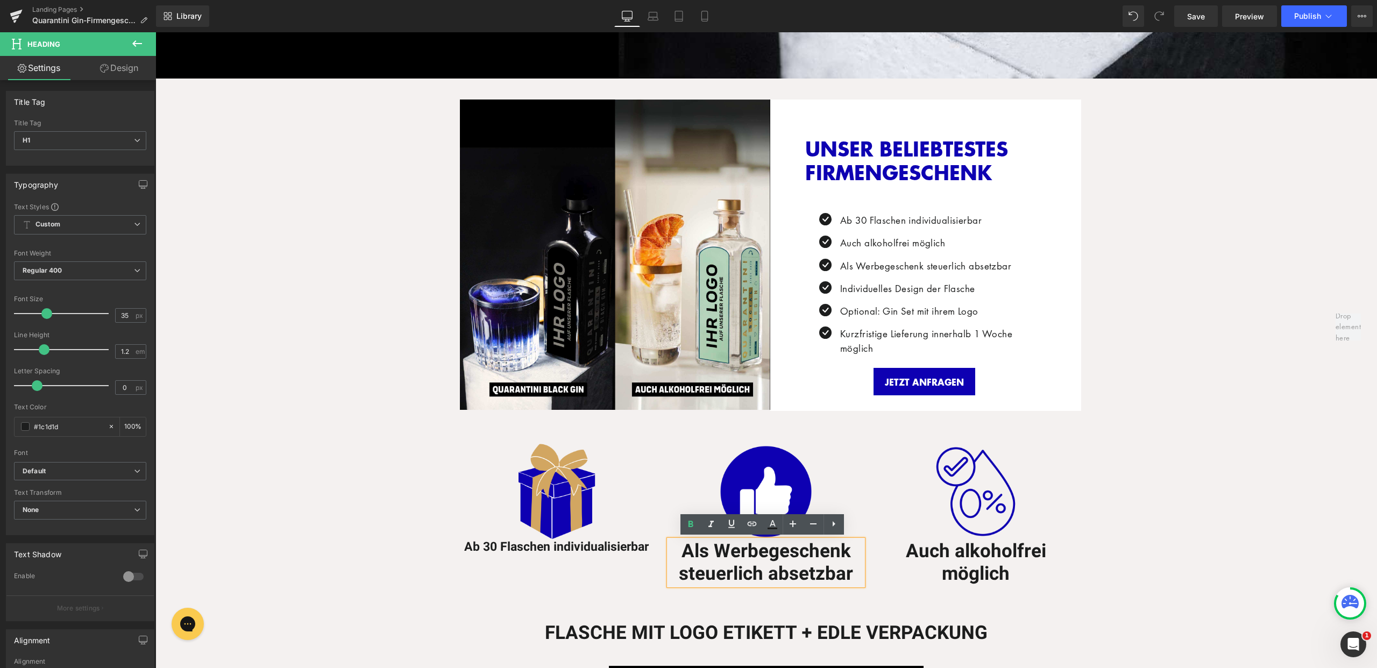
drag, startPoint x: 854, startPoint y: 576, endPoint x: 664, endPoint y: 546, distance: 192.2
click at [669, 546] on div "Als Werbegeschenk steuerlich absetzbar" at bounding box center [766, 562] width 194 height 45
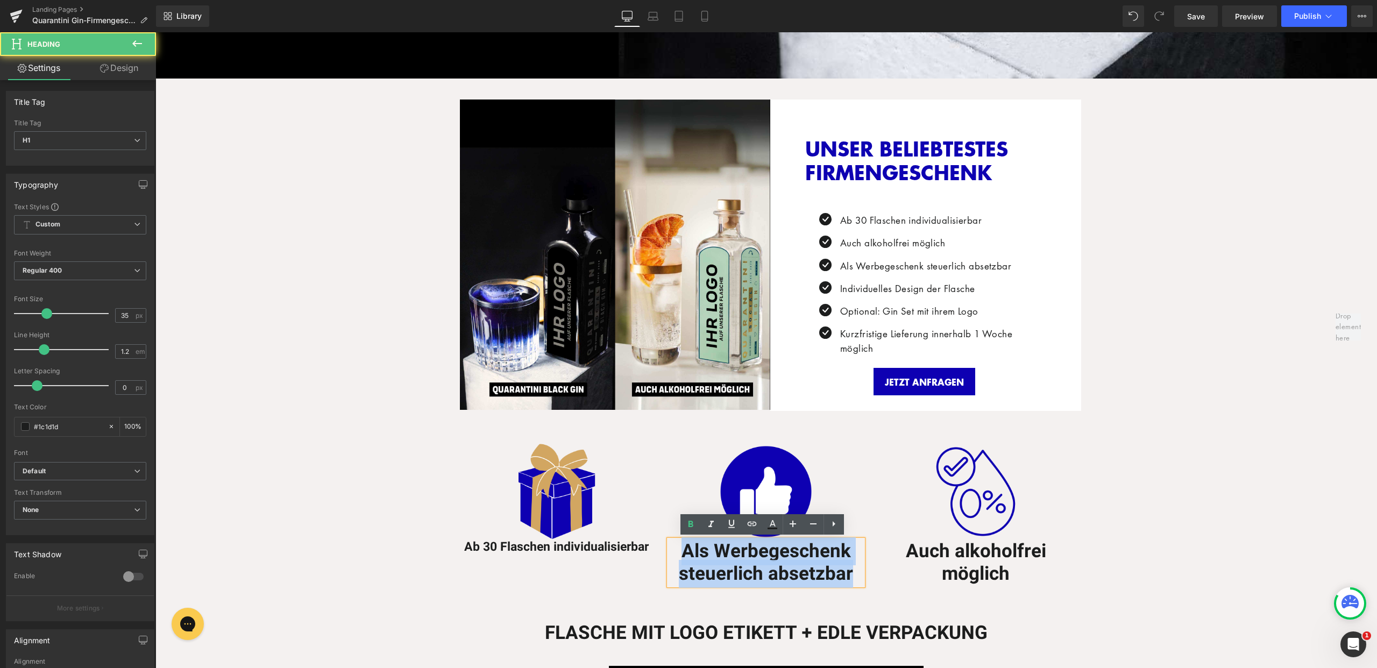
drag, startPoint x: 844, startPoint y: 577, endPoint x: 682, endPoint y: 554, distance: 163.6
click at [682, 554] on h1 "Als Werbegeschenk steuerlich absetzbar" at bounding box center [766, 562] width 194 height 45
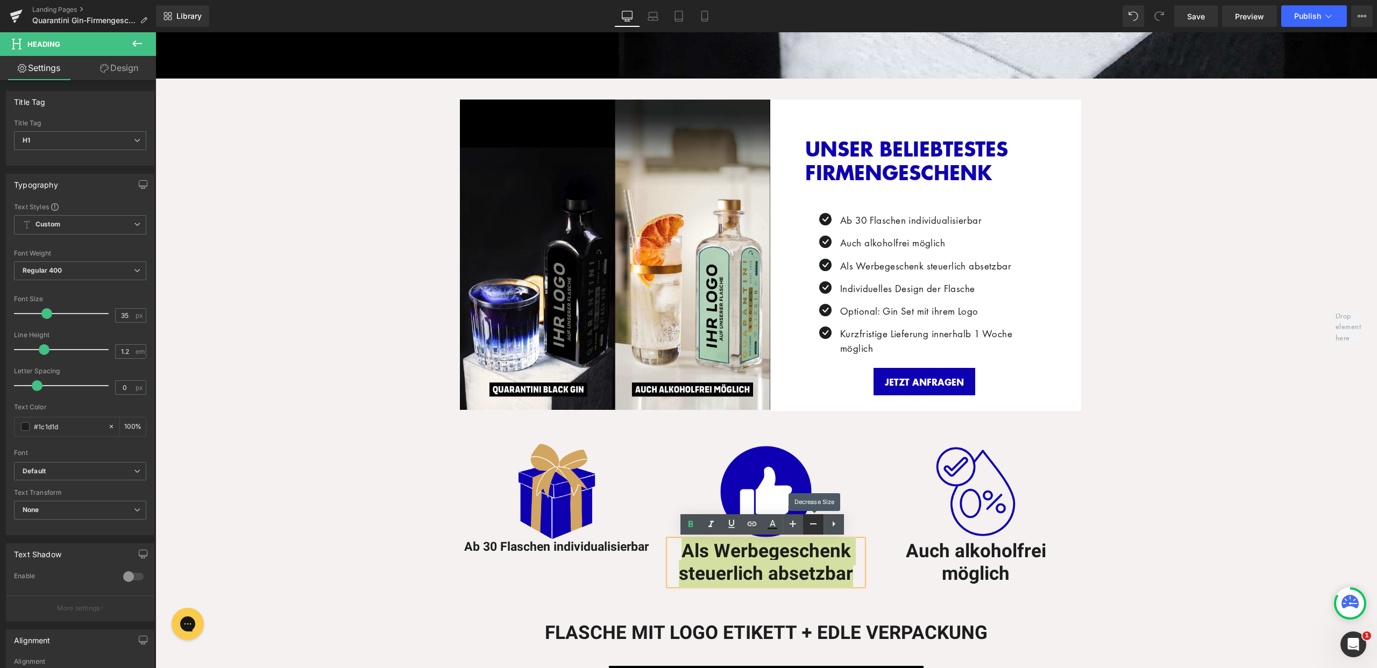
click at [815, 523] on icon at bounding box center [813, 524] width 13 height 13
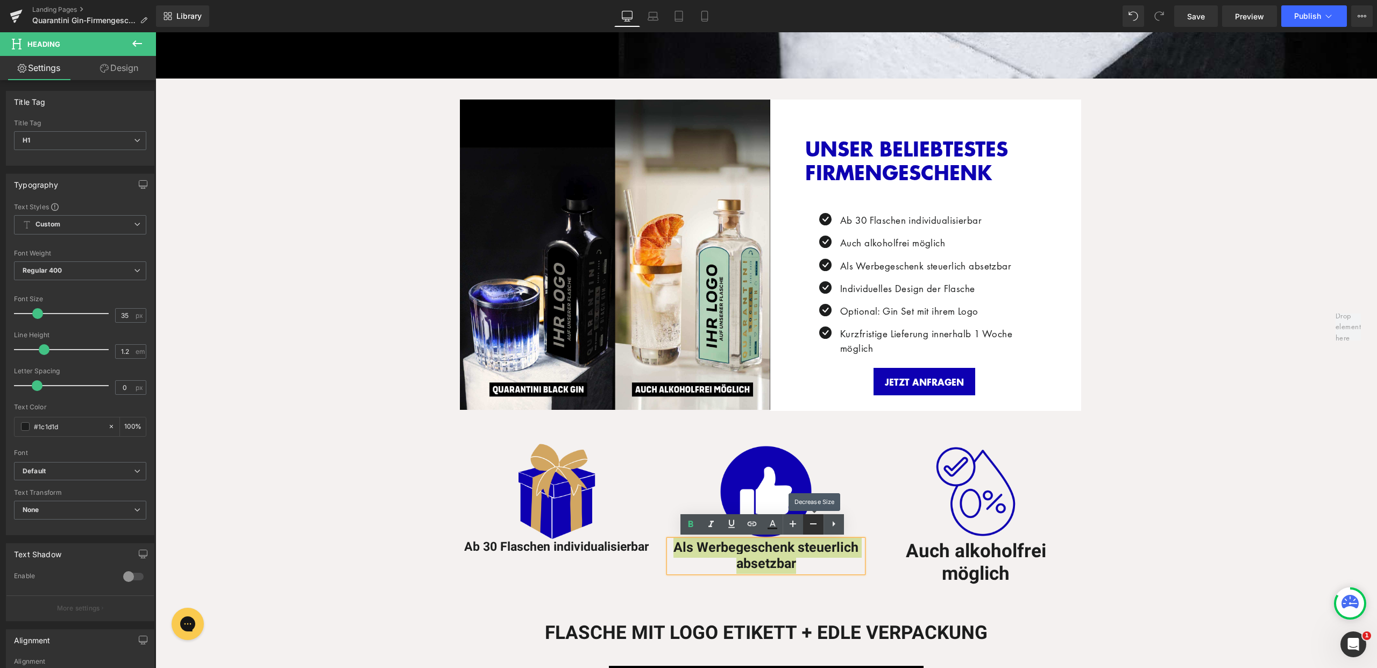
click at [815, 523] on icon at bounding box center [813, 524] width 13 height 13
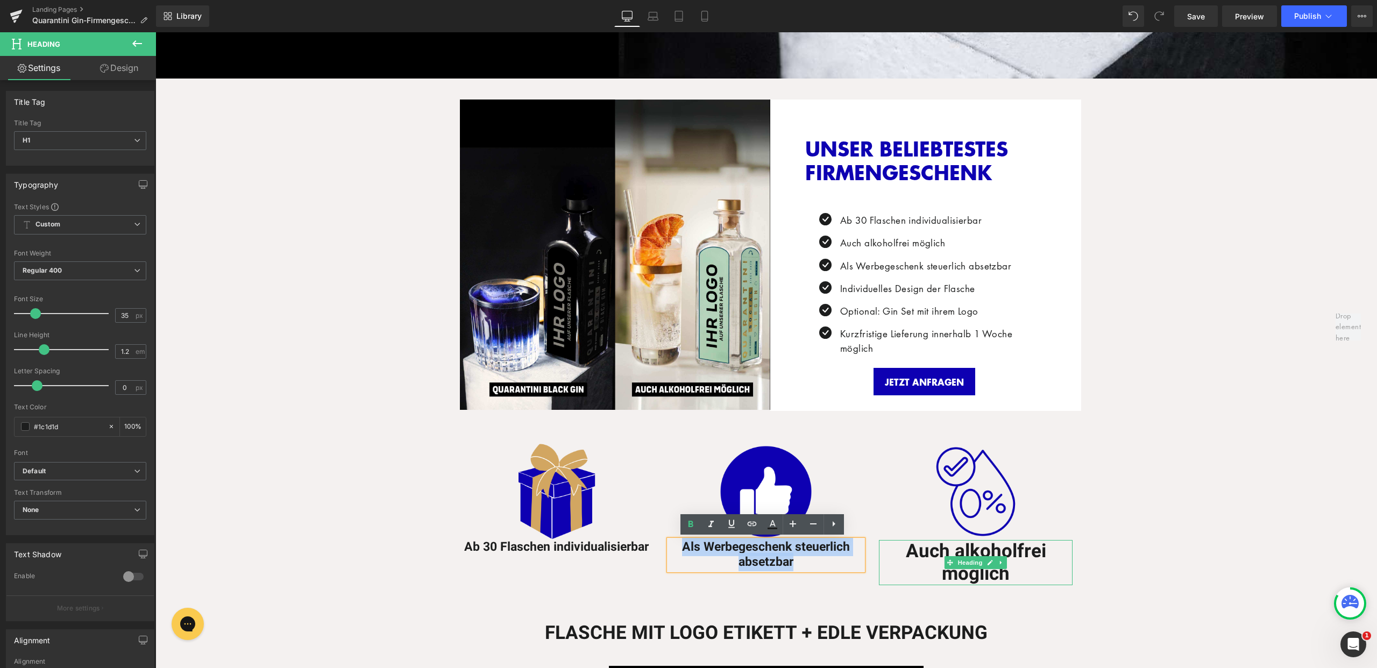
click at [1018, 574] on h1 "Auch alkoholfrei möglich" at bounding box center [976, 562] width 194 height 45
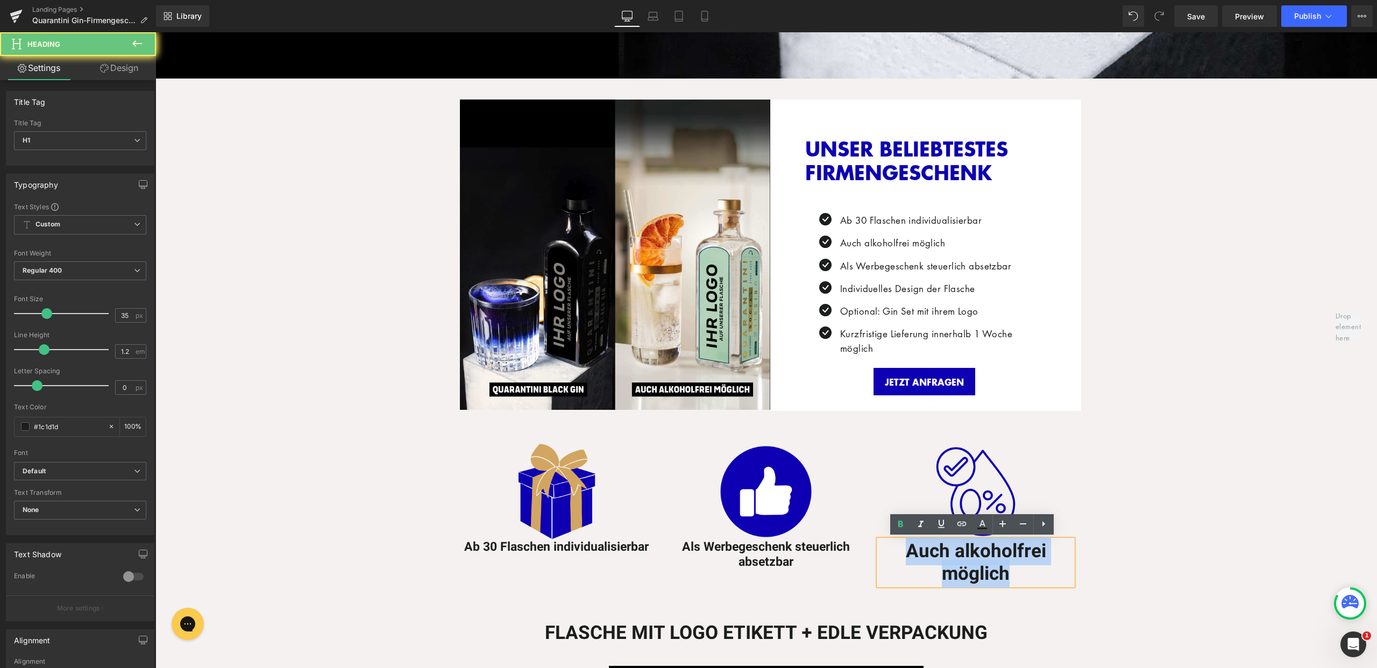
drag, startPoint x: 1018, startPoint y: 574, endPoint x: 915, endPoint y: 542, distance: 108.2
click at [888, 542] on h1 "Auch alkoholfrei möglich" at bounding box center [976, 562] width 194 height 45
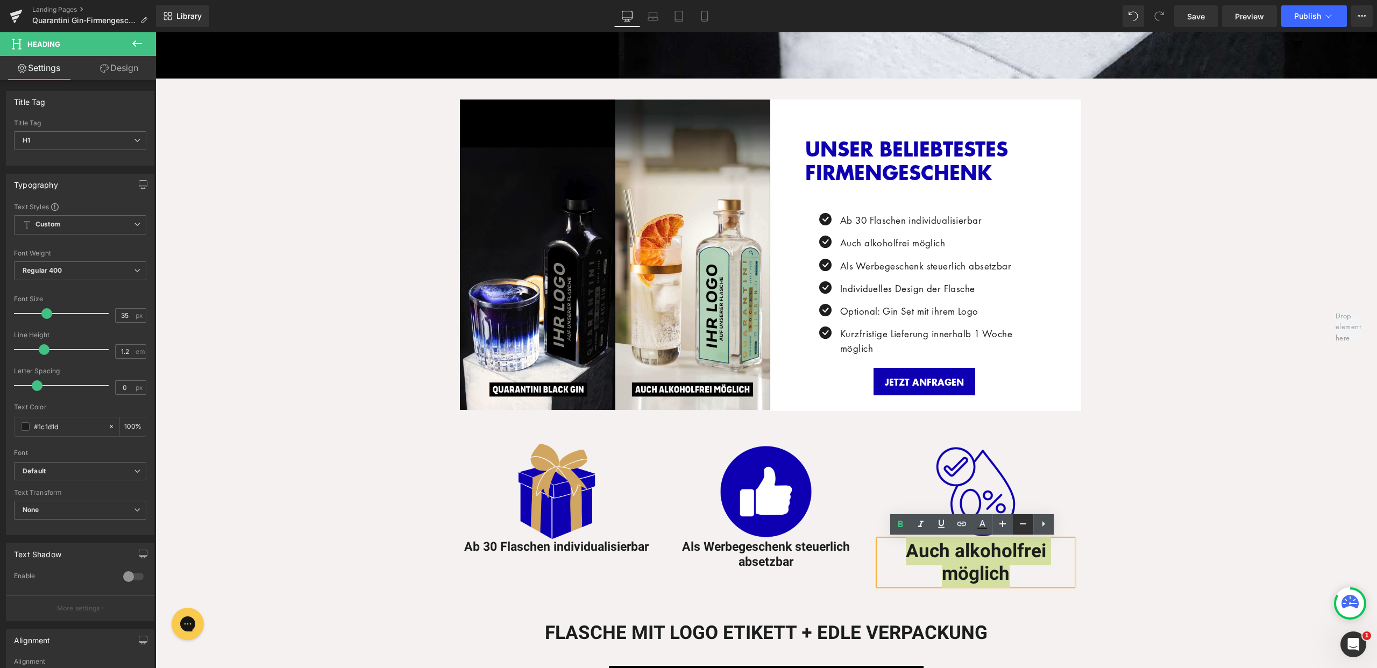
click at [1017, 523] on icon at bounding box center [1023, 524] width 13 height 13
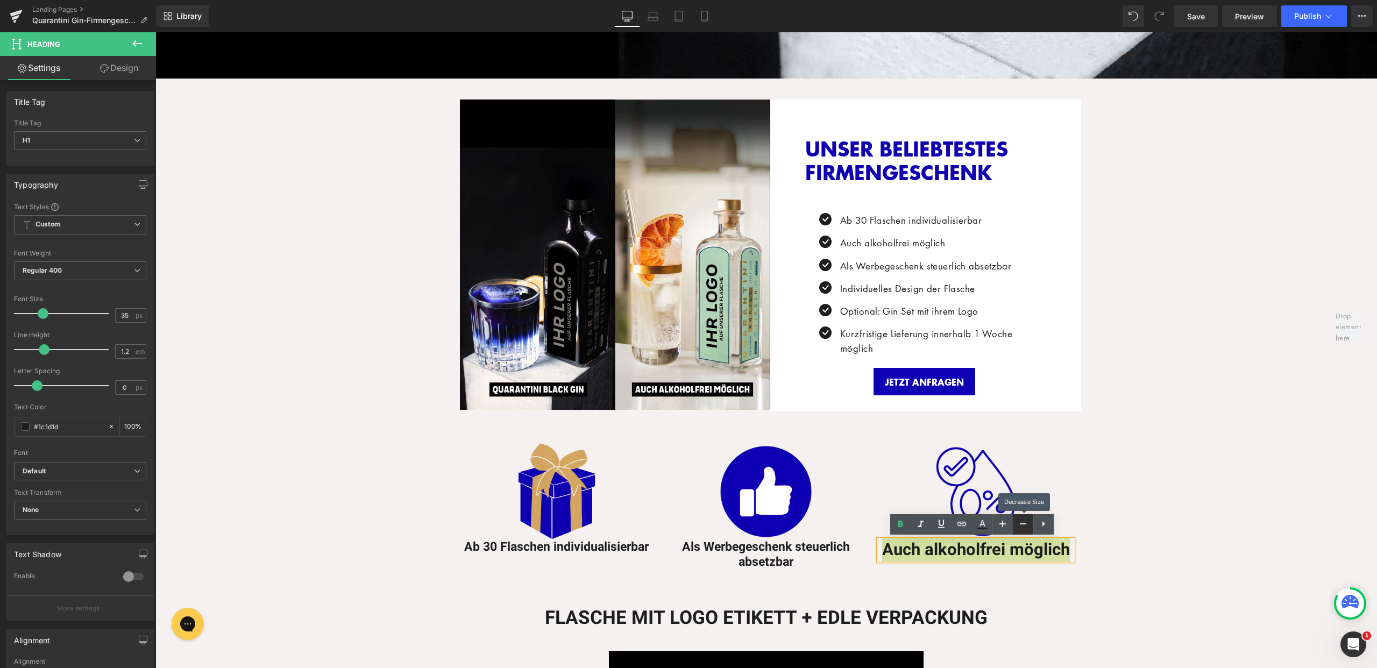
click at [1017, 523] on icon at bounding box center [1023, 524] width 13 height 13
click at [1017, 522] on icon at bounding box center [1023, 524] width 13 height 13
click at [553, 494] on span "Image" at bounding box center [557, 491] width 23 height 13
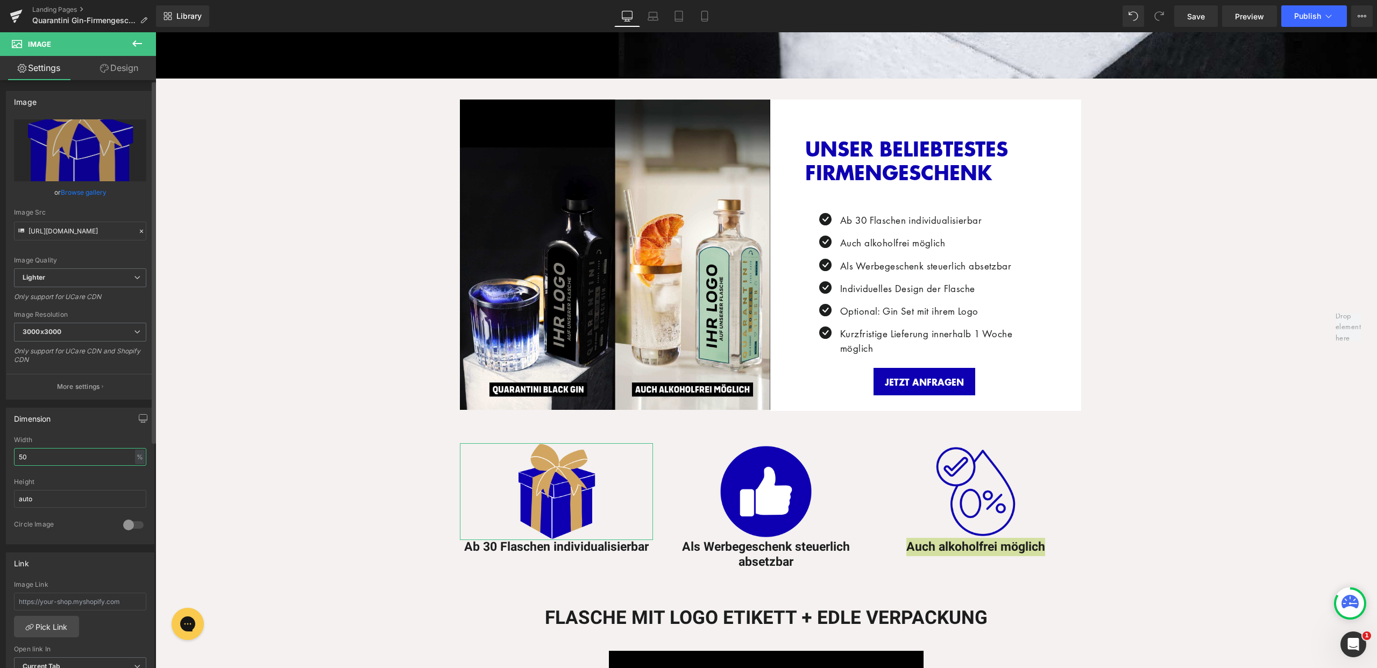
drag, startPoint x: 39, startPoint y: 457, endPoint x: 8, endPoint y: 454, distance: 30.8
click at [8, 454] on div "50% Width 50 % % px auto Height auto 0 Circle Image" at bounding box center [79, 490] width 147 height 108
type input "40"
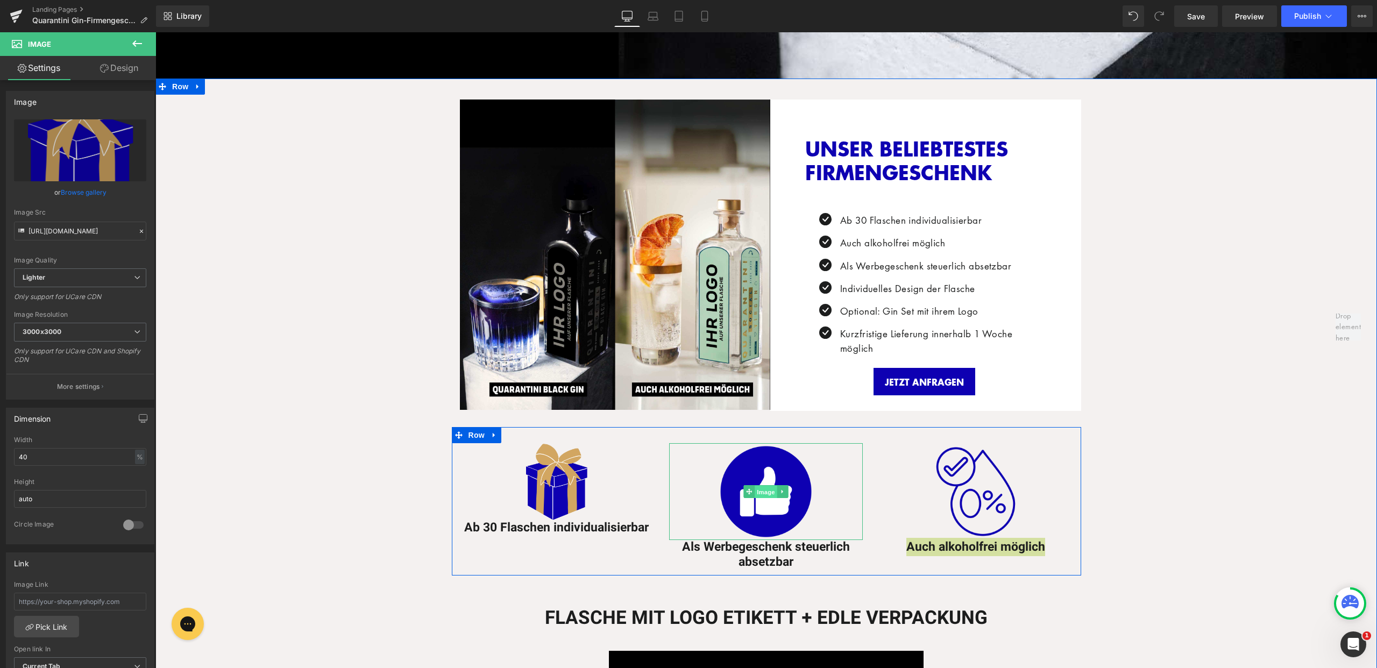
click at [761, 486] on span "Image" at bounding box center [766, 492] width 23 height 13
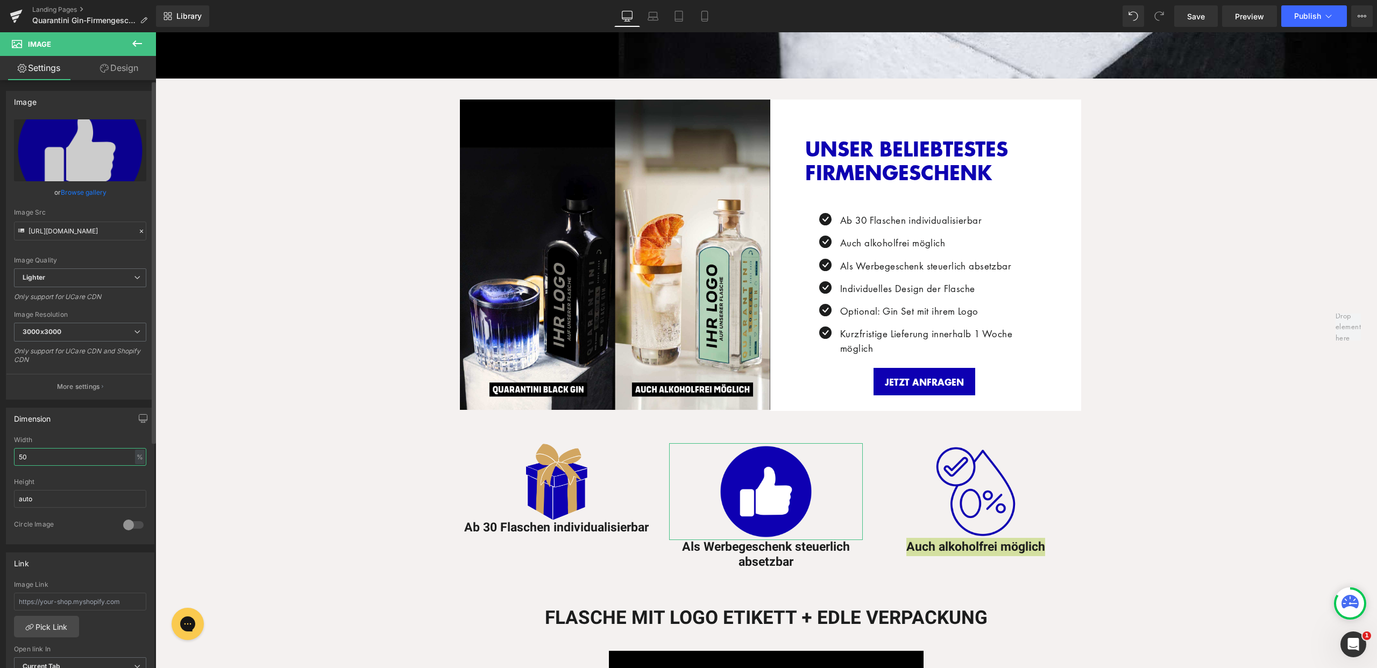
drag, startPoint x: 43, startPoint y: 456, endPoint x: 14, endPoint y: 458, distance: 29.1
click at [14, 458] on input "50" at bounding box center [80, 457] width 132 height 18
type input "40"
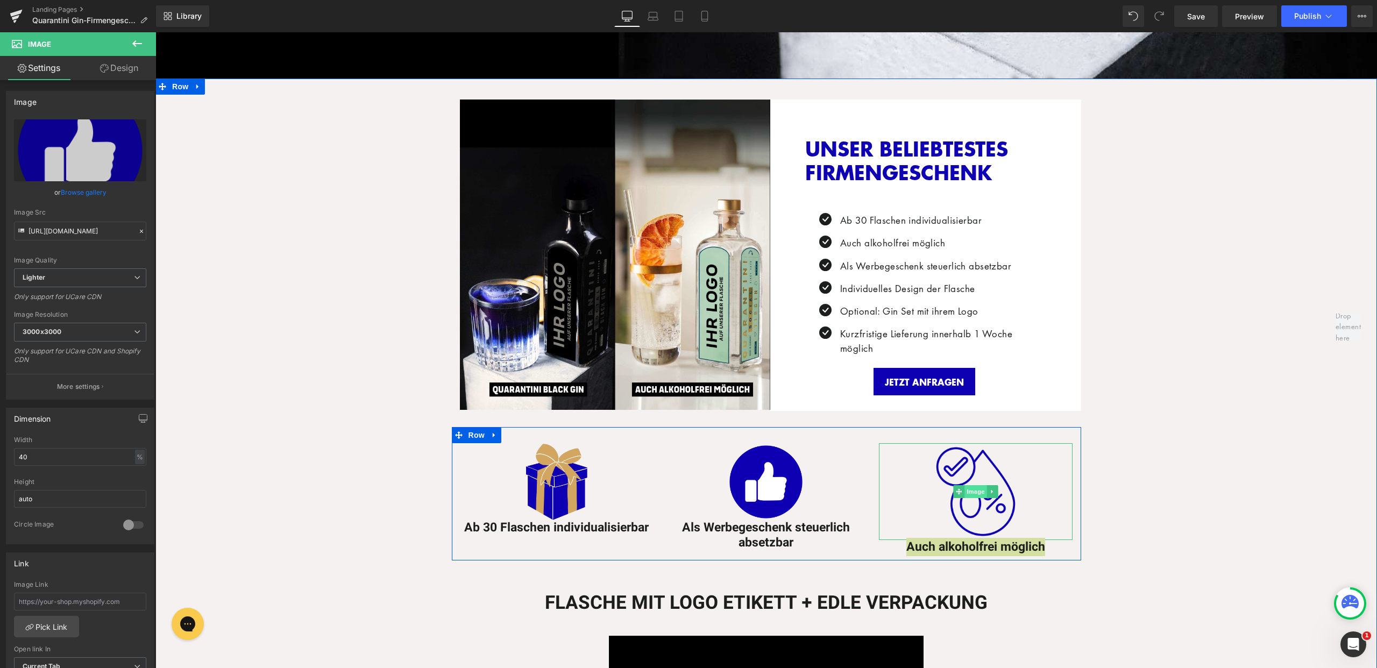
click at [972, 488] on span "Image" at bounding box center [976, 491] width 23 height 13
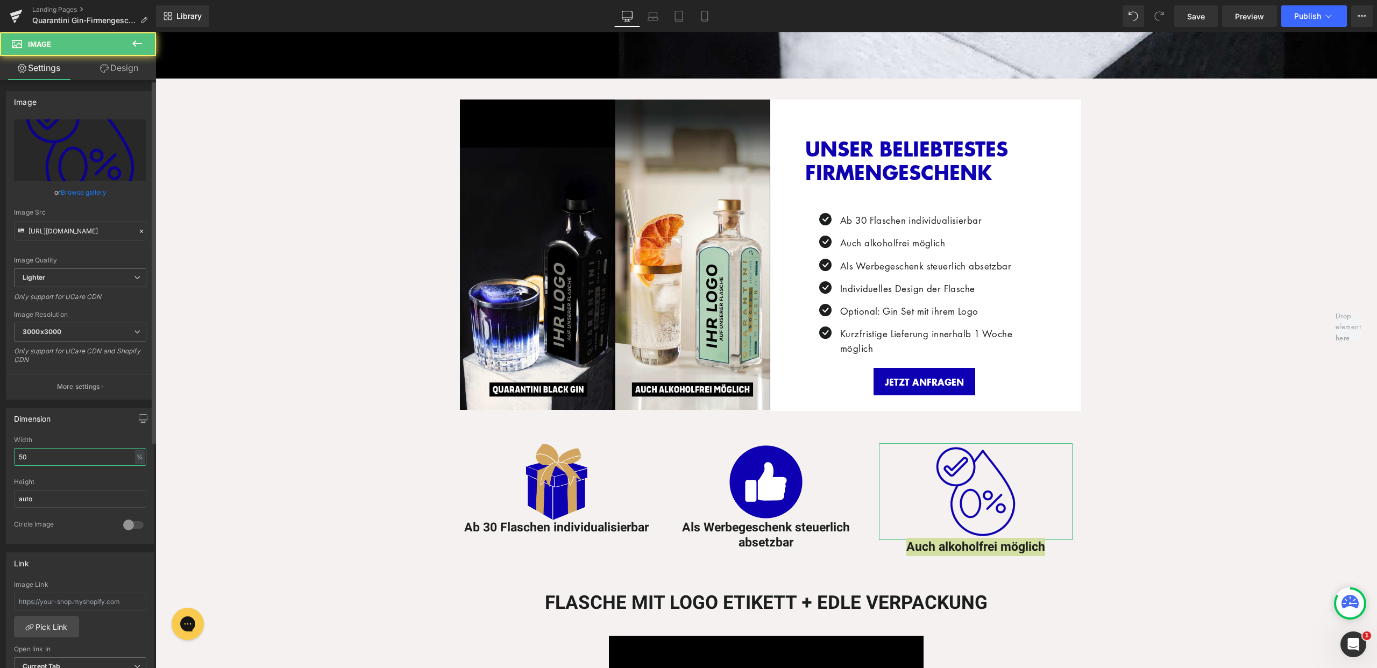
drag, startPoint x: 66, startPoint y: 461, endPoint x: 8, endPoint y: 459, distance: 57.6
click at [8, 459] on div "50% Width 50 % % px auto Height auto 0 Circle Image" at bounding box center [79, 490] width 147 height 108
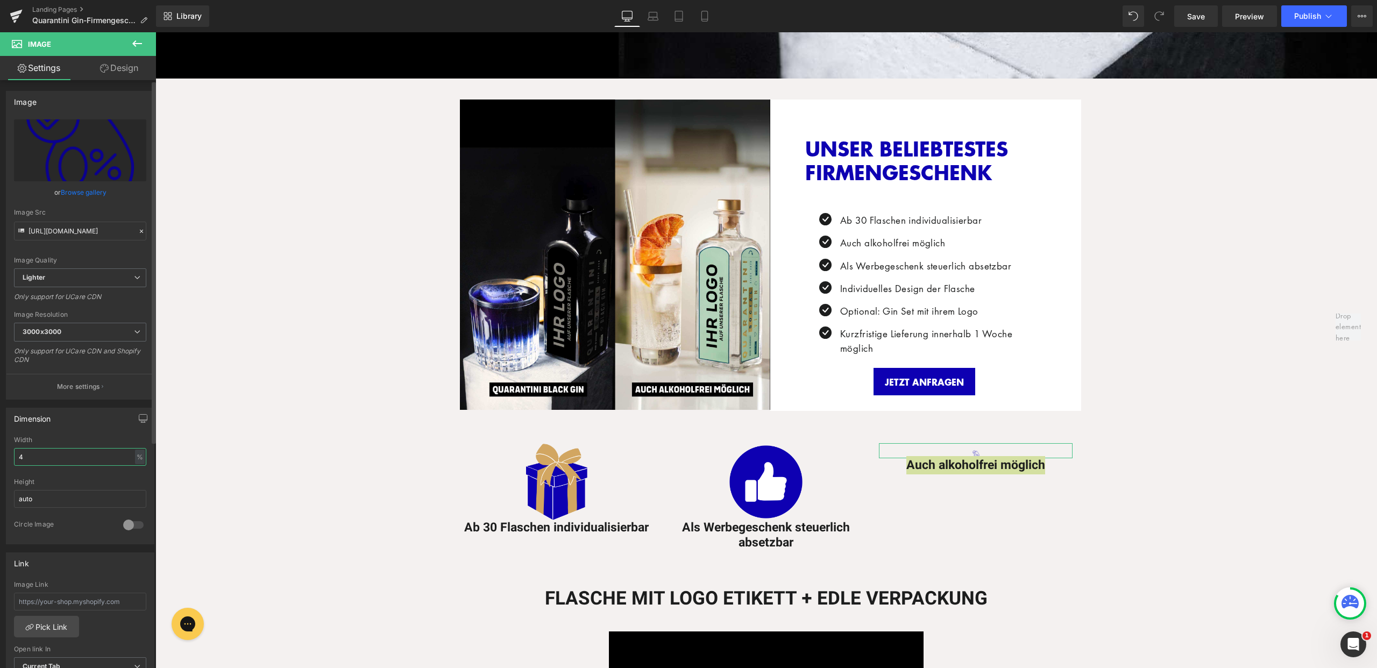
type input "40"
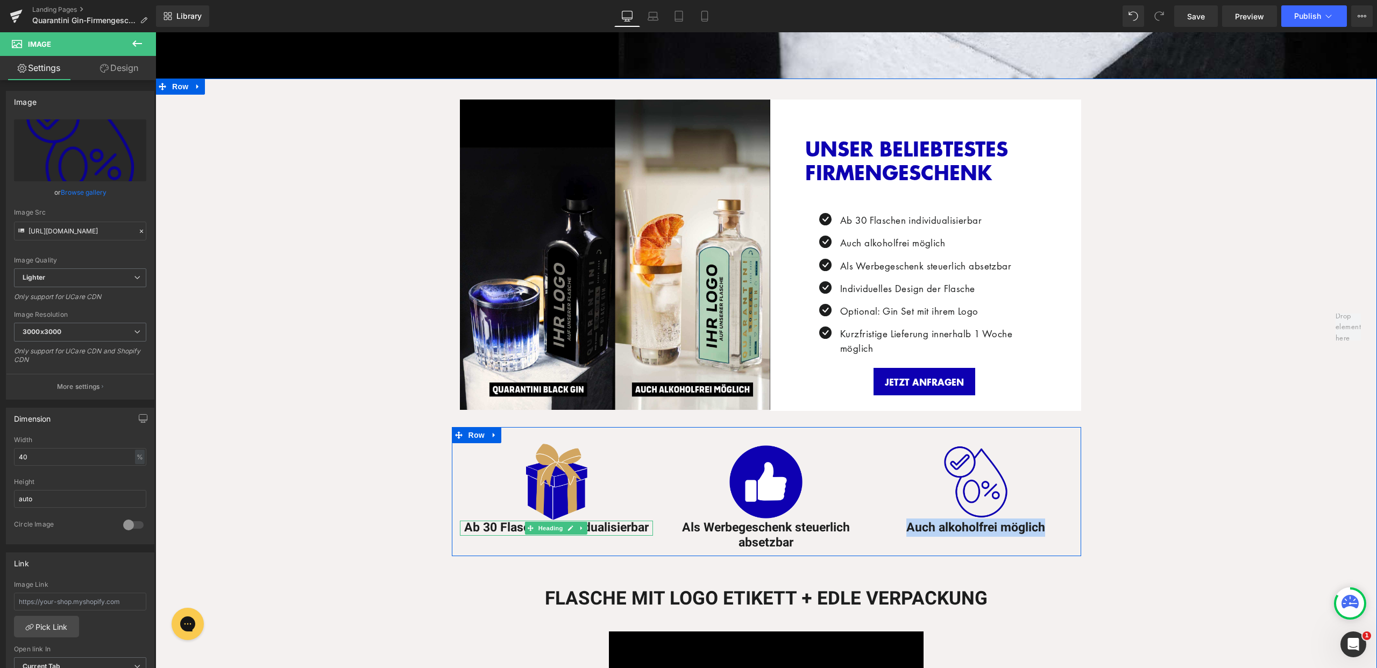
click at [615, 529] on h1 "Ab 30 Flaschen individualisierbar" at bounding box center [557, 528] width 194 height 15
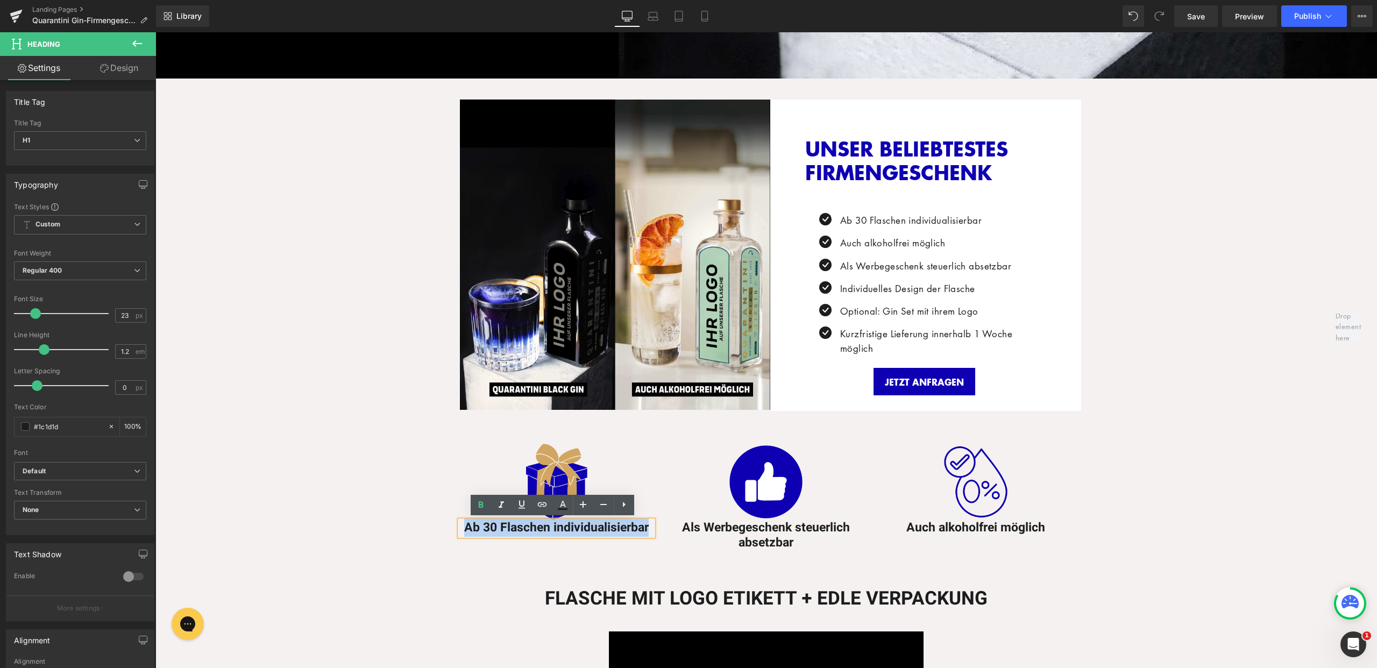
drag, startPoint x: 646, startPoint y: 525, endPoint x: 461, endPoint y: 533, distance: 185.8
click at [461, 533] on h1 "Ab 30 Flaschen individualisierbar" at bounding box center [557, 528] width 194 height 15
click at [155, 32] on div "48px" at bounding box center [155, 32] width 0 height 0
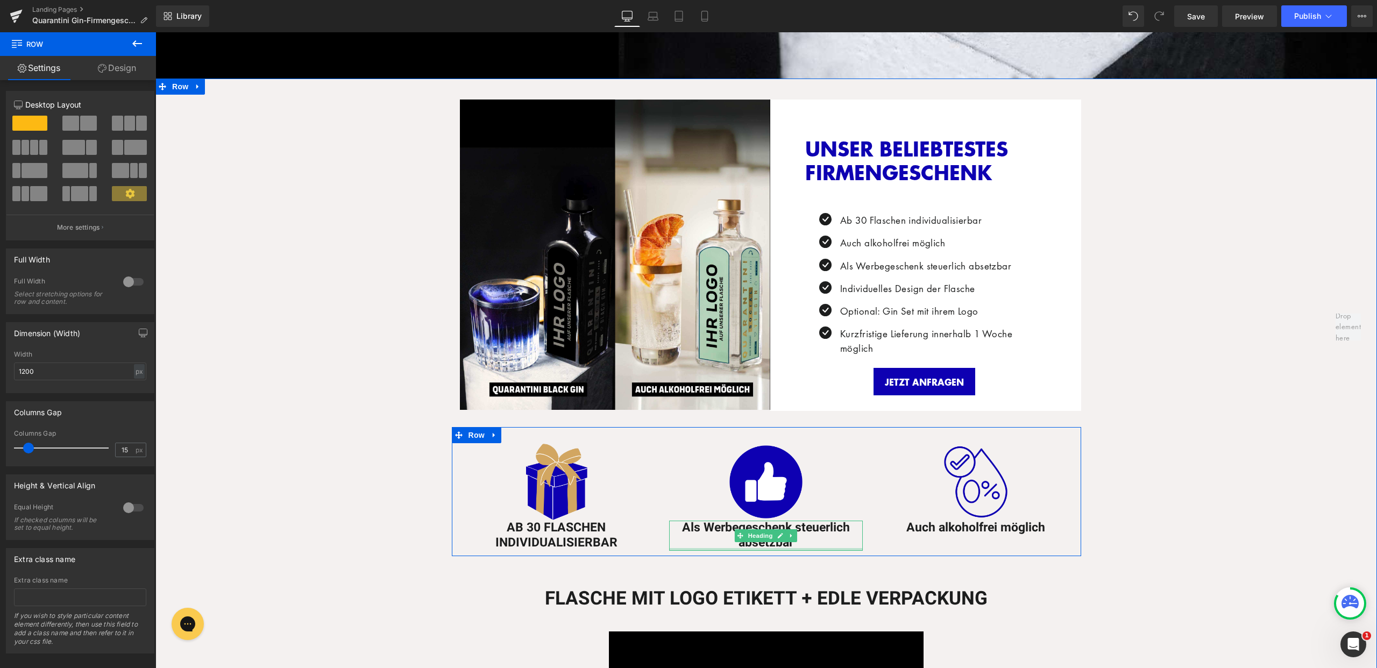
click at [802, 544] on h1 "Als Werbegeschenk steuerlich absetzbar" at bounding box center [766, 536] width 194 height 30
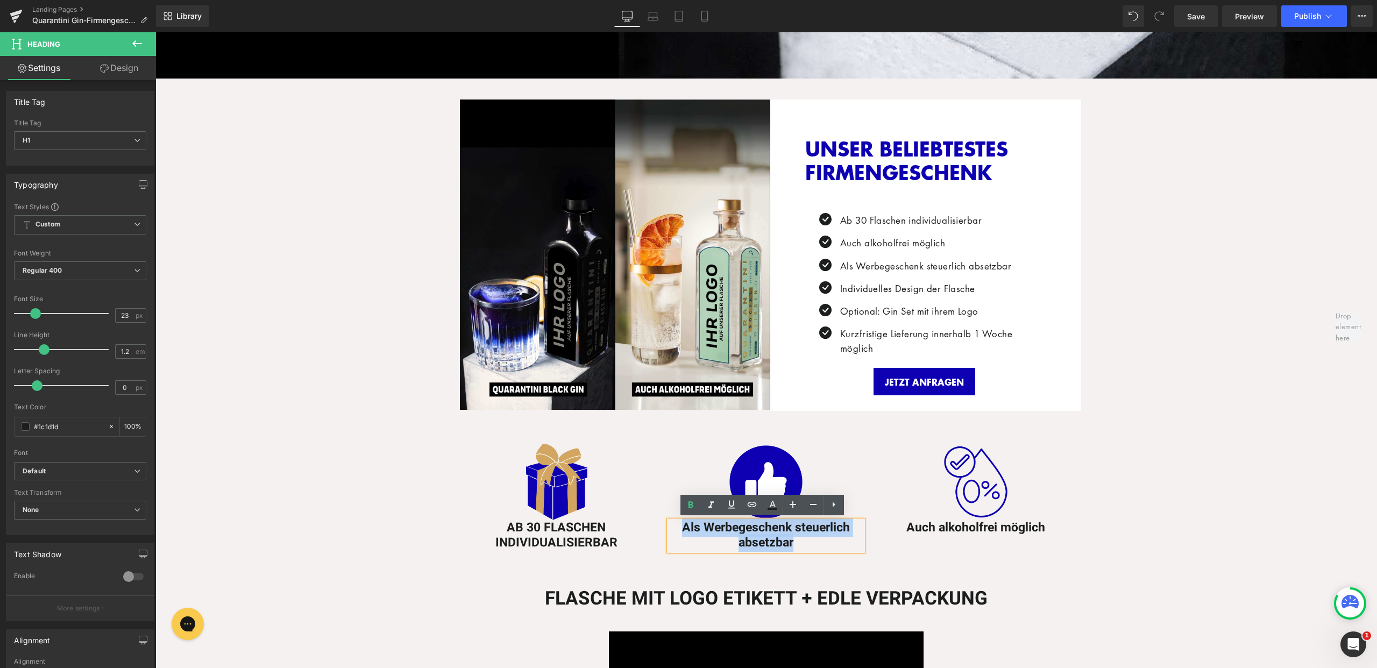
drag, startPoint x: 802, startPoint y: 544, endPoint x: 669, endPoint y: 529, distance: 134.2
click at [669, 529] on h1 "Als Werbegeschenk steuerlich absetzbar" at bounding box center [766, 536] width 194 height 30
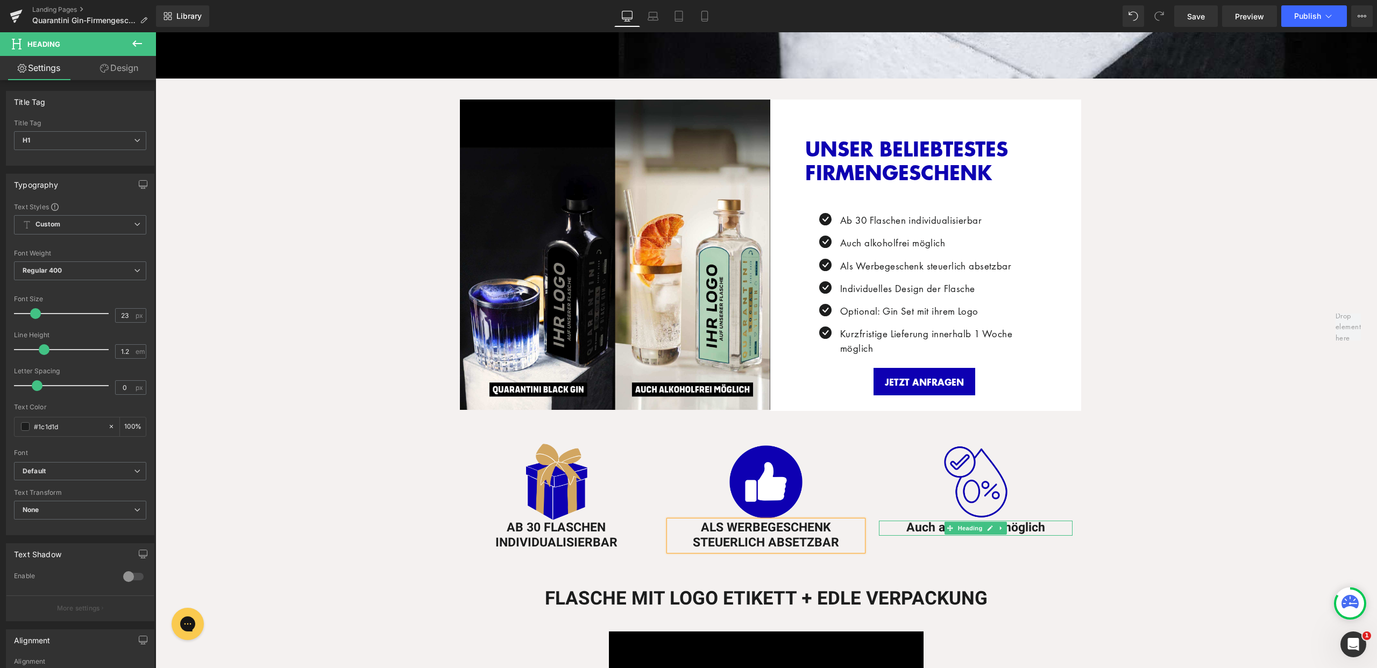
drag, startPoint x: 1034, startPoint y: 527, endPoint x: 1062, endPoint y: 527, distance: 28.0
click at [1034, 526] on h1 "Auch alkoholfrei möglich" at bounding box center [976, 528] width 194 height 15
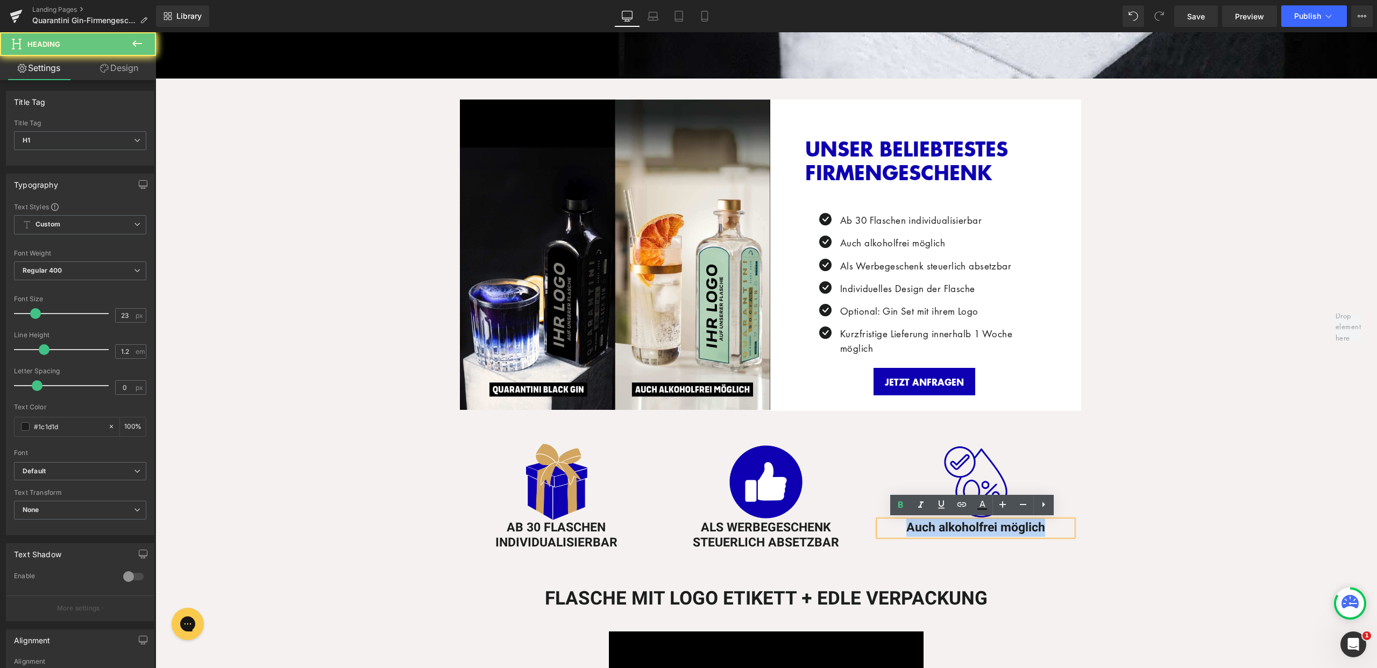
drag, startPoint x: 1050, startPoint y: 526, endPoint x: 882, endPoint y: 525, distance: 167.3
click at [882, 525] on h1 "Auch alkoholfrei möglich" at bounding box center [976, 528] width 194 height 15
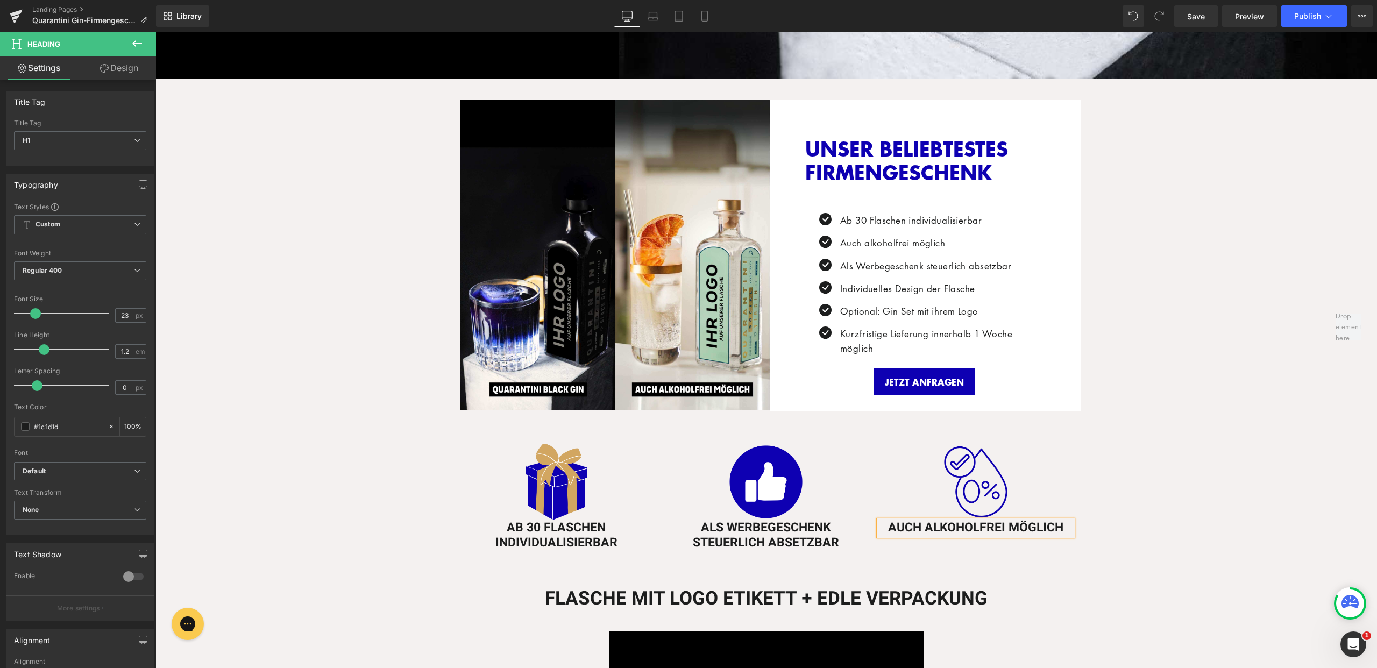
click at [155, 32] on div "48px" at bounding box center [155, 32] width 0 height 0
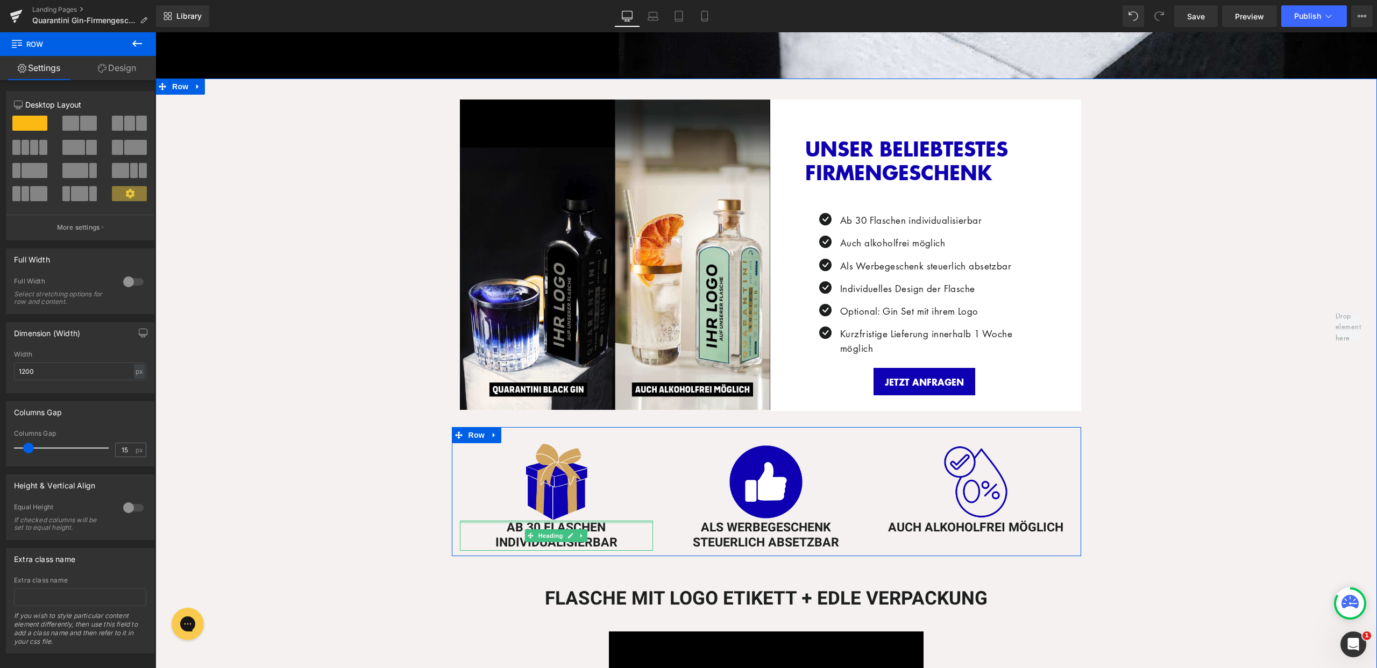
click at [565, 523] on h1 "AB 30 FLASCHEN INDIVIDUALISIERBAR" at bounding box center [557, 536] width 194 height 30
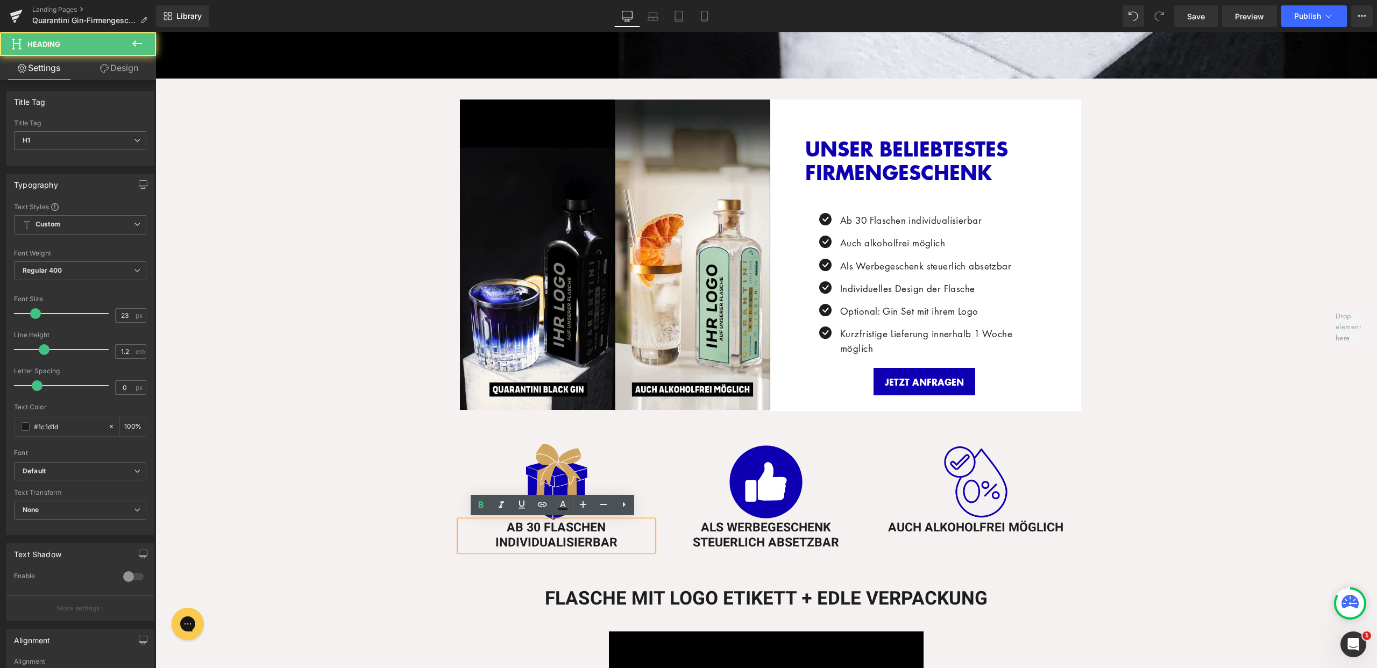
click at [702, 540] on h1 "ALS WERBEGESCHENK STEUERLICH ABSETZBAR" at bounding box center [766, 536] width 194 height 30
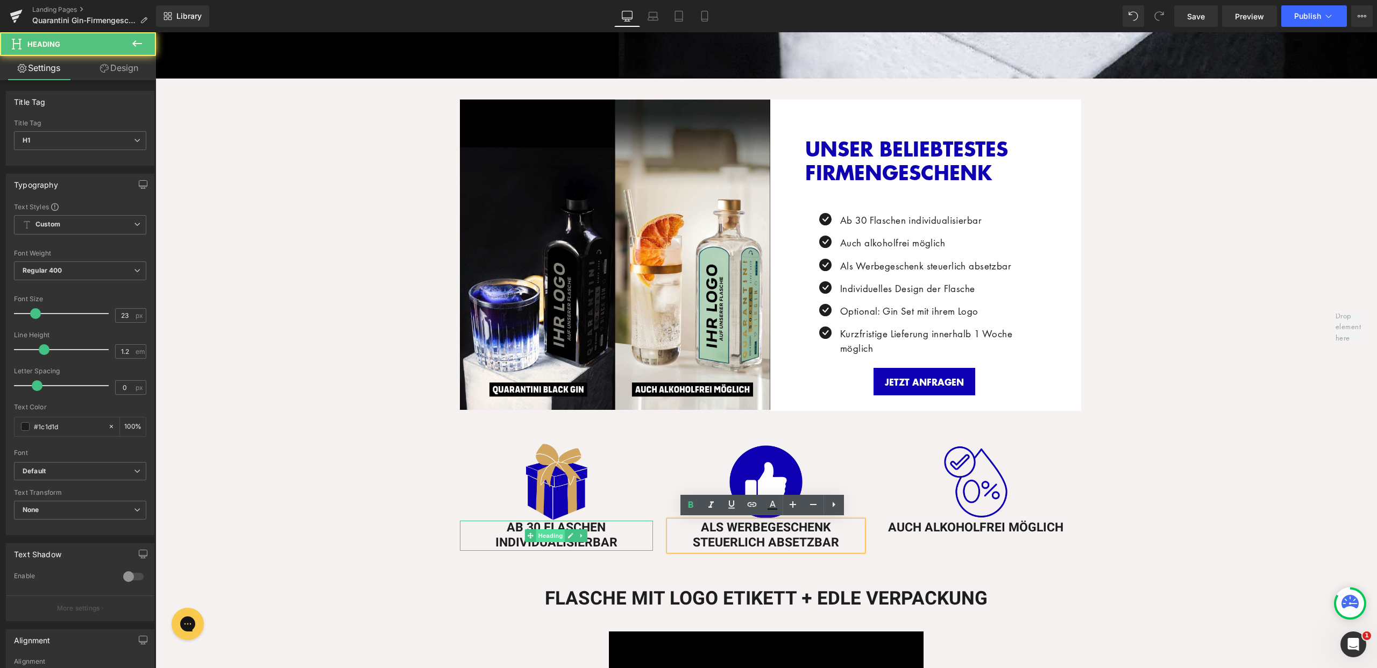
click at [542, 535] on span "Heading" at bounding box center [550, 535] width 29 height 13
click at [128, 66] on link "Design" at bounding box center [119, 68] width 78 height 24
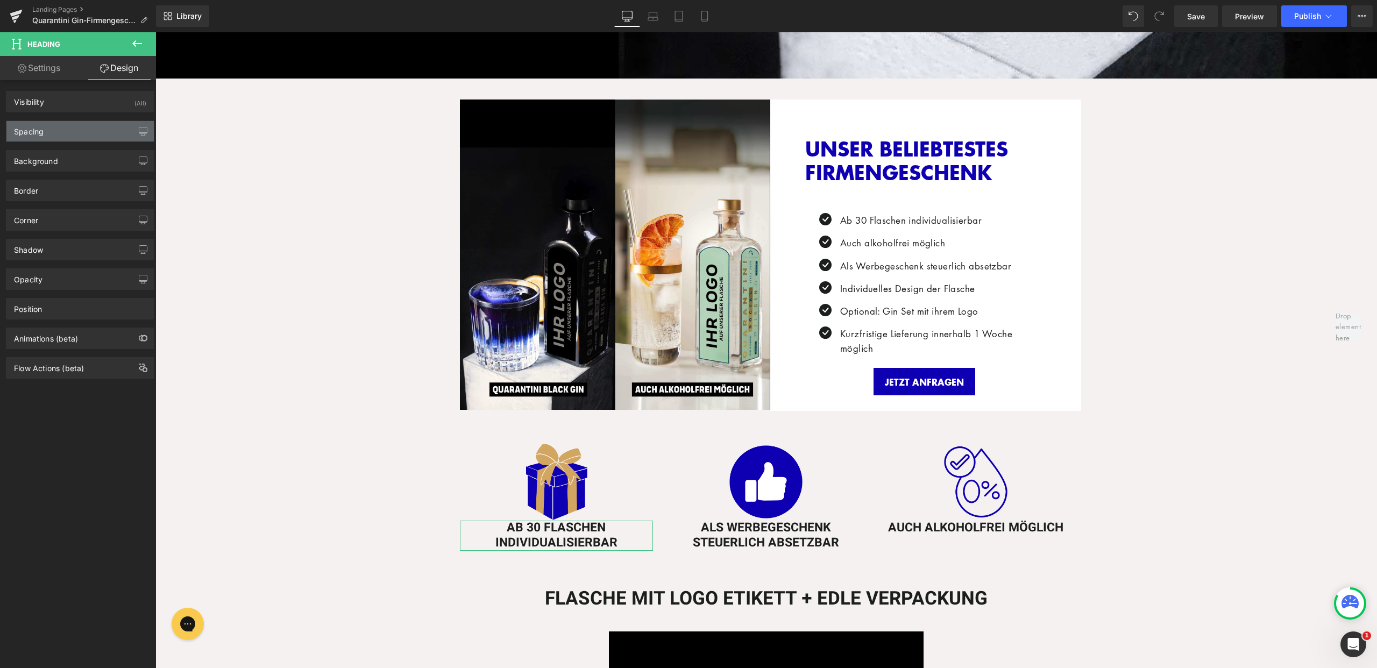
click at [87, 126] on div "Spacing" at bounding box center [79, 131] width 147 height 20
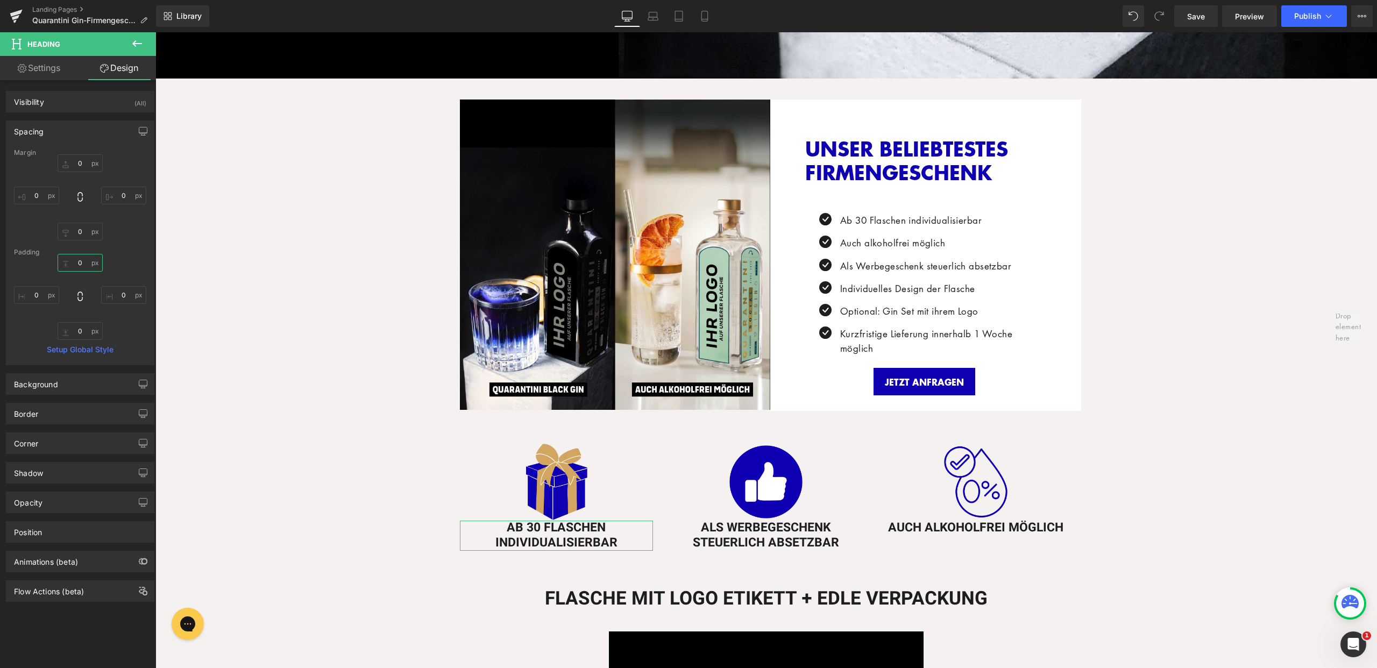
click at [80, 265] on input "0" at bounding box center [80, 263] width 45 height 18
type input "15"
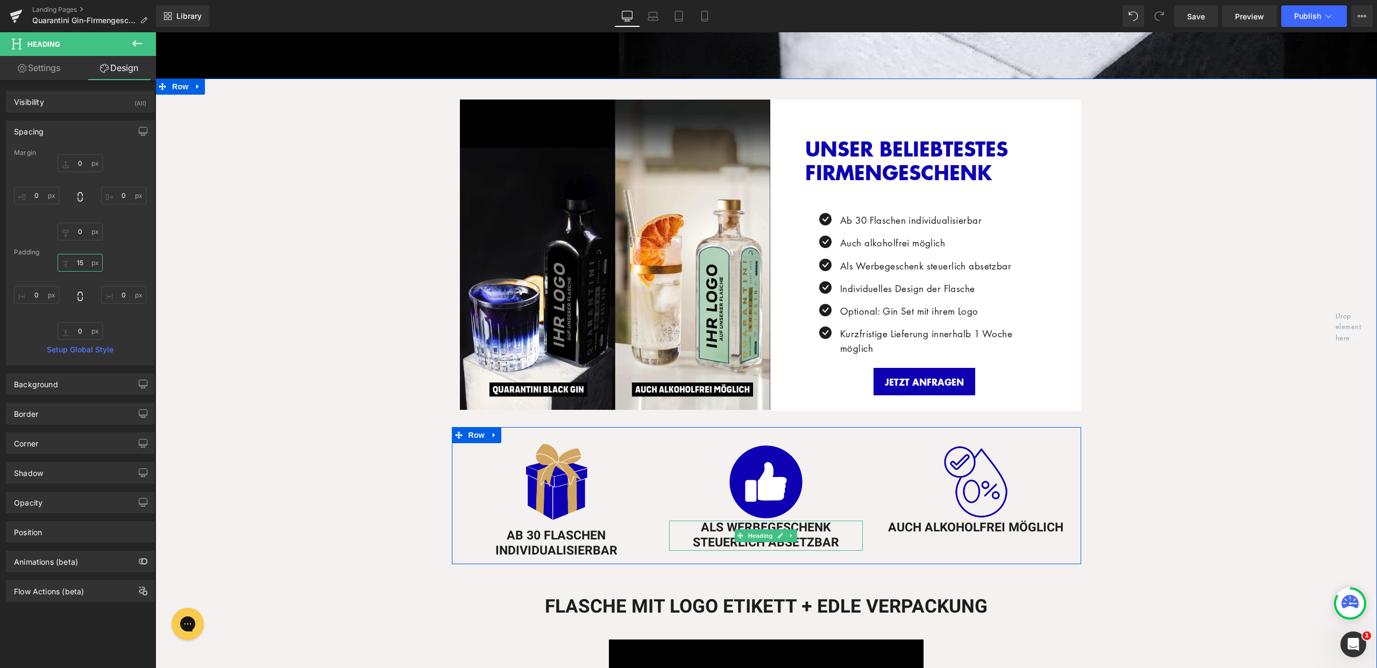
drag, startPoint x: 759, startPoint y: 531, endPoint x: 677, endPoint y: 461, distance: 108.4
click at [760, 531] on span "Heading" at bounding box center [760, 535] width 29 height 13
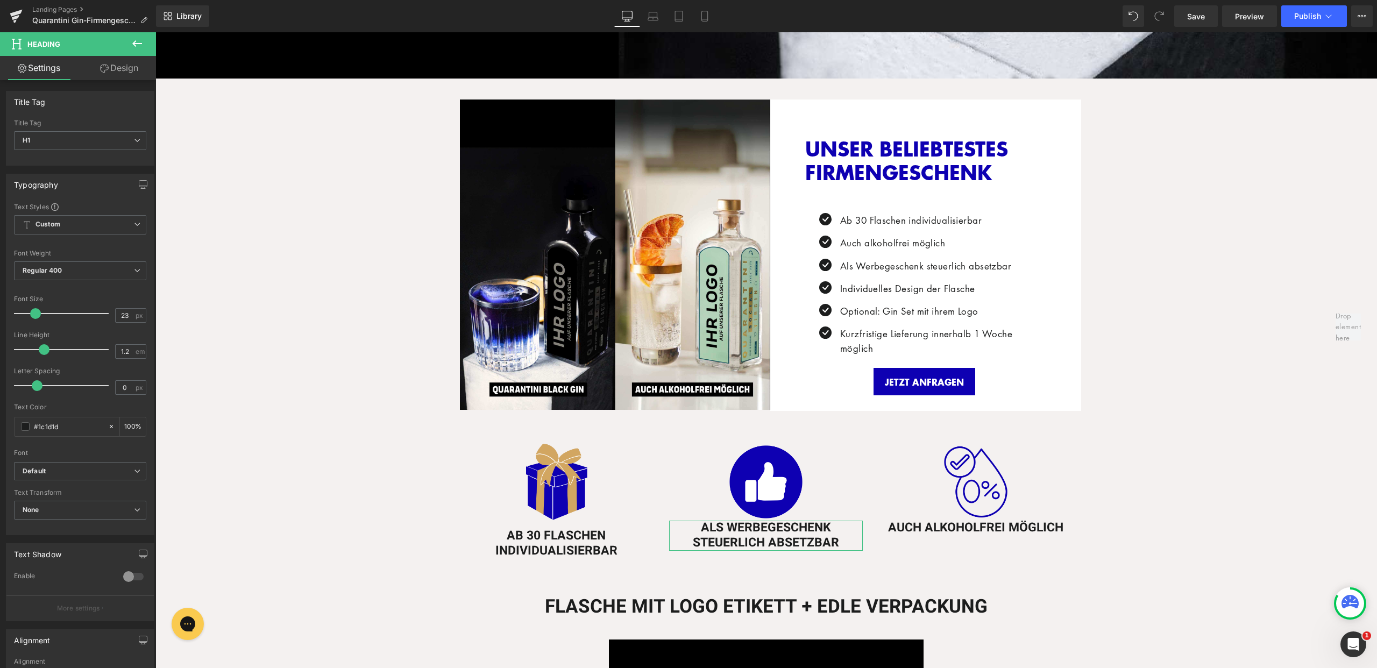
click at [132, 78] on link "Design" at bounding box center [119, 68] width 78 height 24
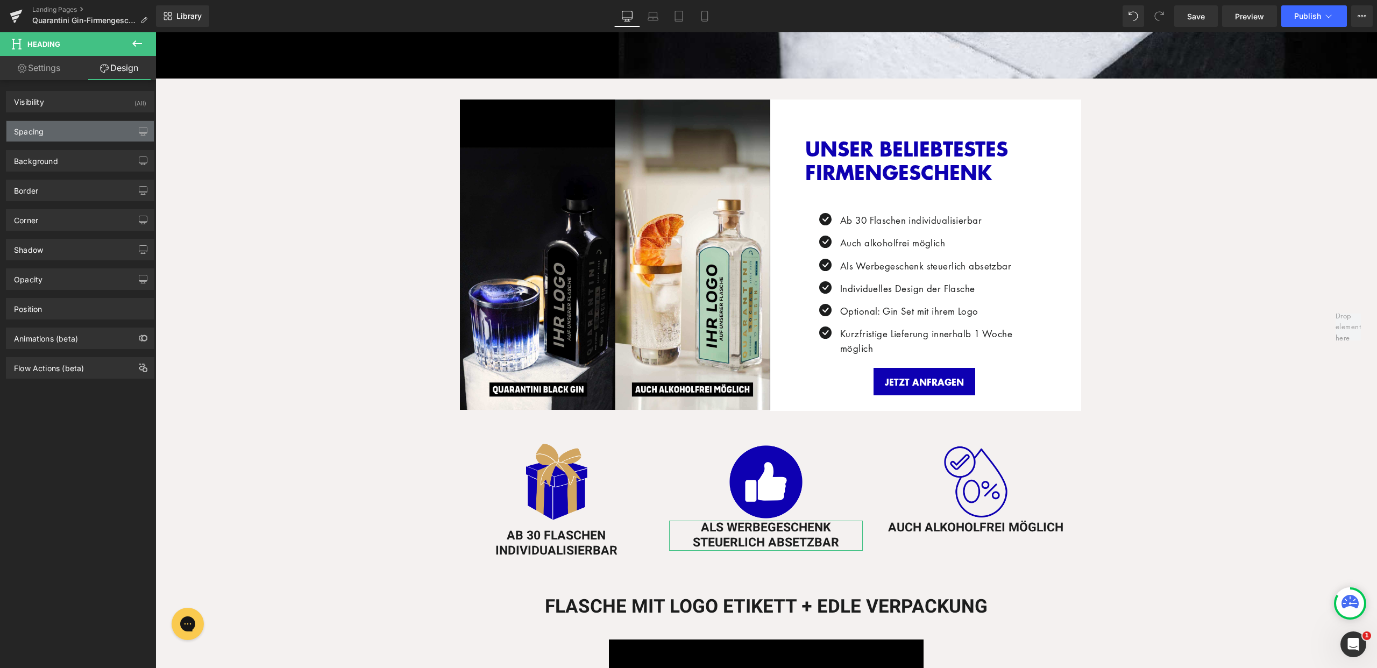
click at [66, 126] on div "Spacing" at bounding box center [79, 131] width 147 height 20
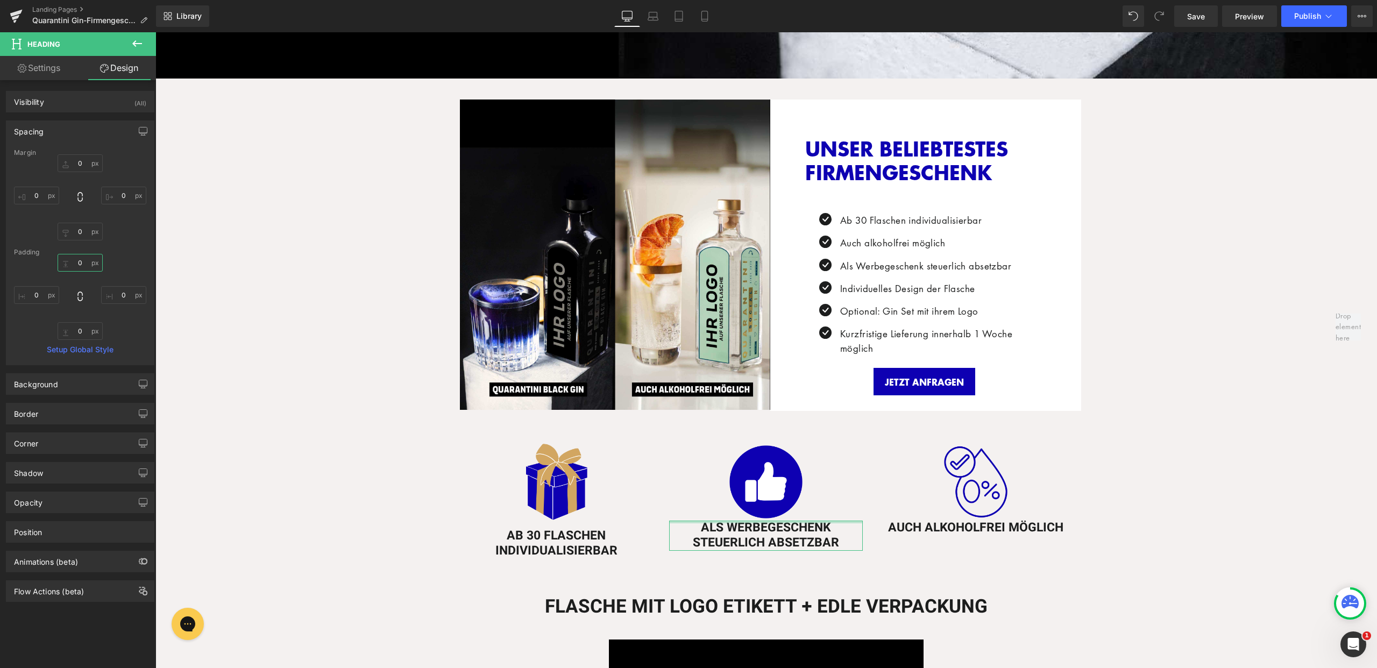
click at [81, 258] on input "0" at bounding box center [80, 263] width 45 height 18
type input "15"
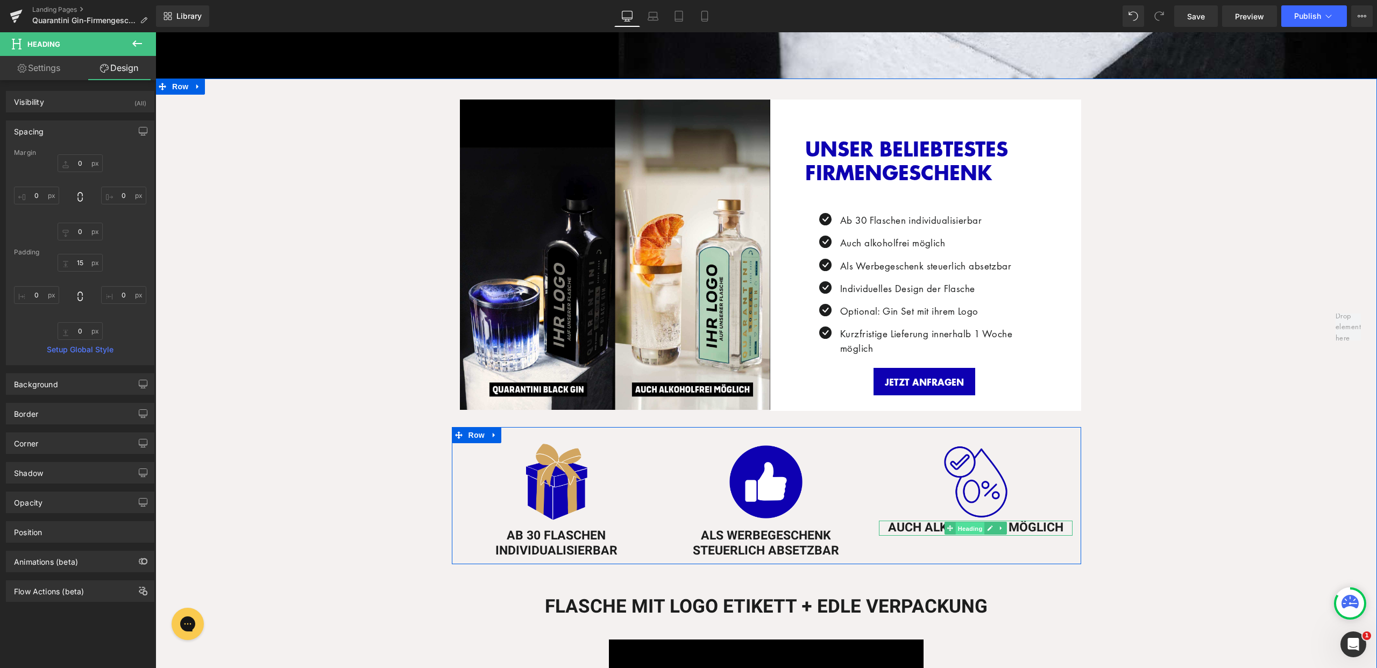
click at [973, 527] on span "Heading" at bounding box center [970, 528] width 29 height 13
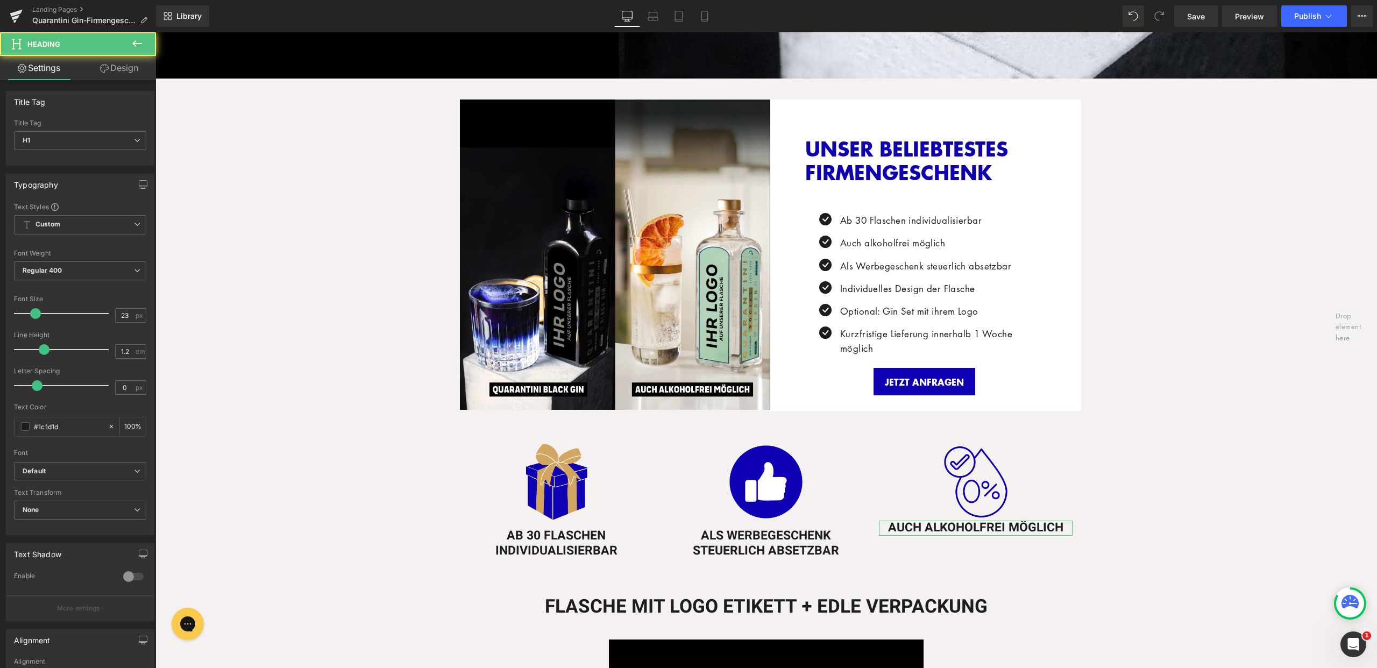
click at [100, 66] on icon at bounding box center [104, 68] width 9 height 9
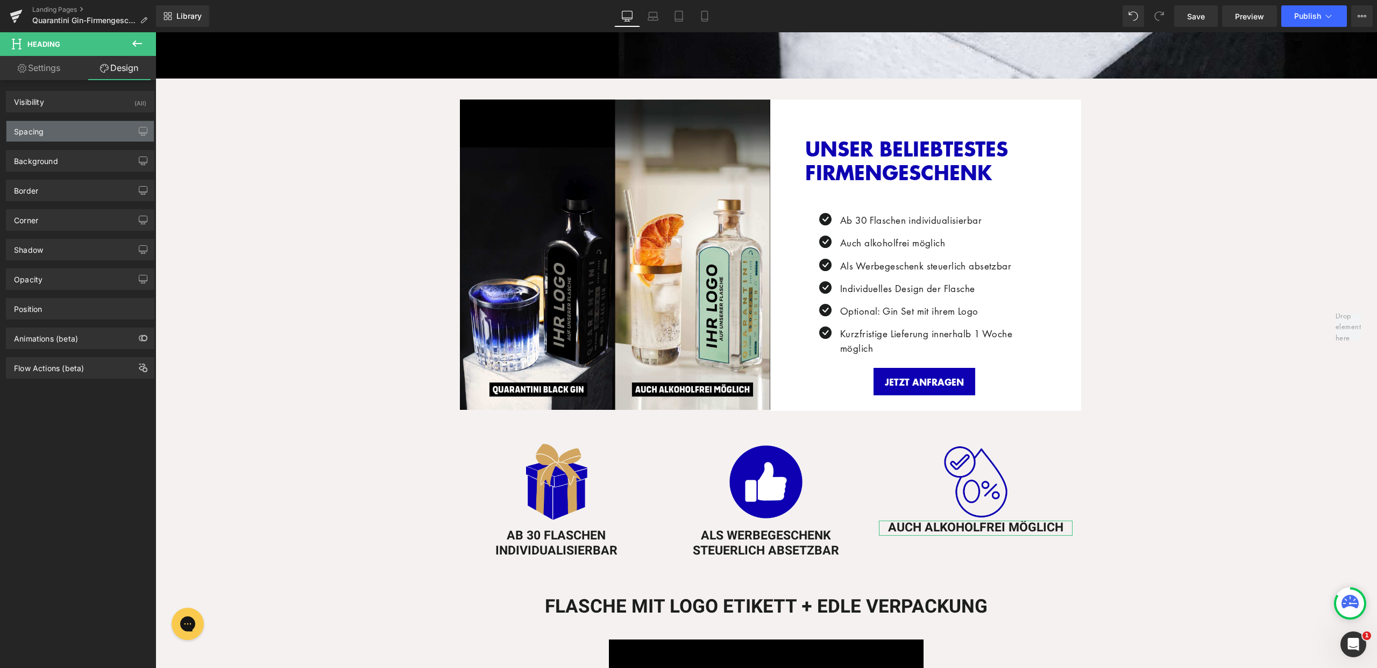
click at [73, 130] on div "Spacing" at bounding box center [79, 131] width 147 height 20
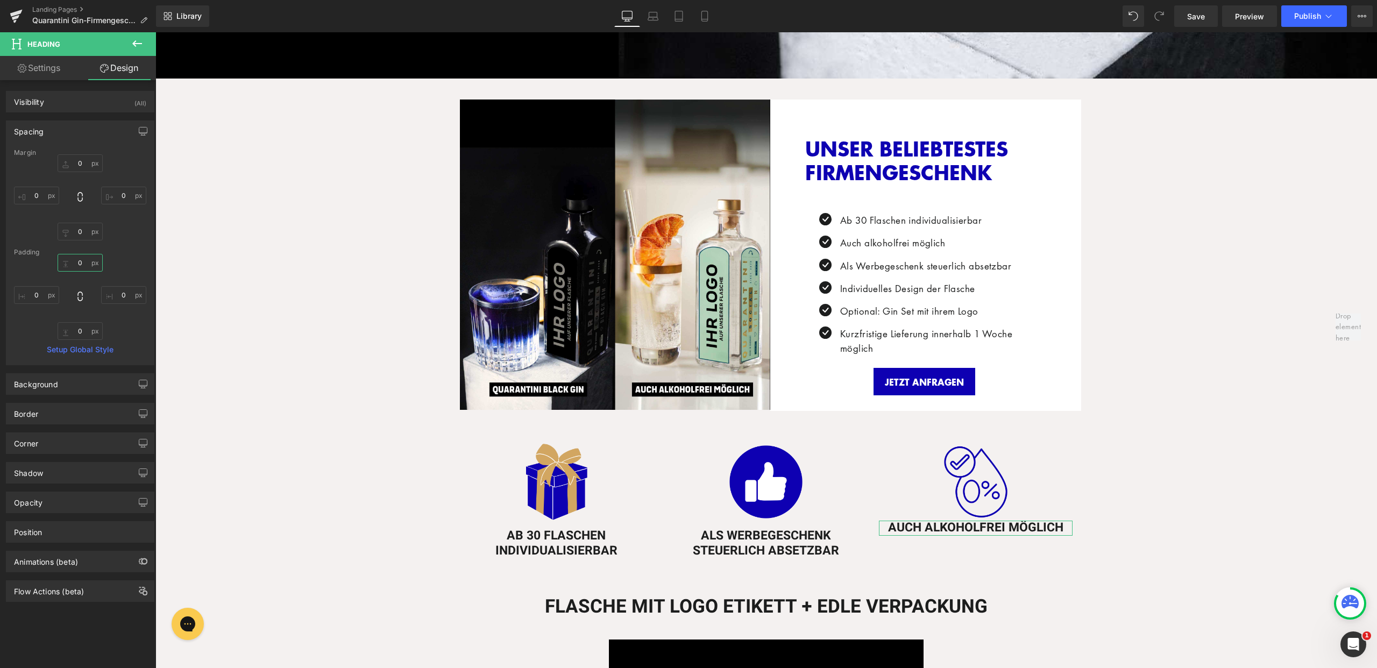
click at [78, 259] on input "0" at bounding box center [80, 263] width 45 height 18
type input "15"
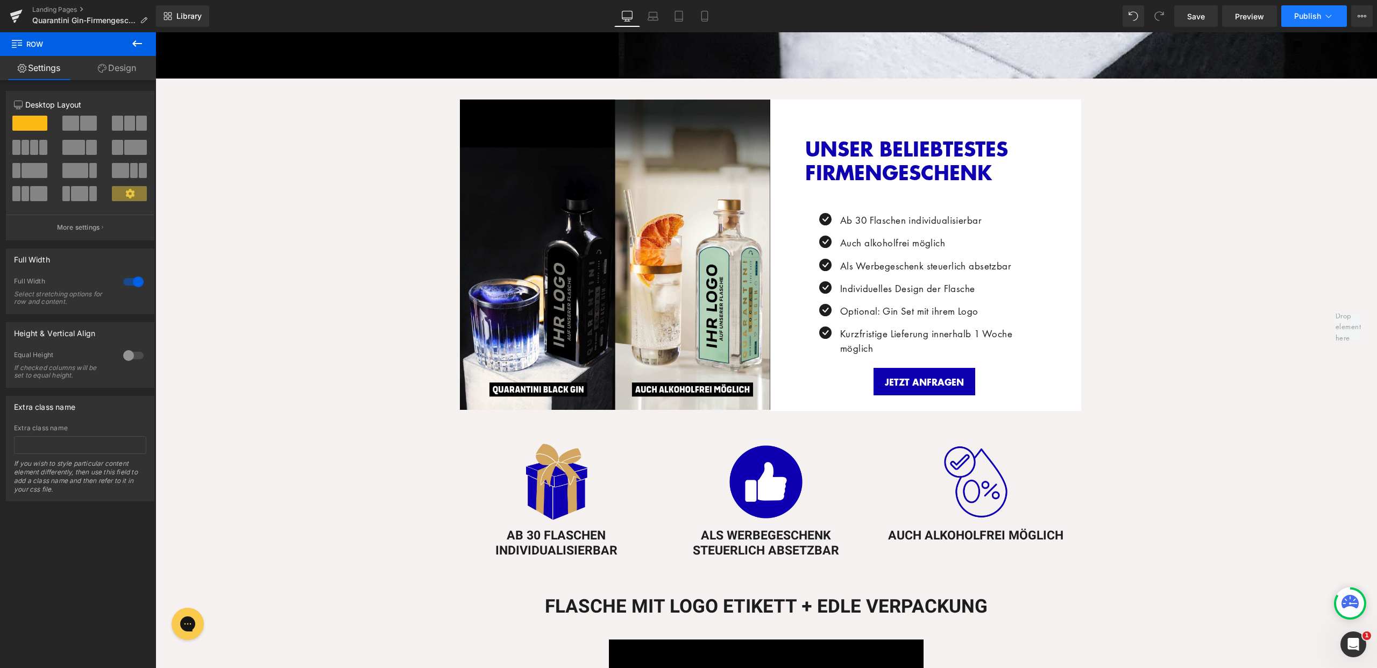
click at [1325, 18] on icon at bounding box center [1329, 16] width 11 height 11
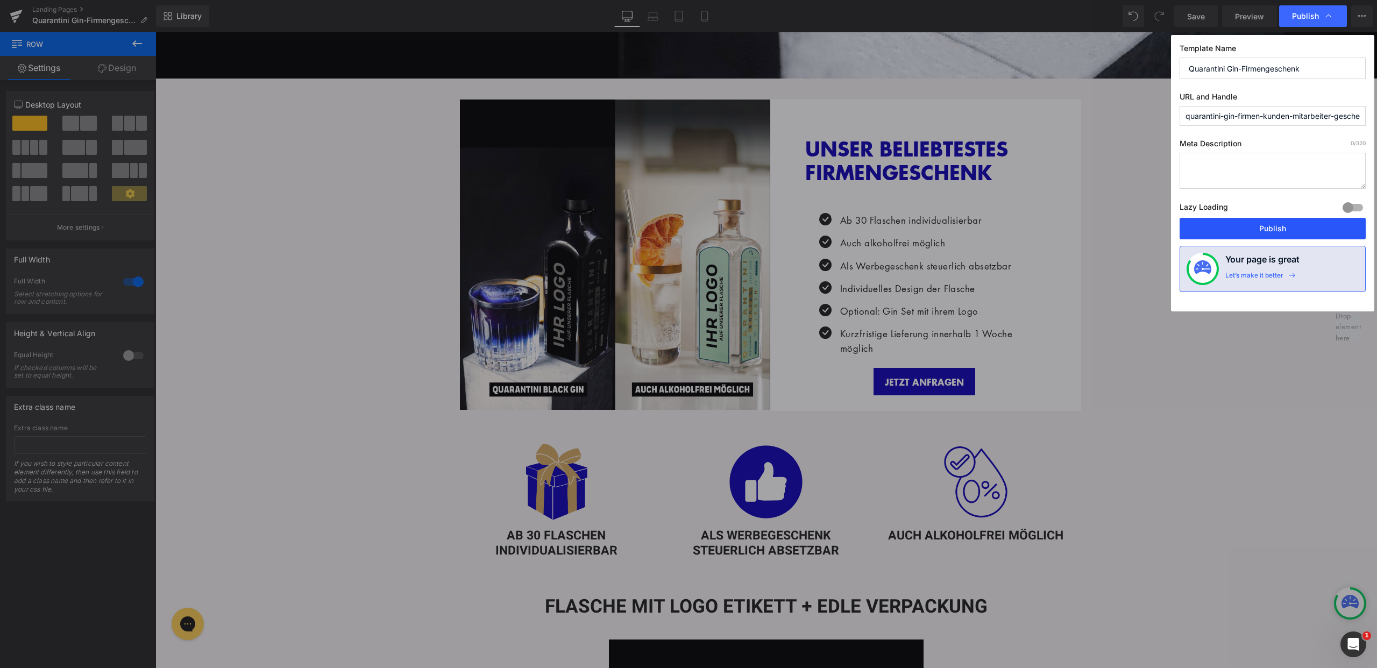
click at [1270, 222] on button "Publish" at bounding box center [1273, 229] width 186 height 22
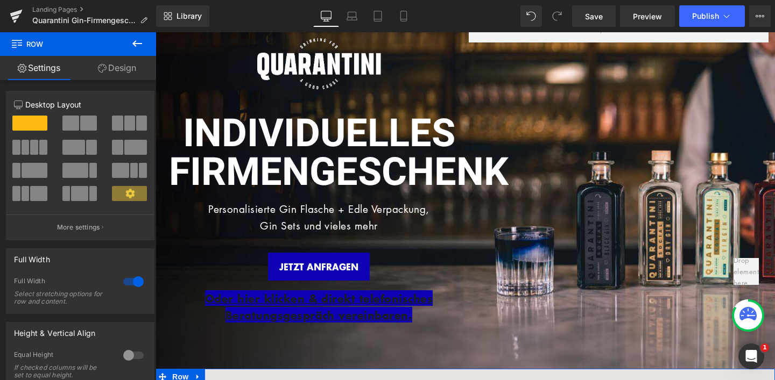
scroll to position [0, 0]
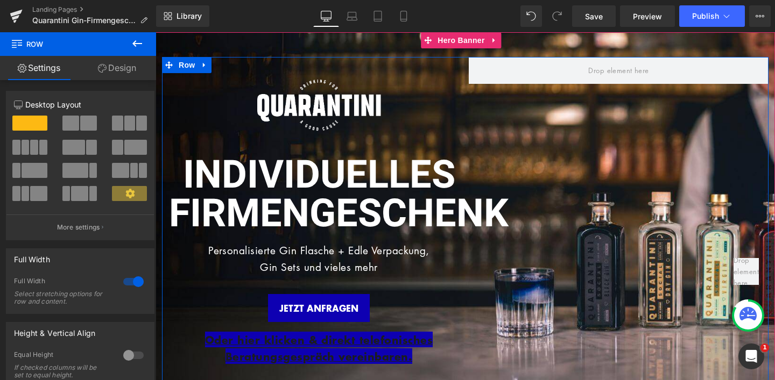
click at [490, 188] on div at bounding box center [619, 222] width 300 height 331
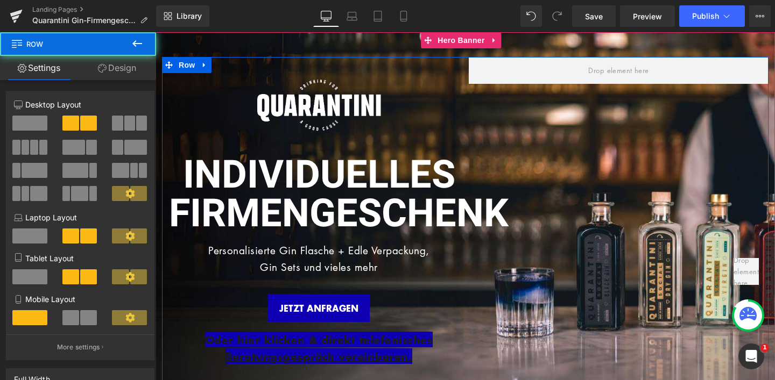
click at [469, 179] on div at bounding box center [619, 222] width 300 height 331
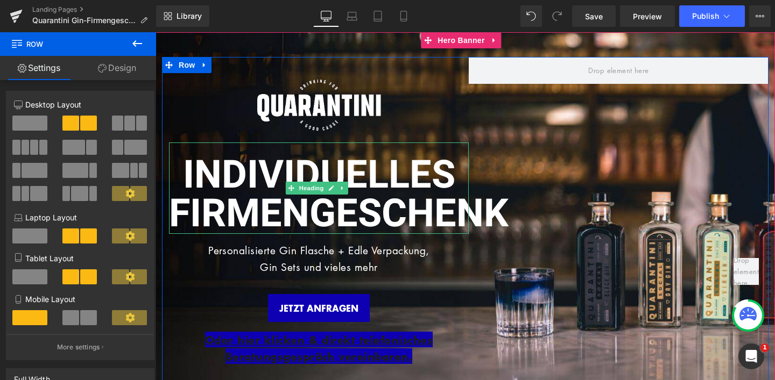
click at [459, 177] on h1 "INDIVIDUELLES FIRMENGESCHENK" at bounding box center [319, 195] width 300 height 77
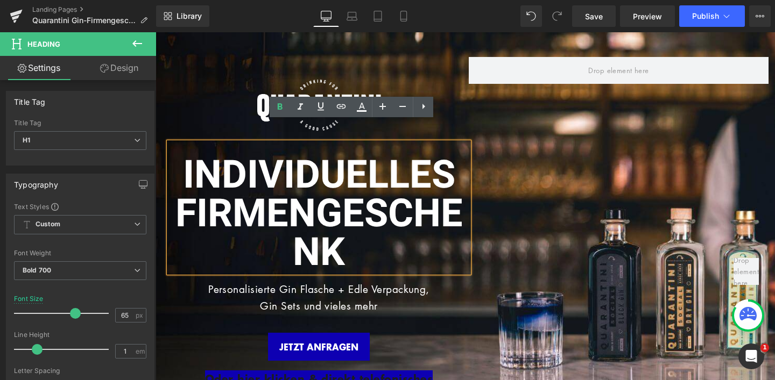
click at [461, 177] on h1 "INDIVIDUELLES FIRMENGESCHENK" at bounding box center [319, 215] width 300 height 116
click at [531, 193] on div at bounding box center [619, 222] width 300 height 331
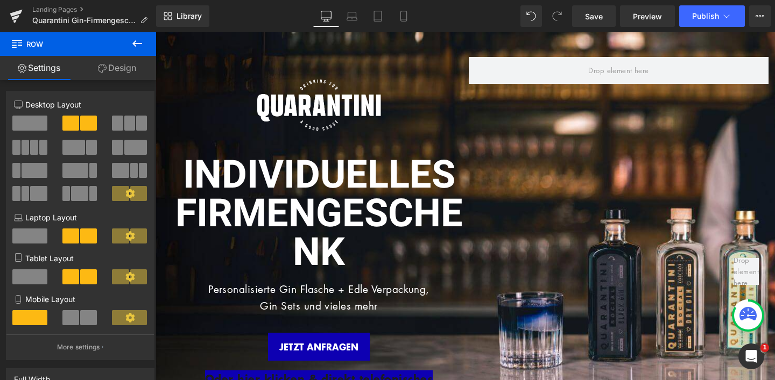
click at [452, 184] on font "INDIVIDUELLES FIRMENGESCHENK" at bounding box center [318, 214] width 287 height 134
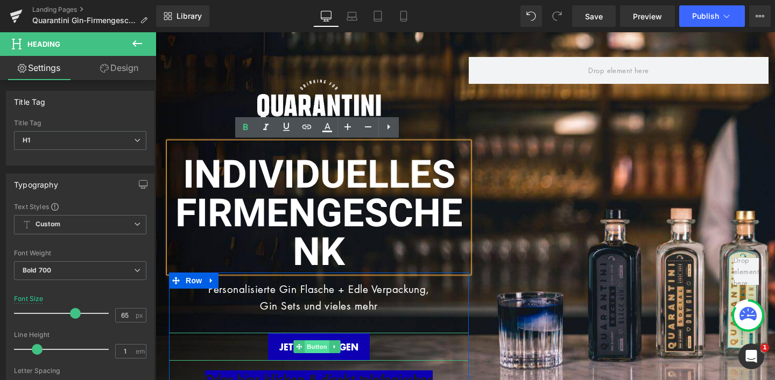
click at [314, 344] on span "Button" at bounding box center [317, 347] width 25 height 13
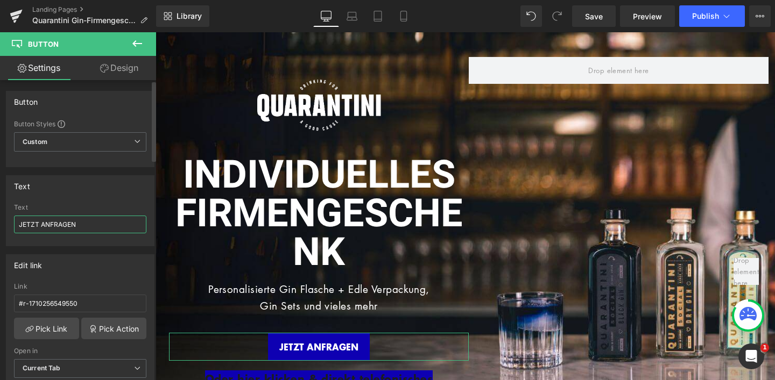
click at [40, 225] on input "JETZT ANFRAGEN" at bounding box center [80, 225] width 132 height 18
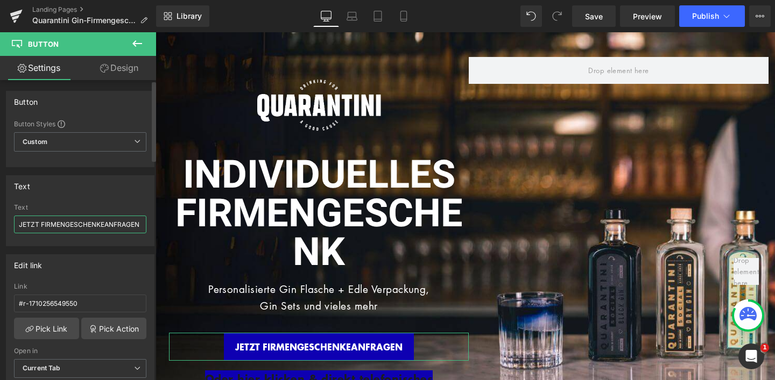
type input "JETZT FIRMENGESCHENKE ANFRAGEN"
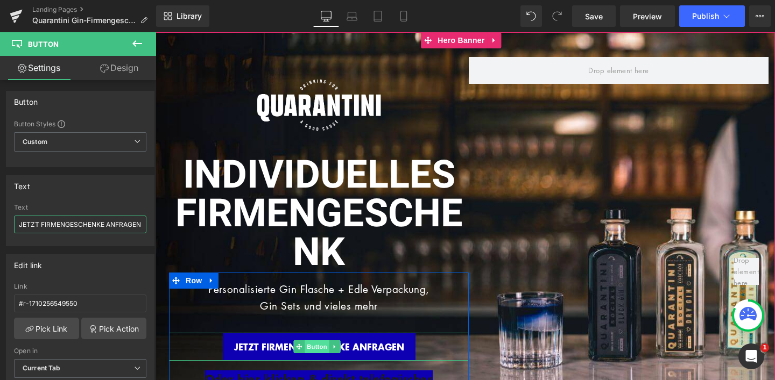
click at [315, 347] on span "Button" at bounding box center [317, 347] width 25 height 13
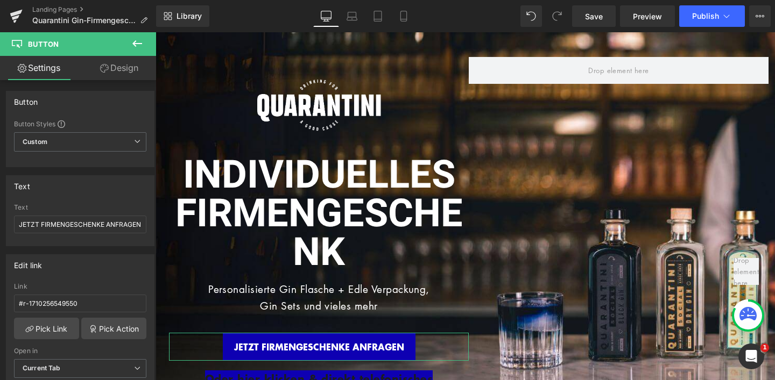
click at [114, 65] on link "Design" at bounding box center [119, 68] width 78 height 24
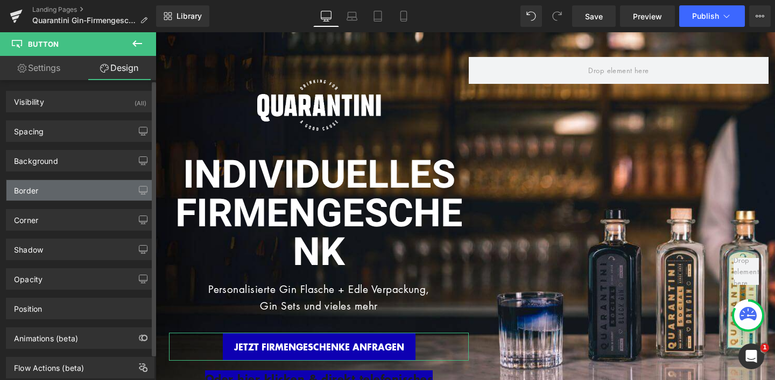
click at [79, 191] on div "Border" at bounding box center [79, 190] width 147 height 20
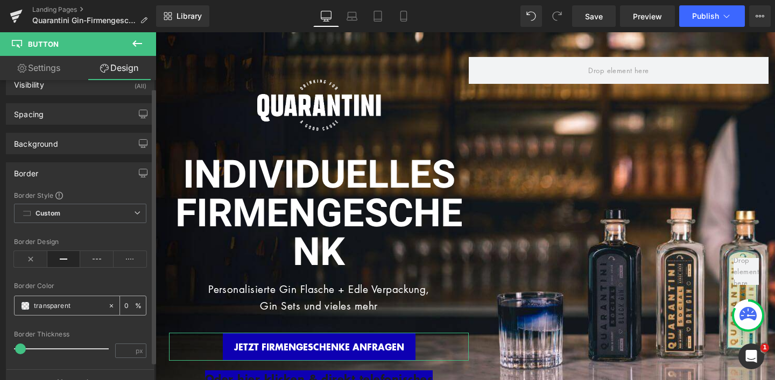
scroll to position [20, 0]
click at [70, 173] on div "Border" at bounding box center [79, 170] width 147 height 20
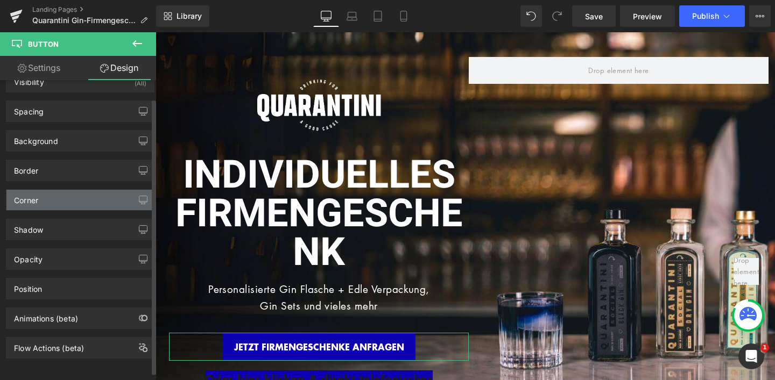
click at [63, 206] on div "Corner" at bounding box center [79, 200] width 147 height 20
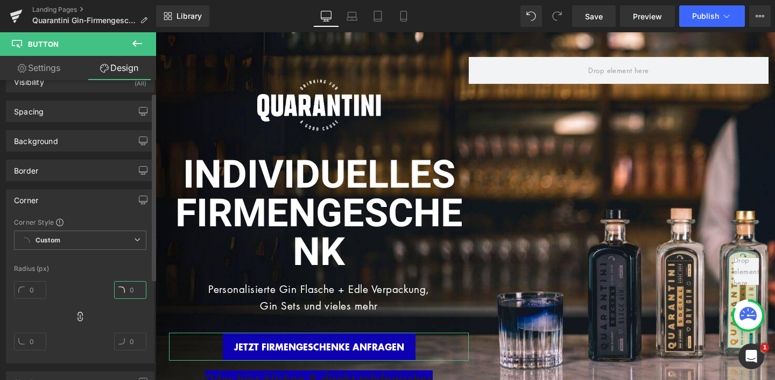
click at [133, 290] on input "text" at bounding box center [130, 290] width 32 height 18
type input "5"
type input "15"
click at [133, 260] on div at bounding box center [80, 259] width 132 height 7
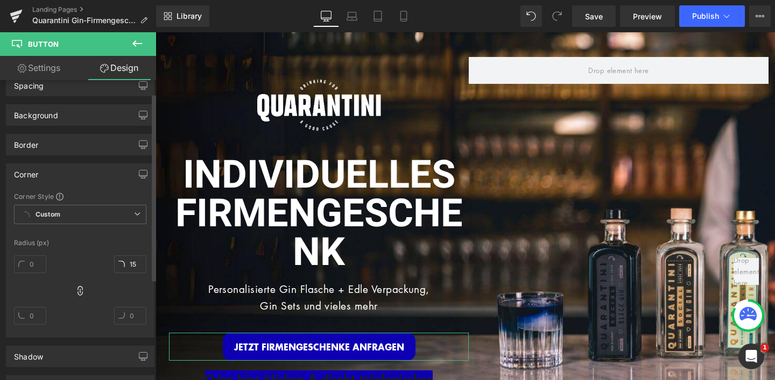
scroll to position [0, 0]
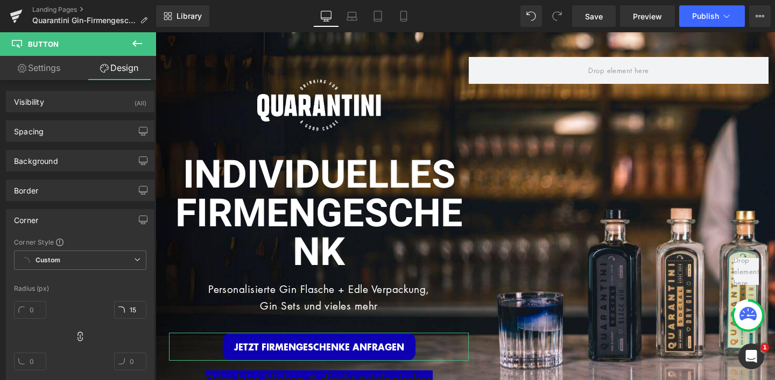
click at [124, 67] on link "Design" at bounding box center [119, 68] width 78 height 24
click at [59, 70] on link "Settings" at bounding box center [39, 68] width 78 height 24
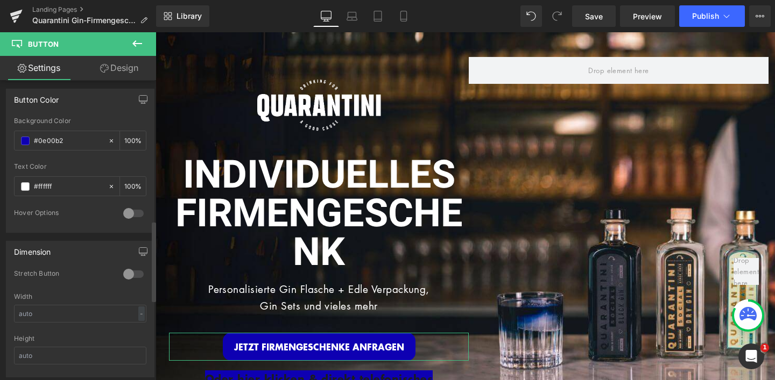
scroll to position [524, 0]
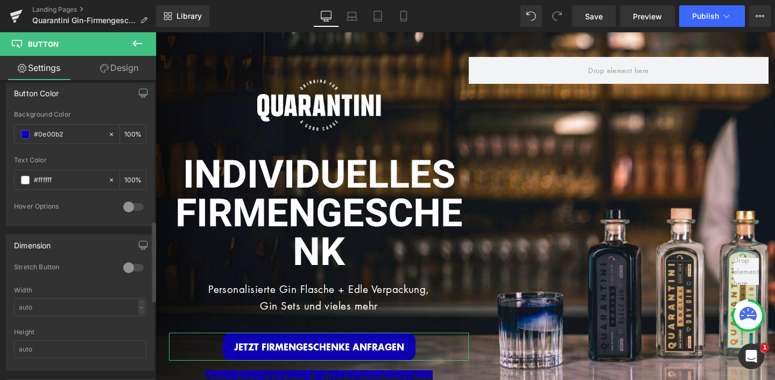
click at [126, 206] on div at bounding box center [134, 207] width 26 height 17
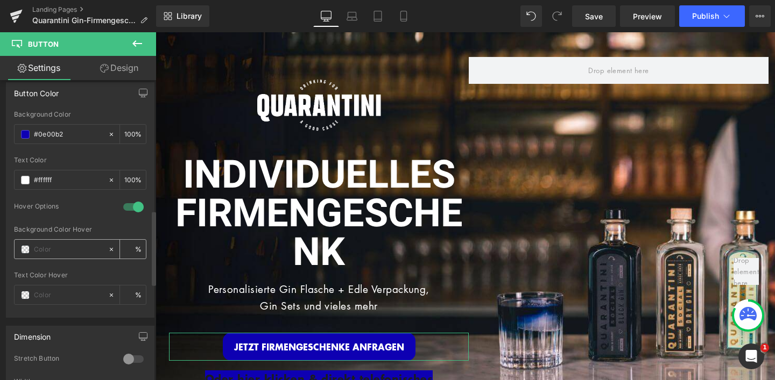
click at [60, 244] on input "text" at bounding box center [68, 250] width 69 height 12
type input "FFF"
drag, startPoint x: 63, startPoint y: 135, endPoint x: 26, endPoint y: 139, distance: 37.4
click at [27, 137] on div "#0e00b2" at bounding box center [61, 134] width 93 height 19
click at [60, 295] on input "text" at bounding box center [68, 295] width 69 height 12
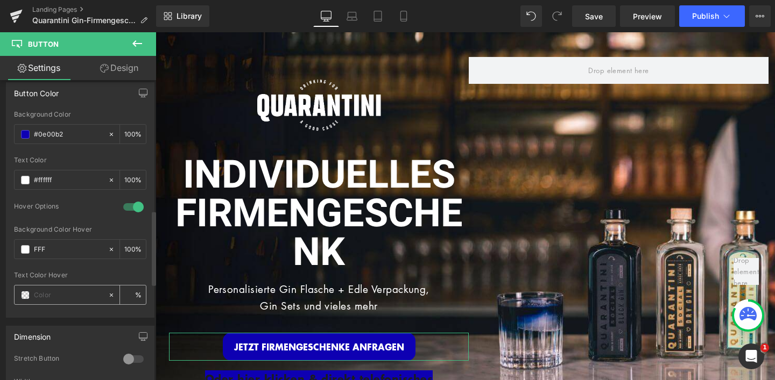
paste input "#0e00b2"
type input "#0e00b2"
click at [88, 272] on div "Text Color Hover" at bounding box center [80, 276] width 132 height 8
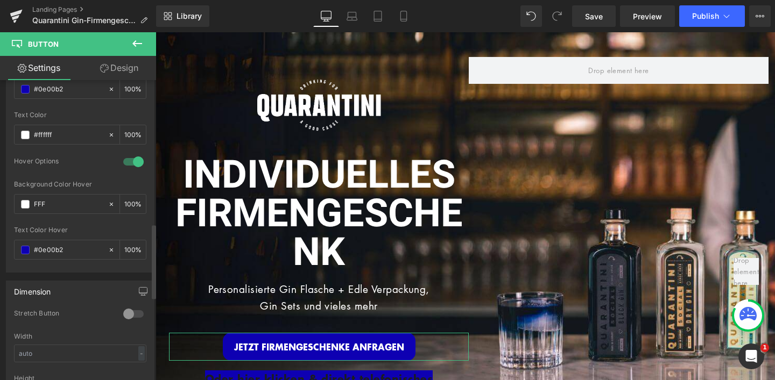
scroll to position [587, 0]
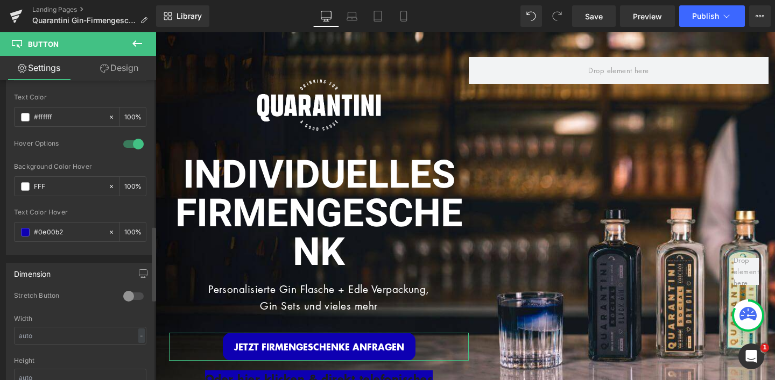
click at [123, 298] on div at bounding box center [134, 296] width 26 height 17
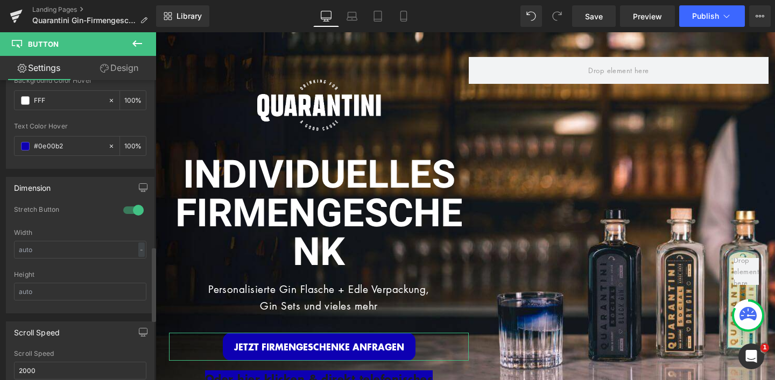
scroll to position [682, 0]
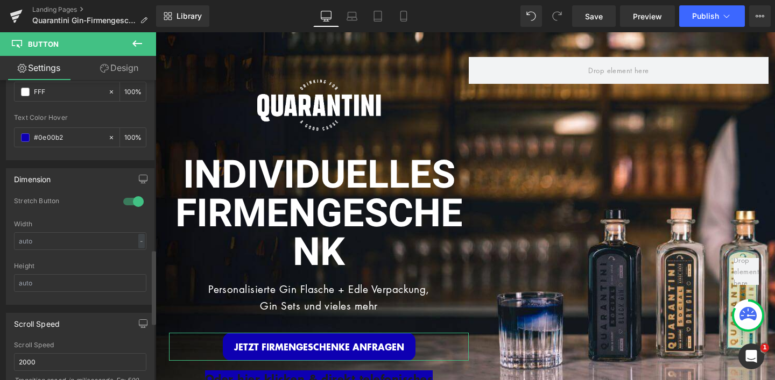
click at [131, 201] on div at bounding box center [134, 201] width 26 height 17
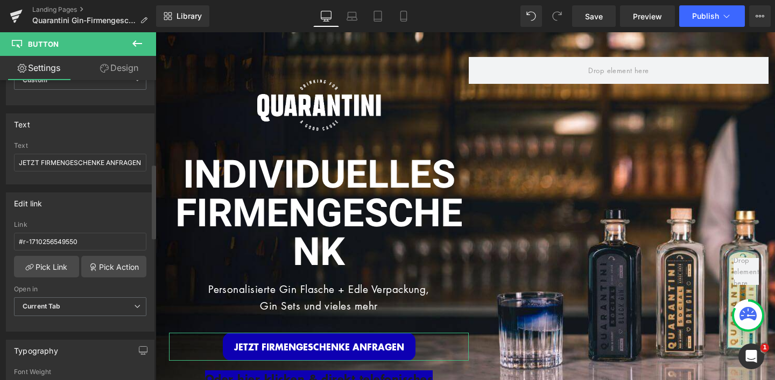
scroll to position [0, 0]
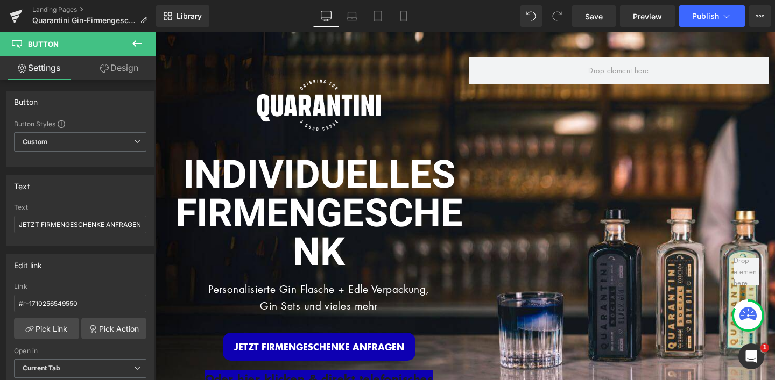
click at [141, 44] on icon at bounding box center [137, 43] width 13 height 13
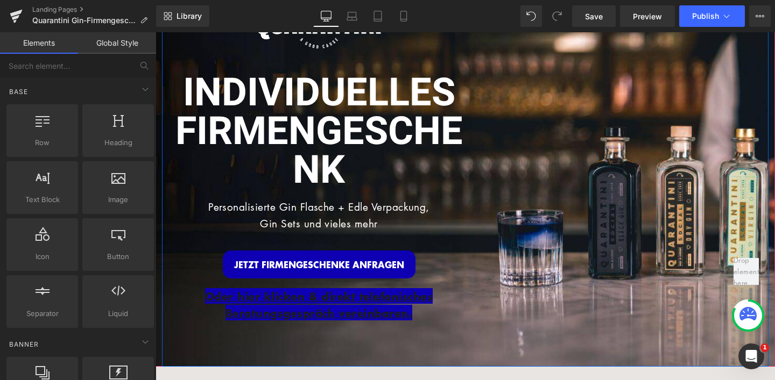
scroll to position [85, 0]
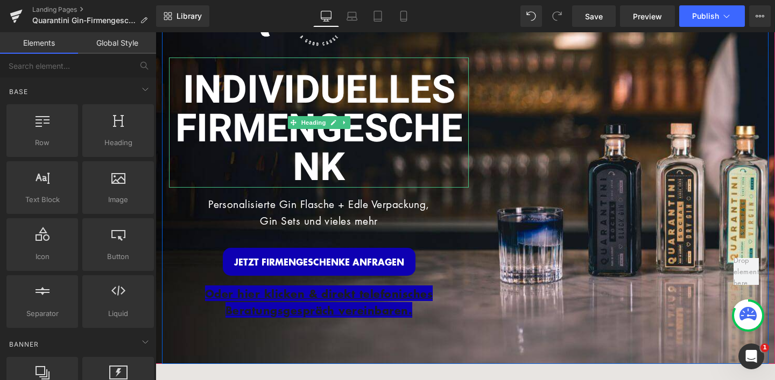
click at [341, 162] on font "INDIVIDUELLES FIRMENGESCHENK" at bounding box center [318, 129] width 287 height 134
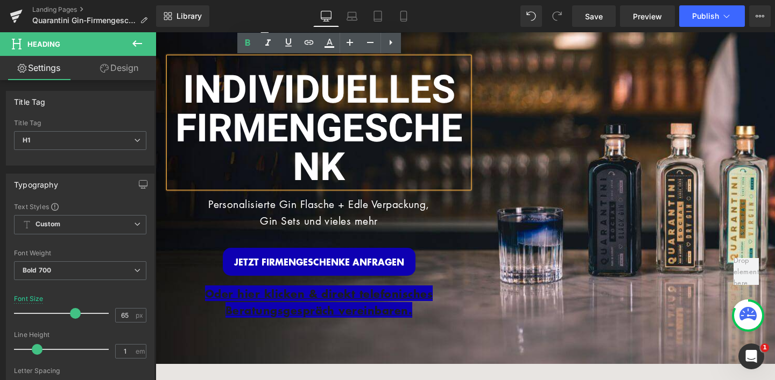
click at [450, 92] on font "INDIVIDUELLES FIRMENGESCHENK" at bounding box center [318, 129] width 287 height 134
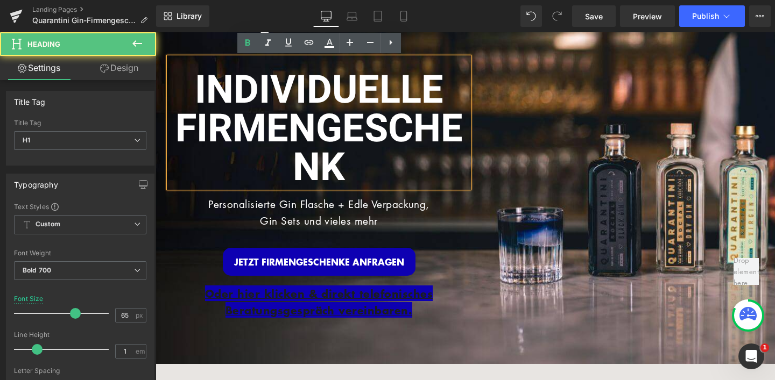
click at [348, 167] on h1 "INDIVIDUELLE FIRMENGESCHENK" at bounding box center [319, 130] width 300 height 116
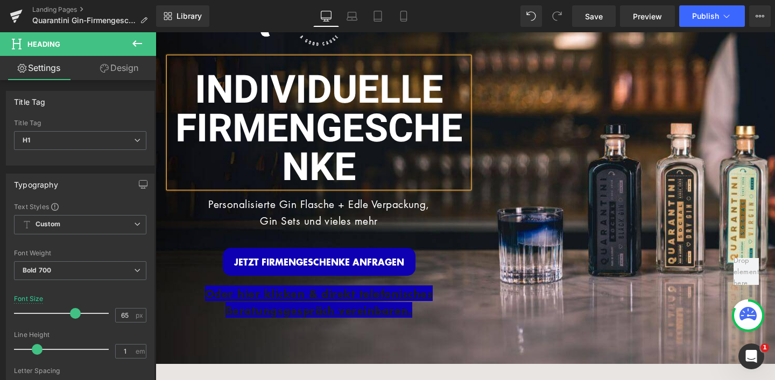
click at [465, 189] on div "Personalisierte Gin Flasche + Edle Verpackung, Gin Sets und vieles mehr Text Bl…" at bounding box center [319, 265] width 300 height 155
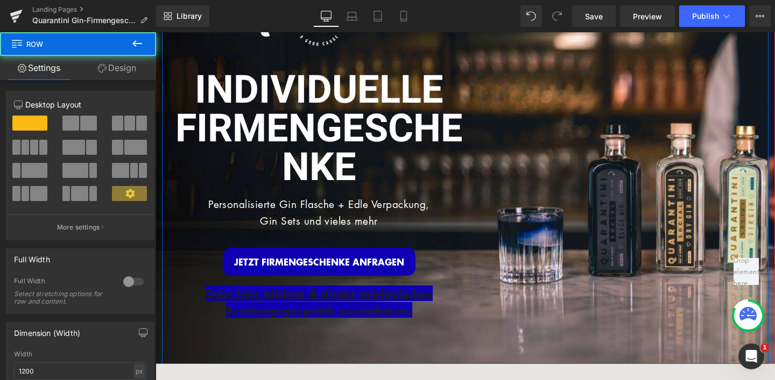
click at [391, 172] on h1 "INDIVIDUELLE FIRMENGESCHENKE" at bounding box center [319, 130] width 300 height 116
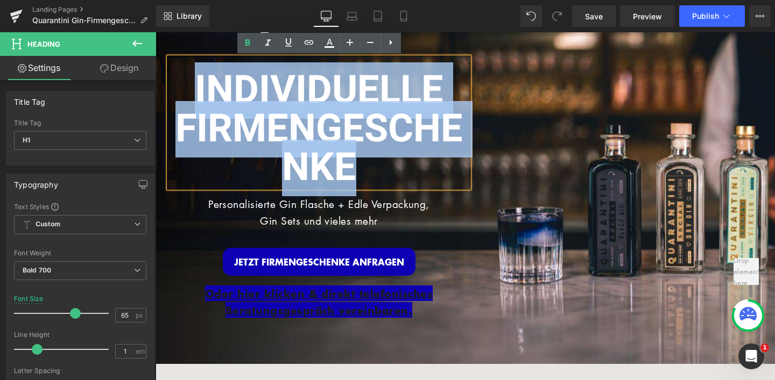
drag, startPoint x: 358, startPoint y: 171, endPoint x: 192, endPoint y: 102, distance: 179.9
click at [195, 103] on h1 "INDIVIDUELLE FIRMENGESCHENKE" at bounding box center [319, 130] width 300 height 116
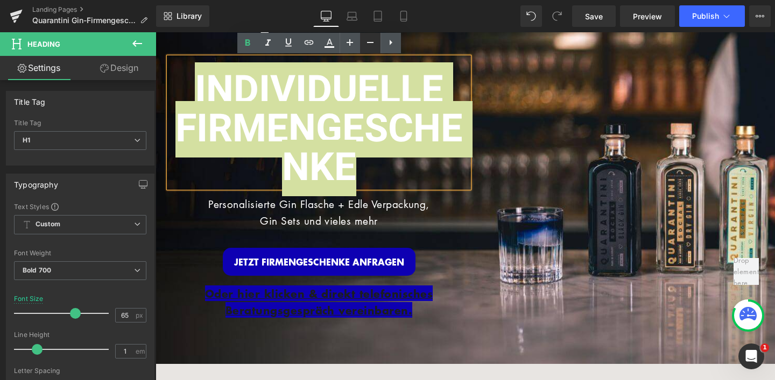
click at [364, 42] on icon at bounding box center [370, 42] width 13 height 13
click at [367, 43] on icon at bounding box center [370, 42] width 6 height 1
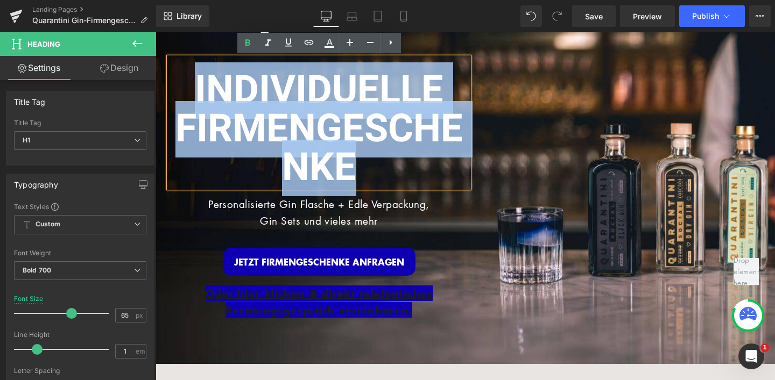
click at [449, 222] on p "Personalisierte Gin Flasche + Edle Verpackung, Gin Sets und vieles mehr" at bounding box center [319, 212] width 300 height 33
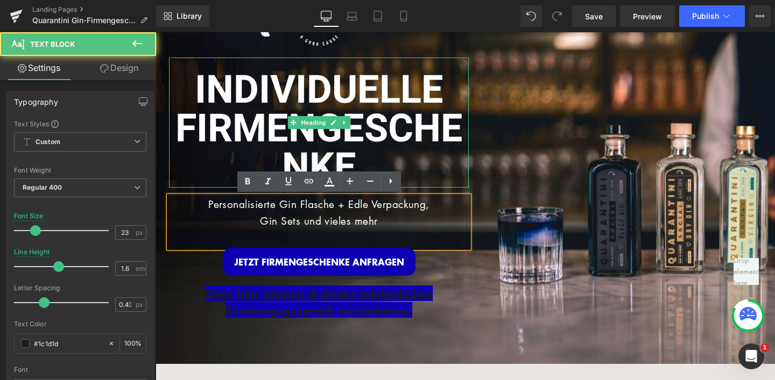
click at [383, 158] on font "INDIVIDUELLE FIRMENGESCHENKE" at bounding box center [318, 129] width 287 height 134
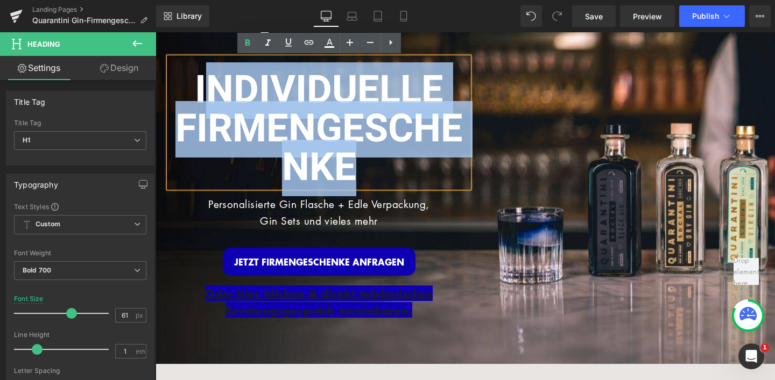
drag, startPoint x: 360, startPoint y: 169, endPoint x: 207, endPoint y: 108, distance: 165.3
click at [206, 108] on h1 "INDIVIDUELLE FIRMENGESCHENKE" at bounding box center [319, 130] width 300 height 116
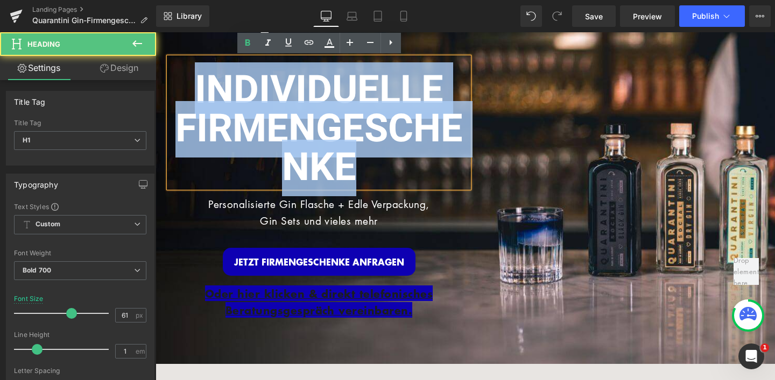
drag, startPoint x: 194, startPoint y: 89, endPoint x: 376, endPoint y: 169, distance: 198.0
click at [378, 173] on h1 "INDIVIDUELLE FIRMENGESCHENKE" at bounding box center [319, 130] width 300 height 116
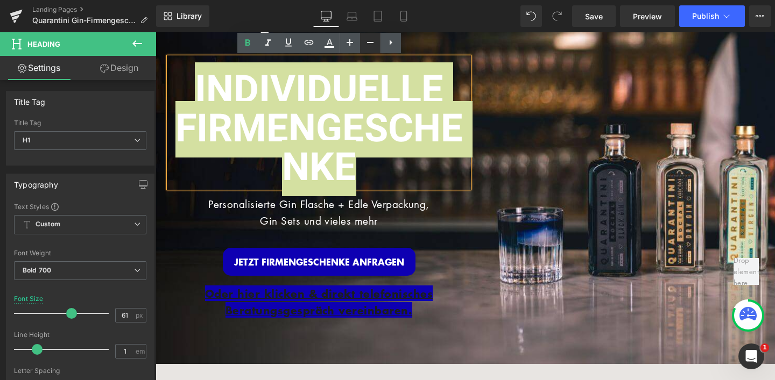
click at [371, 47] on icon at bounding box center [370, 42] width 13 height 13
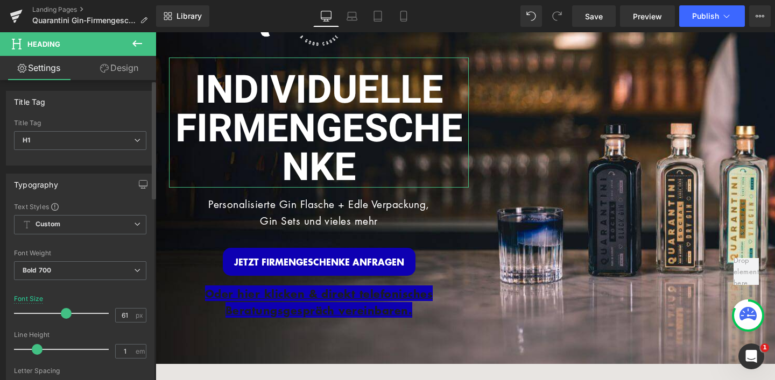
click at [66, 313] on span at bounding box center [66, 313] width 11 height 11
click at [91, 291] on div at bounding box center [80, 289] width 132 height 7
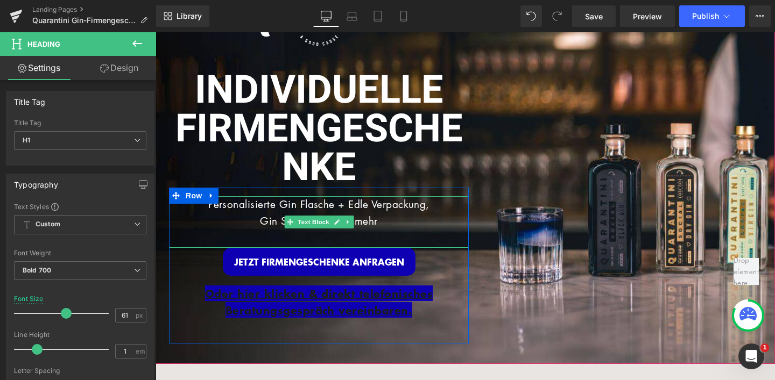
click at [437, 206] on p "Personalisierte Gin Flasche + Edle Verpackung, Gin Sets und vieles mehr" at bounding box center [319, 212] width 300 height 33
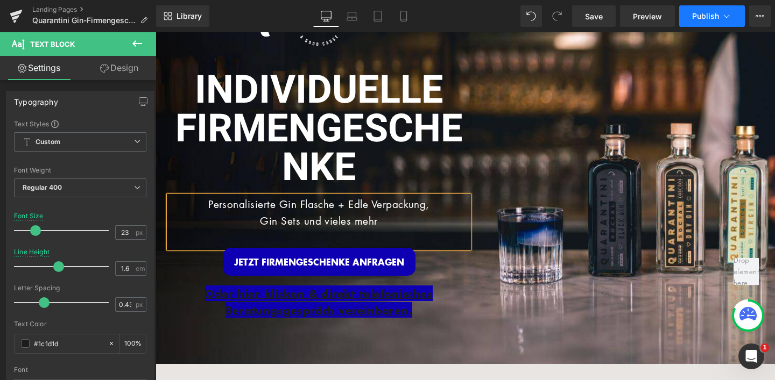
click at [716, 13] on span "Publish" at bounding box center [705, 16] width 27 height 9
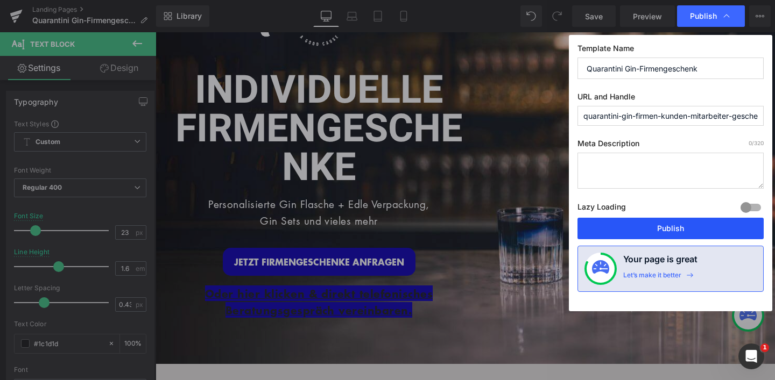
click at [678, 220] on button "Publish" at bounding box center [670, 229] width 186 height 22
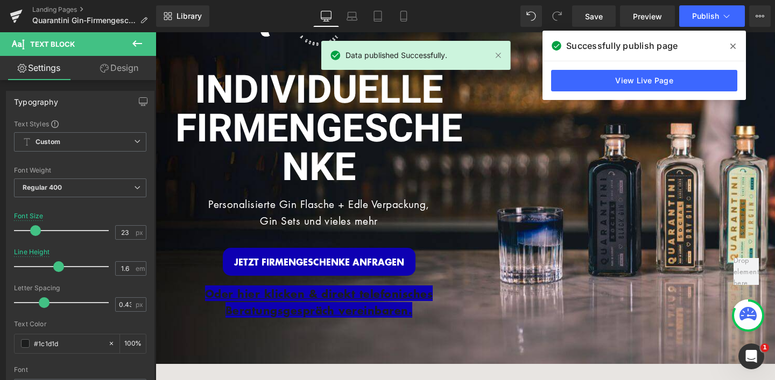
click at [734, 45] on icon at bounding box center [732, 46] width 5 height 9
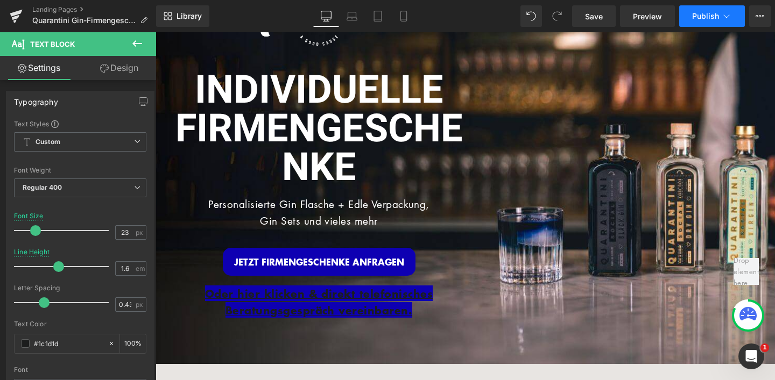
click at [717, 18] on span "Publish" at bounding box center [705, 16] width 27 height 9
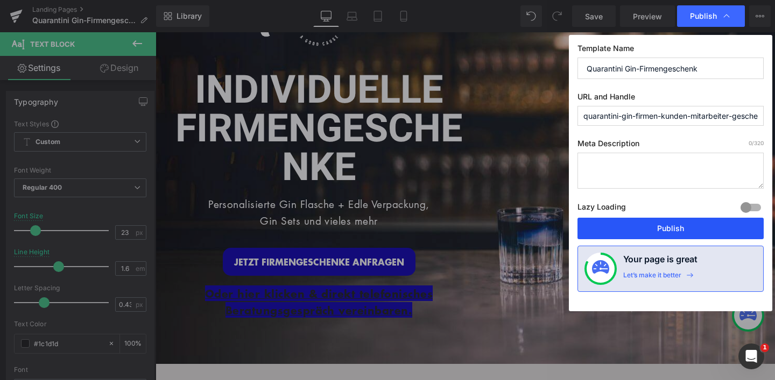
drag, startPoint x: 662, startPoint y: 229, endPoint x: 84, endPoint y: 22, distance: 613.7
click at [662, 229] on button "Publish" at bounding box center [670, 229] width 186 height 22
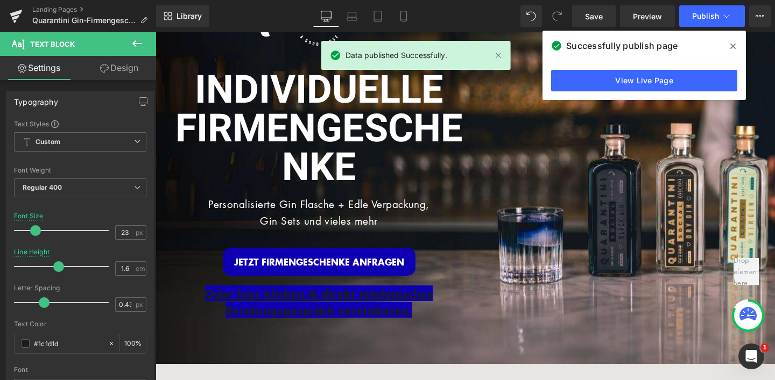
click at [733, 48] on icon at bounding box center [732, 46] width 5 height 9
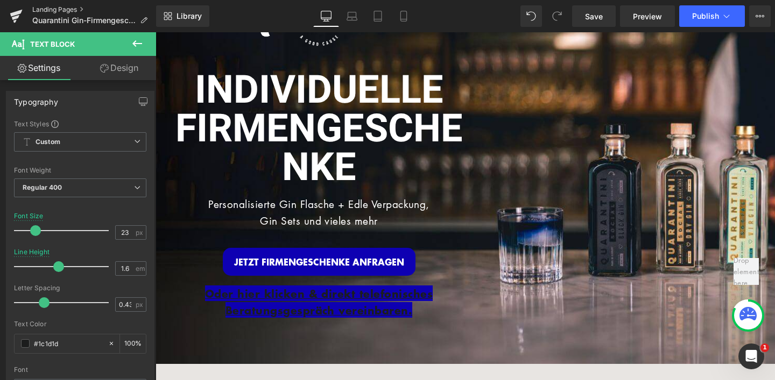
click at [63, 10] on link "Landing Pages" at bounding box center [94, 9] width 124 height 9
